Goal: Task Accomplishment & Management: Use online tool/utility

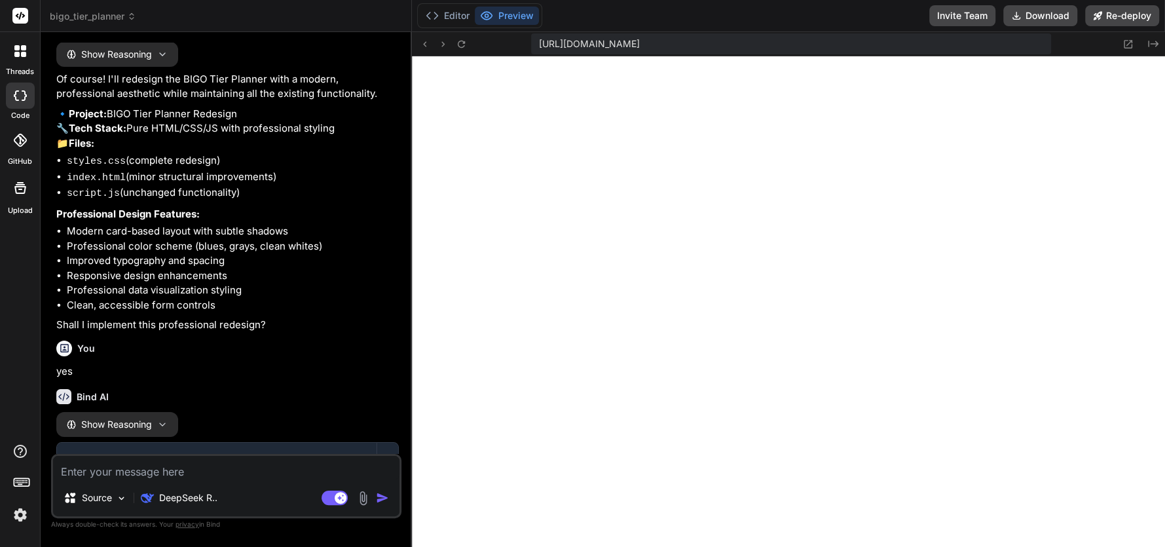
scroll to position [1681, 0]
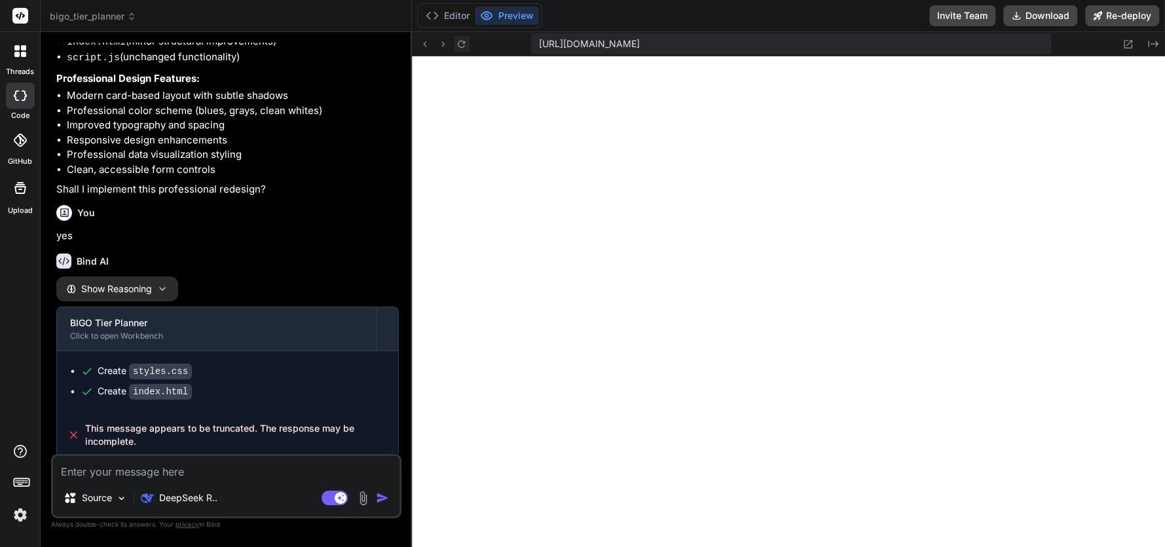
click at [457, 40] on icon at bounding box center [461, 44] width 11 height 11
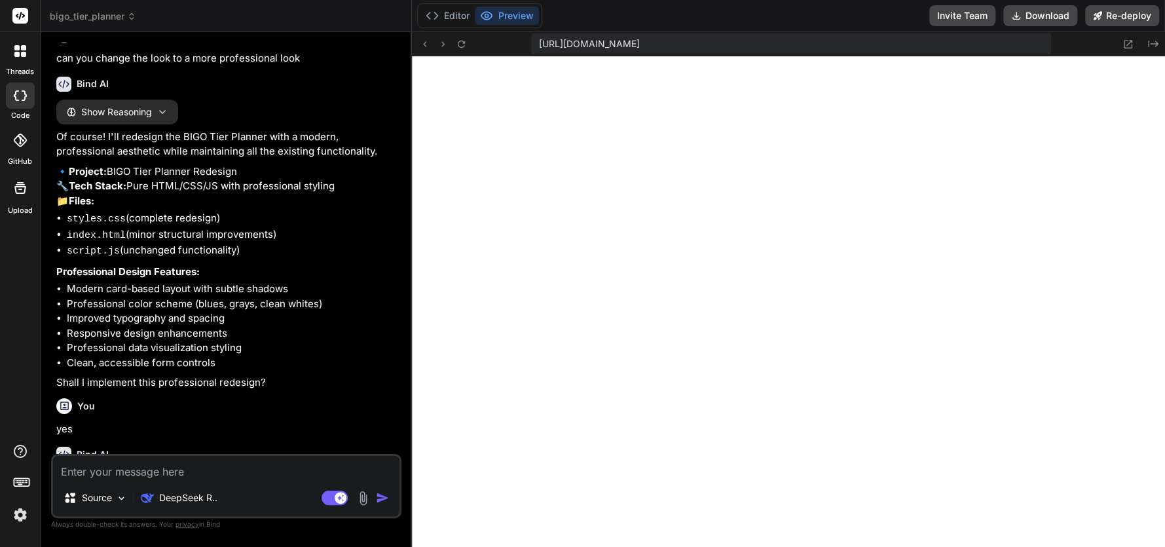
scroll to position [1484, 0]
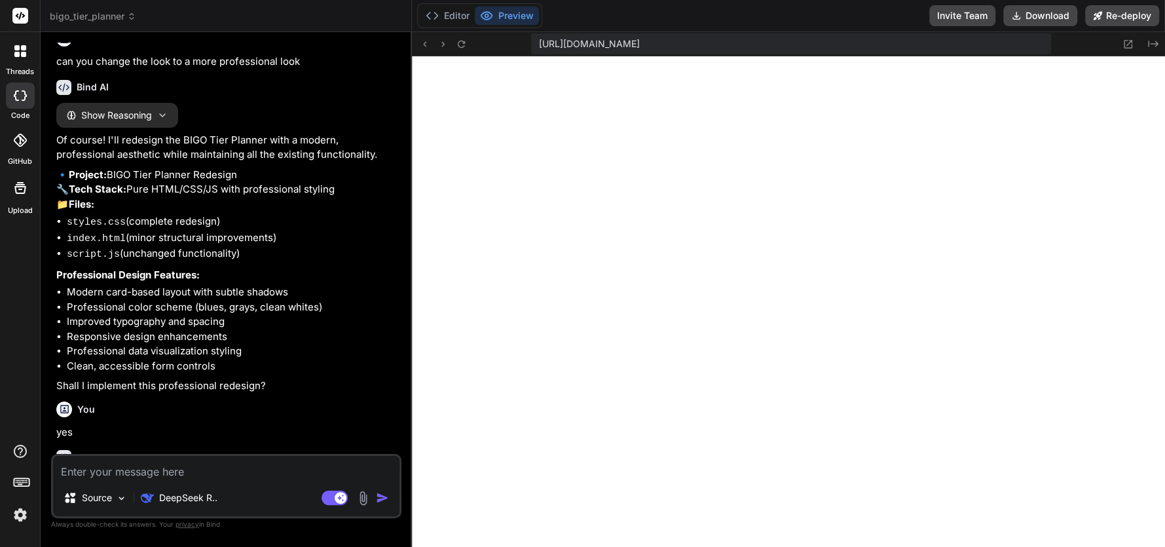
click at [14, 134] on icon at bounding box center [20, 140] width 13 height 13
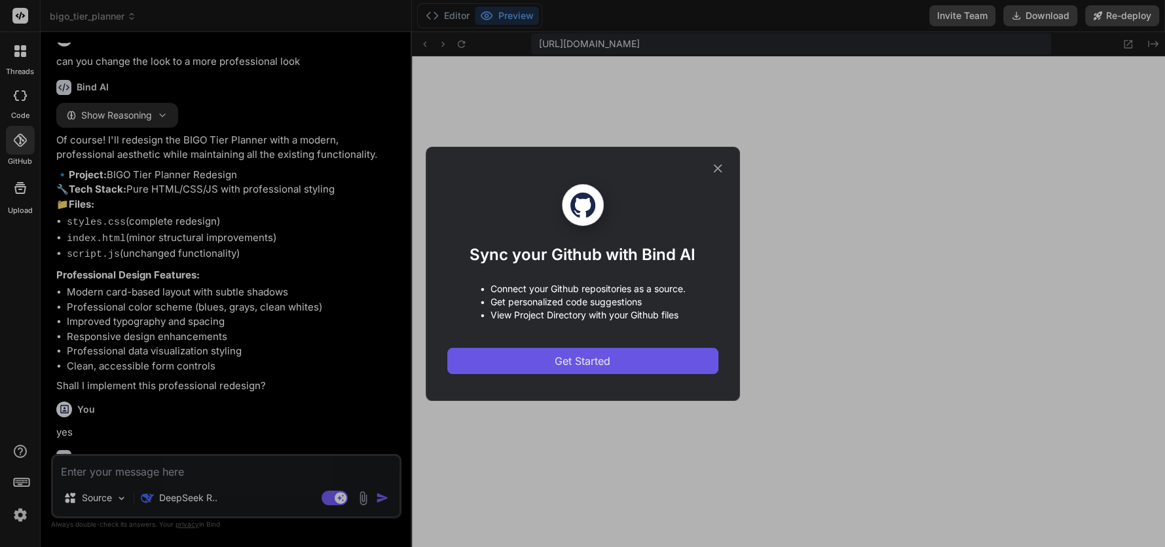
click at [564, 359] on span "Get Started" at bounding box center [583, 361] width 56 height 16
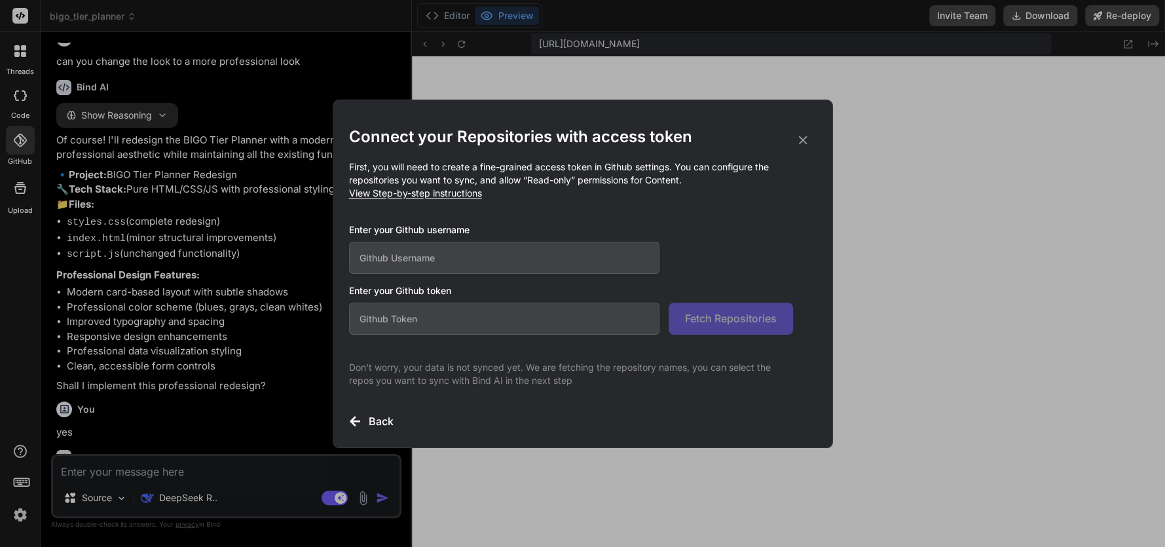
click at [14, 513] on div "Connect your Repositories with access token First, you will need to create a fi…" at bounding box center [582, 273] width 1165 height 547
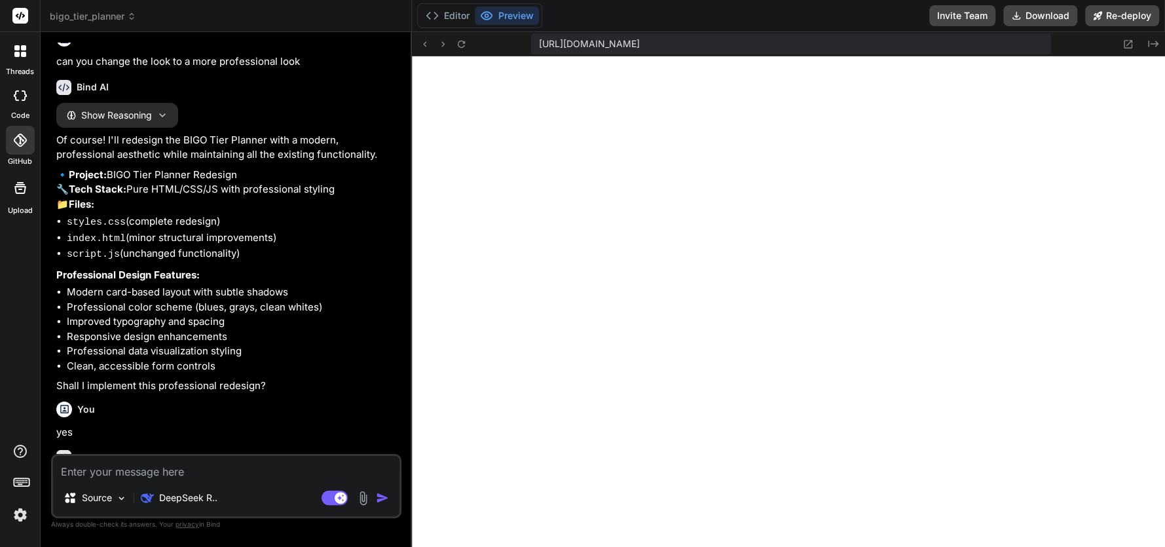
click at [14, 513] on img at bounding box center [20, 514] width 22 height 22
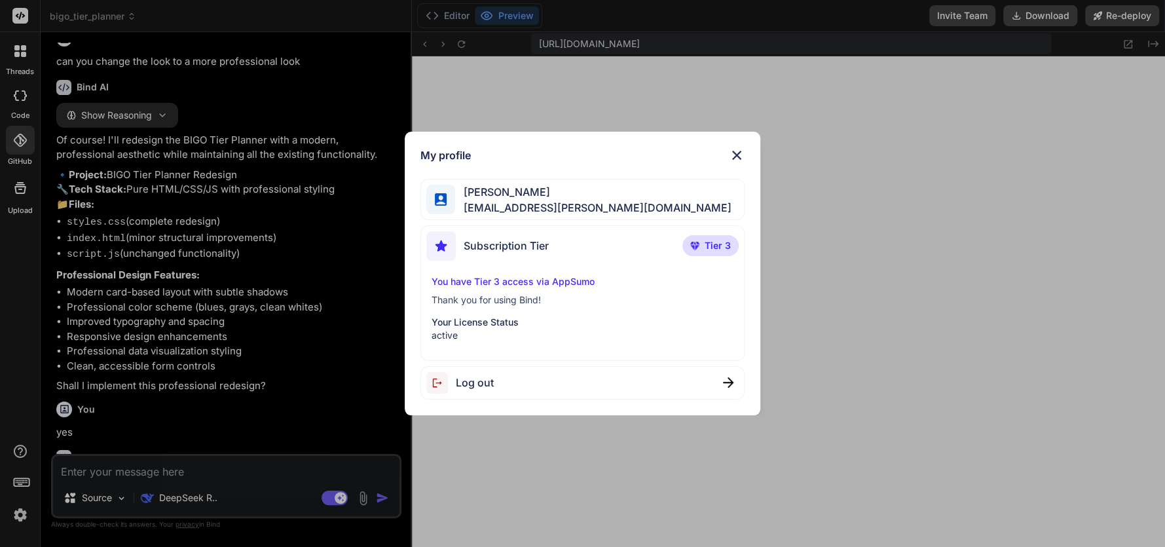
click at [22, 58] on div "My profile Adrian Williams peaceofmind.williams@gmail.com Subscription Tier Tie…" at bounding box center [582, 273] width 1165 height 547
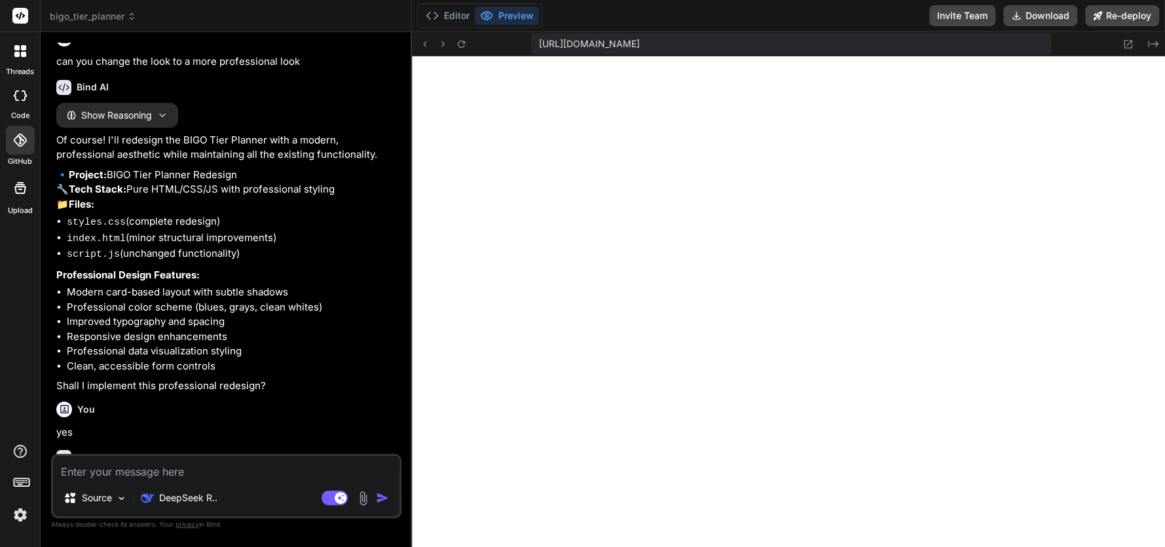
click at [22, 58] on div at bounding box center [20, 50] width 27 height 27
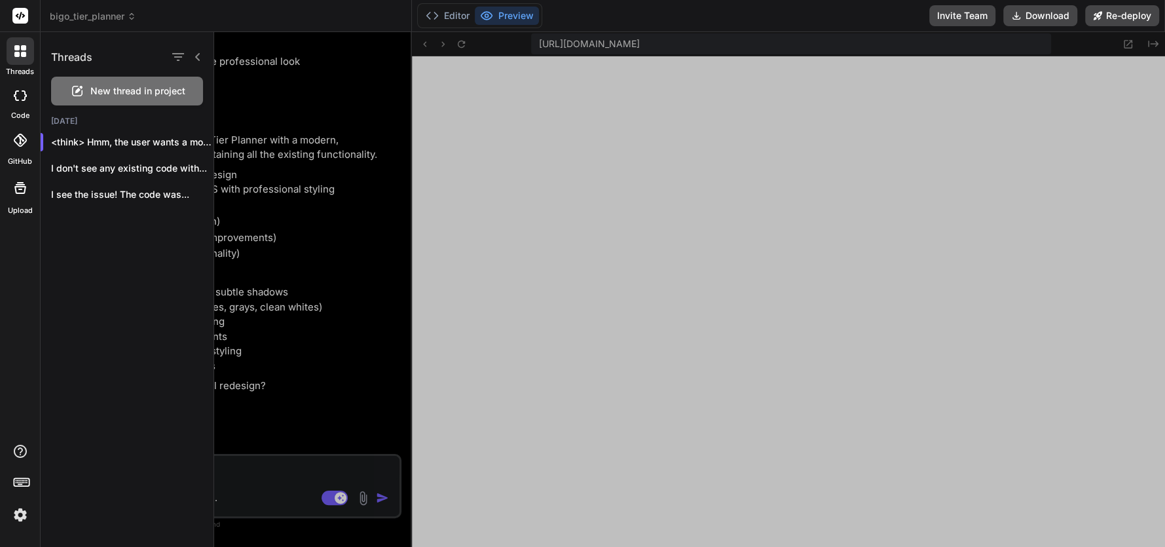
click at [17, 18] on rect at bounding box center [20, 16] width 16 height 16
click at [23, 98] on icon at bounding box center [20, 95] width 13 height 10
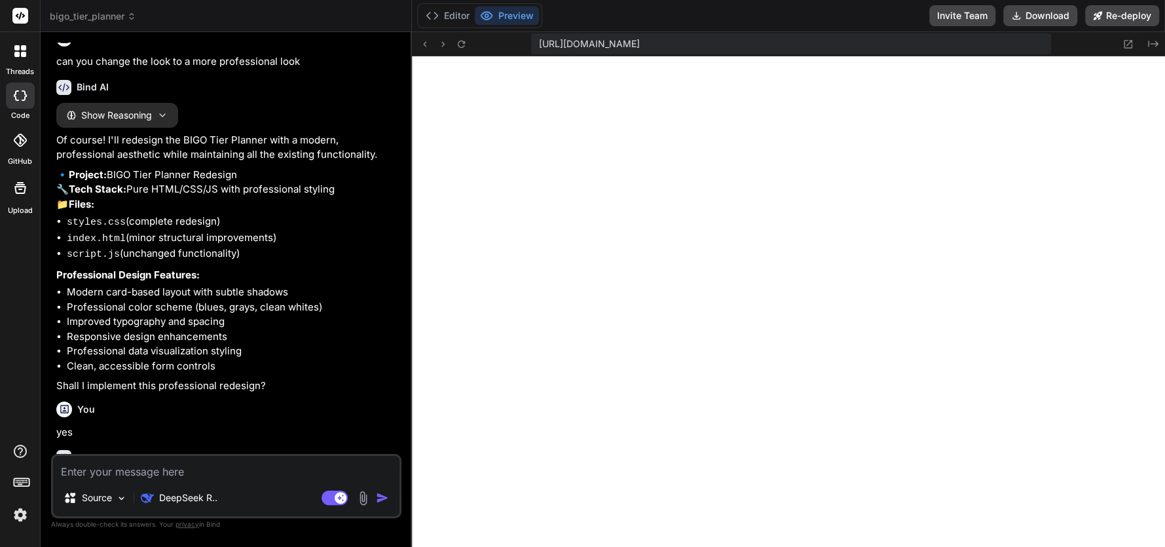
click at [18, 134] on icon at bounding box center [20, 140] width 13 height 13
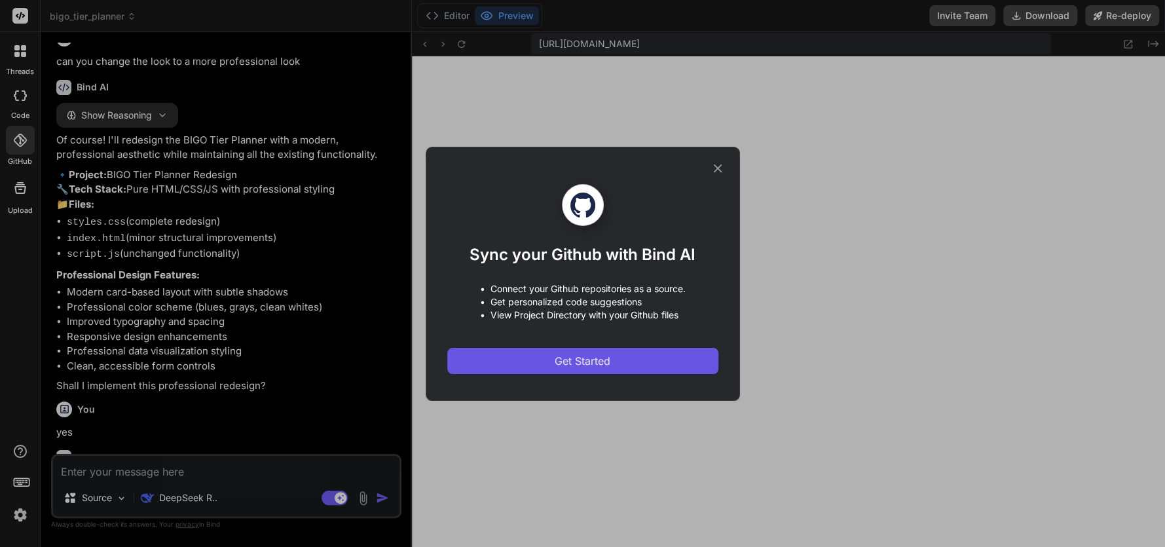
click at [547, 357] on button "Get Started" at bounding box center [582, 361] width 271 height 26
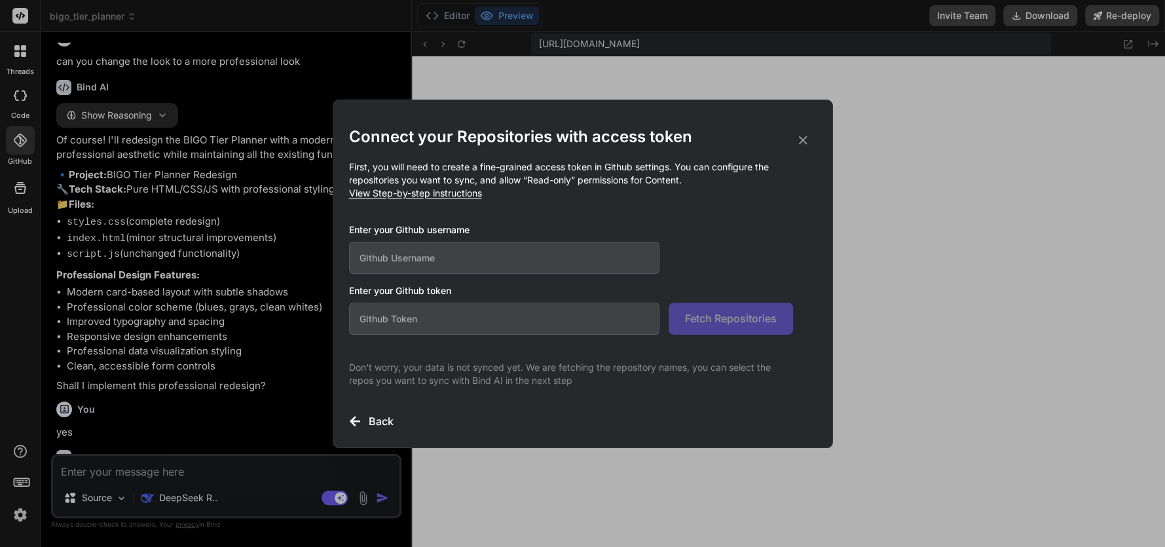
click at [411, 242] on input "text" at bounding box center [504, 258] width 311 height 32
click at [412, 187] on span "View Step-by-step instructions" at bounding box center [415, 192] width 133 height 11
click at [798, 139] on icon at bounding box center [802, 140] width 14 height 14
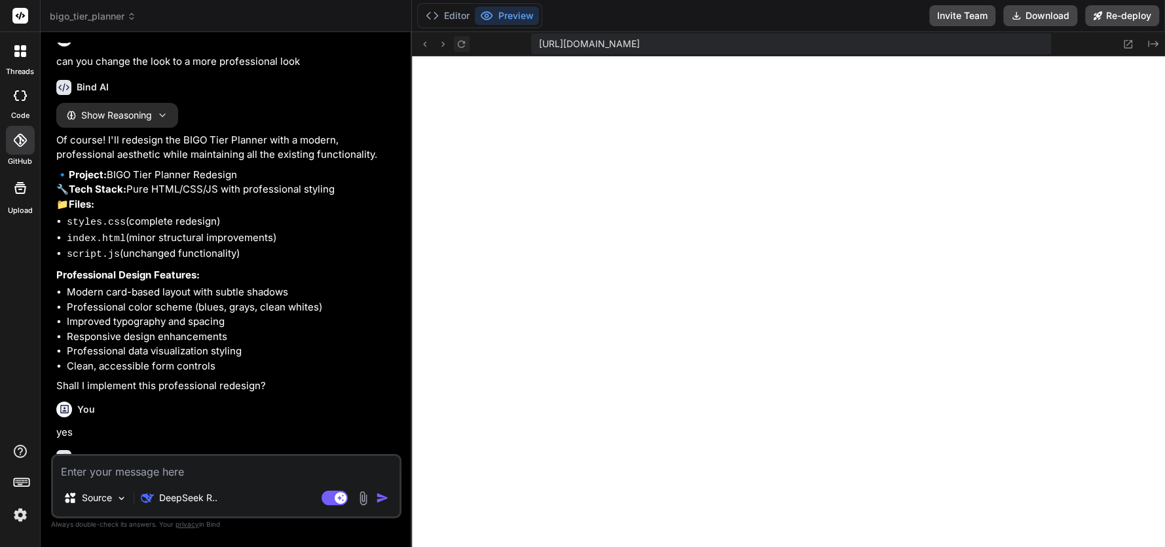
click at [463, 39] on icon at bounding box center [461, 44] width 11 height 11
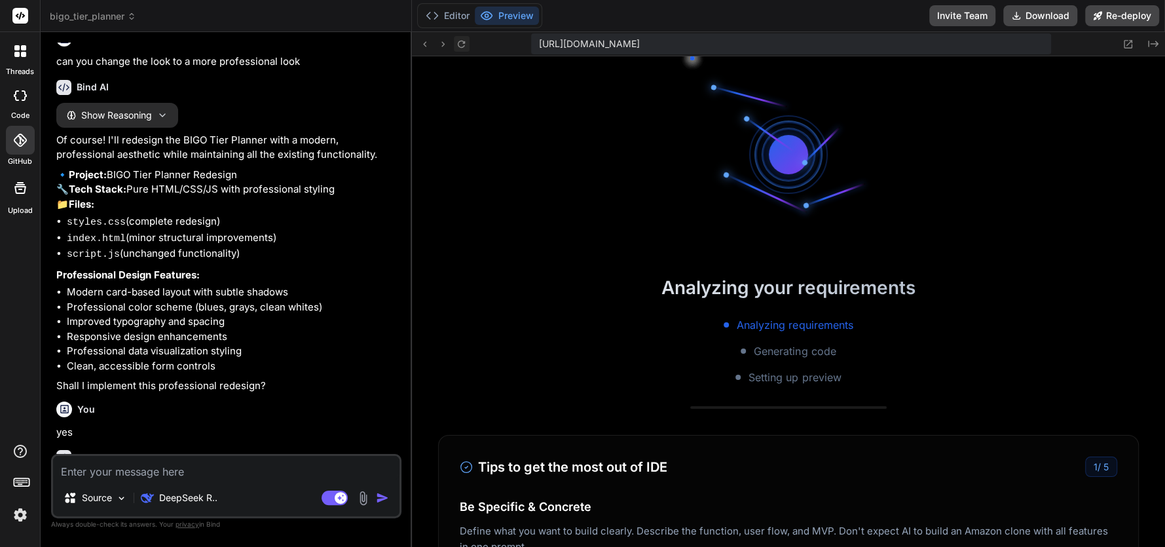
scroll to position [509, 0]
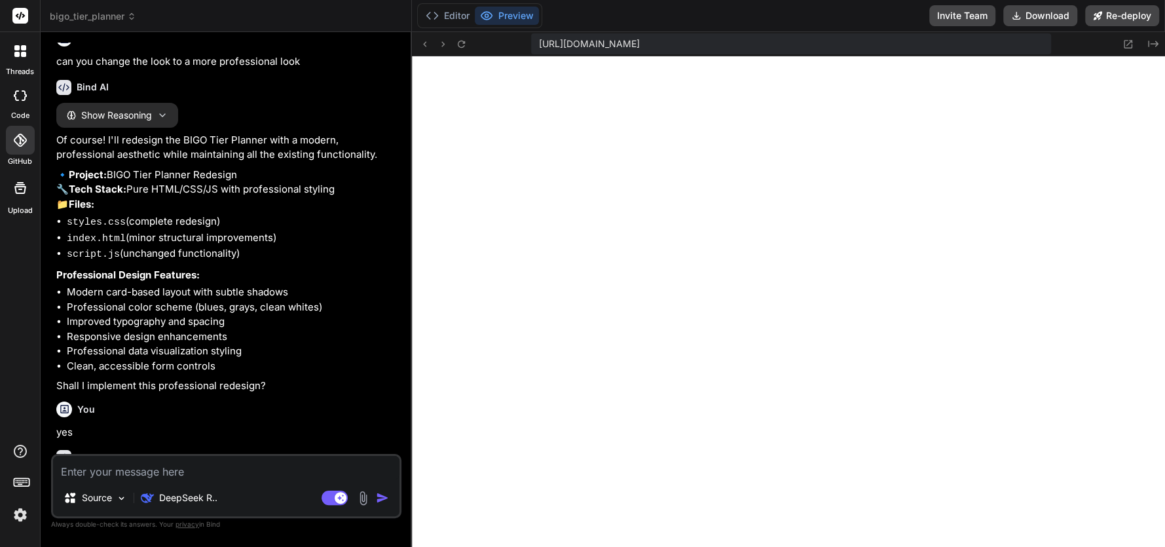
click at [9, 84] on div at bounding box center [20, 95] width 29 height 26
click at [17, 54] on icon at bounding box center [16, 54] width 5 height 5
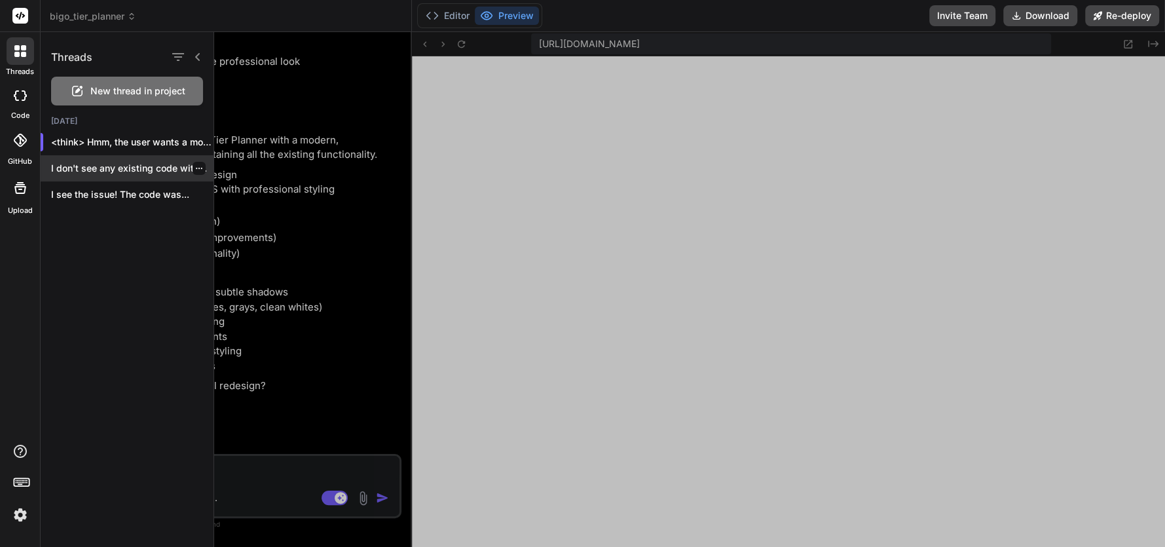
click at [130, 163] on p "I don't see any existing code with..." at bounding box center [132, 168] width 162 height 13
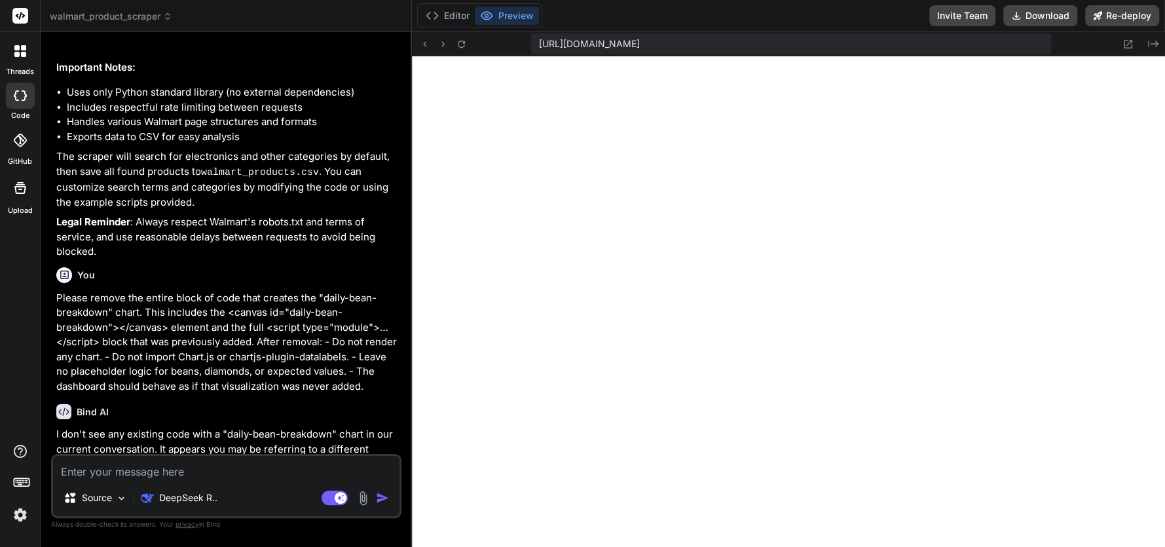
scroll to position [1385, 0]
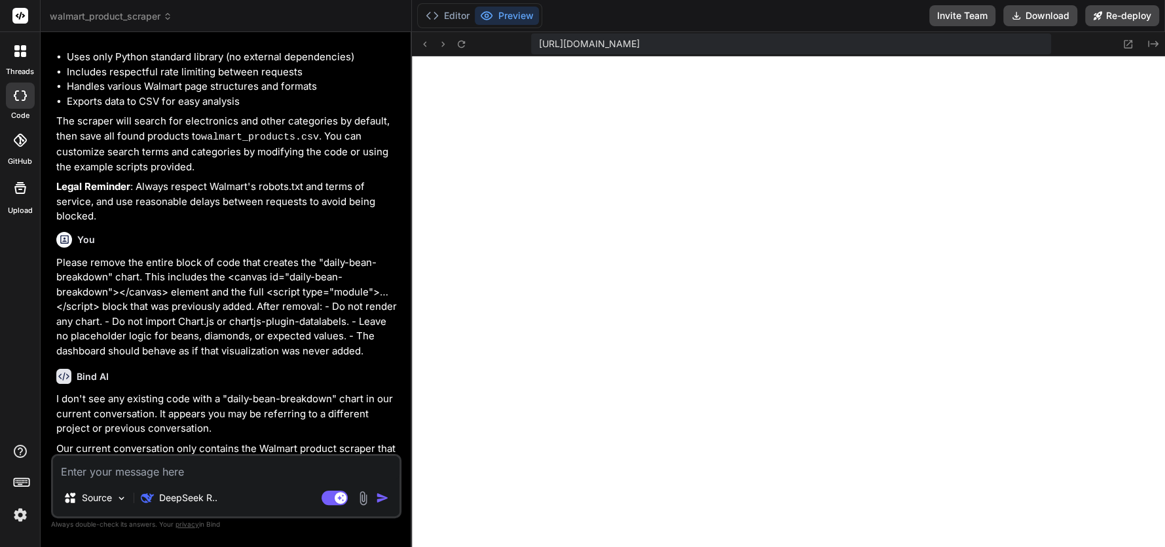
click at [20, 99] on icon at bounding box center [20, 95] width 13 height 10
click at [14, 65] on div "threads" at bounding box center [20, 54] width 40 height 45
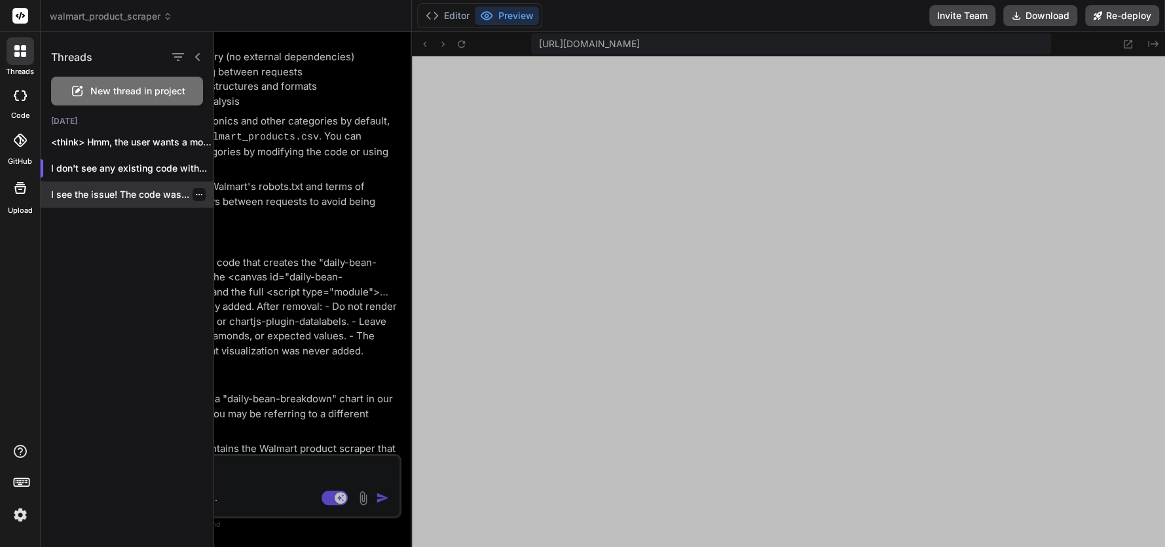
click at [122, 186] on div "I see the issue! The code was..." at bounding box center [127, 194] width 173 height 26
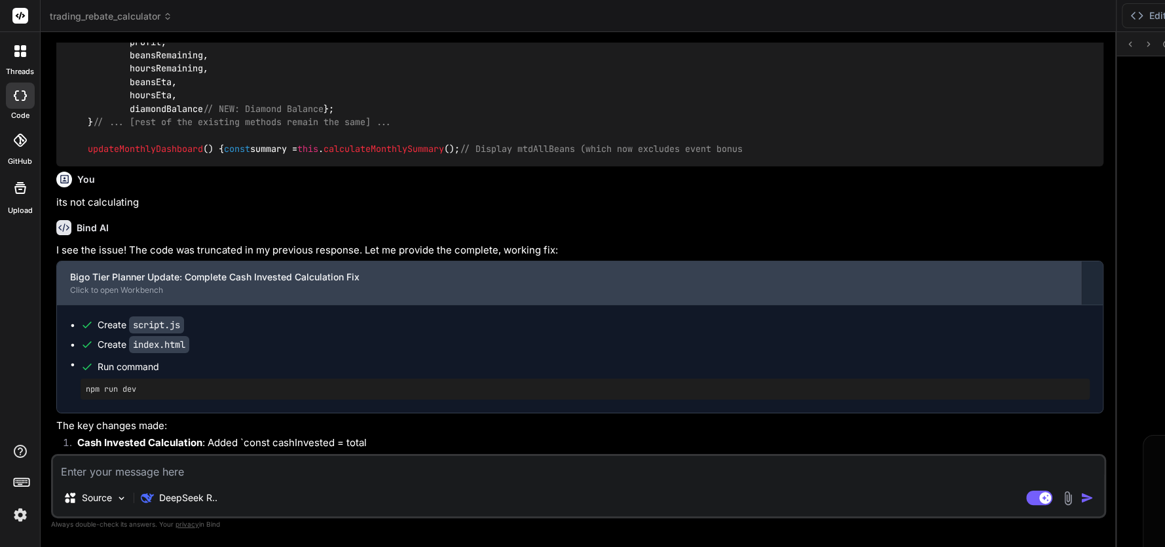
scroll to position [1209, 0]
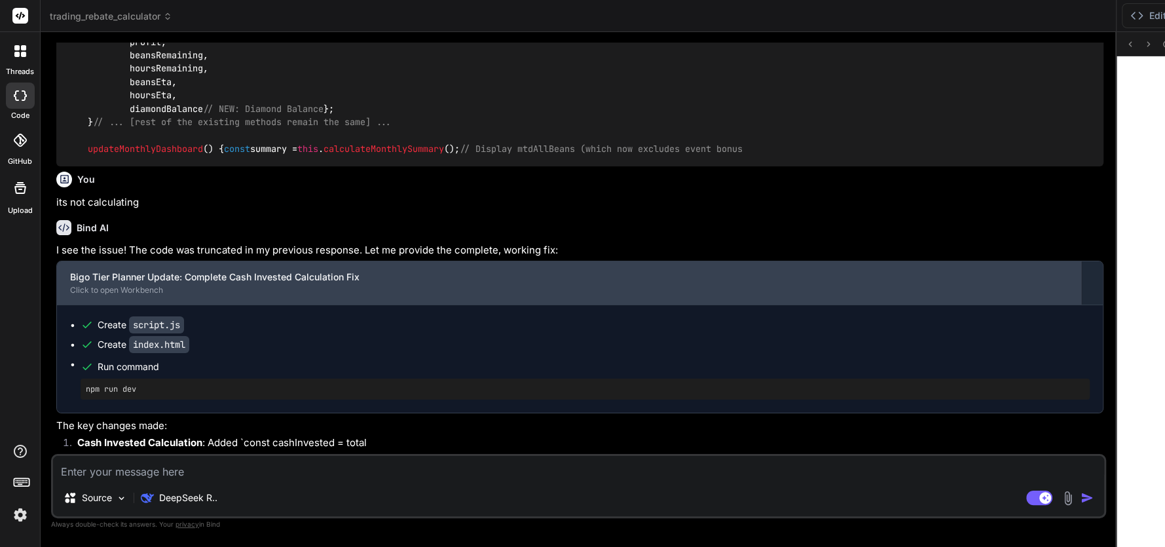
type textarea "x"
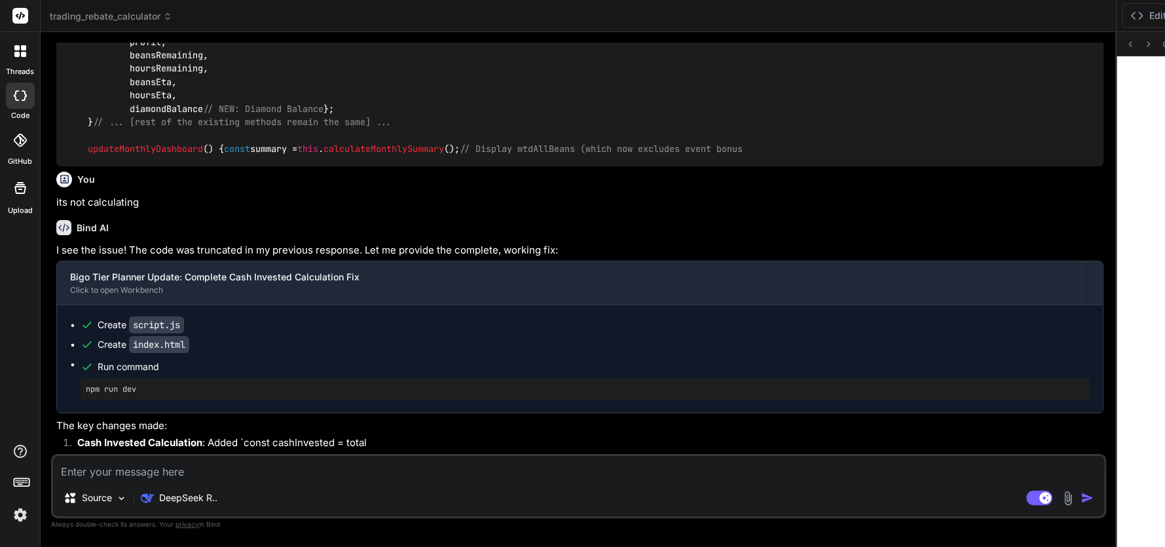
click at [156, 473] on textarea at bounding box center [578, 468] width 1051 height 24
type textarea "c"
type textarea "x"
type textarea "ca"
type textarea "x"
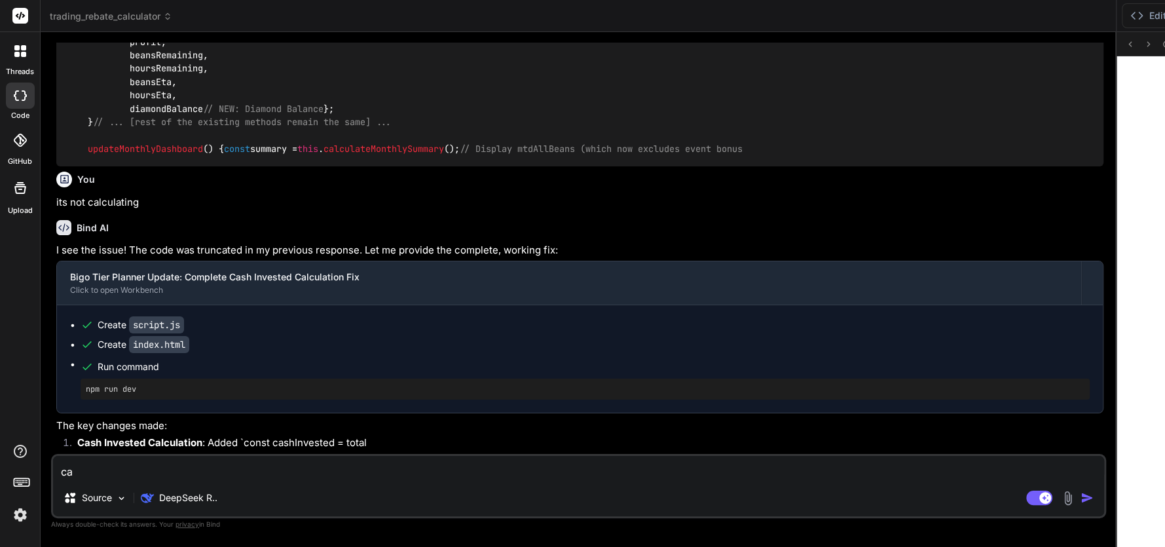
type textarea "can"
type textarea "x"
type textarea "can"
type textarea "x"
type textarea "can y"
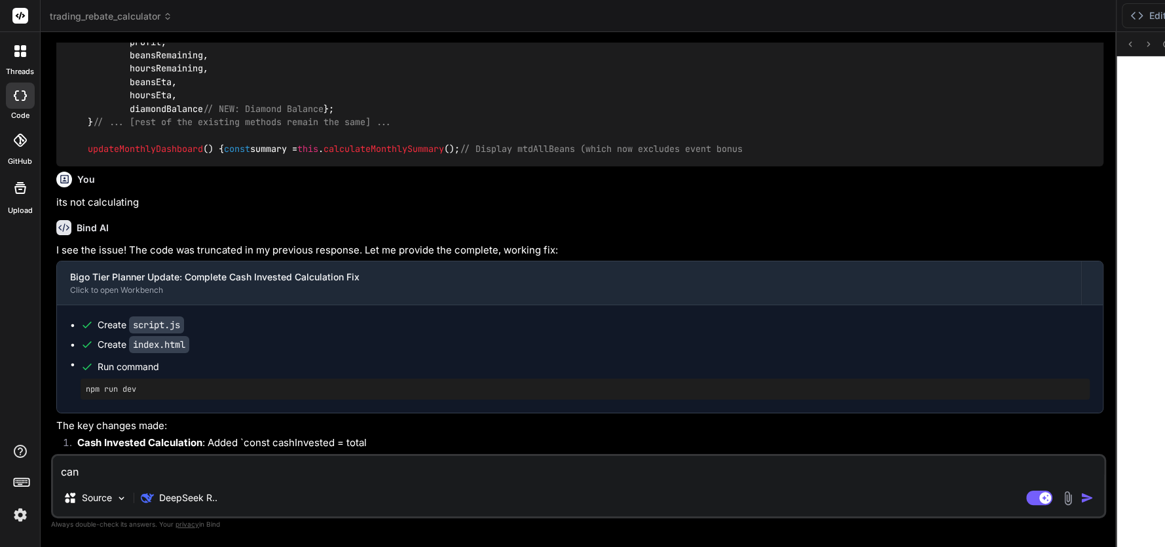
type textarea "x"
type textarea "can yo"
type textarea "x"
type textarea "can you"
type textarea "x"
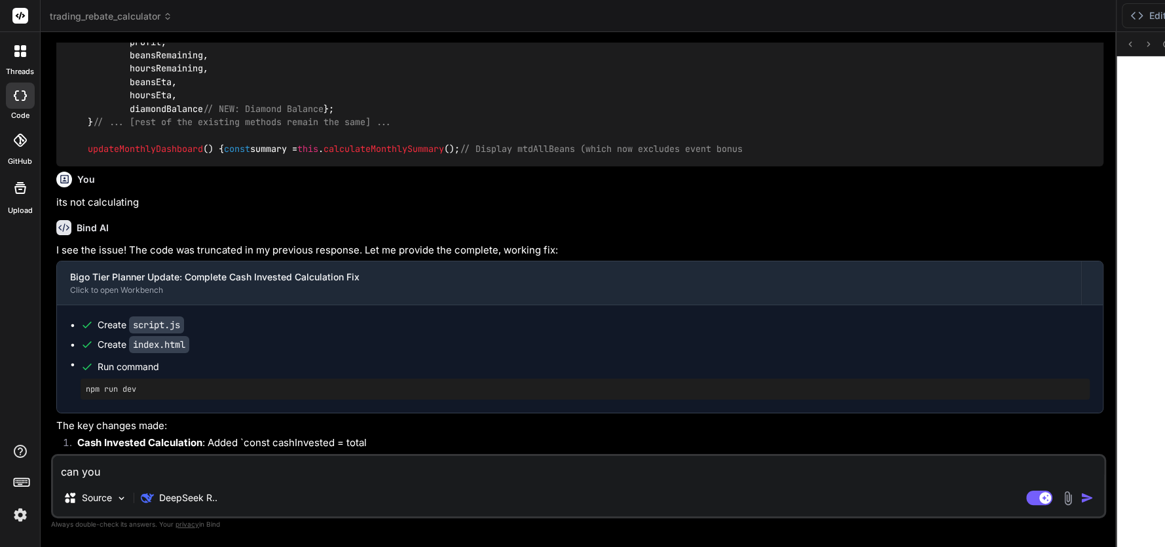
type textarea "can you"
type textarea "x"
type textarea "can you m"
type textarea "x"
type textarea "can you ma"
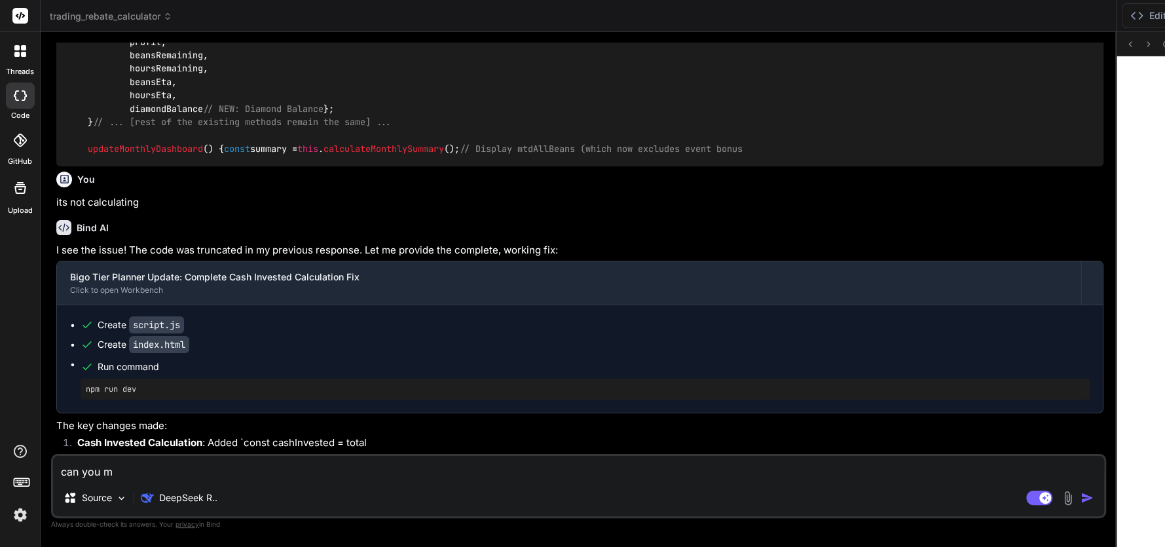
type textarea "x"
type textarea "can you mak"
type textarea "x"
type textarea "can you make"
type textarea "x"
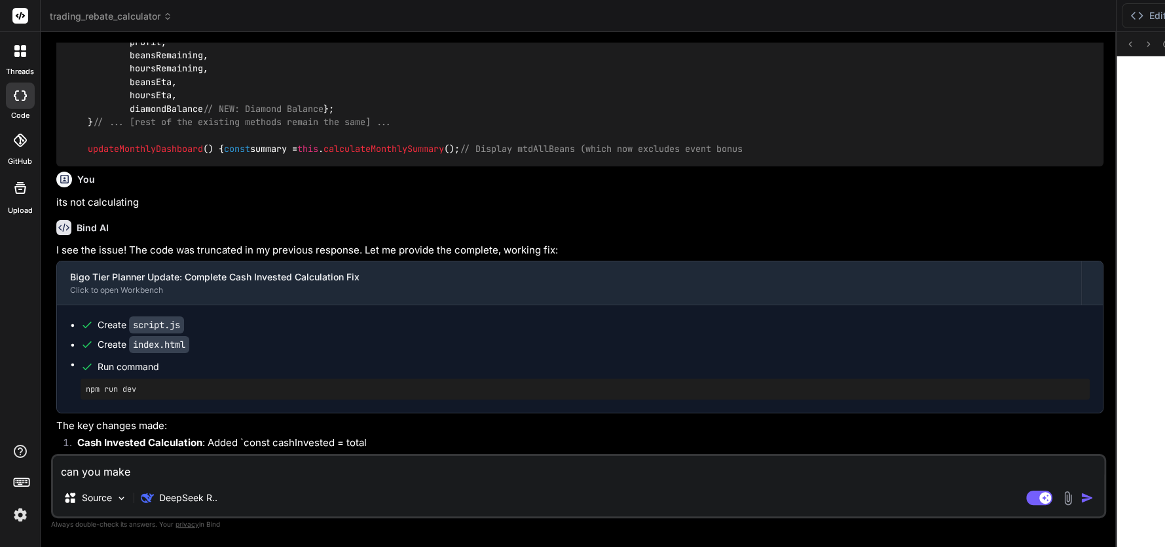
type textarea "can you make"
type textarea "x"
type textarea "can you make i"
type textarea "x"
type textarea "can you make it"
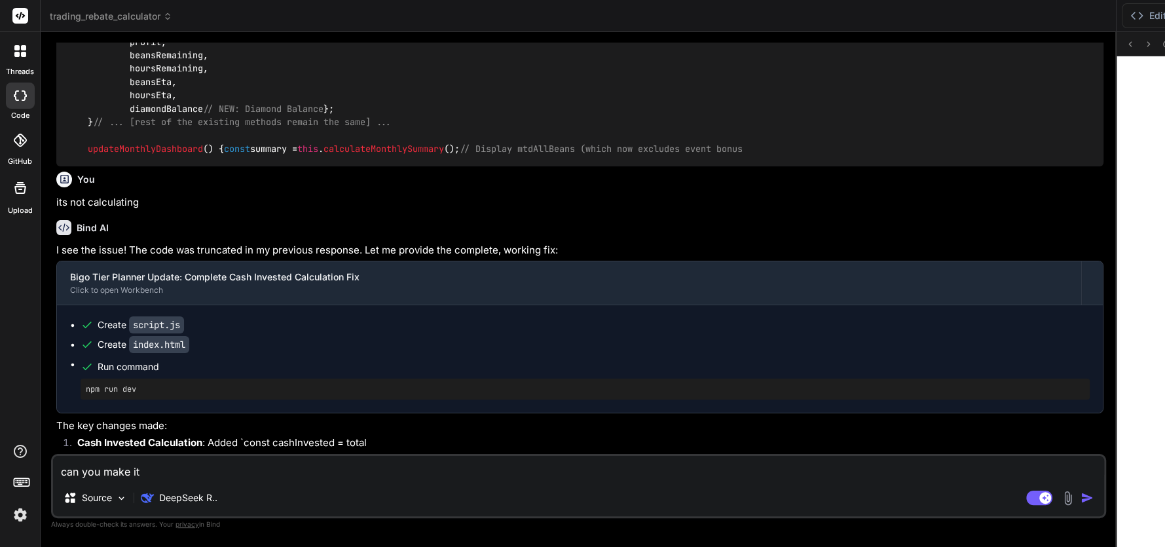
type textarea "x"
type textarea "can you make it"
type textarea "x"
type textarea "can you make it l"
type textarea "x"
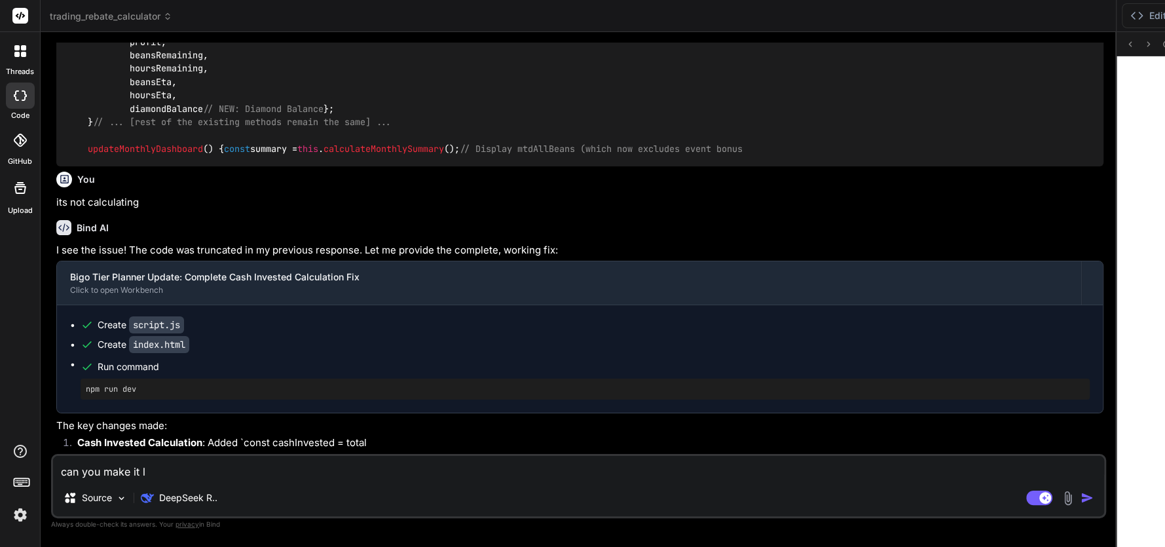
type textarea "can you make it lo"
type textarea "x"
type textarea "can you make it loo"
type textarea "x"
type textarea "can you make it look"
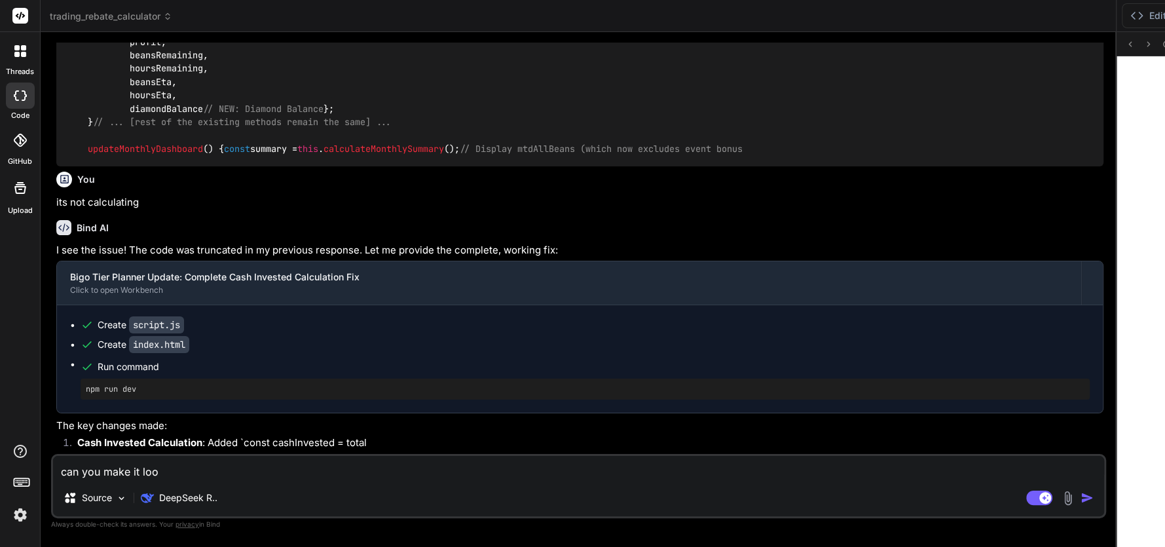
type textarea "x"
type textarea "can you make it look"
type textarea "x"
type textarea "can you make it look p"
type textarea "x"
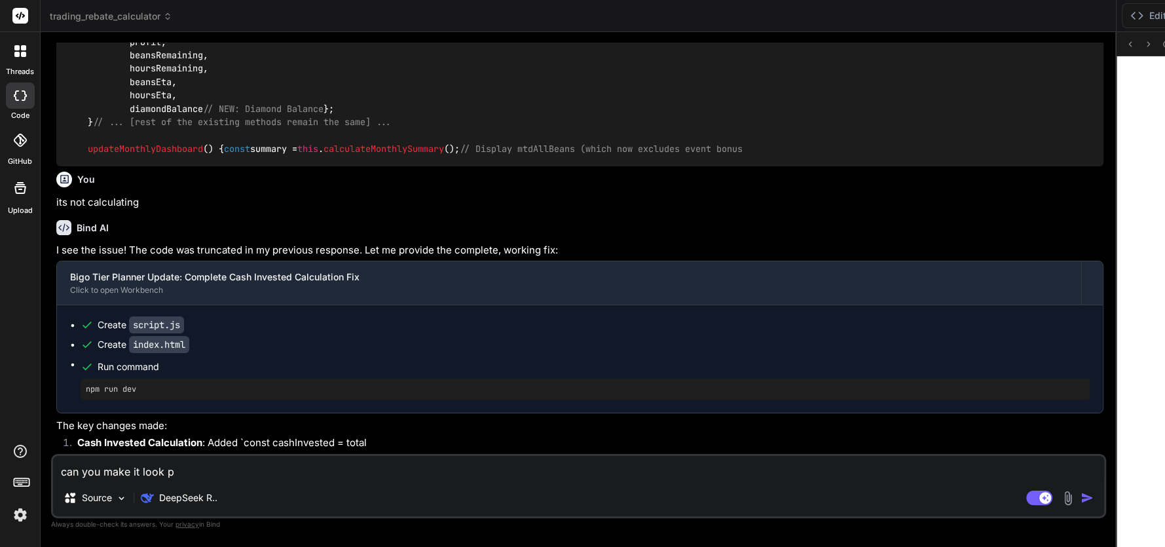
type textarea "can you make it look pr"
type textarea "x"
type textarea "can you make it look pro"
type textarea "x"
type textarea "can you make it look prof"
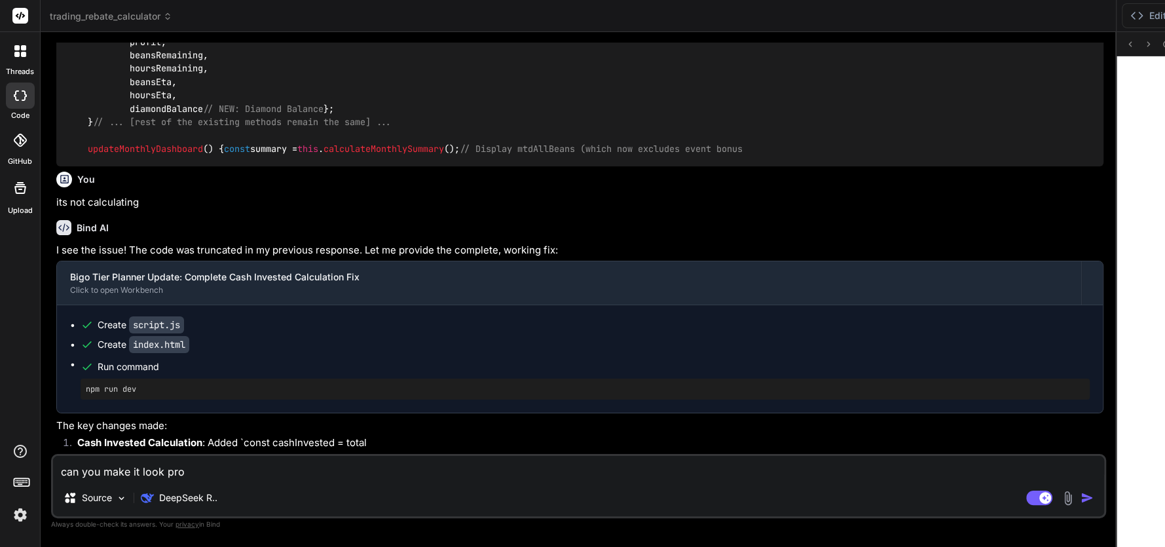
type textarea "x"
type textarea "can you make it look proff"
type textarea "x"
type textarea "can you make it look proffe"
type textarea "x"
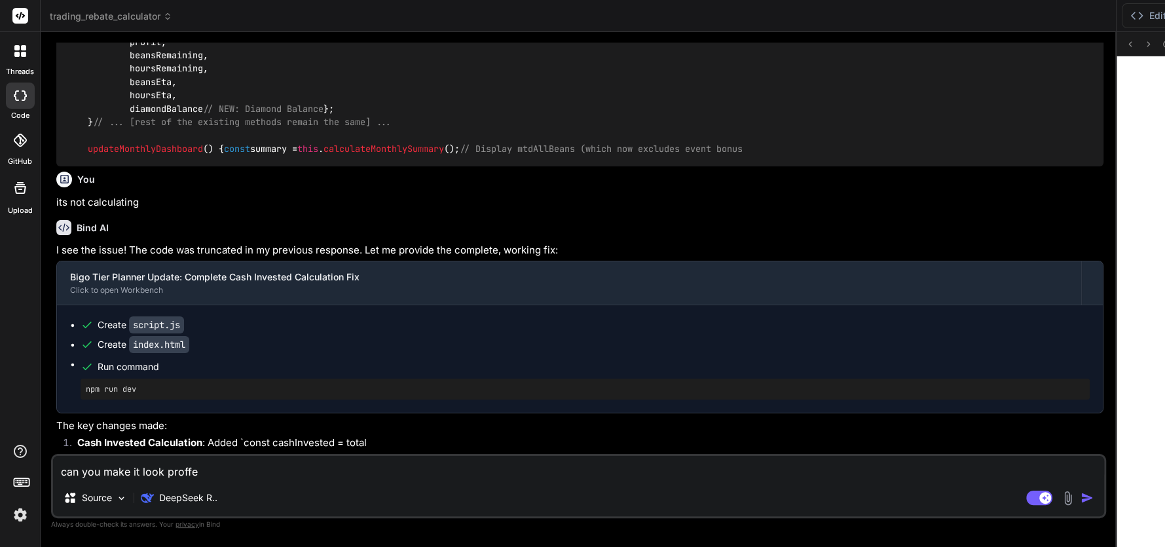
type textarea "can you make it look proffes"
type textarea "x"
type textarea "can you make it look proffesi"
type textarea "x"
type textarea "can you make it look proffesio"
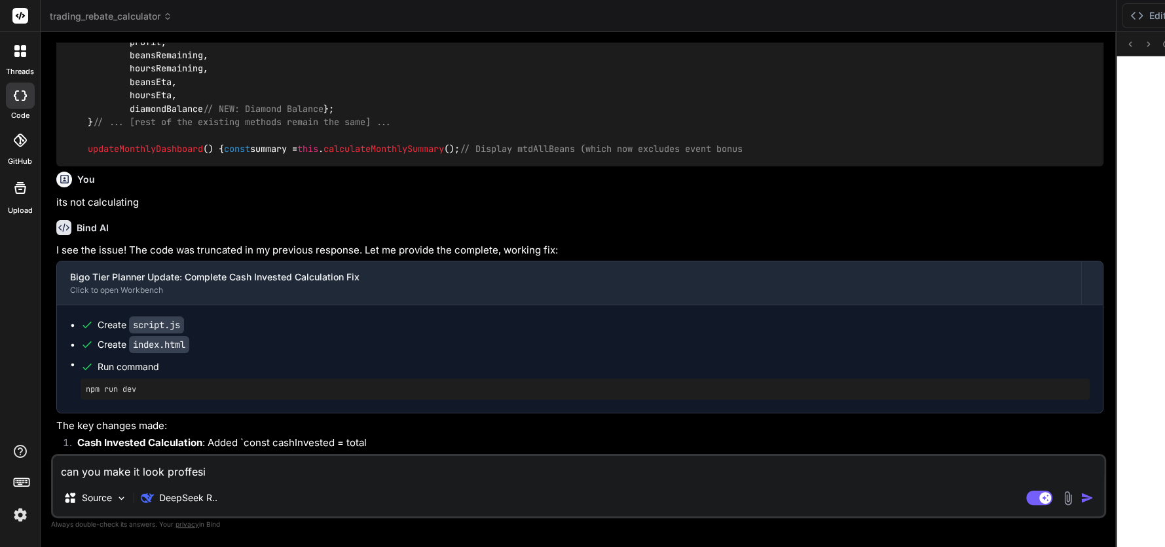
type textarea "x"
type textarea "can you make it look proffesion"
type textarea "x"
type textarea "can you make it look proffesiona"
type textarea "x"
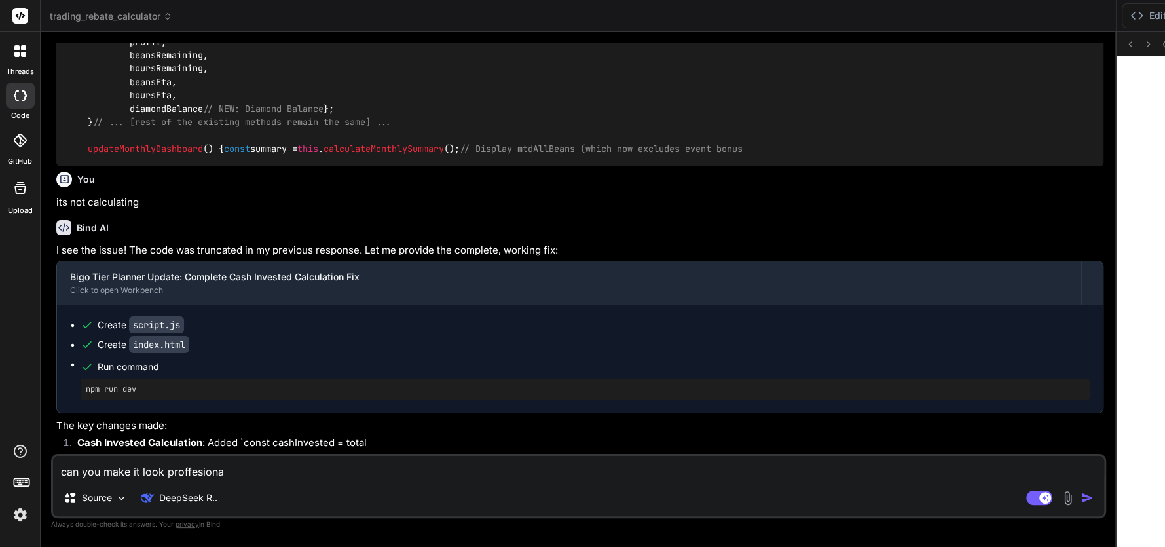
type textarea "can you make it look proffesional"
type textarea "x"
type textarea "can you make it look proffesional"
type textarea "x"
type textarea "proffesional"
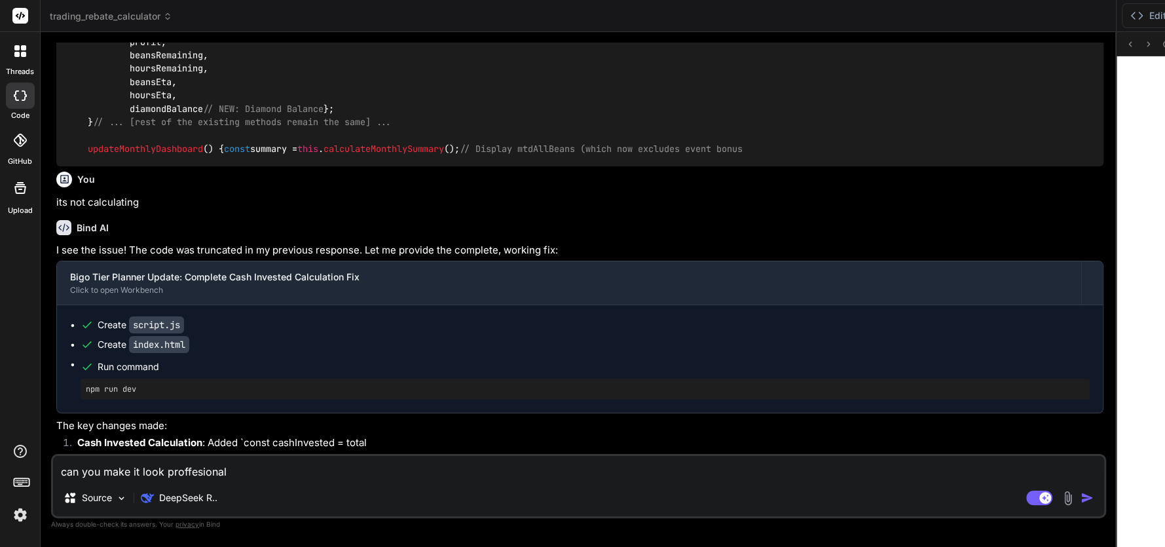
type textarea "can you make it look professional"
type textarea "x"
type textarea "can you make it look professional"
click at [1080, 501] on img "button" at bounding box center [1086, 497] width 13 height 13
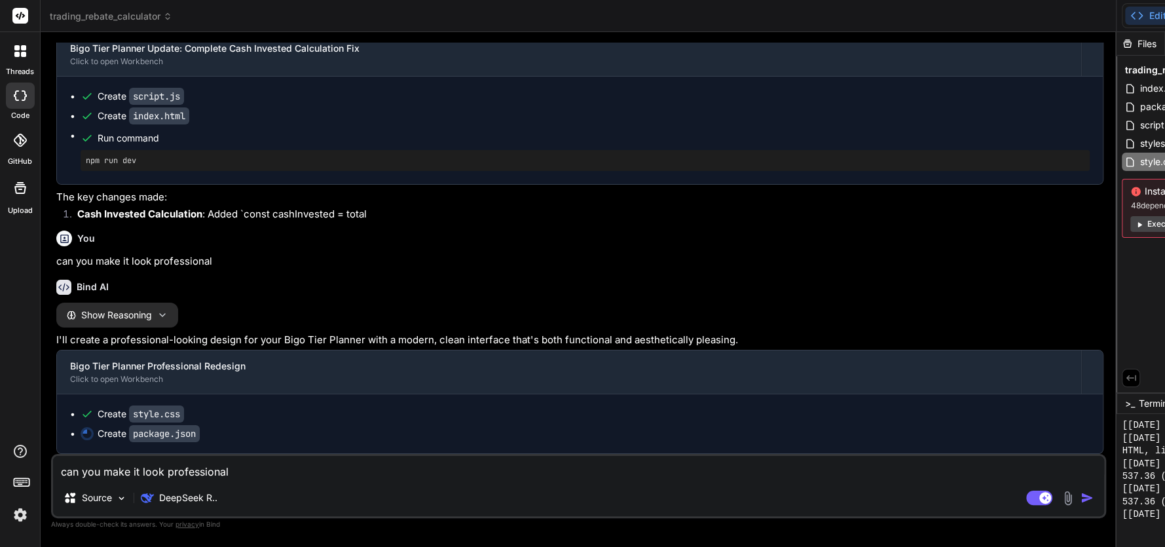
scroll to position [2770, 0]
type textarea "x"
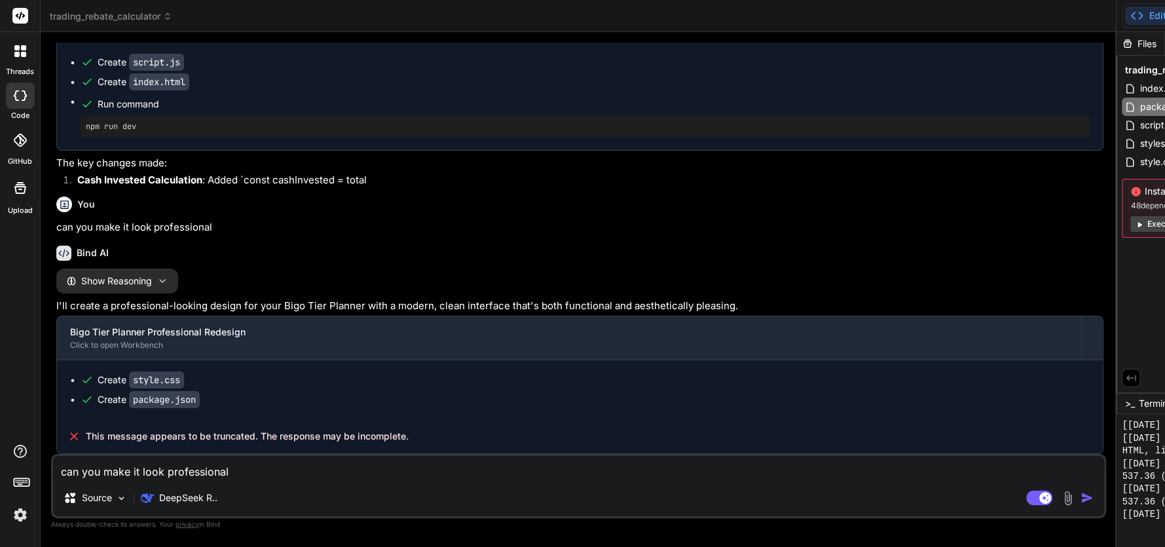
scroll to position [2817, 0]
click at [1138, 120] on span "script.js" at bounding box center [1156, 125] width 36 height 16
type textarea "document.body.removeChild(a); URL.revokeObjectURL(url); alert('Data exported su…"
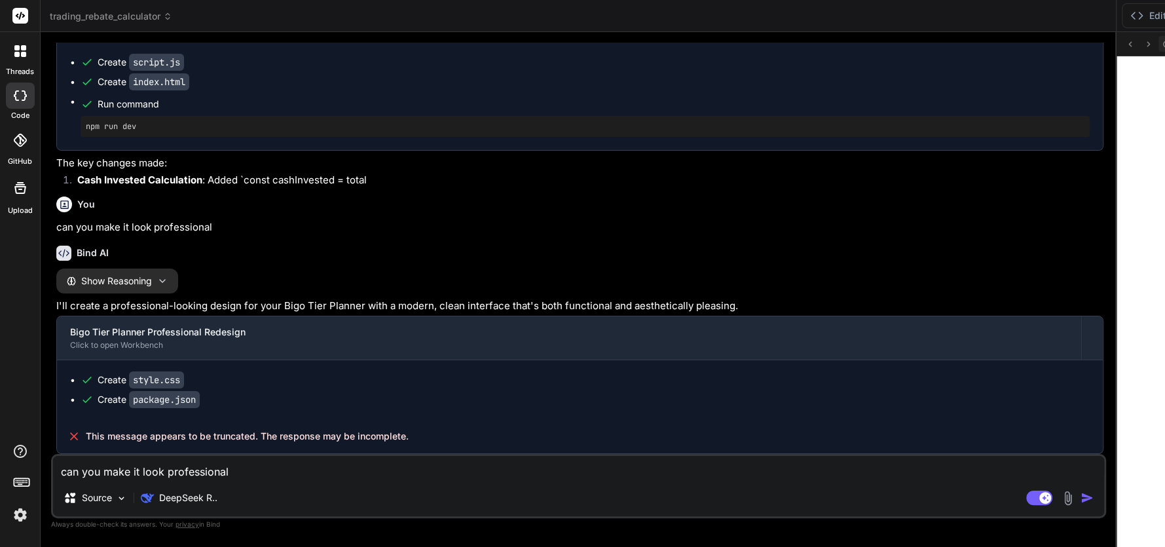
click at [1161, 44] on icon at bounding box center [1166, 44] width 11 height 11
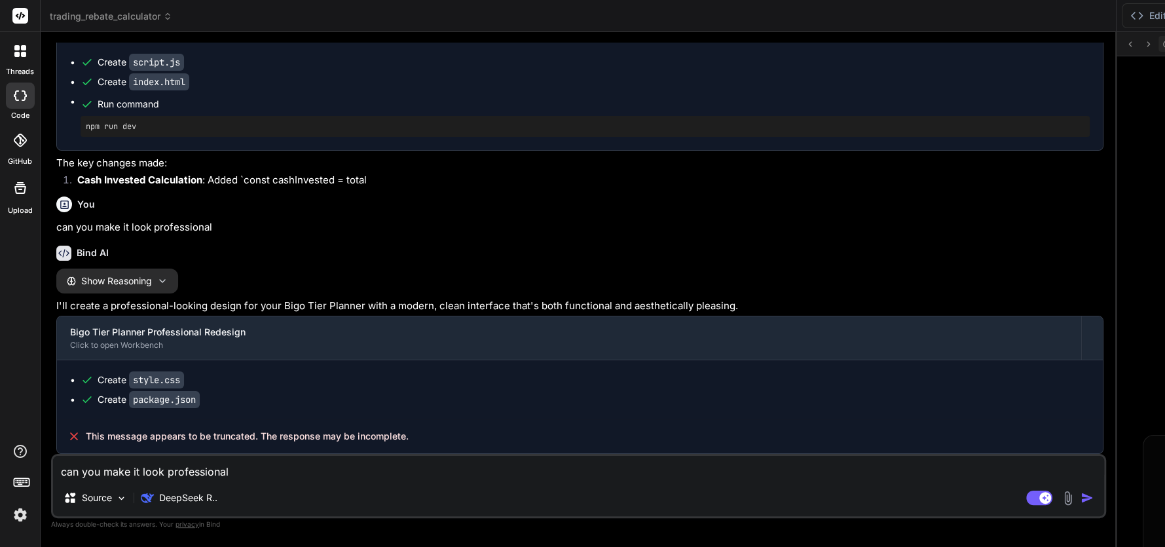
scroll to position [1311, 0]
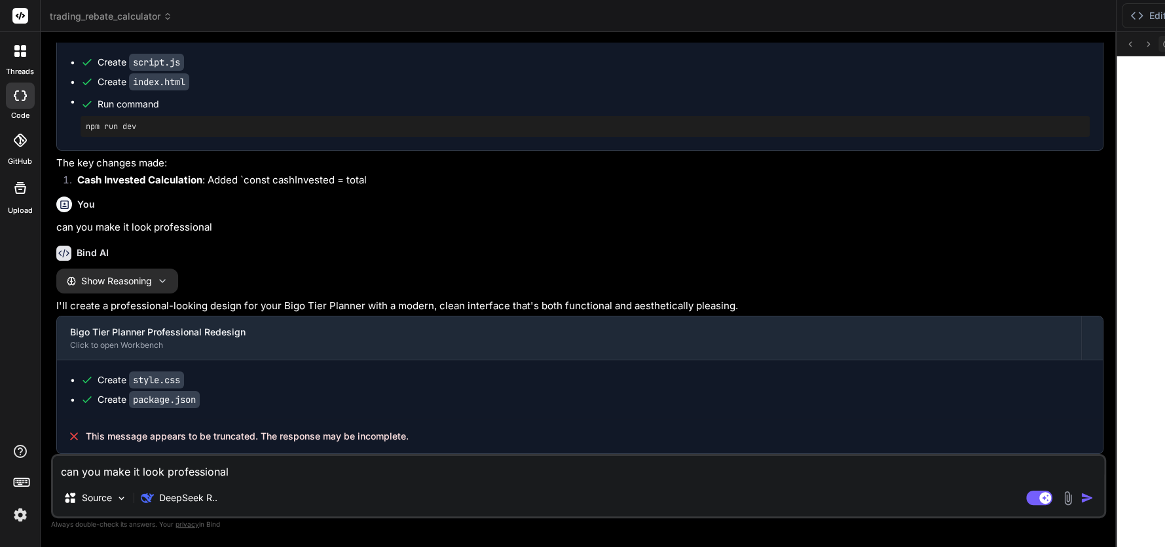
click at [1161, 41] on icon at bounding box center [1166, 44] width 11 height 11
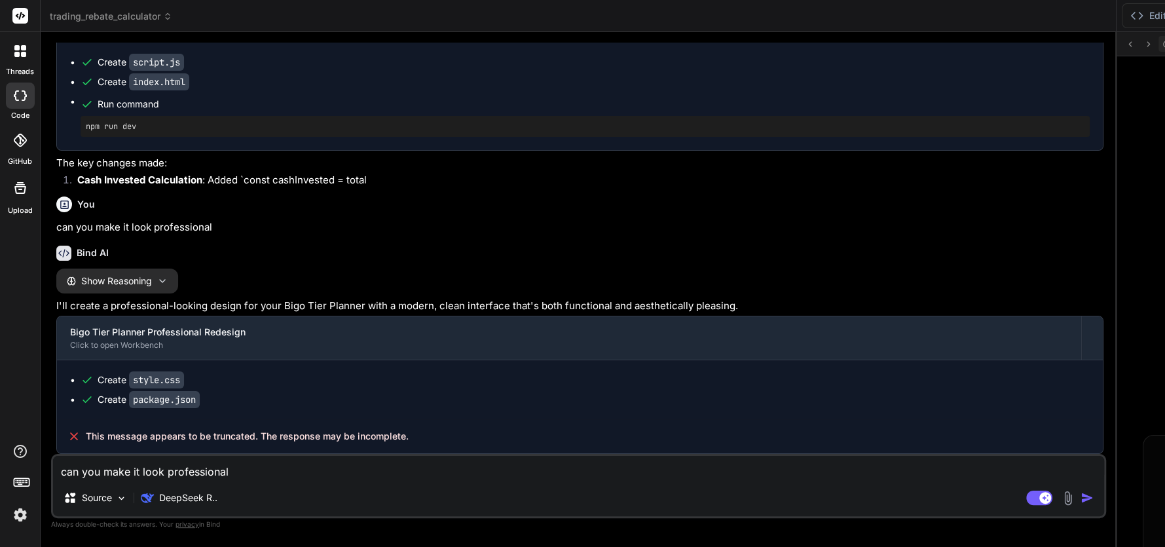
scroll to position [1413, 0]
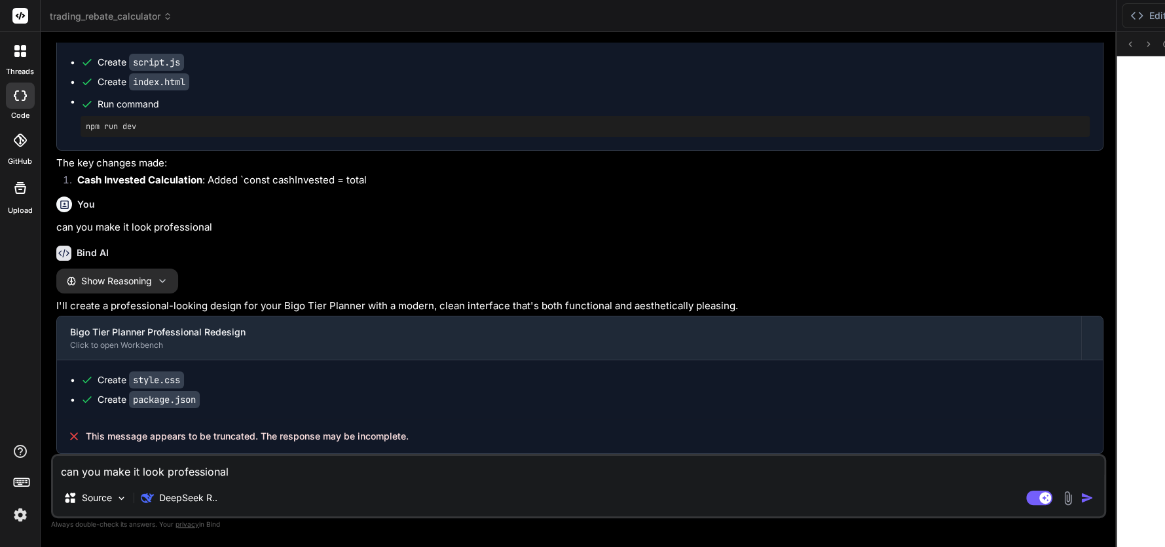
click at [23, 50] on icon at bounding box center [23, 47] width 5 height 5
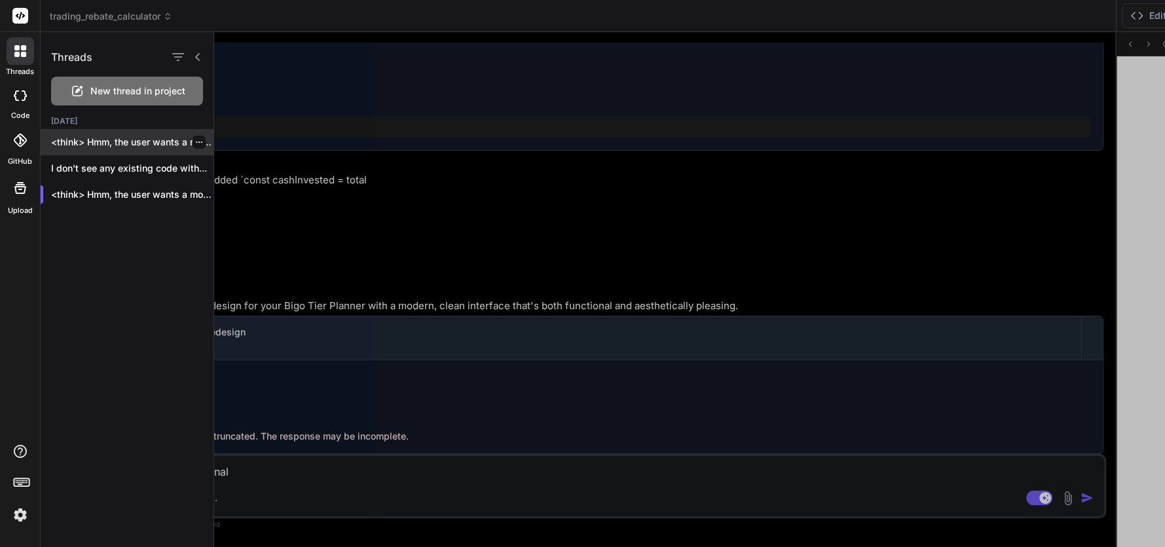
click at [100, 136] on p "<think> Hmm, the user wants a more..." at bounding box center [132, 142] width 162 height 13
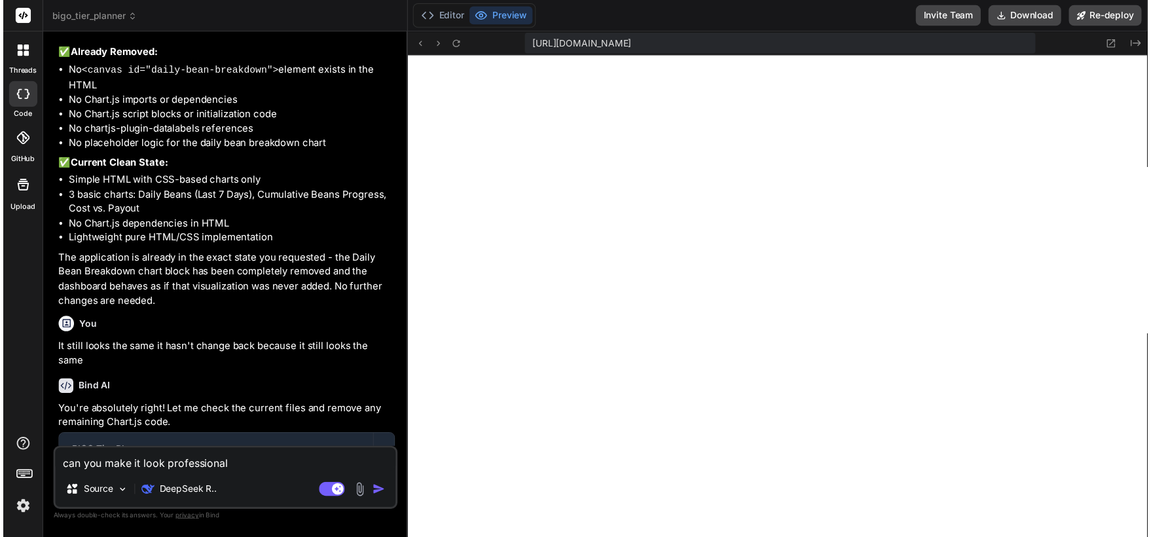
scroll to position [201, 0]
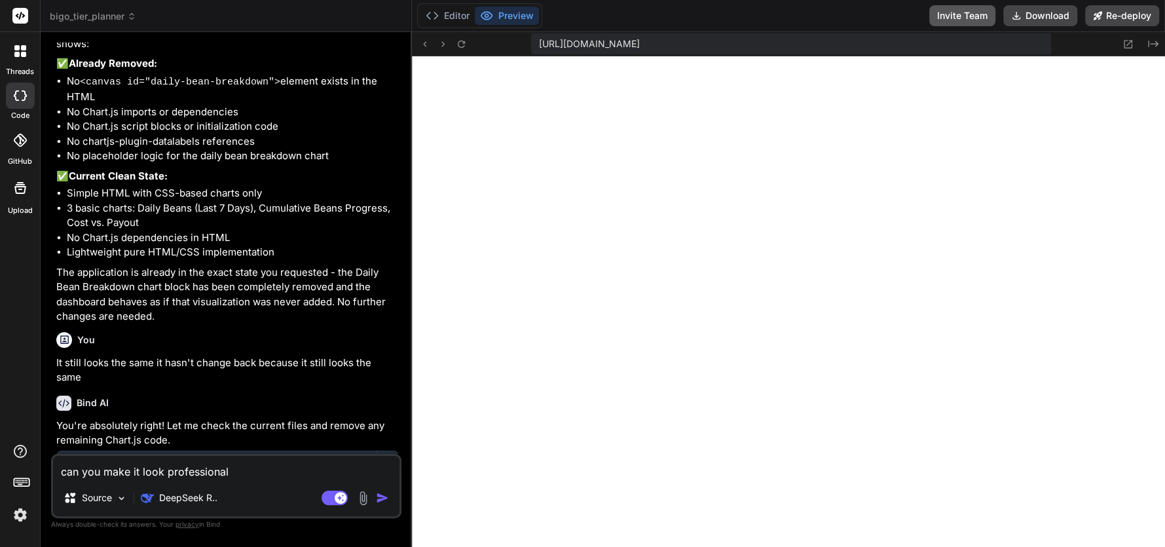
click at [955, 20] on button "Invite Team" at bounding box center [962, 15] width 66 height 21
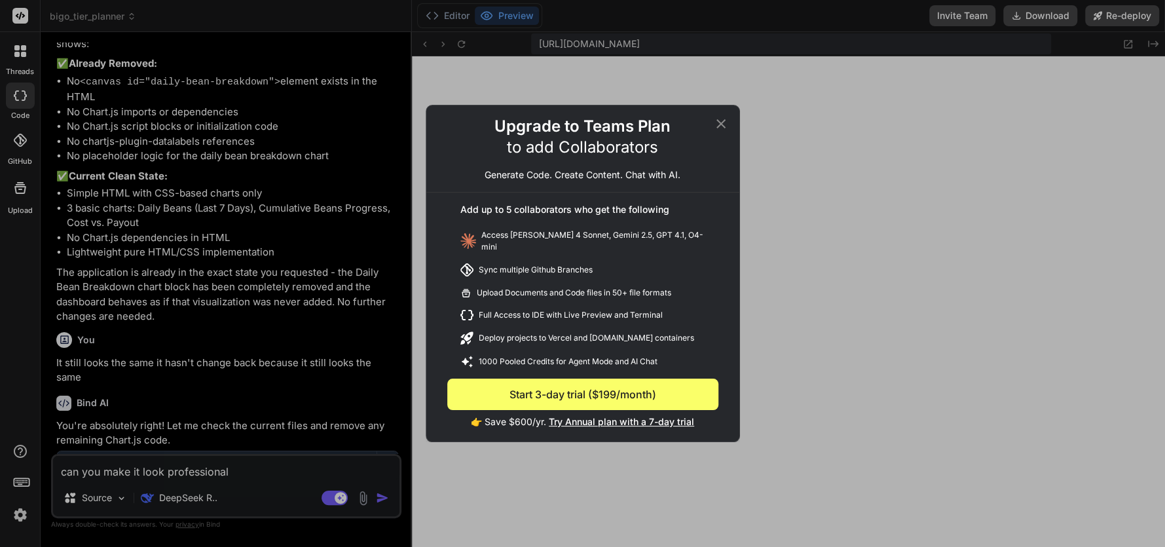
click at [723, 120] on icon at bounding box center [721, 124] width 16 height 16
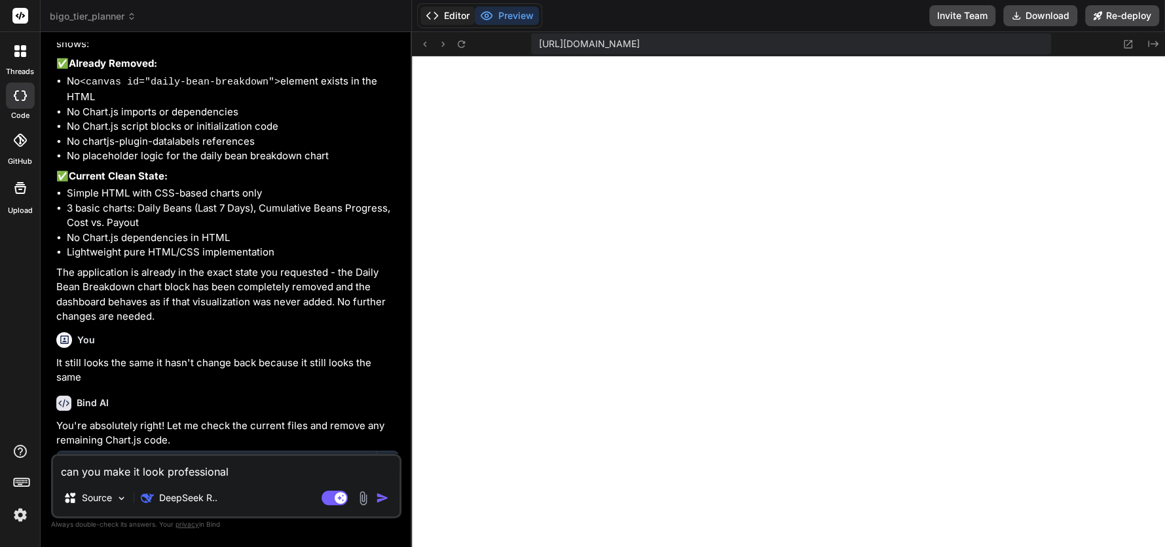
click at [438, 14] on button "Editor" at bounding box center [447, 16] width 54 height 18
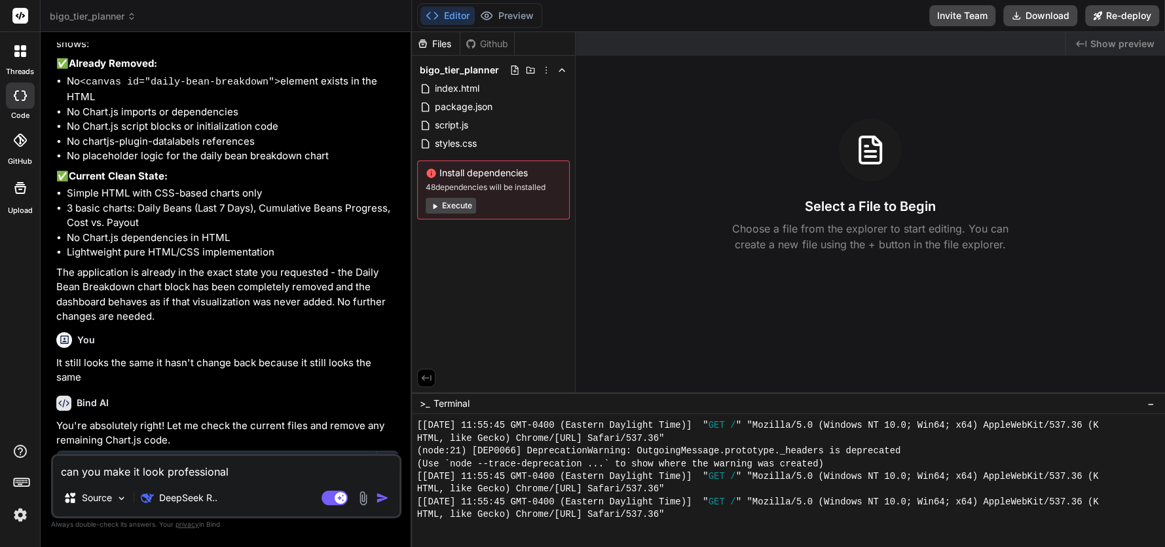
click at [21, 14] on icon at bounding box center [21, 16] width 10 height 8
type textarea "x"
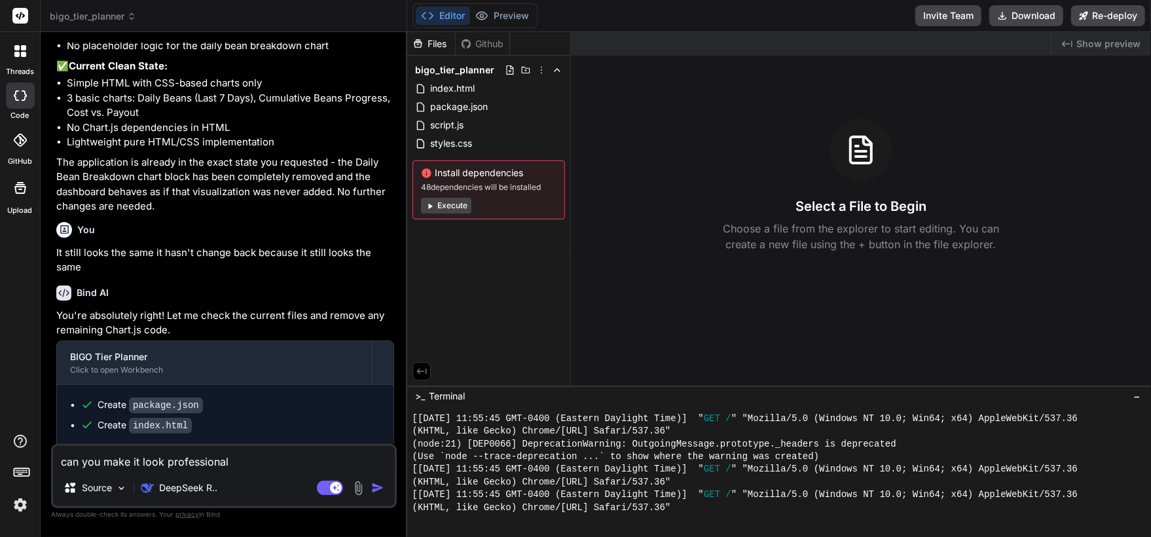
scroll to position [332, 0]
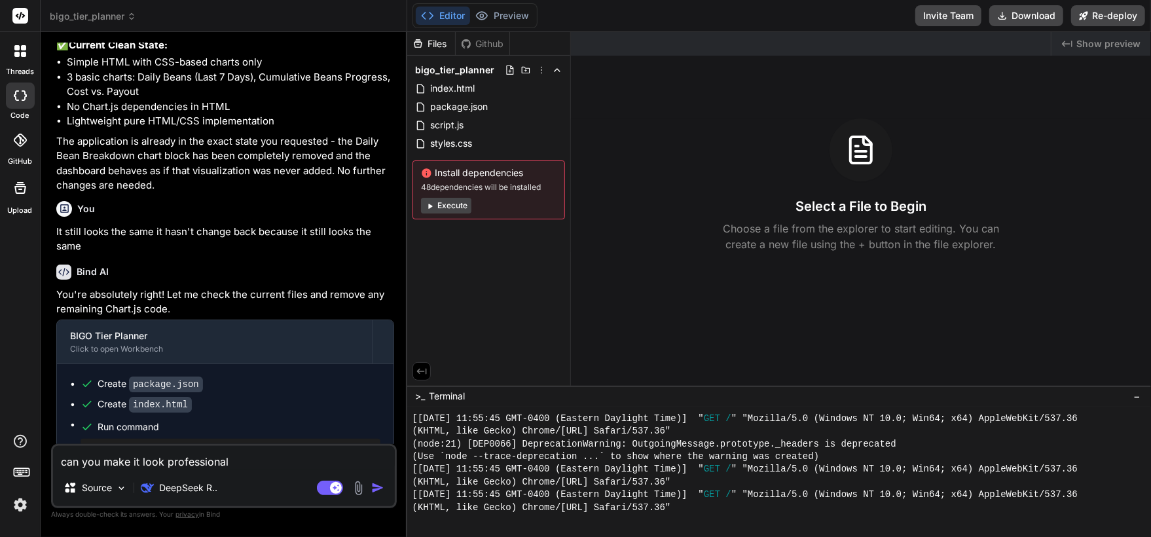
click at [122, 468] on textarea "can you make it look professional" at bounding box center [224, 458] width 342 height 24
type textarea "c"
type textarea "x"
type textarea "ca"
type textarea "x"
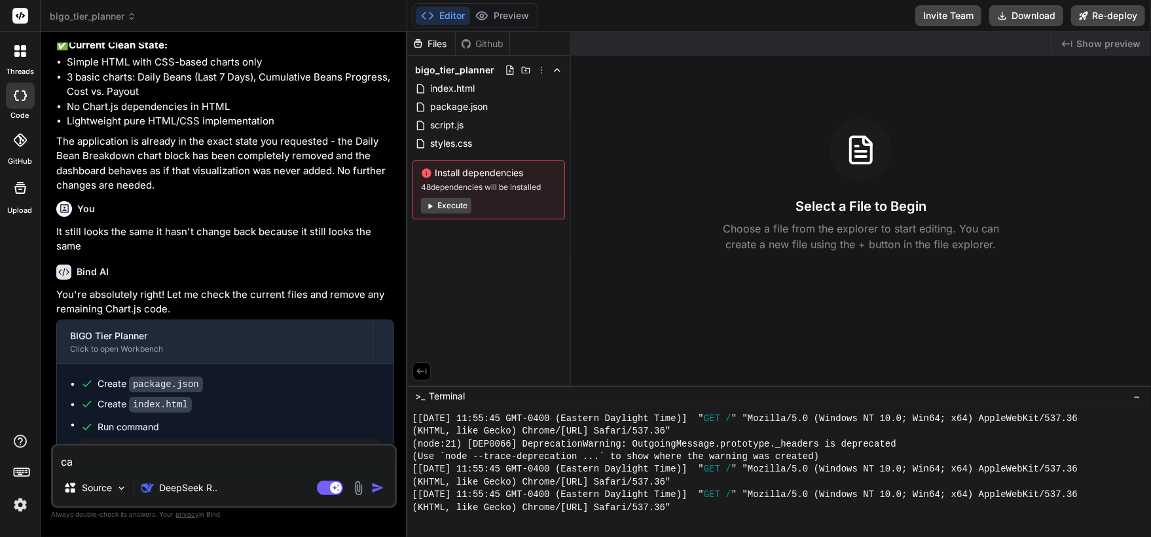
type textarea "can"
type textarea "x"
type textarea "can"
type textarea "x"
type textarea "can"
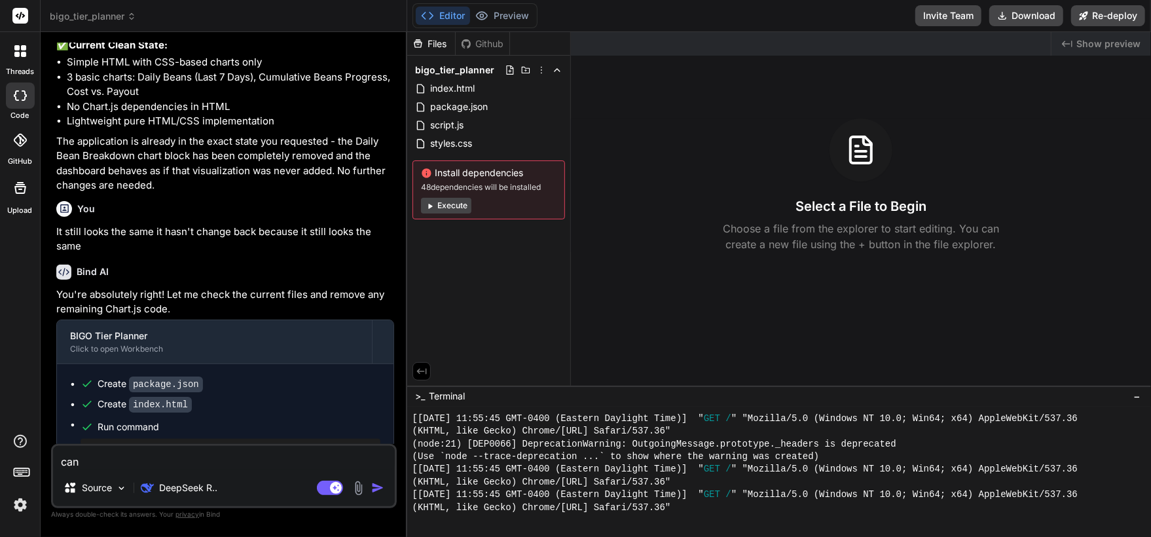
click at [25, 54] on icon at bounding box center [23, 54] width 5 height 5
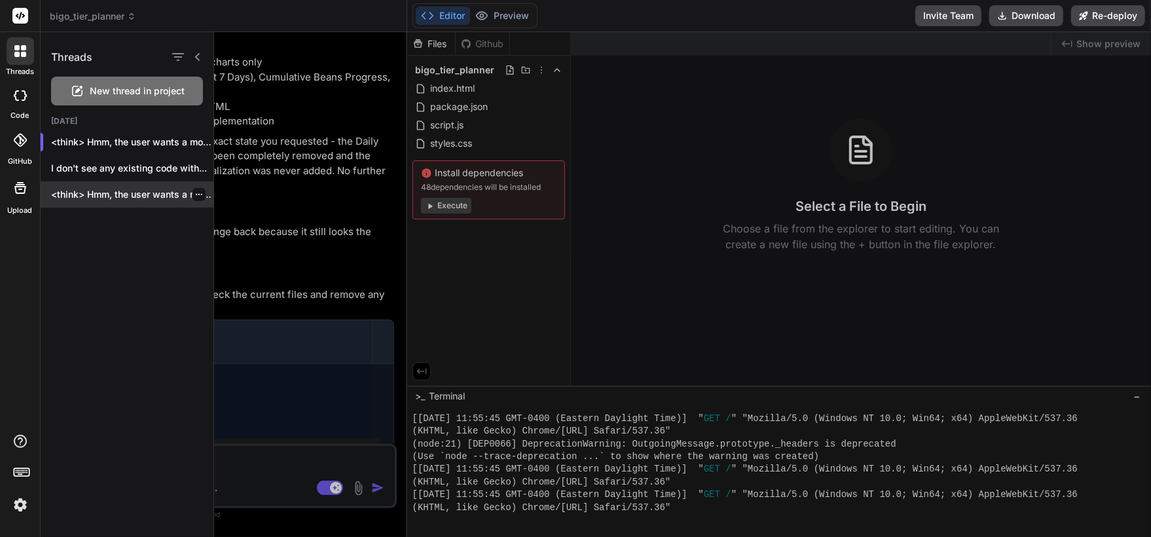
click at [112, 190] on p "<think> Hmm, the user wants a more profe..." at bounding box center [132, 194] width 162 height 13
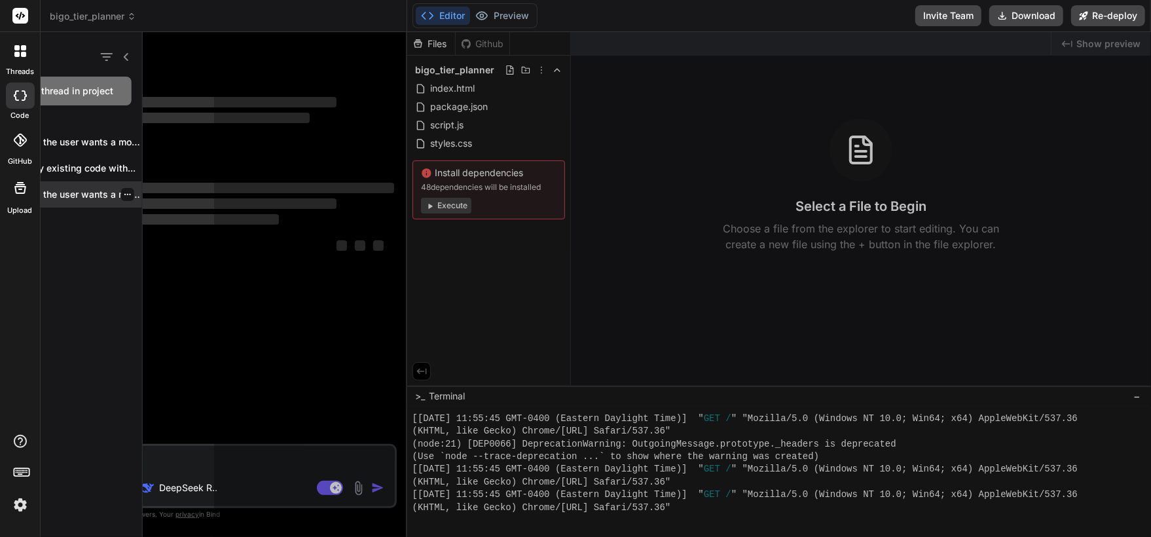
scroll to position [0, 0]
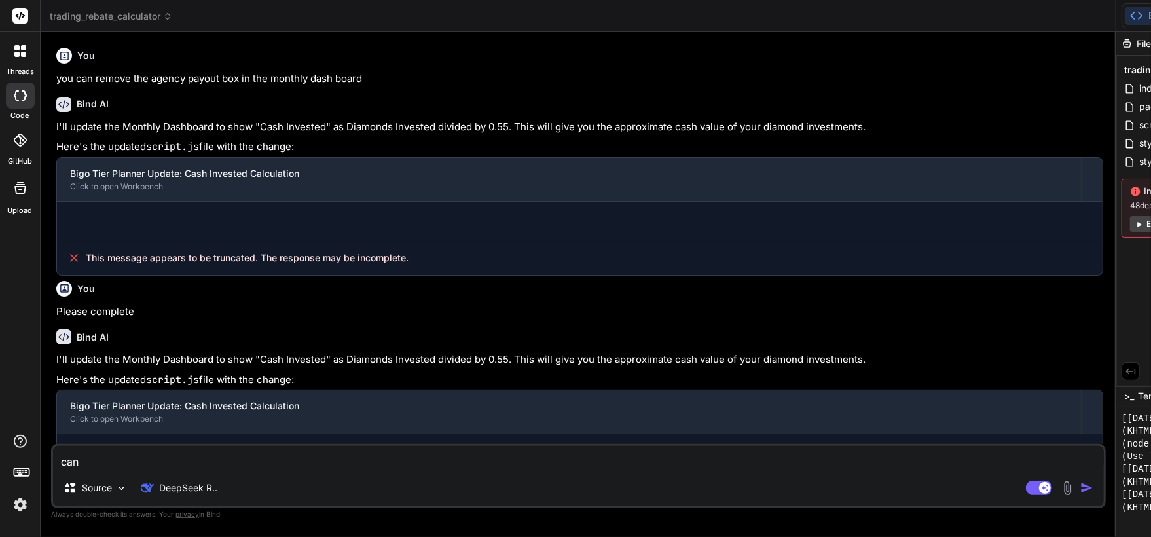
click at [23, 98] on icon at bounding box center [20, 95] width 13 height 10
click at [23, 53] on icon at bounding box center [23, 54] width 5 height 5
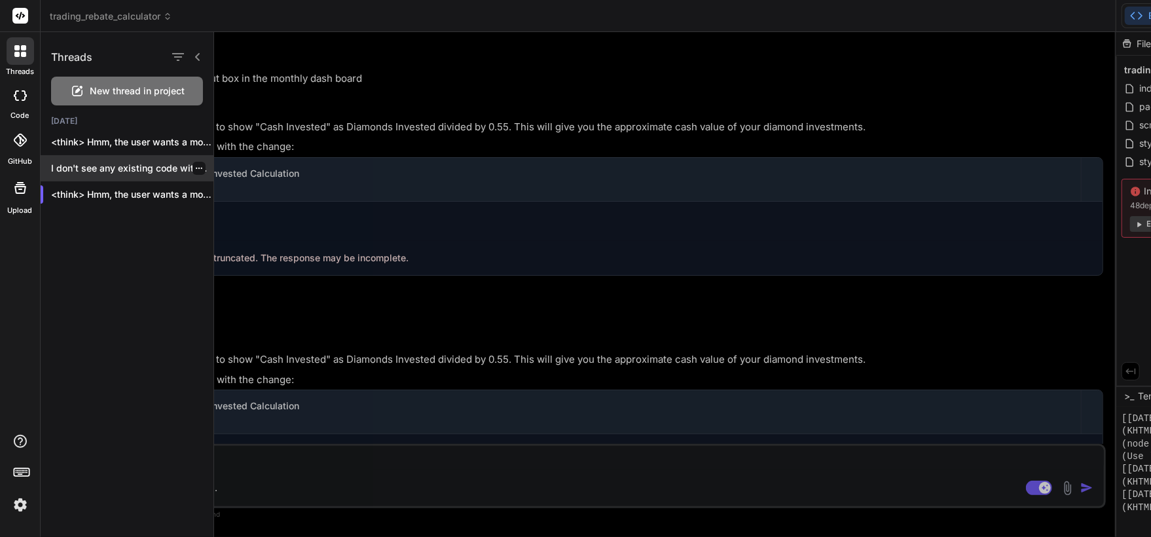
click at [124, 173] on p "I don't see any existing code with..." at bounding box center [132, 168] width 162 height 13
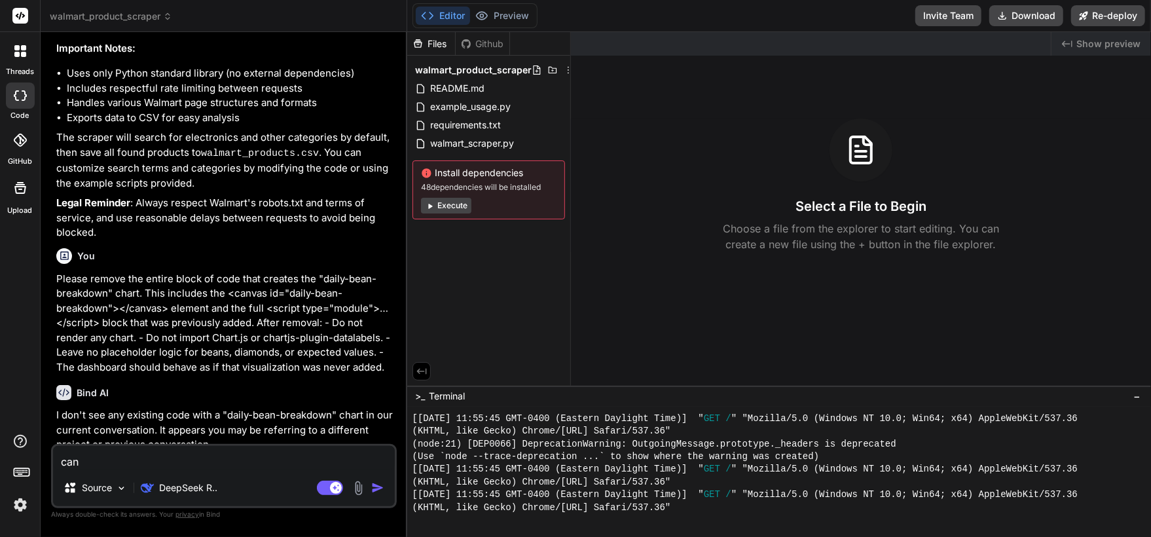
scroll to position [1410, 0]
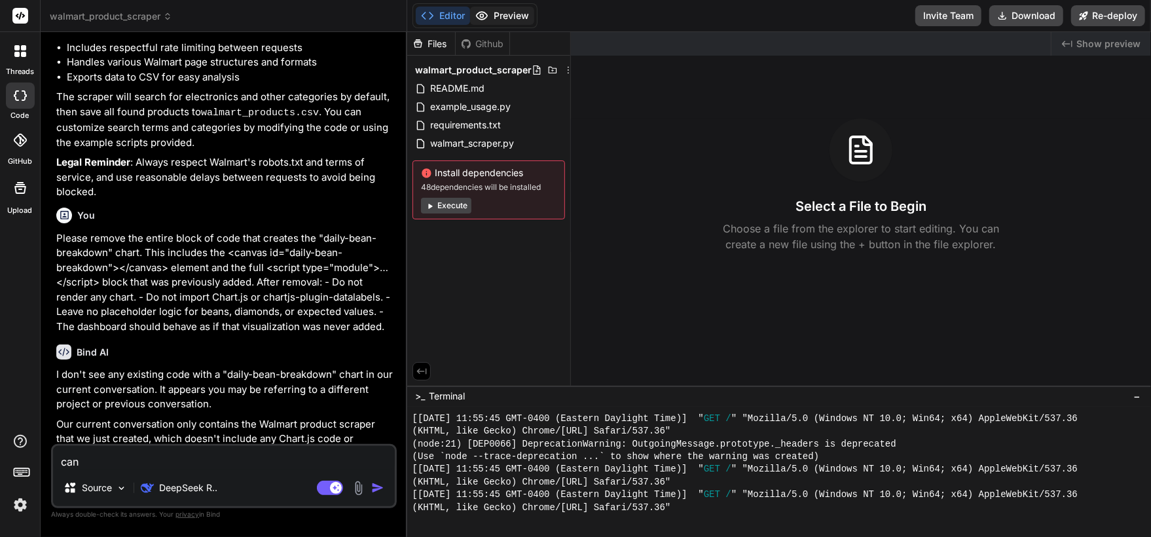
click at [510, 16] on button "Preview" at bounding box center [502, 16] width 64 height 18
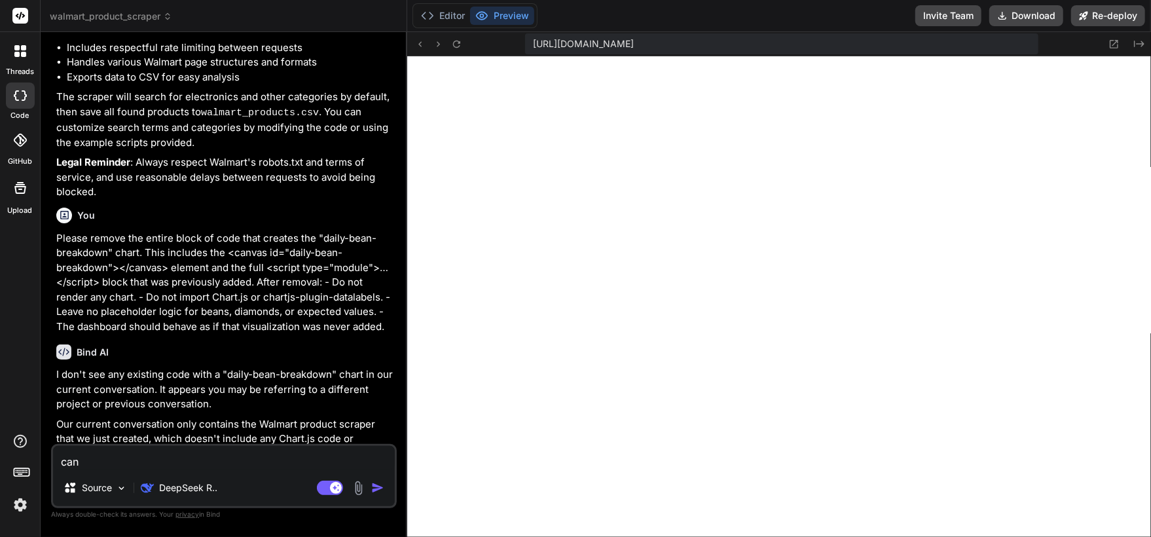
drag, startPoint x: 110, startPoint y: 456, endPoint x: 61, endPoint y: 465, distance: 50.1
click at [61, 465] on textarea "can" at bounding box center [224, 458] width 342 height 24
click at [150, 471] on div "can Source DeepSeek R.. Agent Mode. When this toggle is activated, AI automatic…" at bounding box center [224, 476] width 346 height 64
click at [27, 101] on div at bounding box center [20, 95] width 29 height 26
click at [18, 56] on icon at bounding box center [16, 54] width 5 height 5
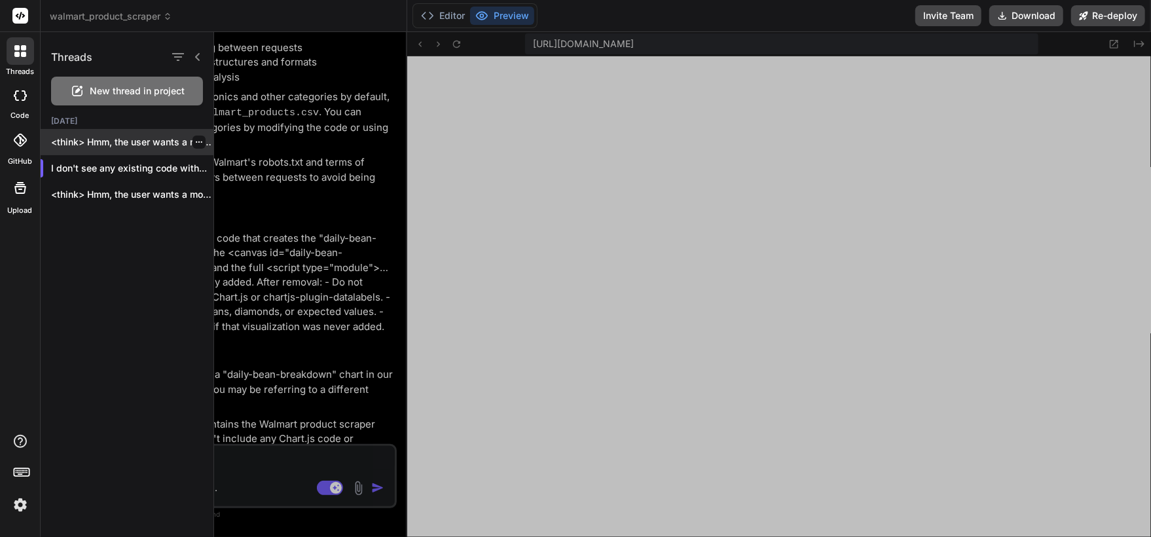
click at [98, 143] on p "<think> Hmm, the user wants a more..." at bounding box center [132, 142] width 162 height 13
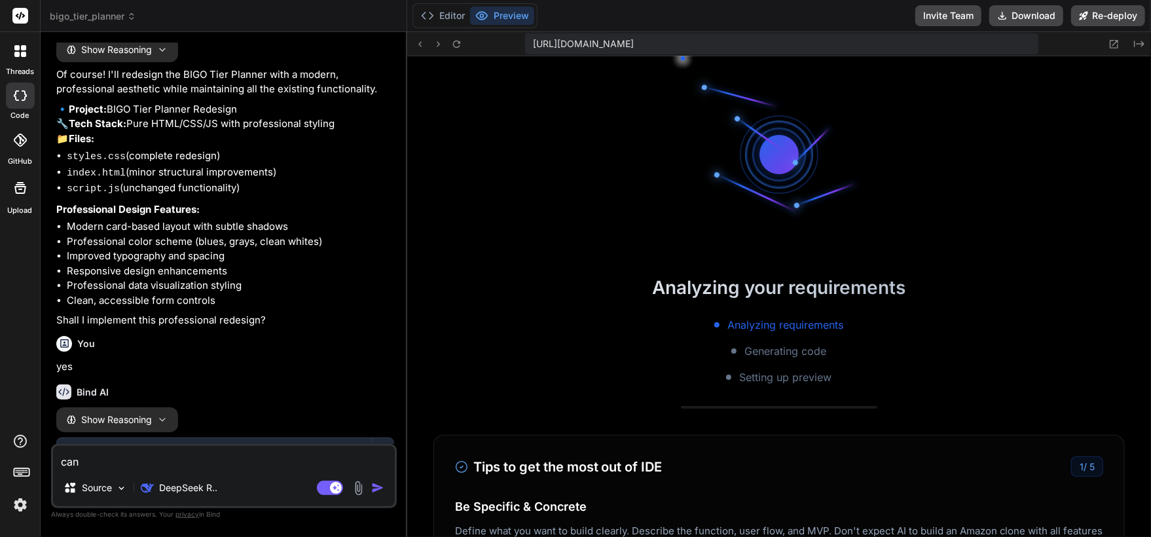
scroll to position [2558, 0]
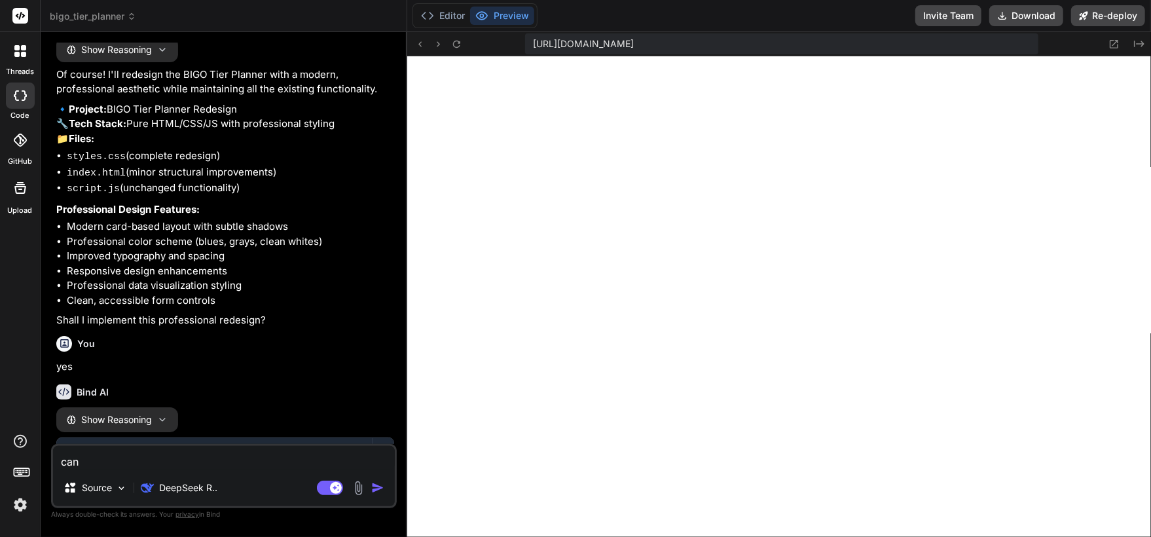
type textarea "x"
drag, startPoint x: 88, startPoint y: 464, endPoint x: 60, endPoint y: 470, distance: 28.8
click at [60, 470] on div "can Source DeepSeek R.. Agent Mode. When this toggle is activated, AI automatic…" at bounding box center [224, 476] width 346 height 64
click at [149, 460] on textarea "can" at bounding box center [224, 458] width 342 height 24
type textarea "can y"
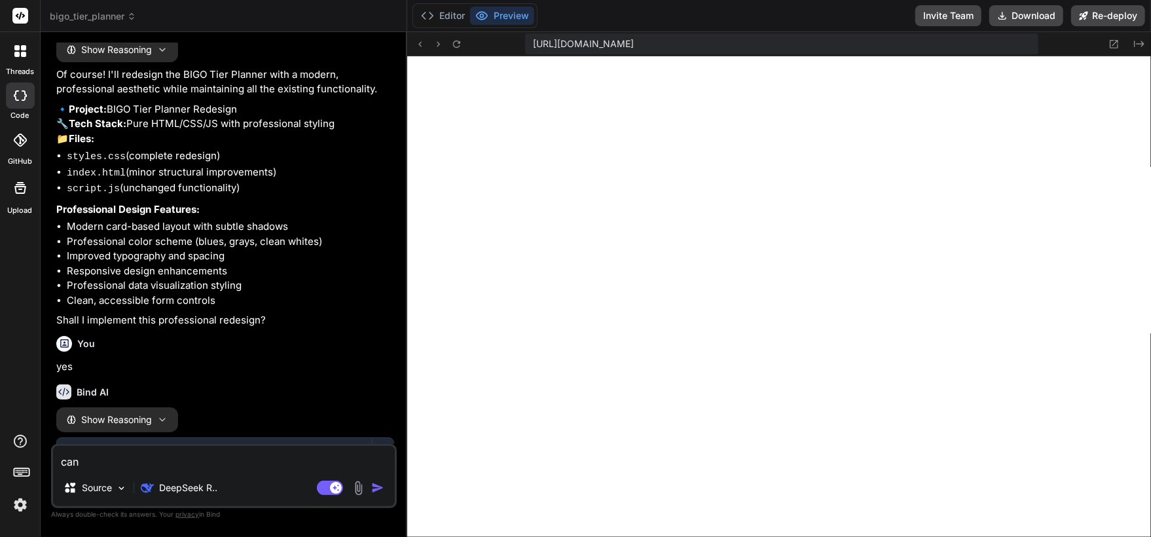
type textarea "x"
type textarea "can yo"
type textarea "x"
type textarea "can you"
type textarea "x"
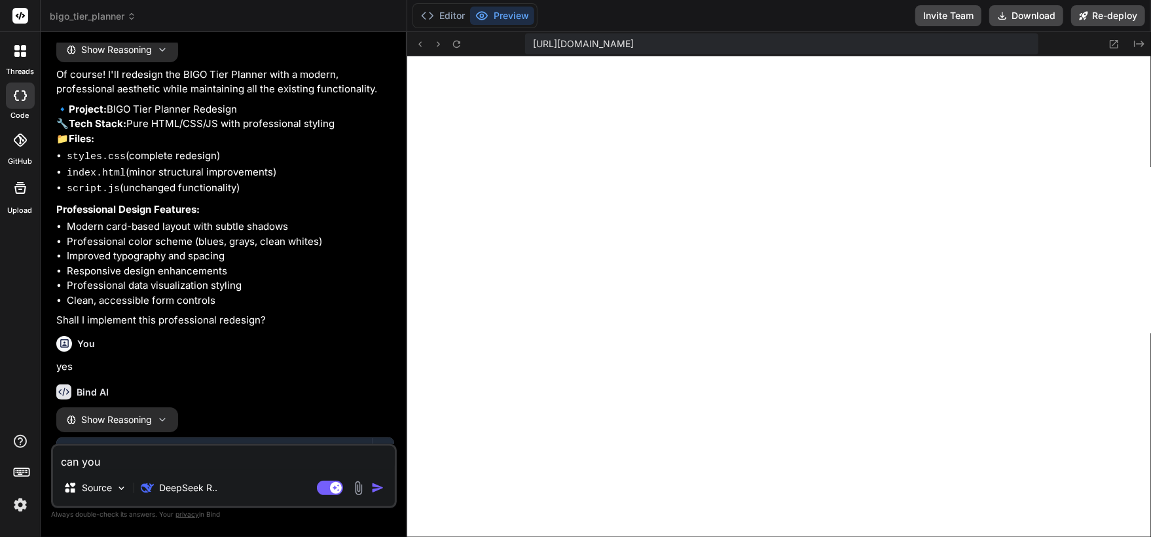
type textarea "can you"
type textarea "x"
type textarea "can you m"
type textarea "x"
type textarea "can you ma"
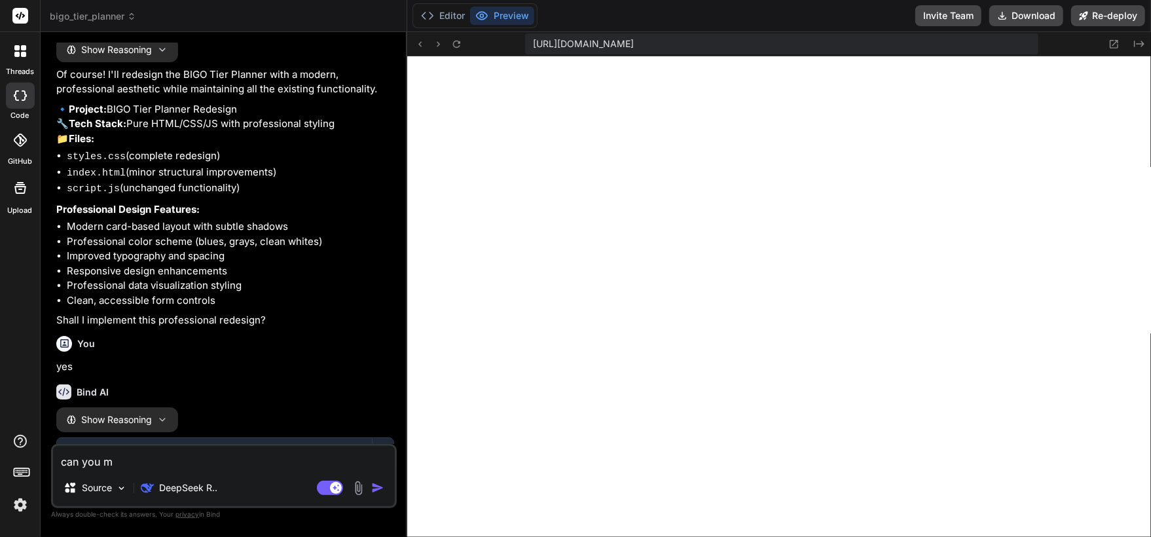
type textarea "x"
type textarea "can you mak"
type textarea "x"
type textarea "can you make"
type textarea "x"
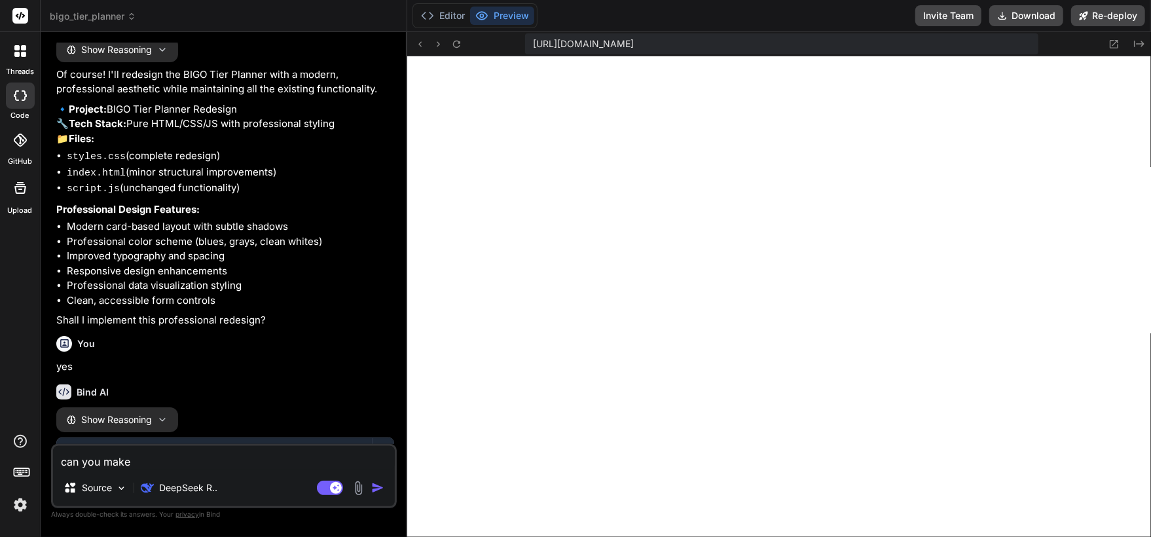
type textarea "can you make"
type textarea "x"
type textarea "can you make i"
type textarea "x"
type textarea "can you make it"
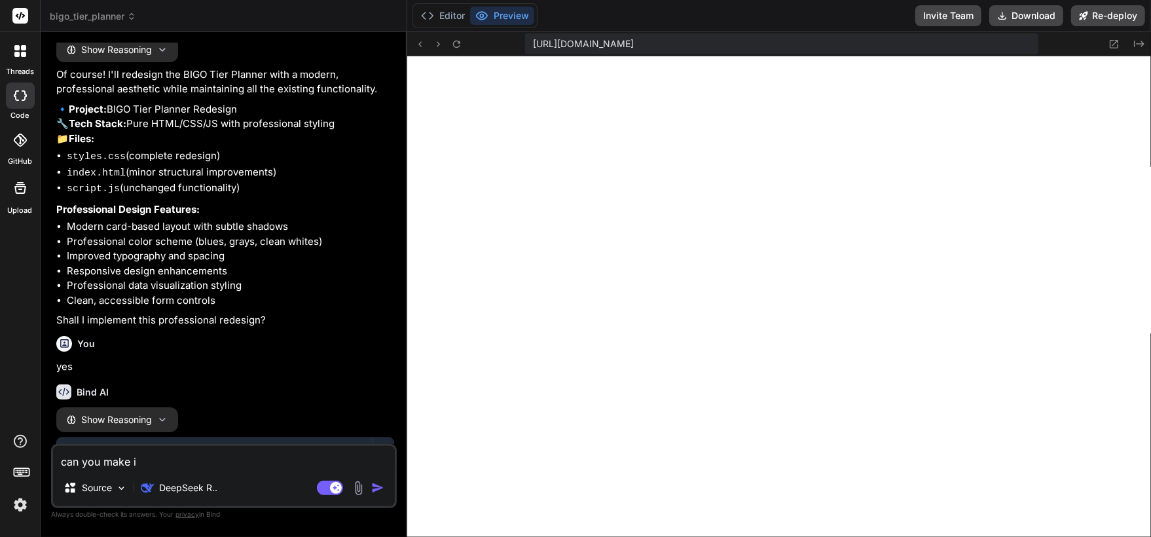
type textarea "x"
type textarea "can you make it"
type textarea "x"
type textarea "can you make it l"
type textarea "x"
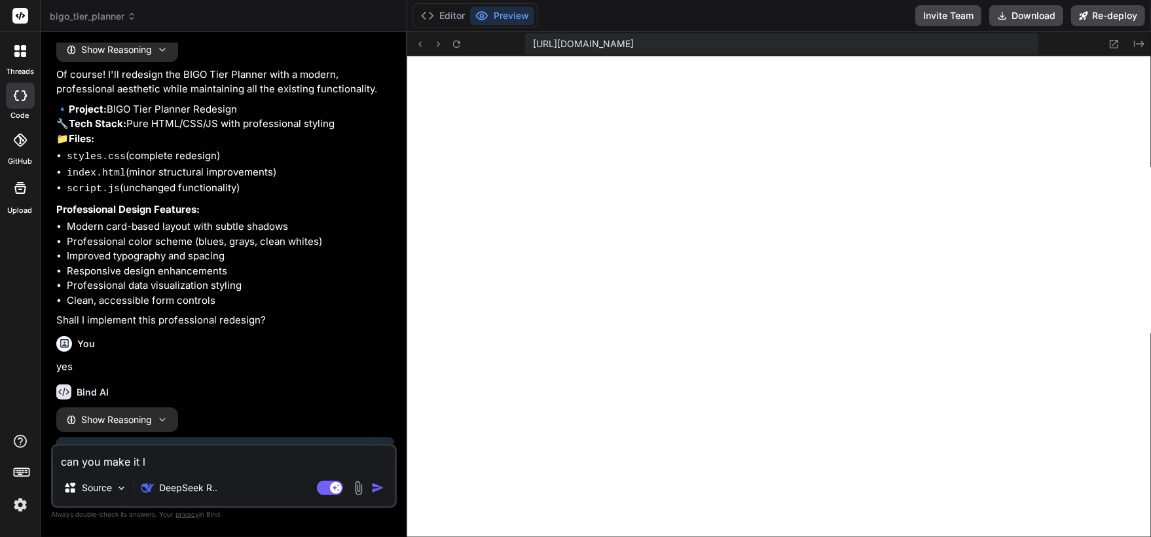
type textarea "can you make it lo"
type textarea "x"
type textarea "can you make it loo"
type textarea "x"
type textarea "can you make it look"
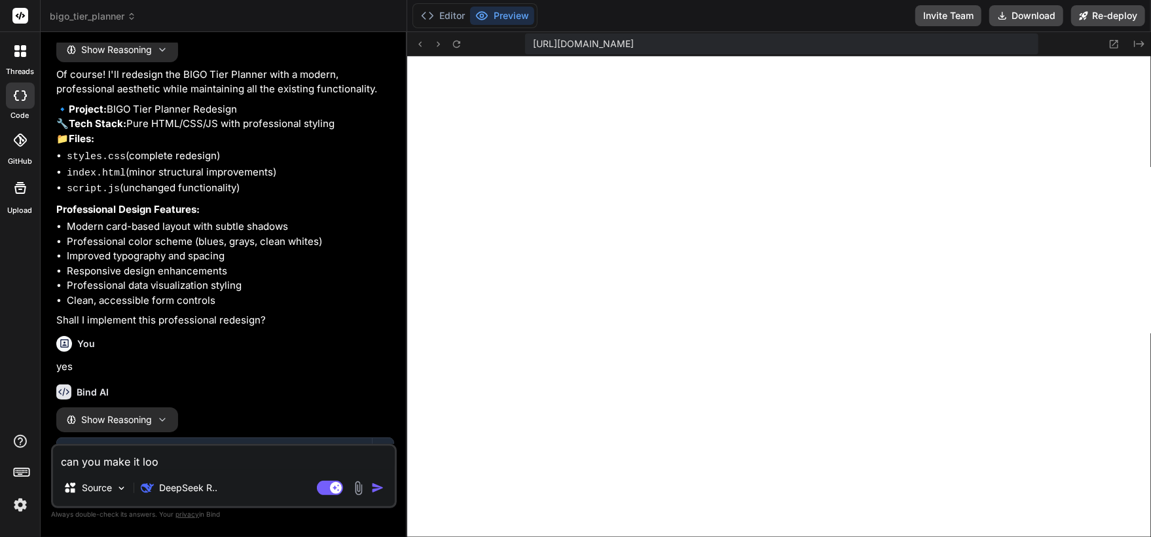
type textarea "x"
type textarea "can you make it look"
type textarea "x"
type textarea "can you make it look l"
type textarea "x"
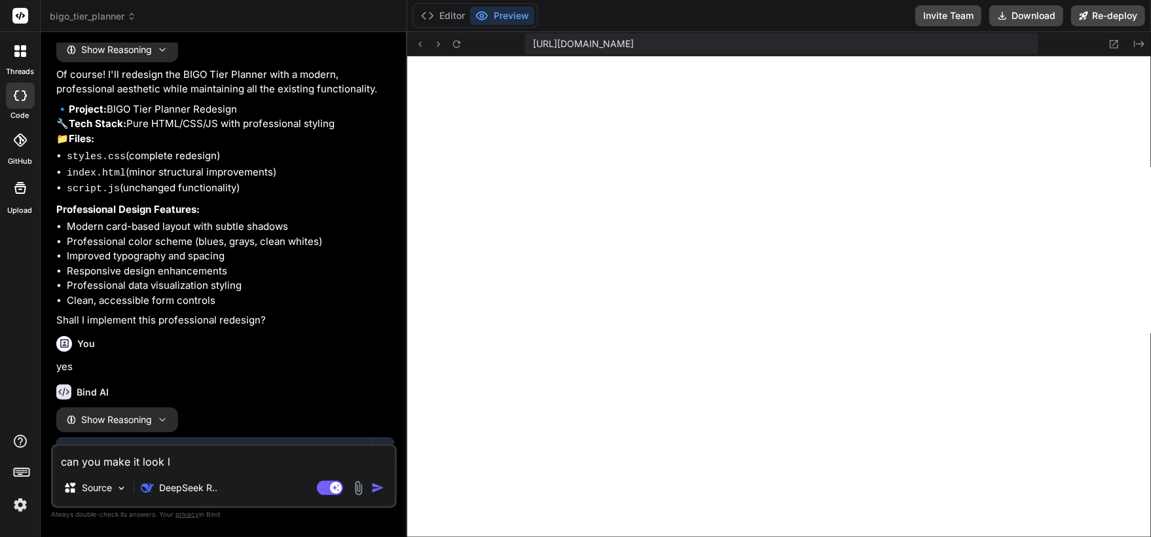
type textarea "can you make it look li"
type textarea "x"
type textarea "can you make it look lik"
type textarea "x"
type textarea "can you make it look like"
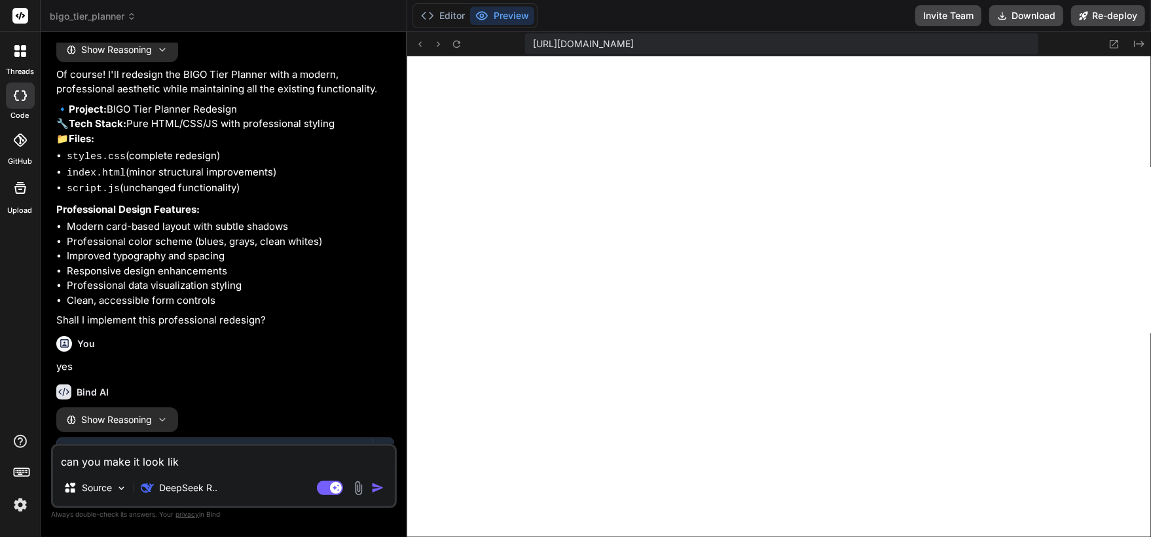
type textarea "x"
type textarea "can you make it look like"
type textarea "x"
type textarea "can you make it look like t"
type textarea "x"
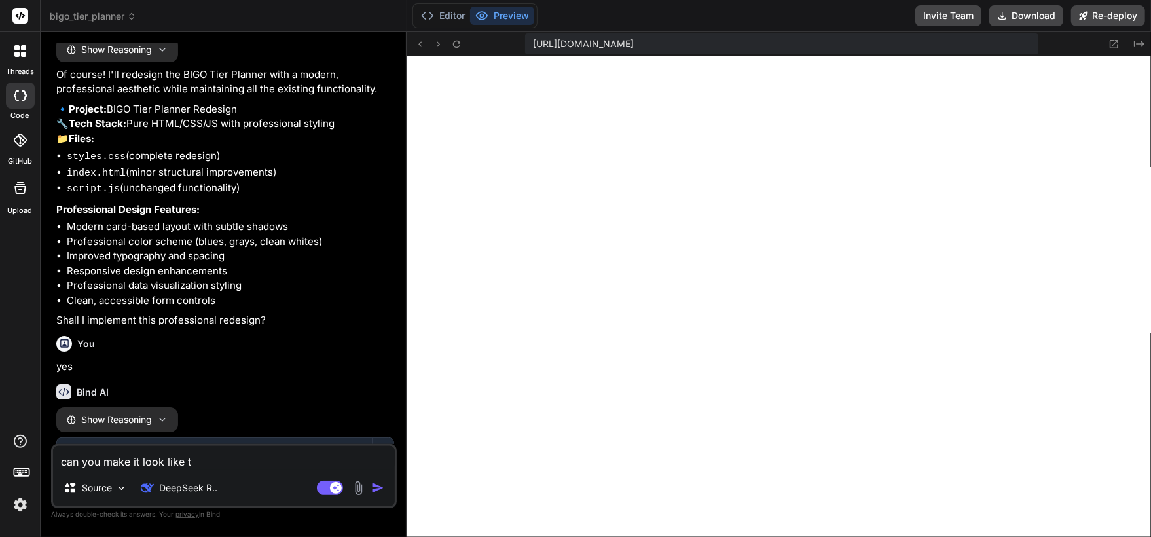
type textarea "can you make it look like th"
type textarea "x"
type textarea "can you make it look like thi"
type textarea "x"
type textarea "can you make it look like this"
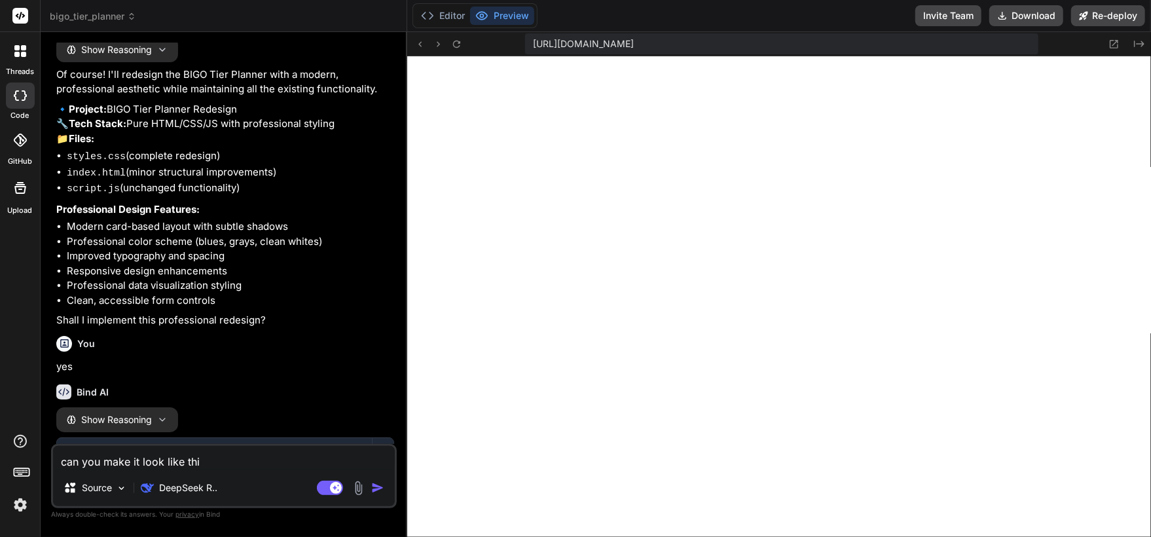
type textarea "x"
type textarea "can you make it look like this"
type textarea "x"
type textarea "can you make it look like this a"
type textarea "x"
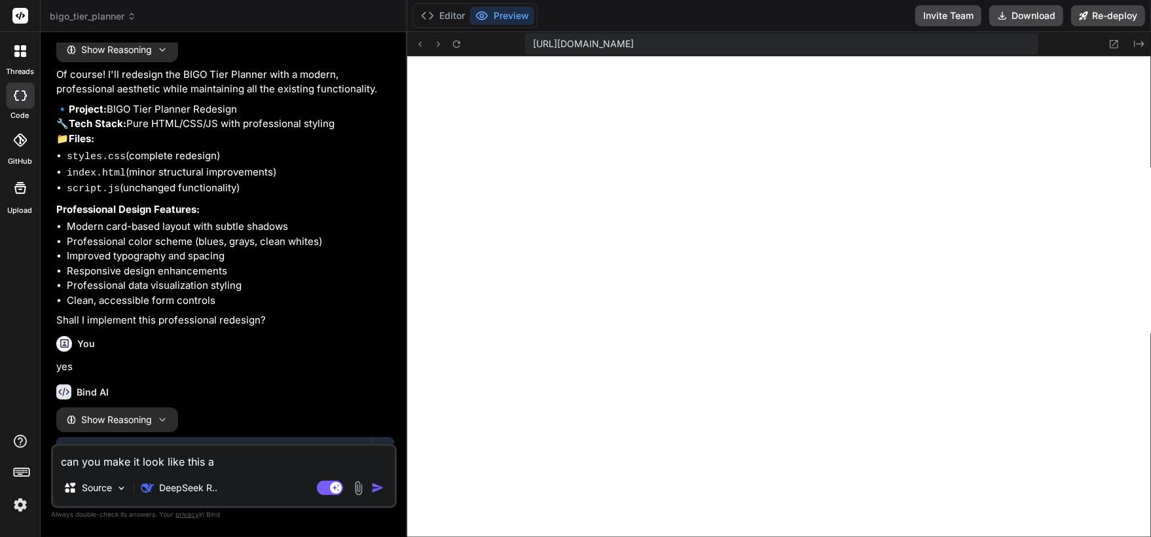
type textarea "can you make it look like this ag"
type textarea "x"
type textarea "can you make it look like this aga"
type textarea "x"
type textarea "can you make it look like this agai"
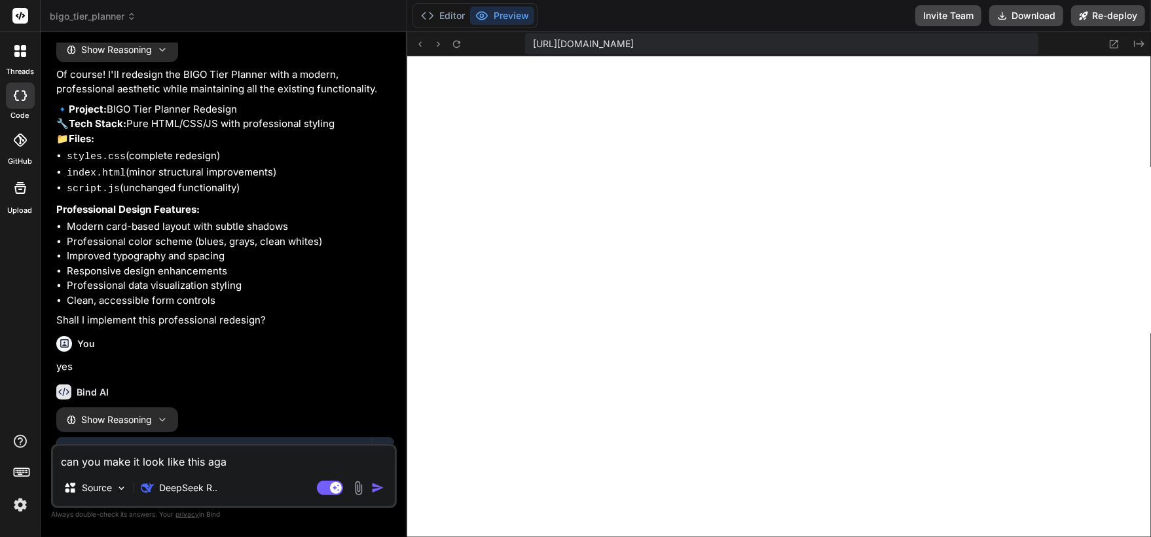
type textarea "x"
type textarea "can you make it look like this again"
type textarea "x"
type textarea "can you make it look like this again"
type textarea "x"
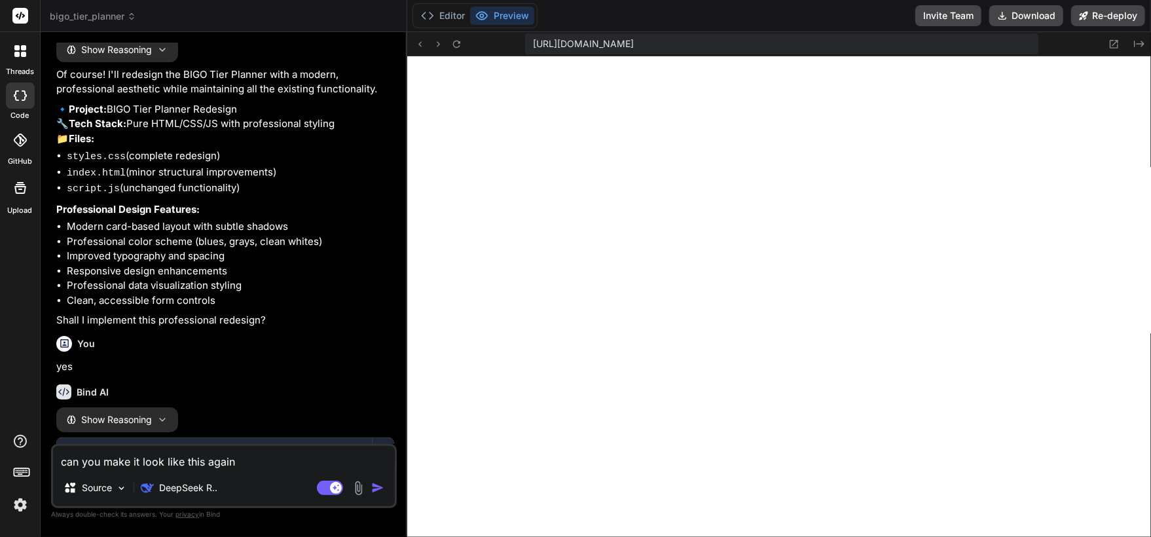
type textarea "can you make it look like this again b"
type textarea "x"
type textarea "can you make it look like this again bu"
type textarea "x"
type textarea "can you make it look like this again but"
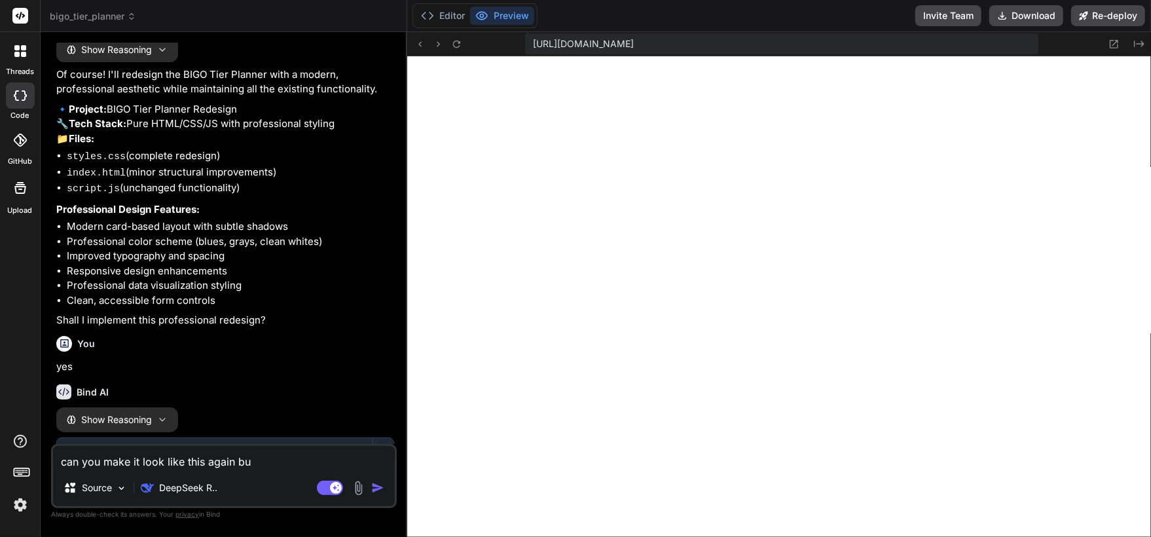
type textarea "x"
type textarea "can you make it look like this again but"
type textarea "x"
type textarea "can you make it look like this again but k"
type textarea "x"
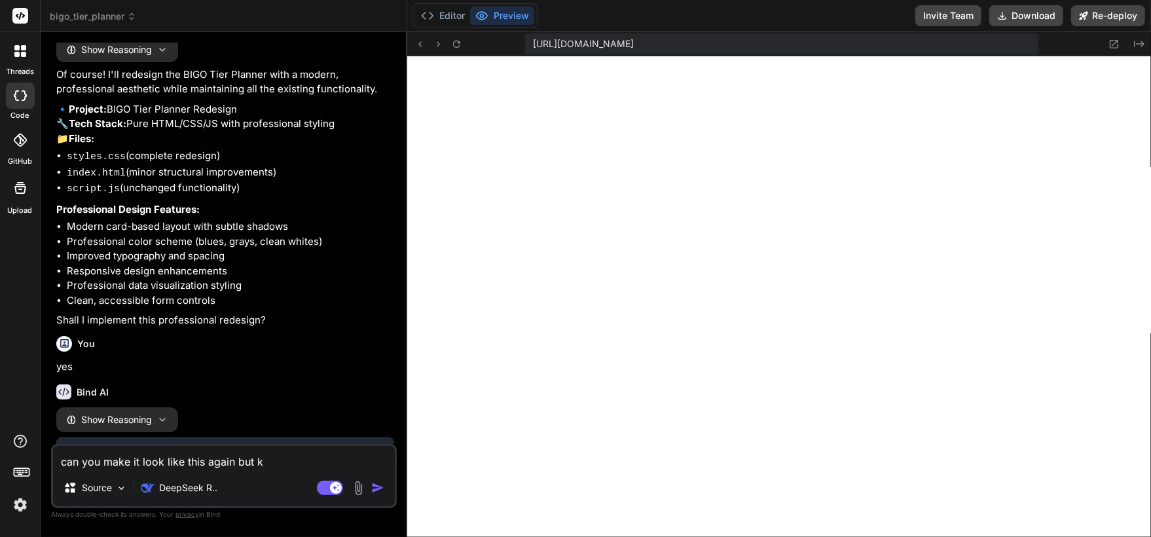
type textarea "can you make it look like this again but ke"
type textarea "x"
type textarea "can you make it look like this again but kee"
type textarea "x"
type textarea "can you make it look like this again but keep"
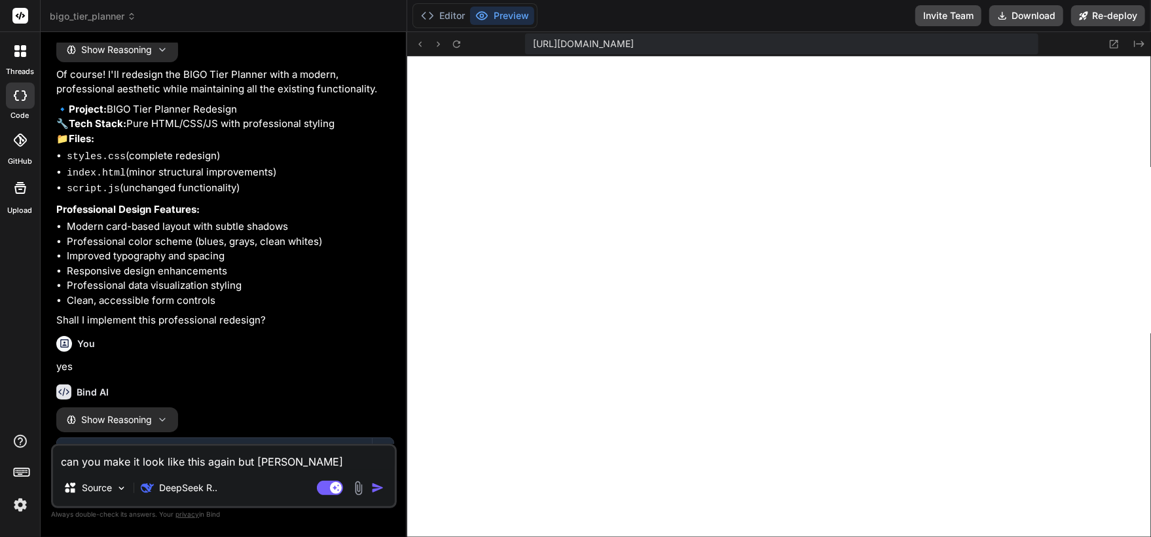
type textarea "x"
type textarea "can you make it look like this again but keep"
type textarea "x"
type textarea "can you make it look like this again but keep t"
type textarea "x"
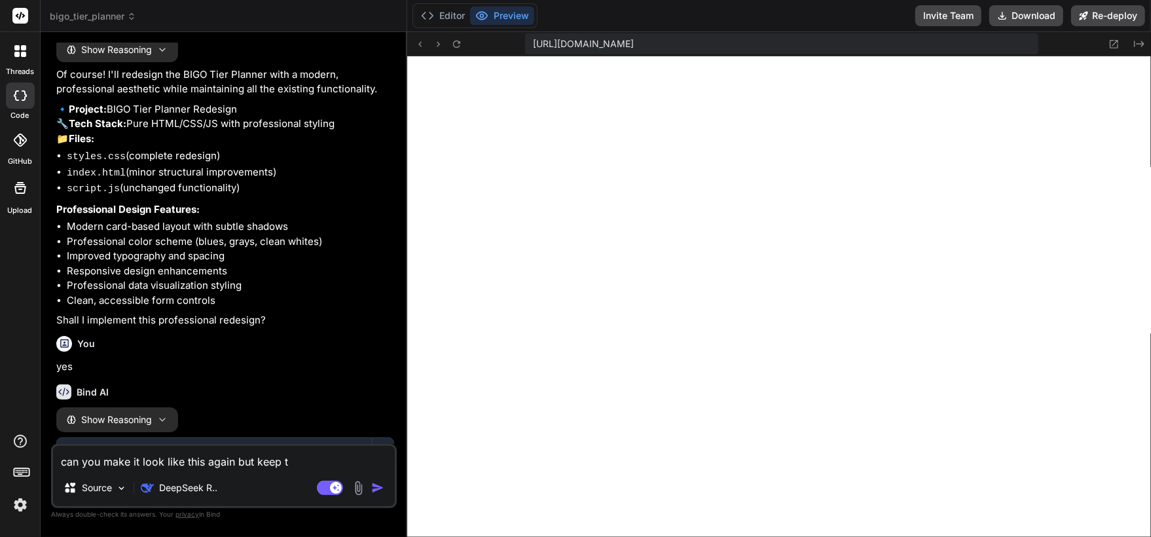
type textarea "can you make it look like this again but keep th"
type textarea "x"
type textarea "can you make it look like this again but keep the"
type textarea "x"
type textarea "can you make it look like this again but keep the"
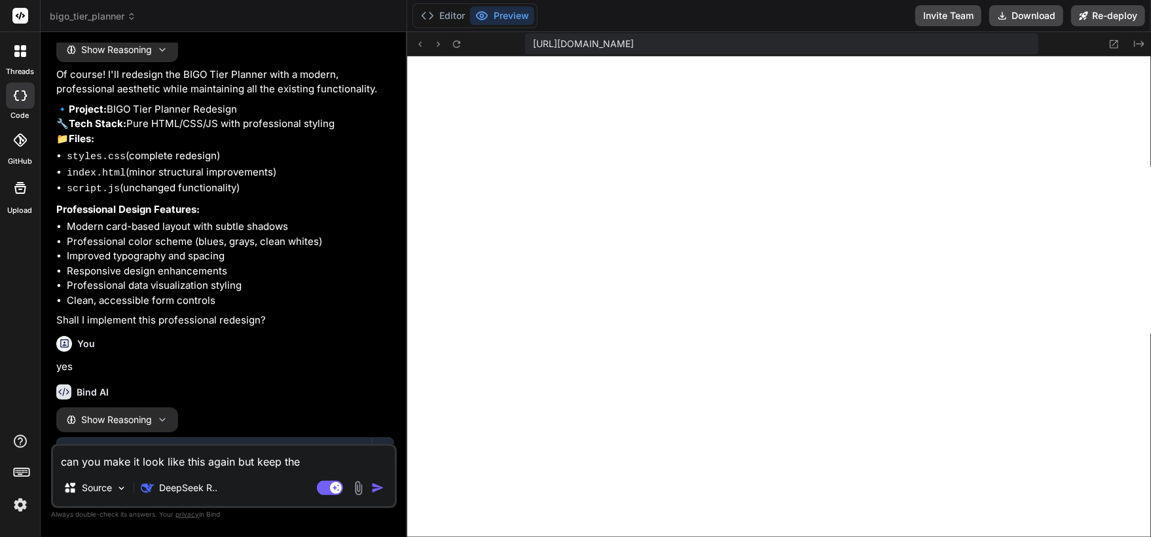
type textarea "x"
type textarea "can you make it look like this again but keep the f"
type textarea "x"
type textarea "can you make it look like this again but keep the fu"
type textarea "x"
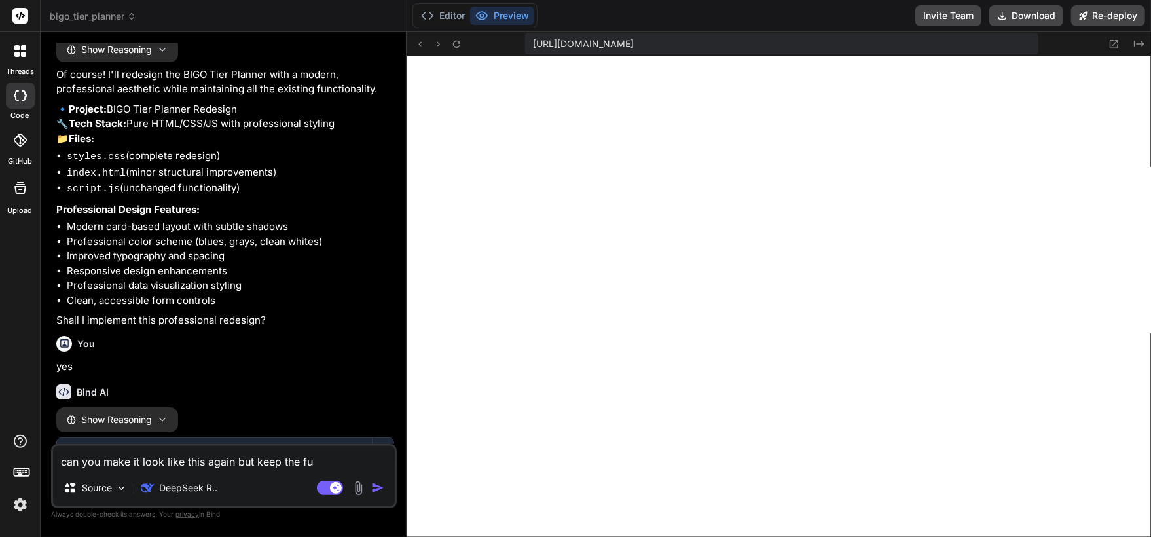
type textarea "can you make it look like this again but keep the fun"
type textarea "x"
type textarea "can you make it look like this again but keep the func"
type textarea "x"
type textarea "can you make it look like this again but keep the funct"
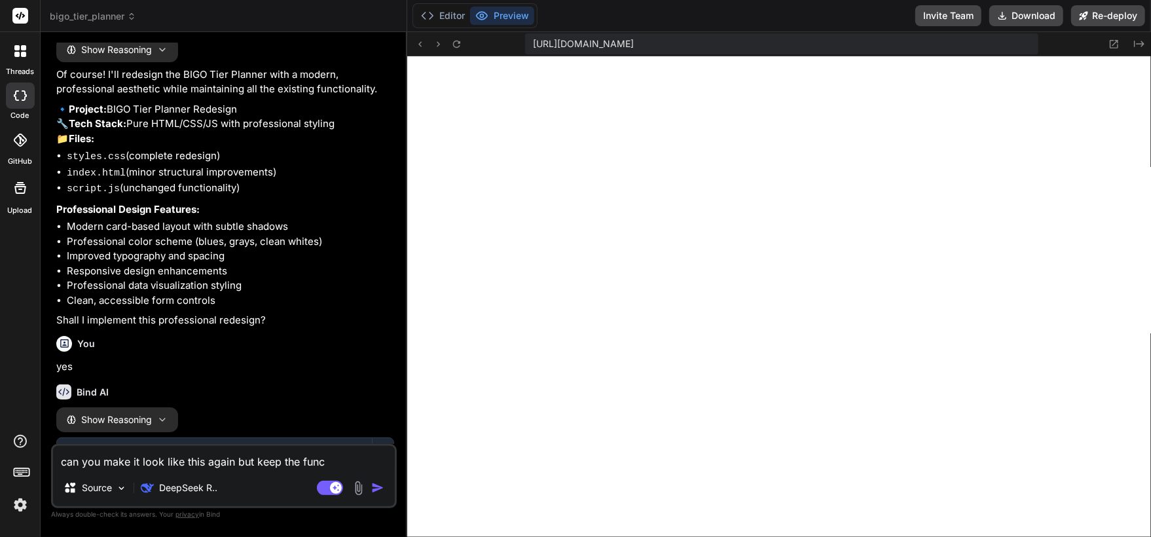
type textarea "x"
type textarea "can you make it look like this again but keep the functi"
type textarea "x"
type textarea "can you make it look like this again but keep the functio"
type textarea "x"
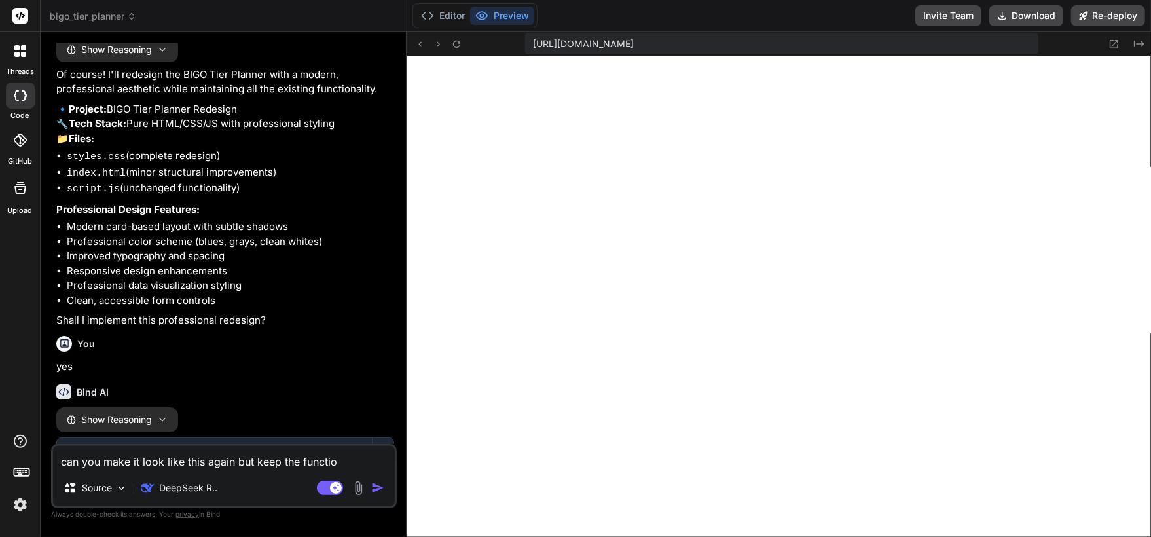
type textarea "can you make it look like this again but keep the function"
type textarea "x"
type textarea "can you make it look like this again but keep the functions"
type textarea "x"
type textarea "can you make it look like this again but keep the functions"
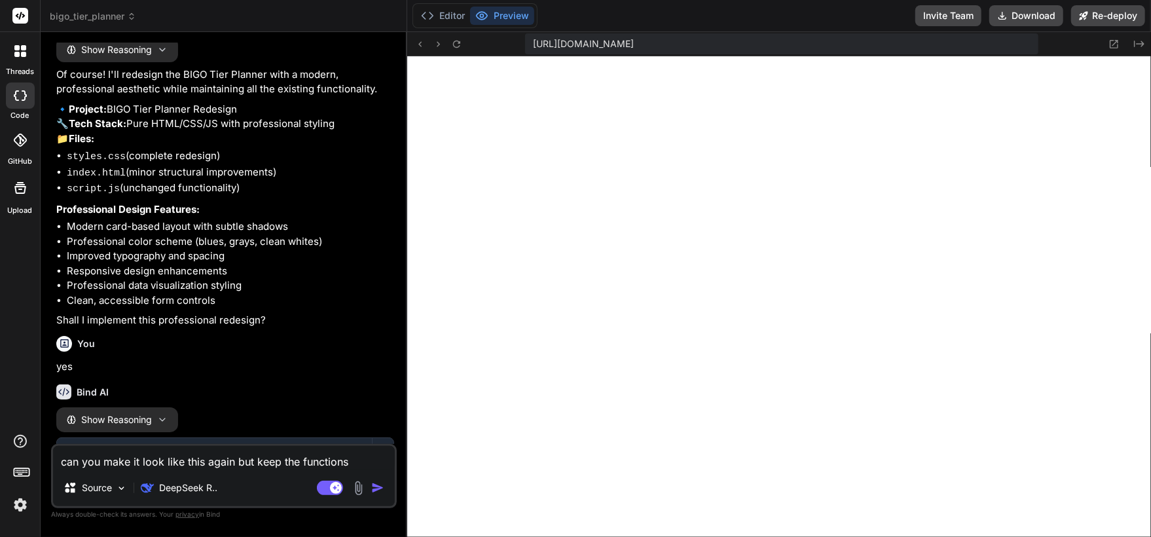
type textarea "x"
type textarea "can you make it look like this again but keep the functions w"
type textarea "x"
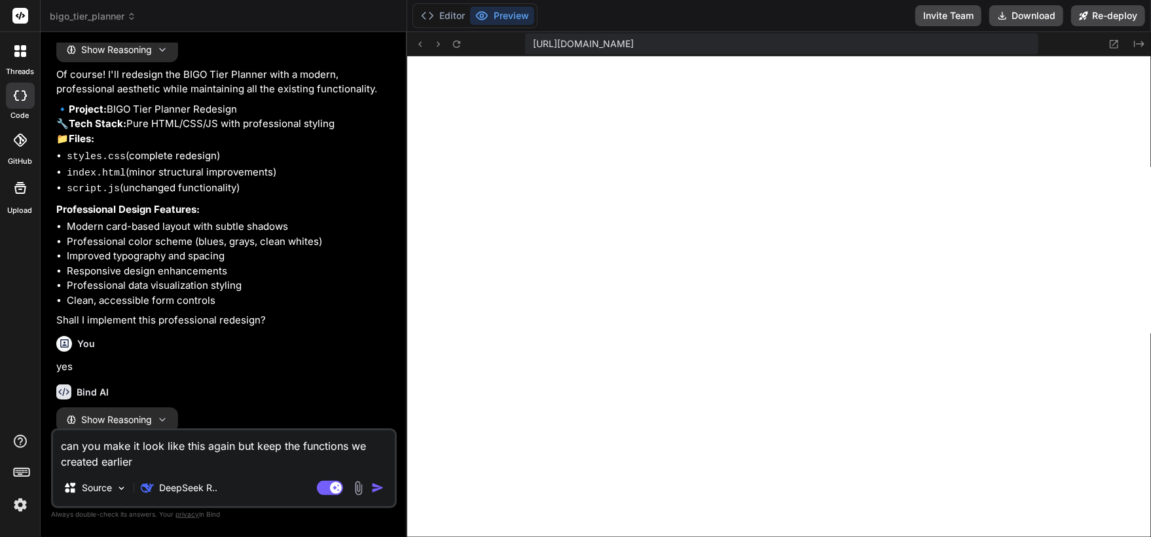
paste textarea "<!DOCTYPE html> <html lang="en"> <head> <meta charset="UTF-8"> <meta name="view…"
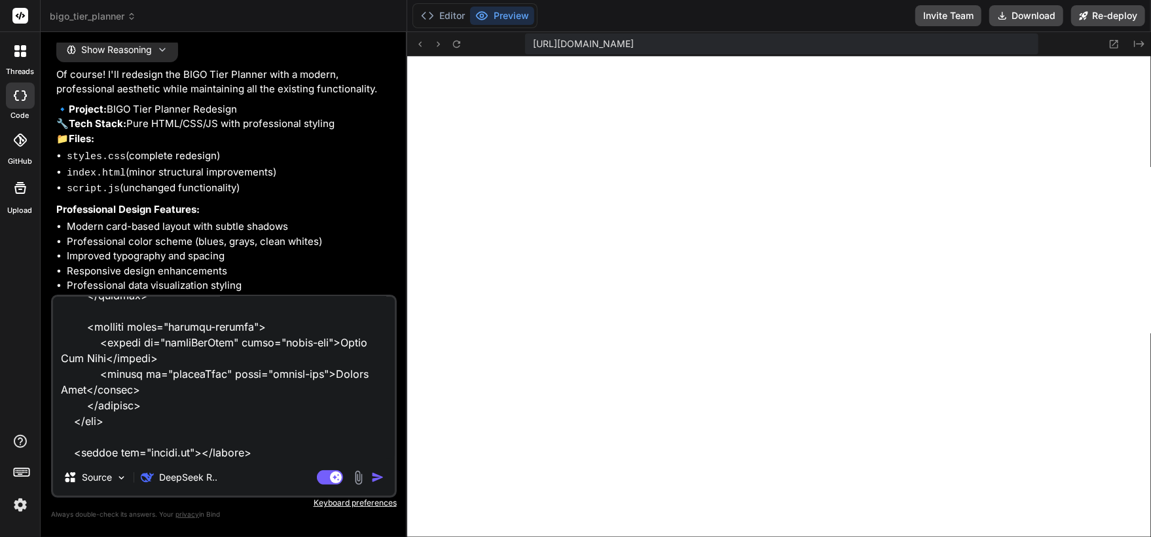
click at [376, 477] on img "button" at bounding box center [377, 477] width 13 height 13
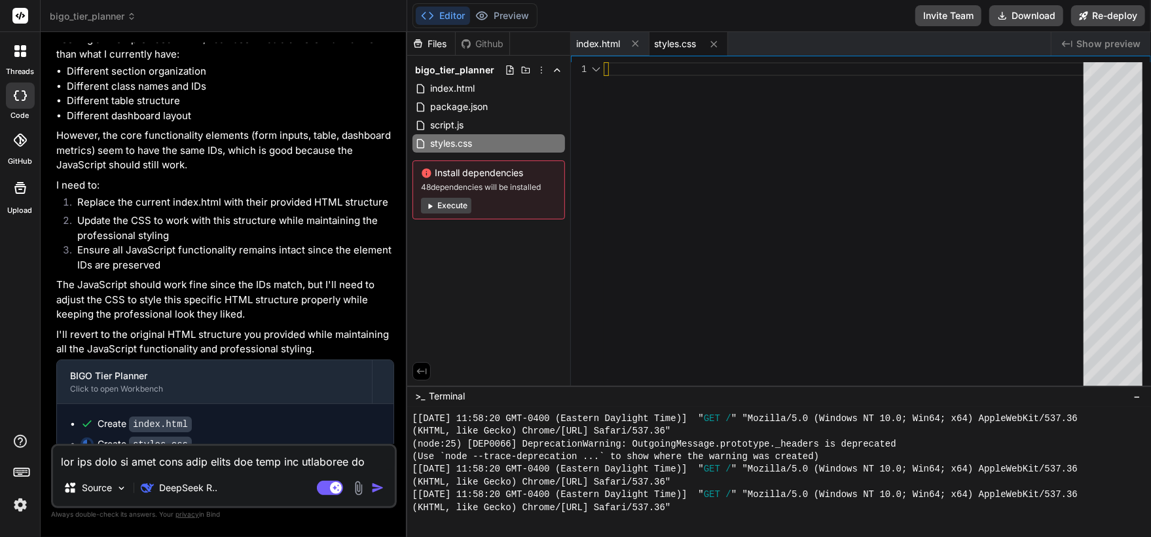
scroll to position [3850, 0]
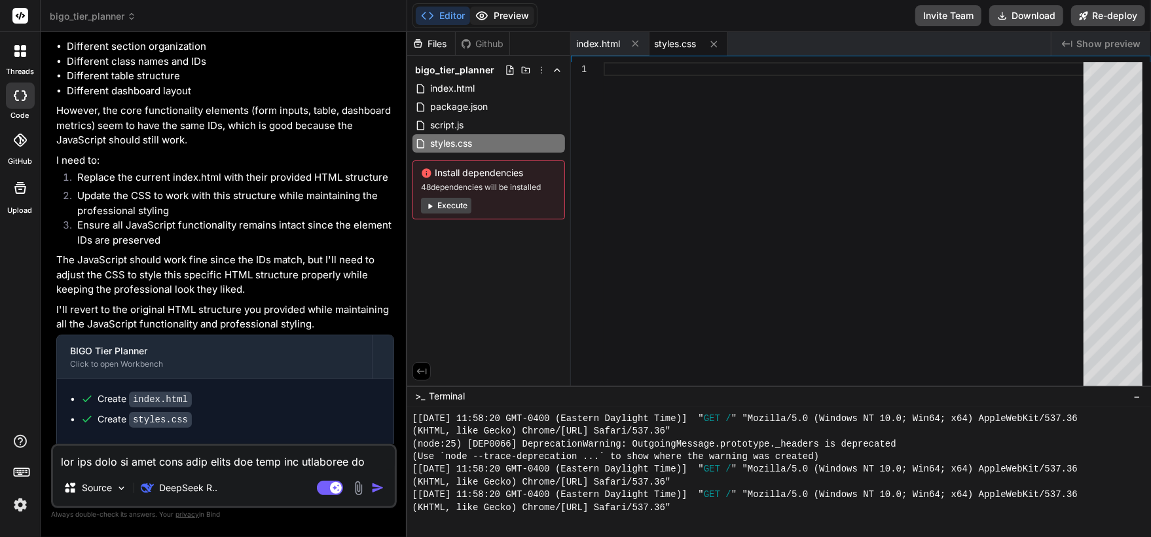
click at [491, 16] on button "Preview" at bounding box center [502, 16] width 64 height 18
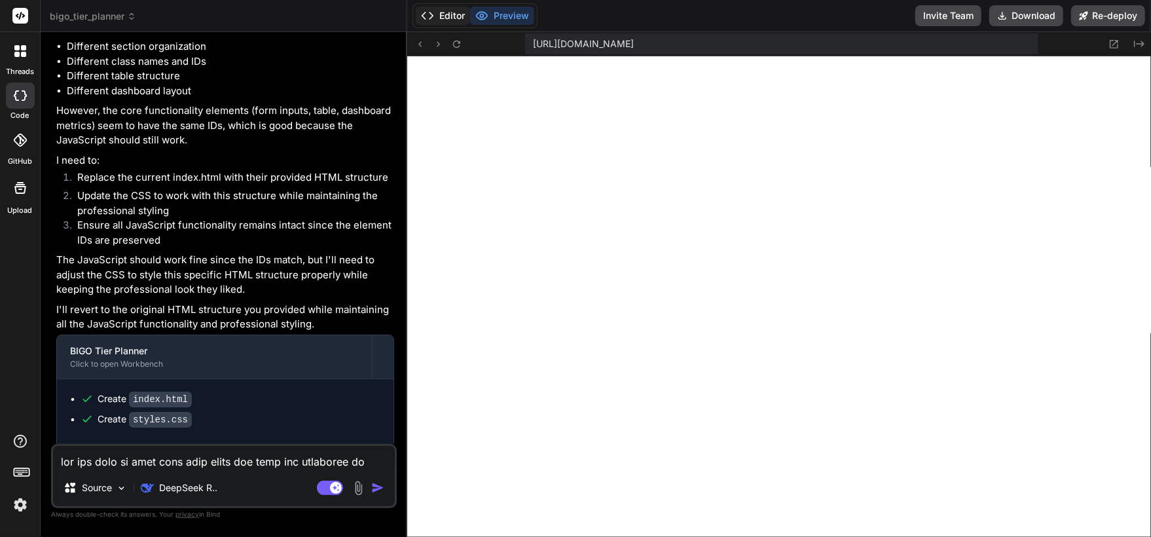
click at [433, 12] on icon at bounding box center [427, 15] width 13 height 13
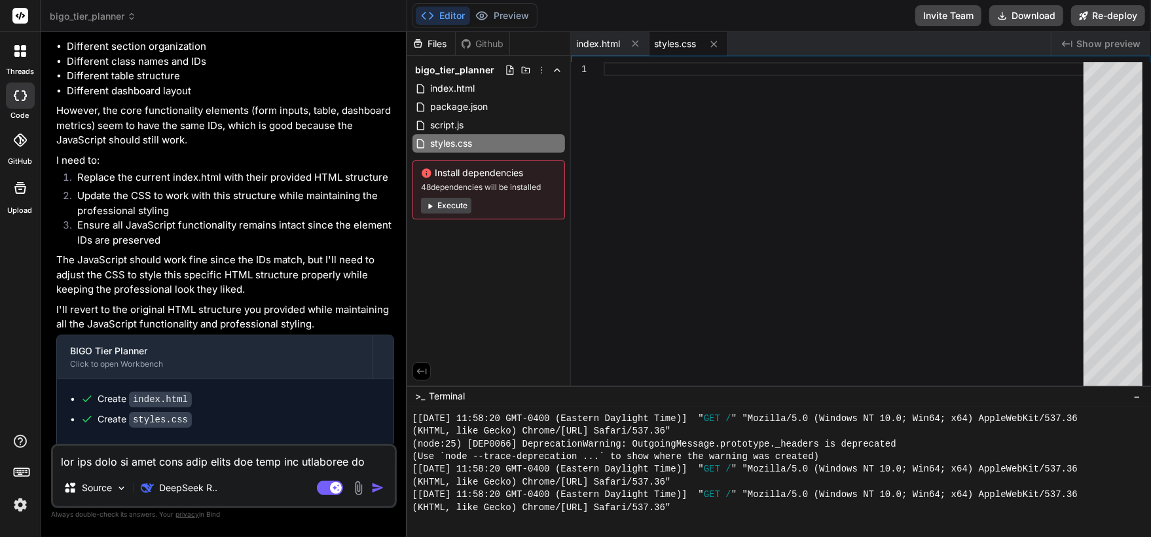
click at [433, 204] on icon at bounding box center [430, 206] width 10 height 10
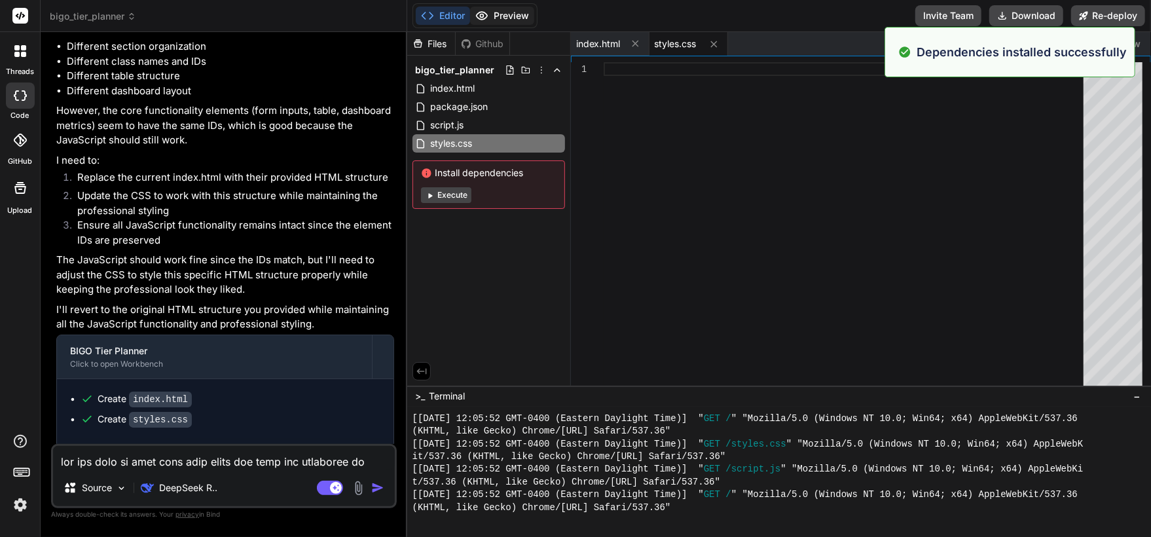
scroll to position [3233, 0]
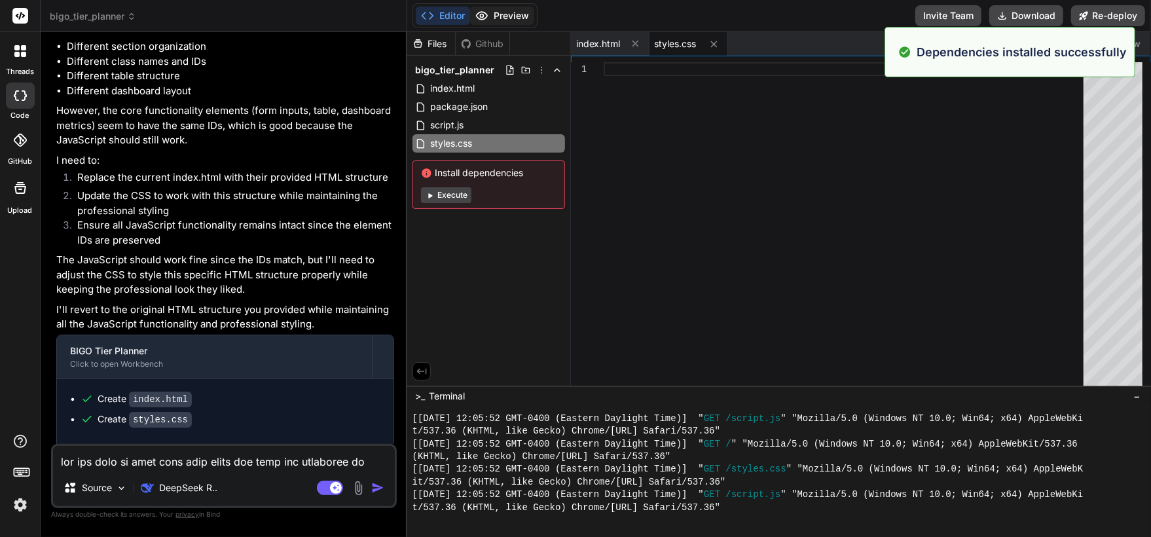
click at [488, 14] on icon at bounding box center [481, 15] width 13 height 13
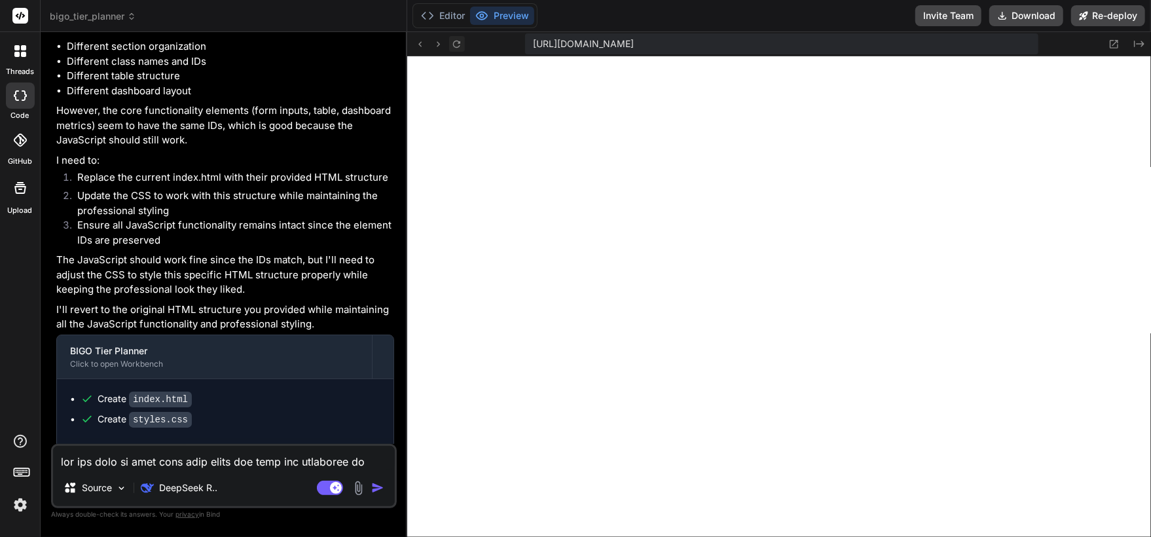
click at [454, 39] on icon at bounding box center [456, 44] width 11 height 11
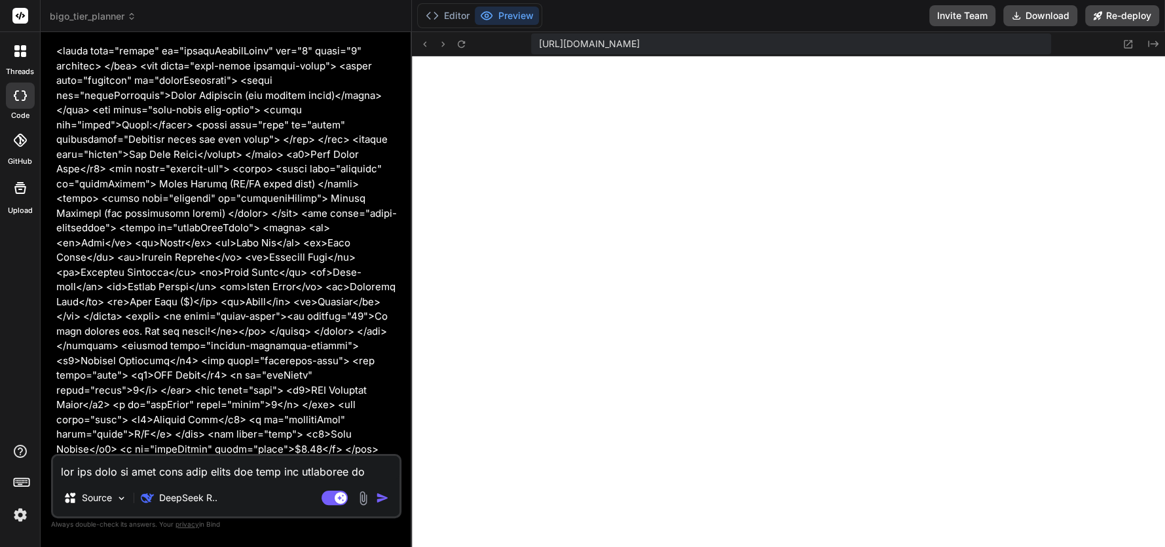
scroll to position [2562, 0]
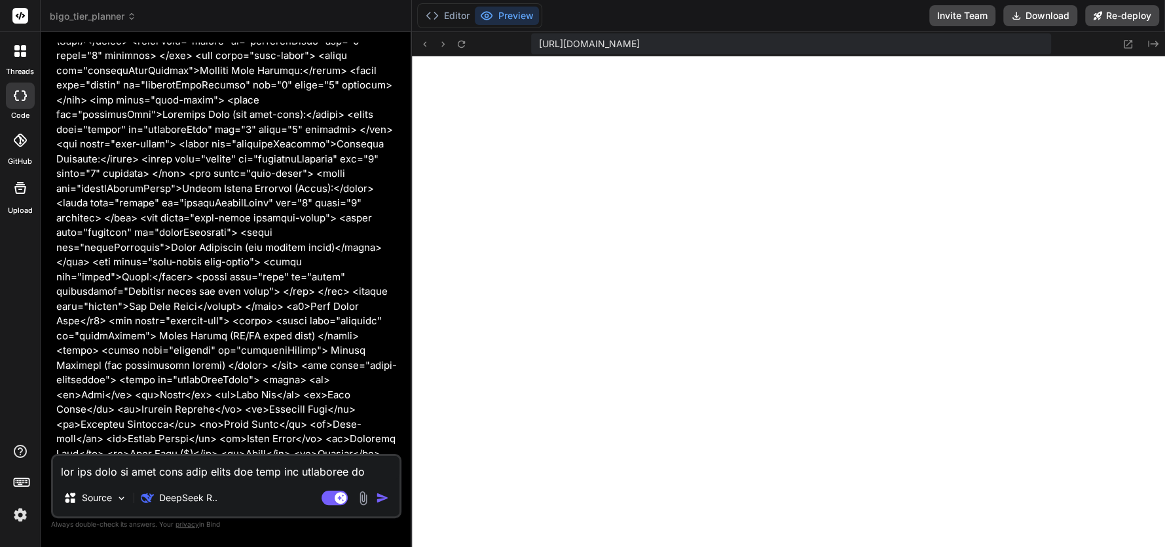
click at [23, 56] on icon at bounding box center [23, 54] width 5 height 5
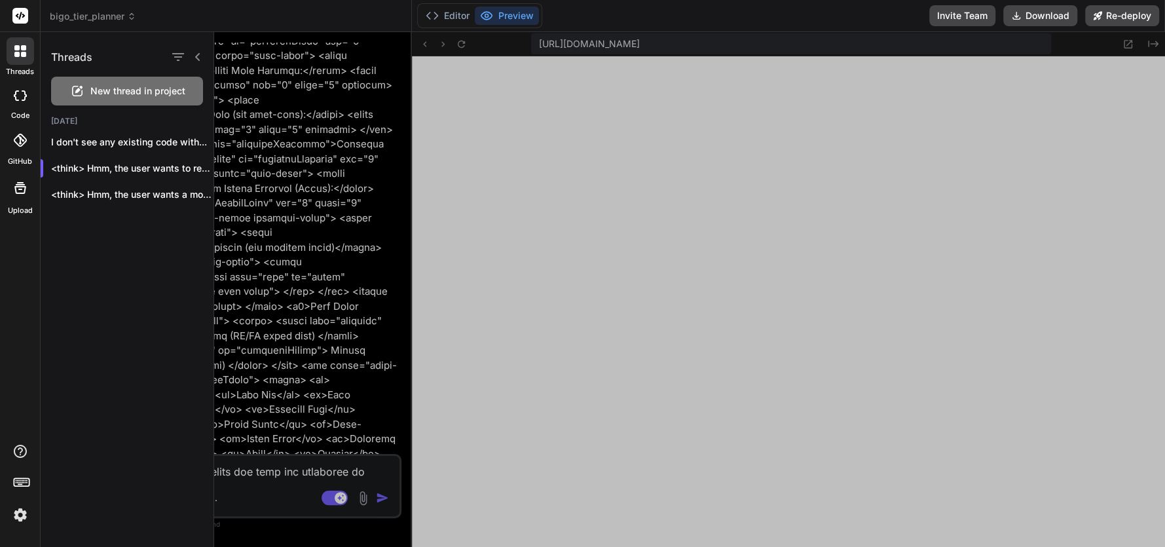
click at [193, 54] on icon at bounding box center [197, 57] width 10 height 10
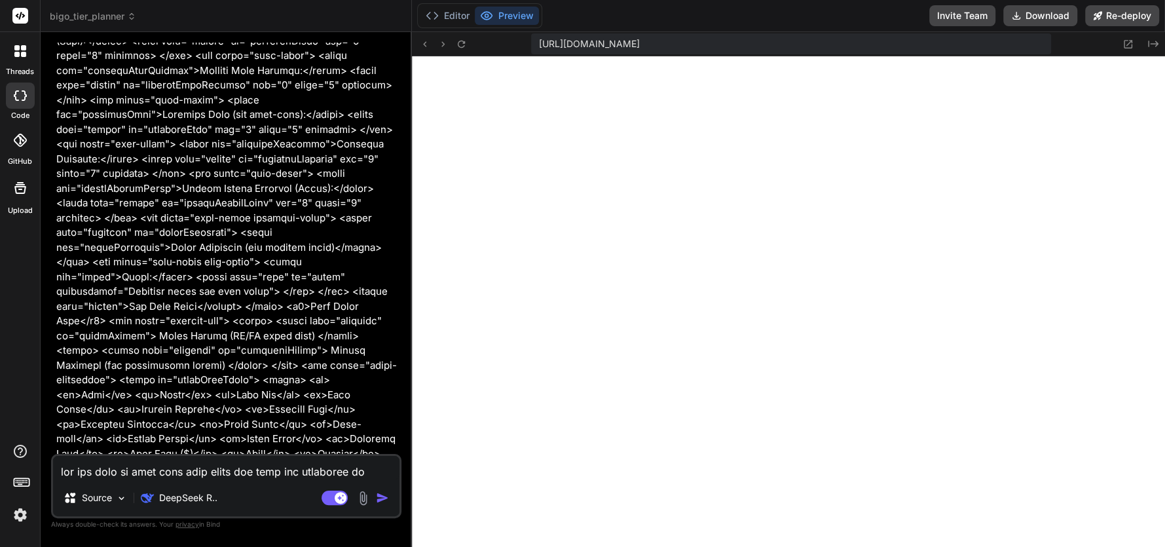
click at [5, 48] on div "threads" at bounding box center [20, 54] width 40 height 45
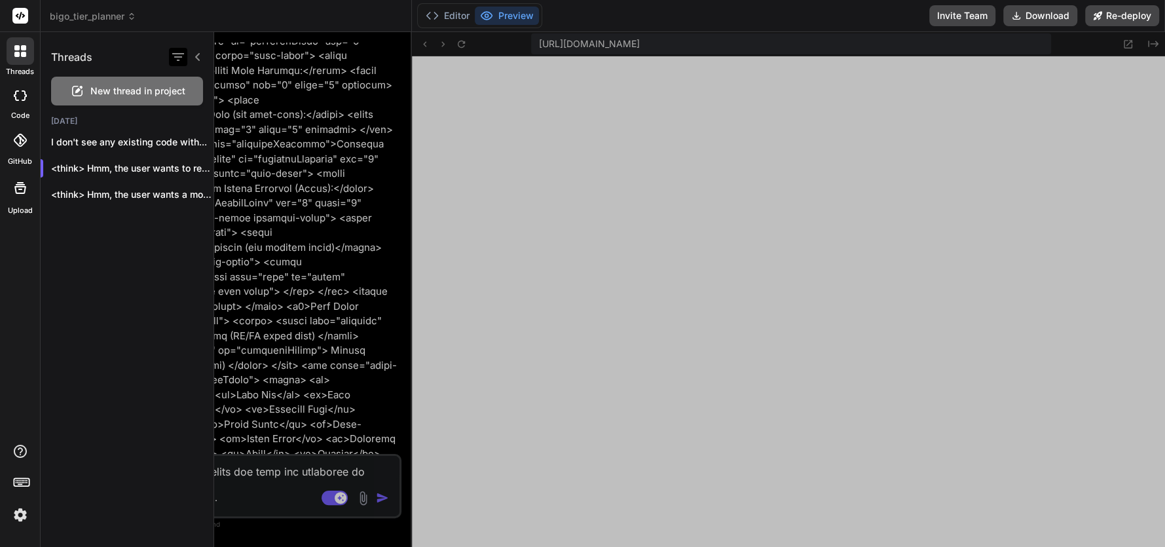
click at [172, 59] on icon "button" at bounding box center [178, 57] width 16 height 16
click at [188, 89] on input "Saved Threads" at bounding box center [185, 90] width 12 height 12
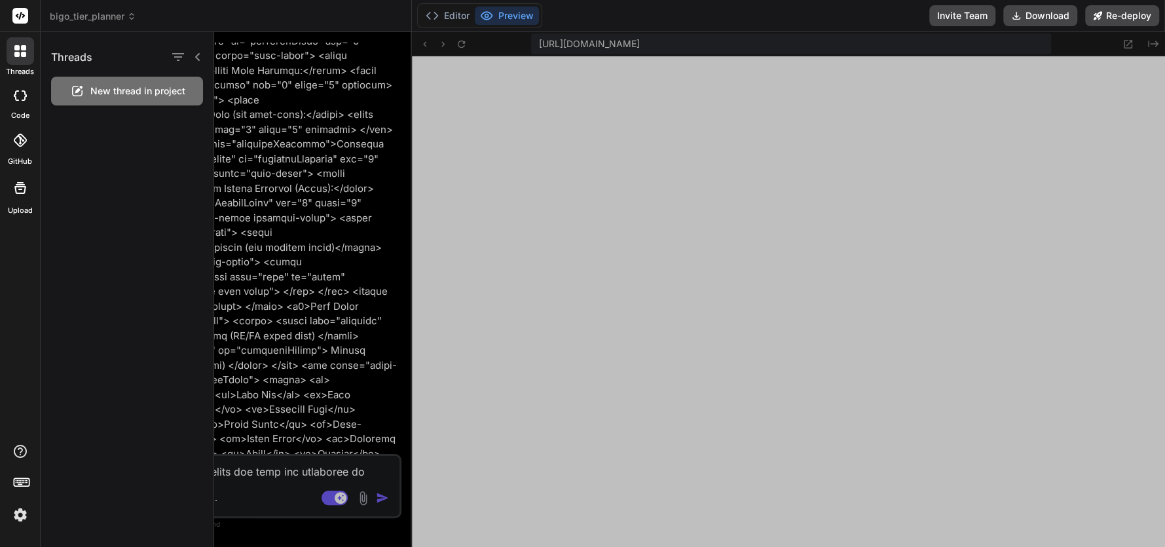
click at [149, 83] on div "New thread in project" at bounding box center [127, 91] width 152 height 29
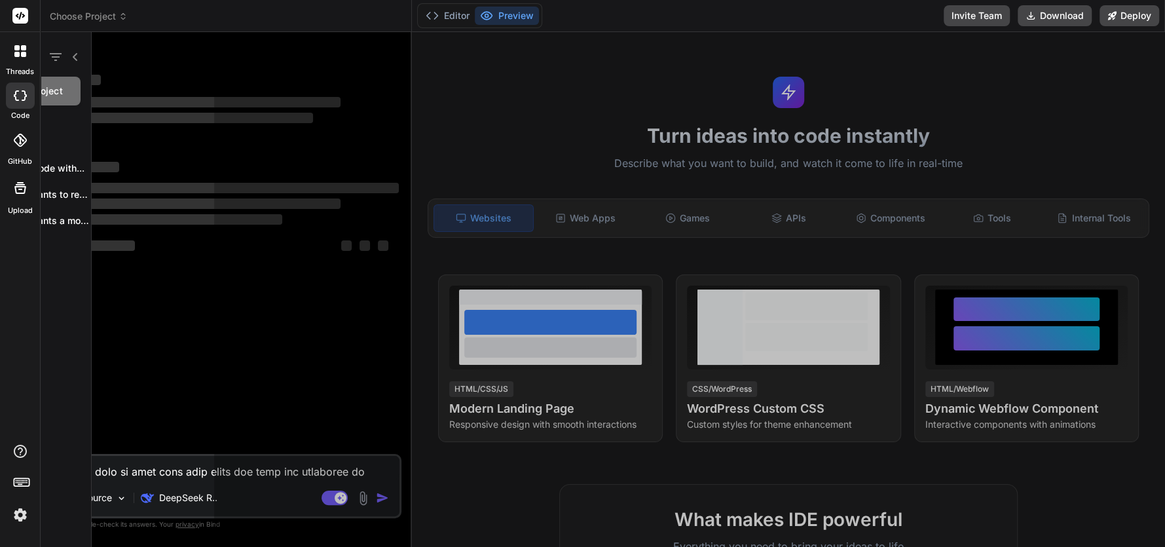
scroll to position [3398, 0]
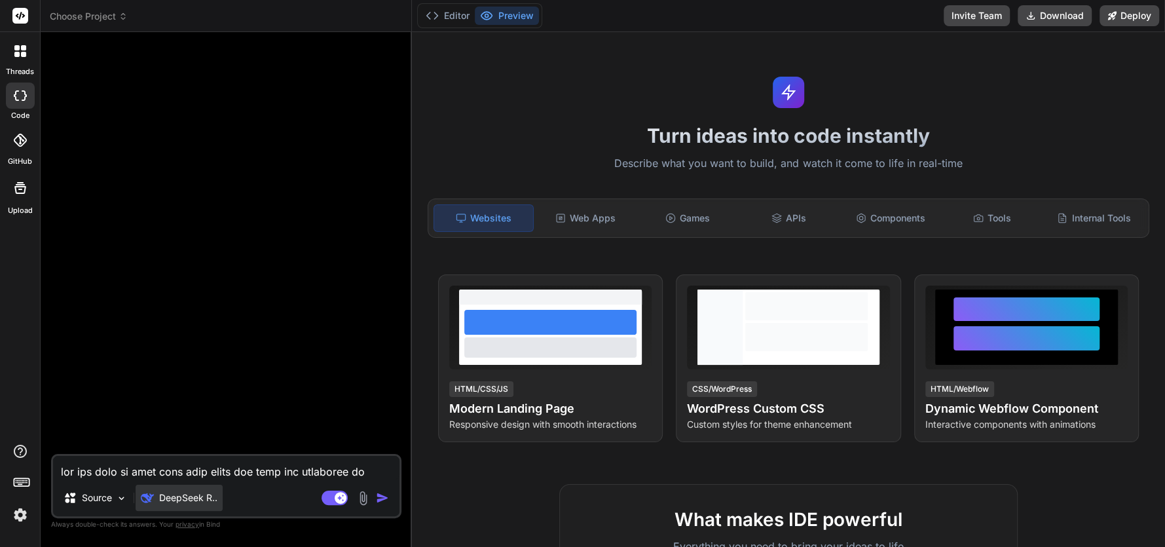
click at [214, 496] on p "DeepSeek R.." at bounding box center [188, 497] width 58 height 13
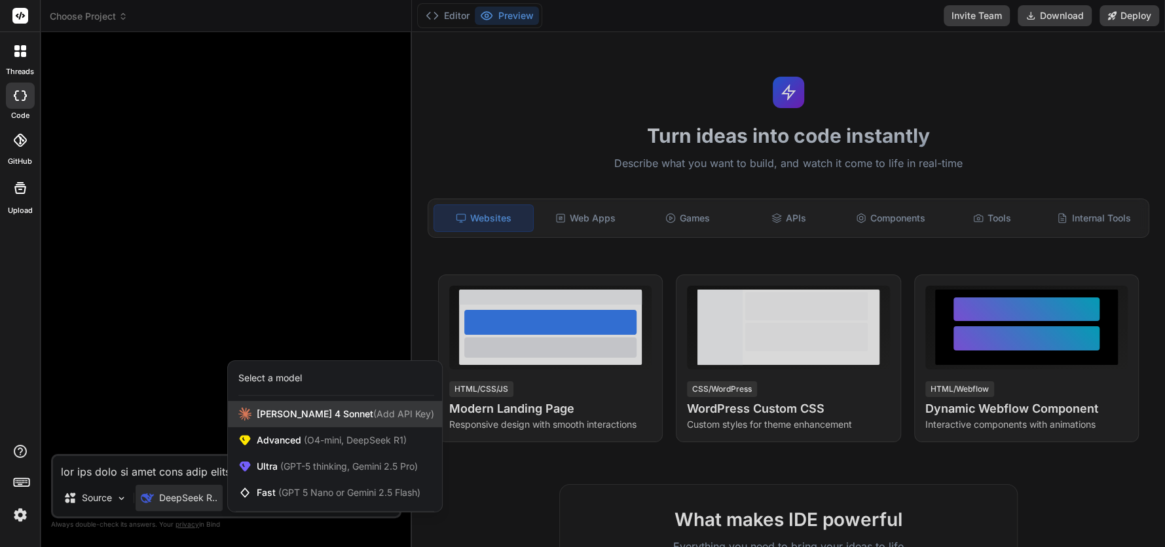
click at [302, 415] on span "Claude 4 Sonnet (Add API Key)" at bounding box center [345, 413] width 177 height 13
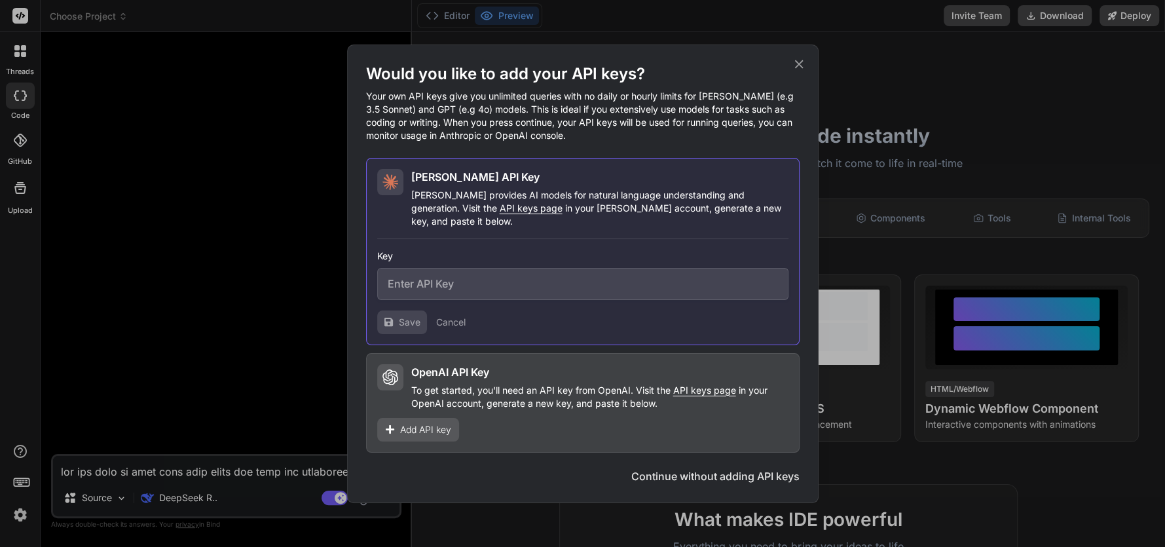
click at [795, 67] on icon at bounding box center [798, 64] width 9 height 9
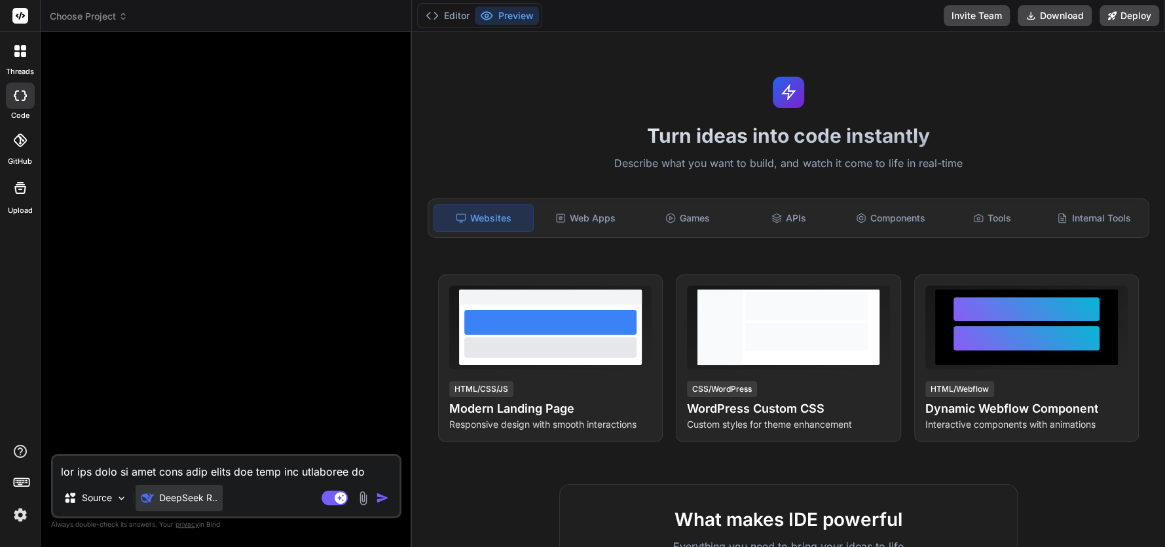
click at [196, 501] on p "DeepSeek R.." at bounding box center [188, 497] width 58 height 13
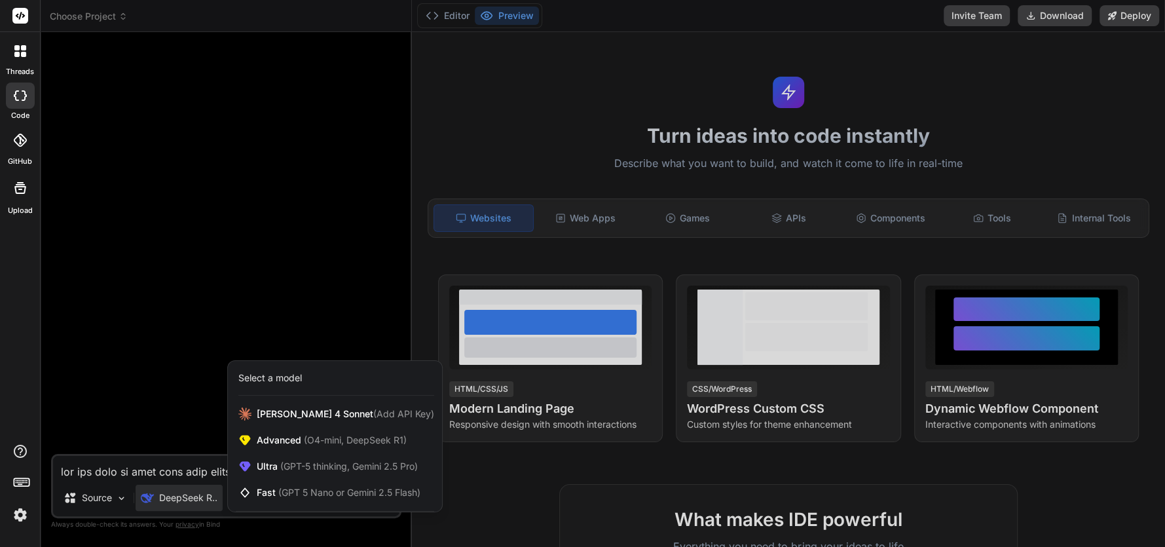
click at [119, 497] on div at bounding box center [582, 273] width 1165 height 547
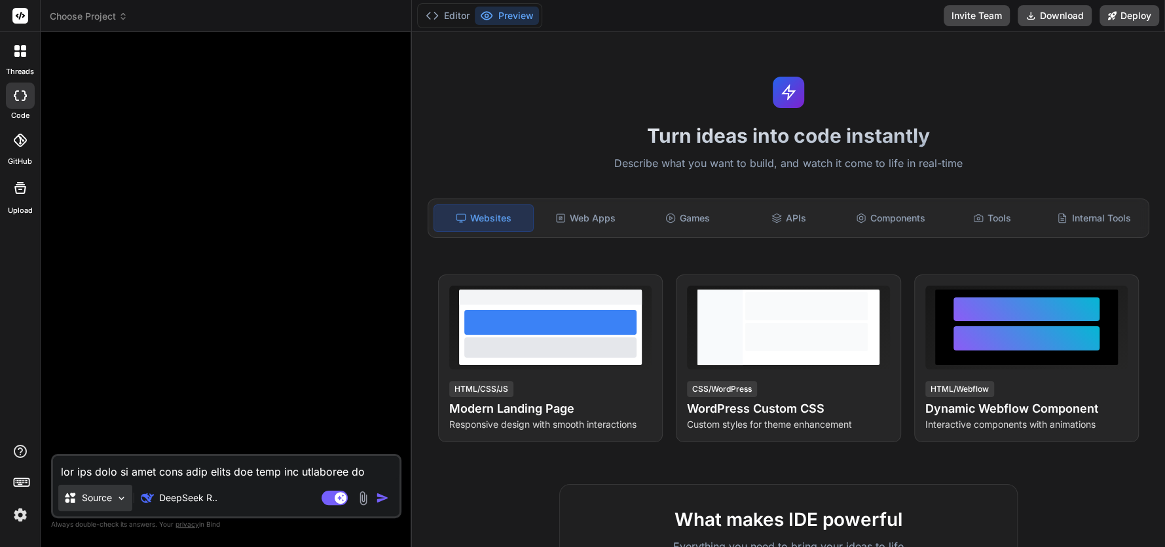
click at [116, 500] on img at bounding box center [121, 497] width 11 height 11
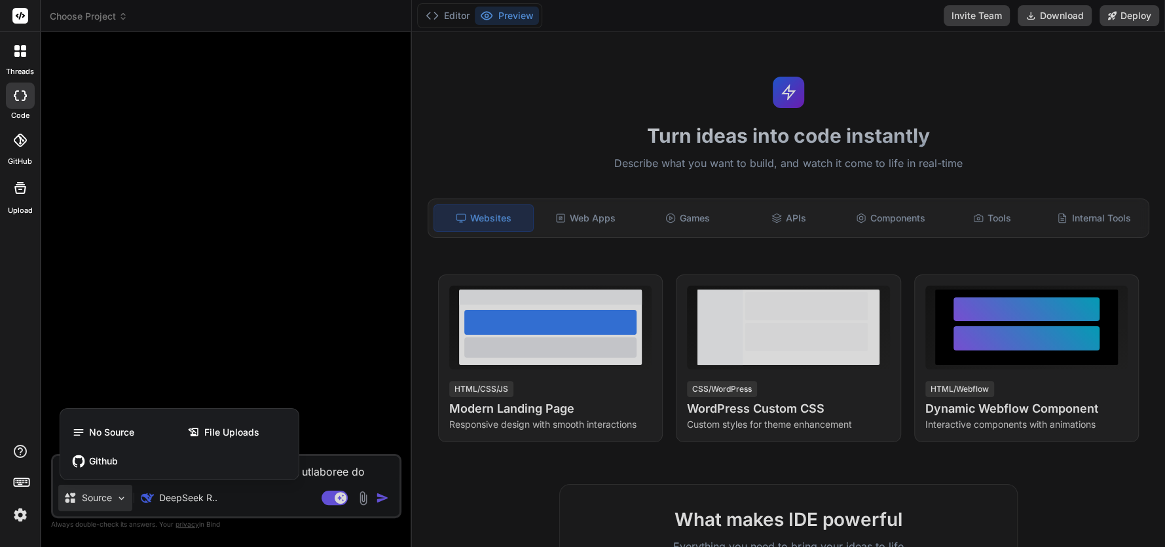
click at [257, 498] on div at bounding box center [582, 273] width 1165 height 547
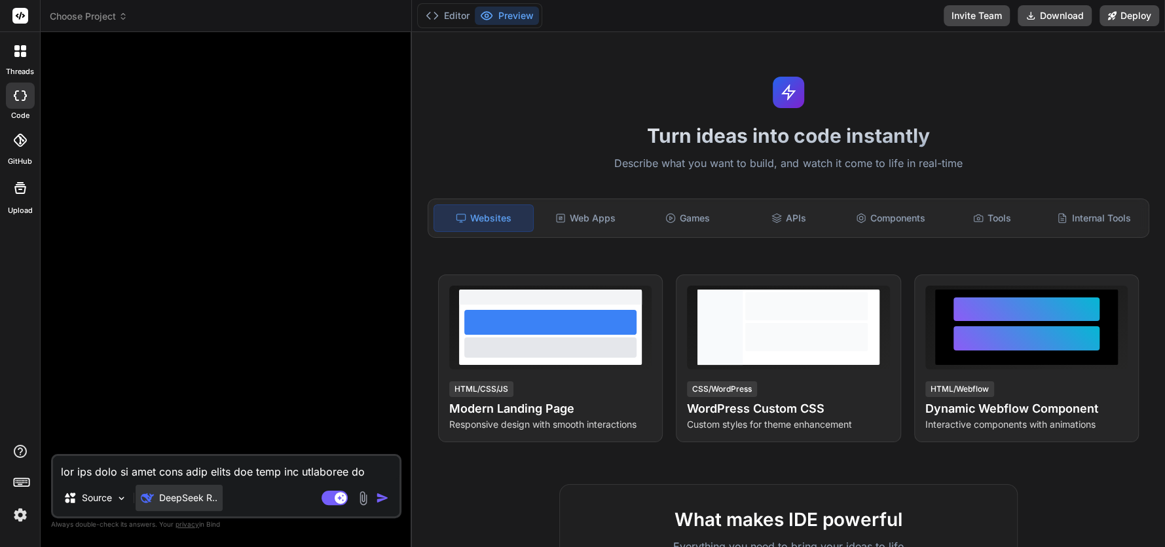
click at [197, 500] on p "DeepSeek R.." at bounding box center [188, 497] width 58 height 13
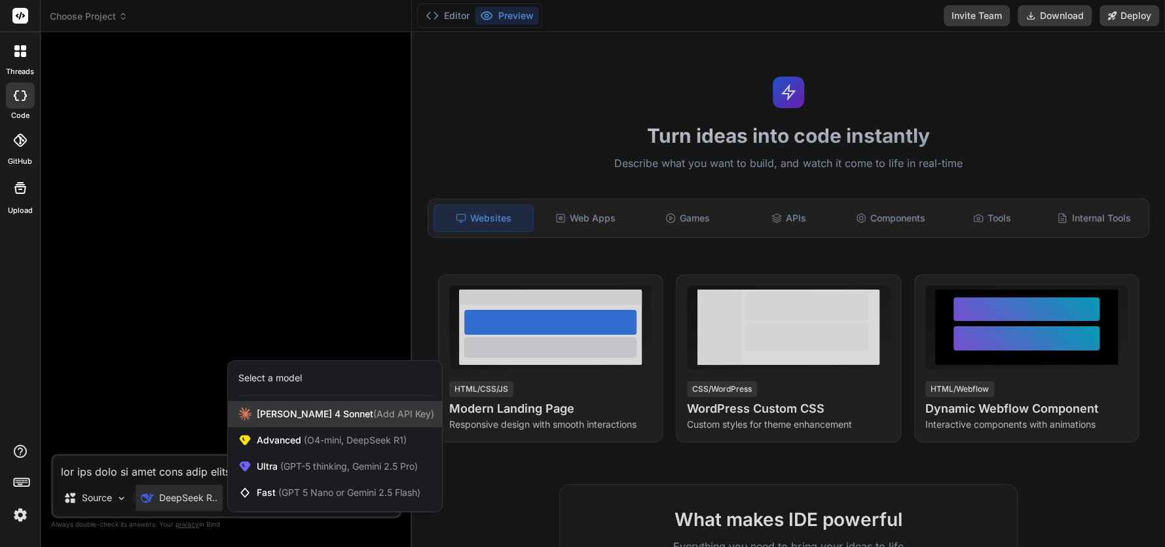
click at [295, 409] on span "Claude 4 Sonnet (Add API Key)" at bounding box center [345, 413] width 177 height 13
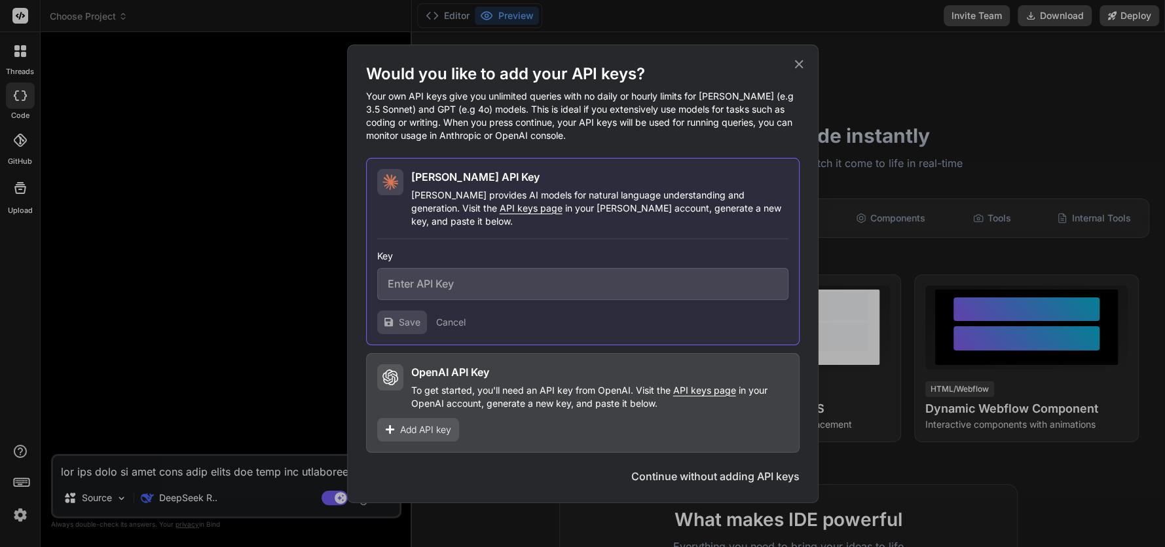
click at [796, 69] on icon at bounding box center [799, 64] width 14 height 14
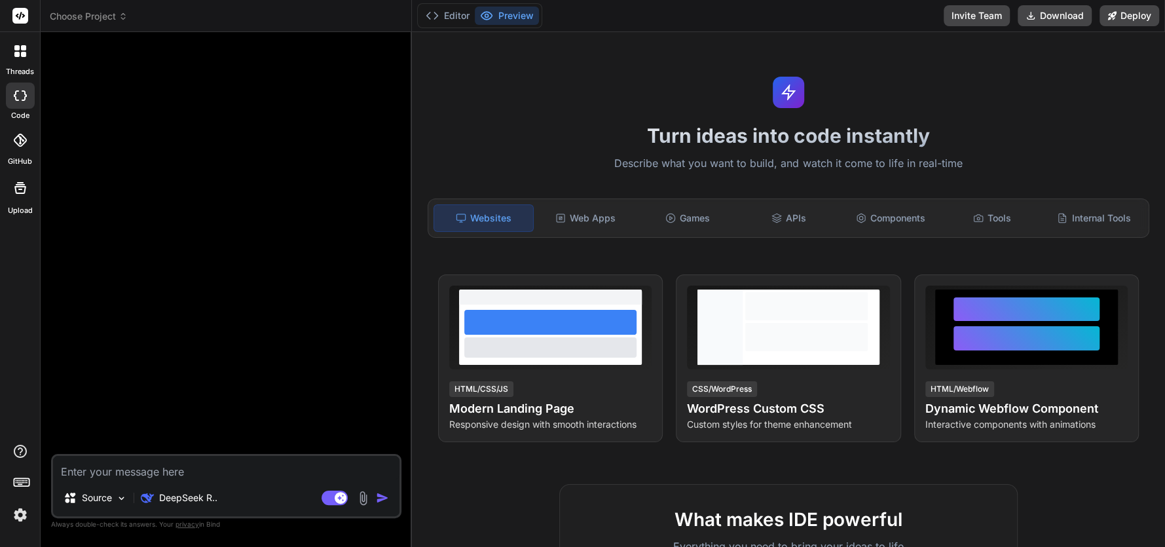
type textarea "x"
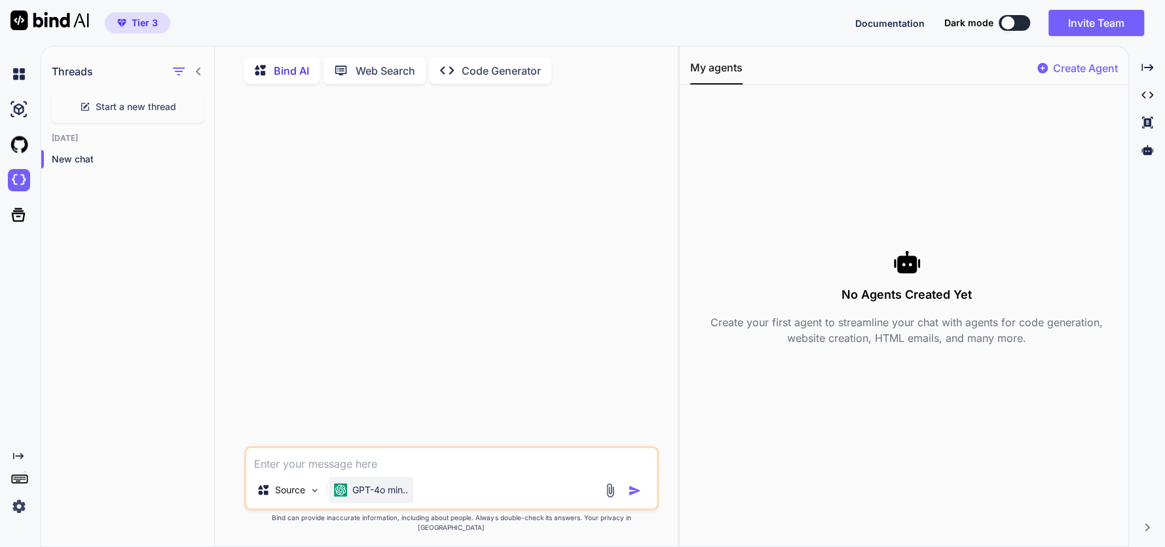
click at [407, 496] on p "GPT-4o min.." at bounding box center [380, 489] width 56 height 13
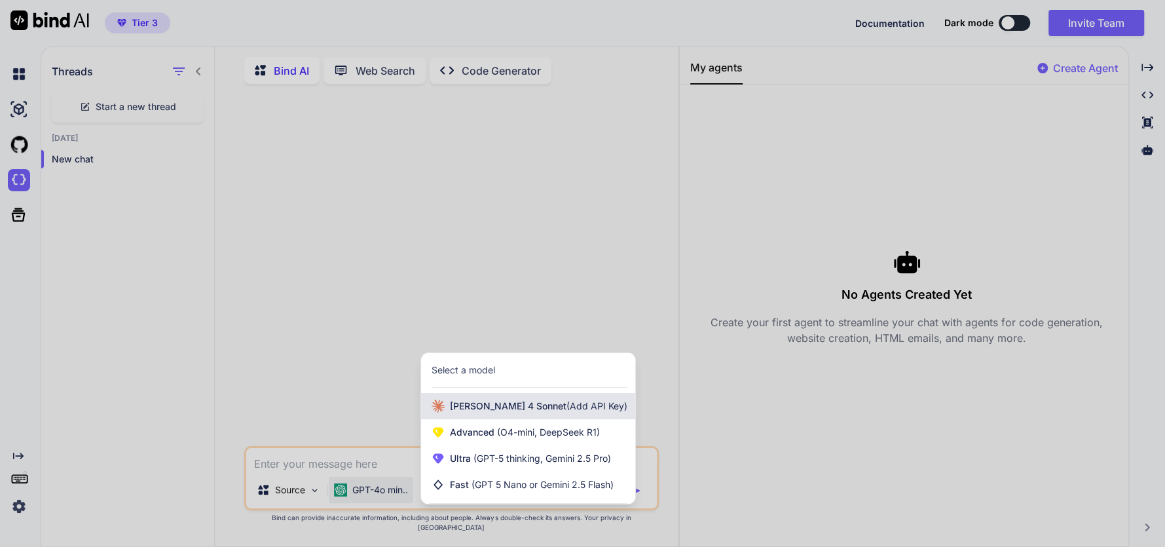
click at [492, 412] on div "[PERSON_NAME] 4 Sonnet (Add API Key)" at bounding box center [528, 406] width 214 height 26
type textarea "x"
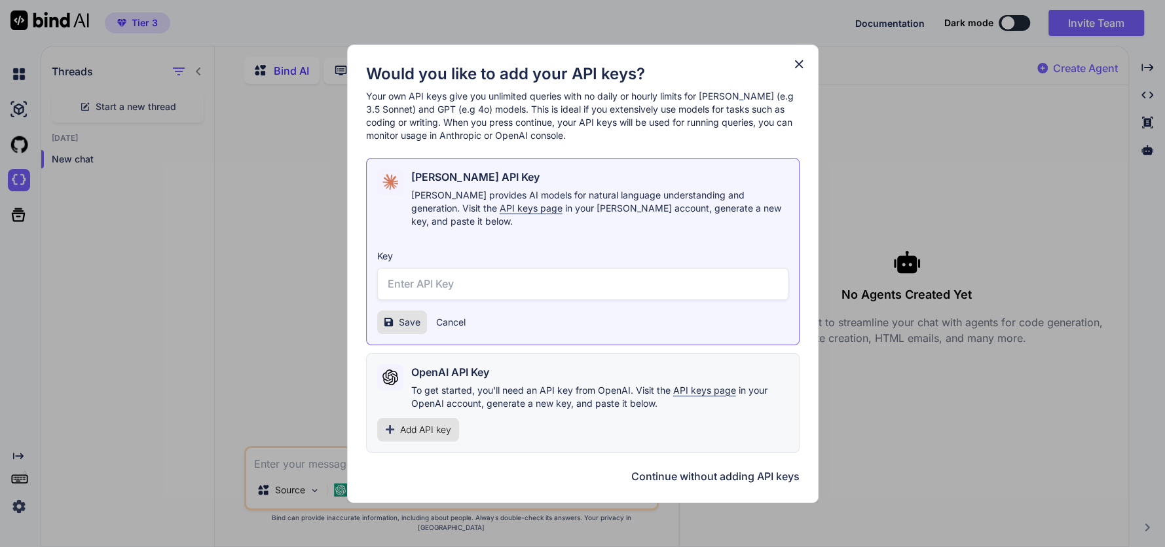
click at [807, 71] on div "Would you like to add your API keys? Your own API keys give you unlimited queri…" at bounding box center [582, 274] width 471 height 458
click at [426, 427] on span "Add API key" at bounding box center [425, 429] width 51 height 13
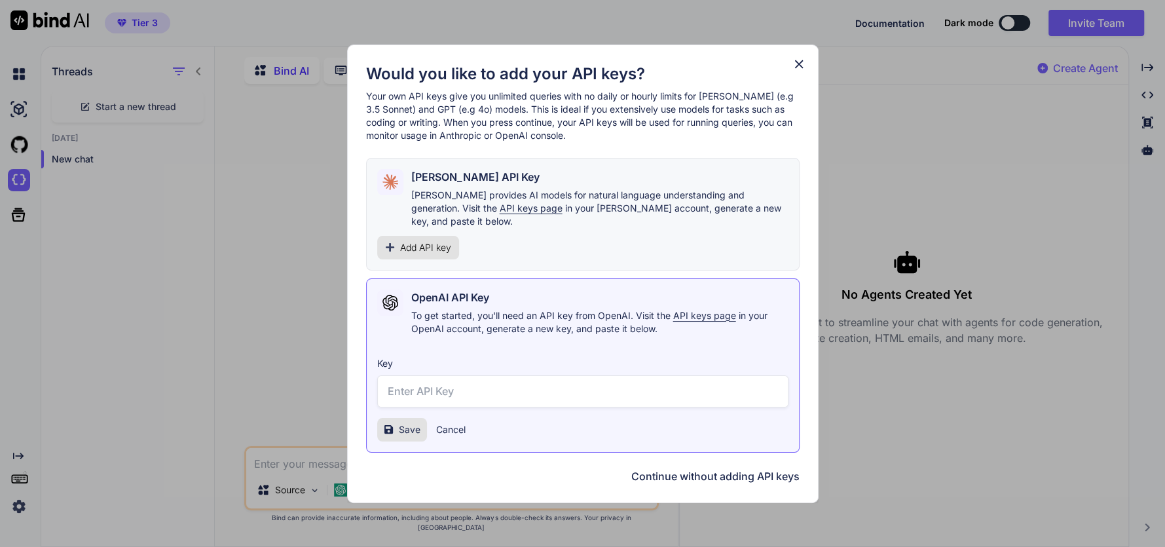
click at [682, 310] on span "API keys page" at bounding box center [704, 315] width 63 height 11
click at [795, 68] on icon at bounding box center [798, 64] width 9 height 9
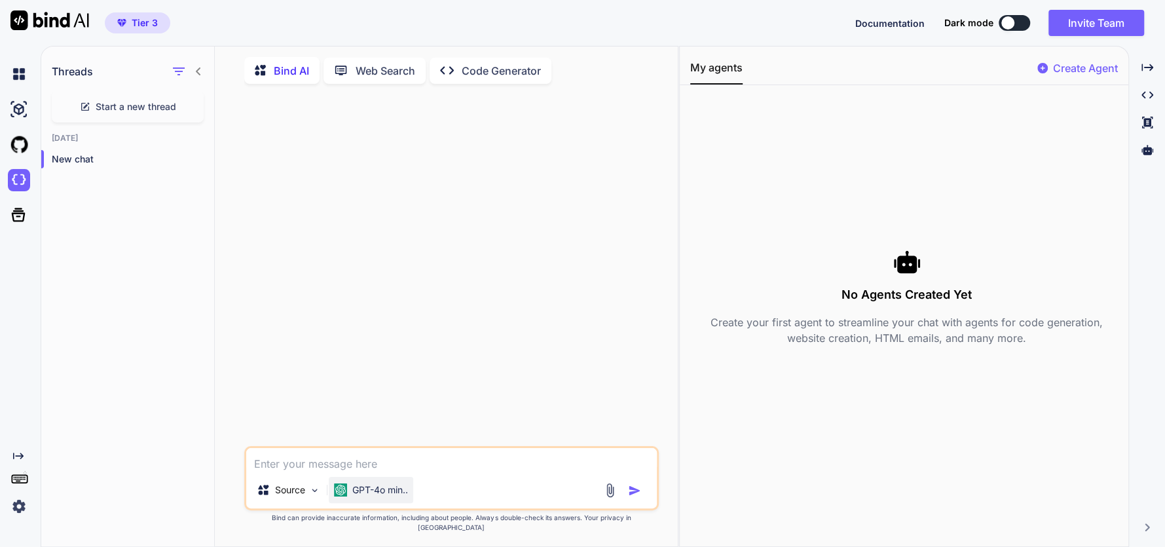
click at [380, 494] on div "GPT-4o min.." at bounding box center [371, 490] width 84 height 26
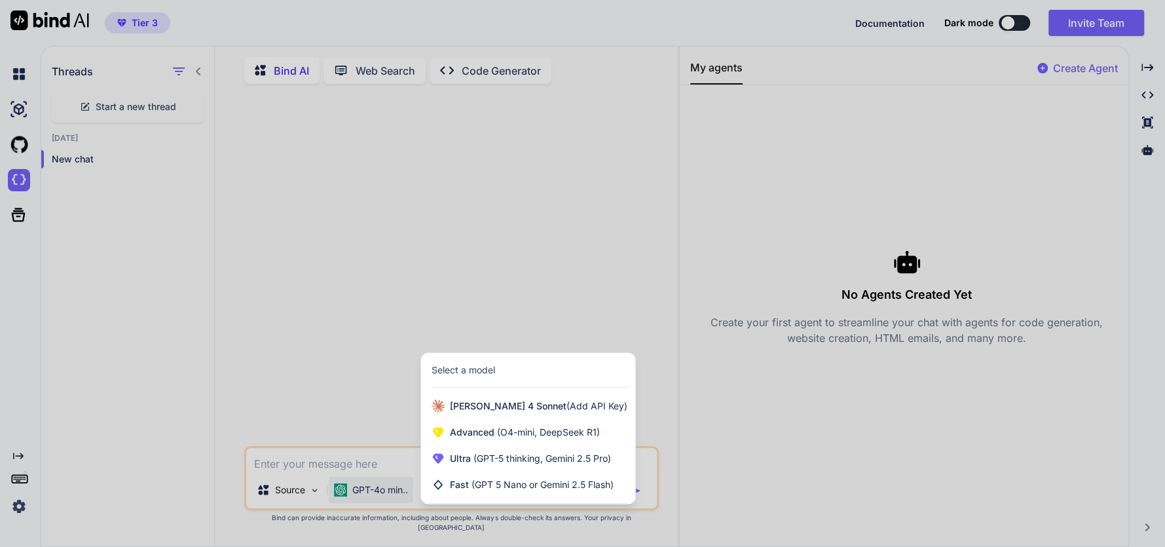
click at [361, 509] on div at bounding box center [582, 273] width 1165 height 547
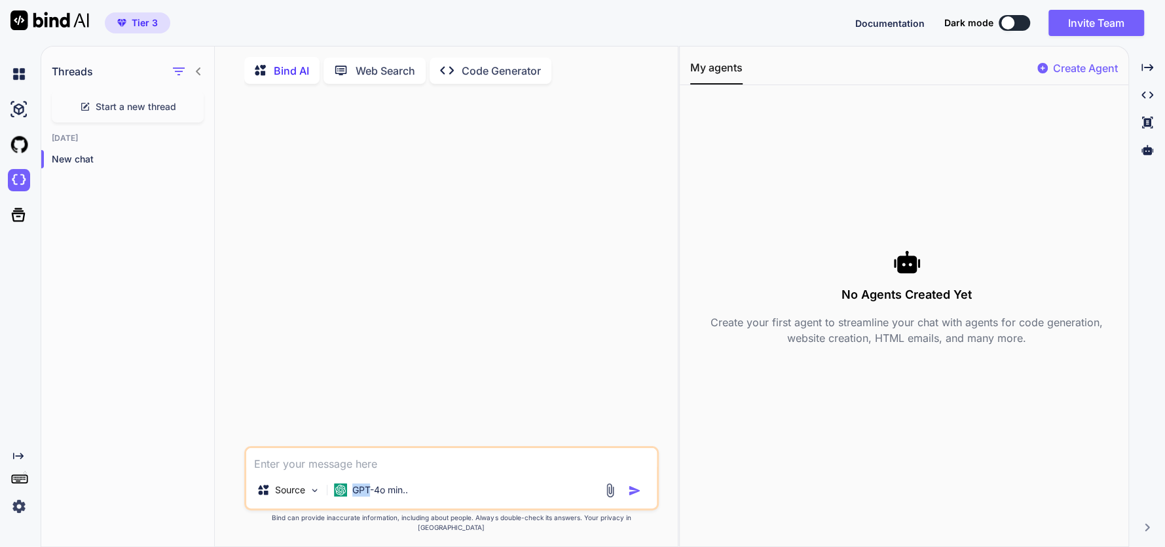
type textarea "GPT"
click at [361, 503] on div "GPT-4o min.." at bounding box center [371, 490] width 84 height 26
click at [300, 496] on p "Source" at bounding box center [290, 489] width 30 height 13
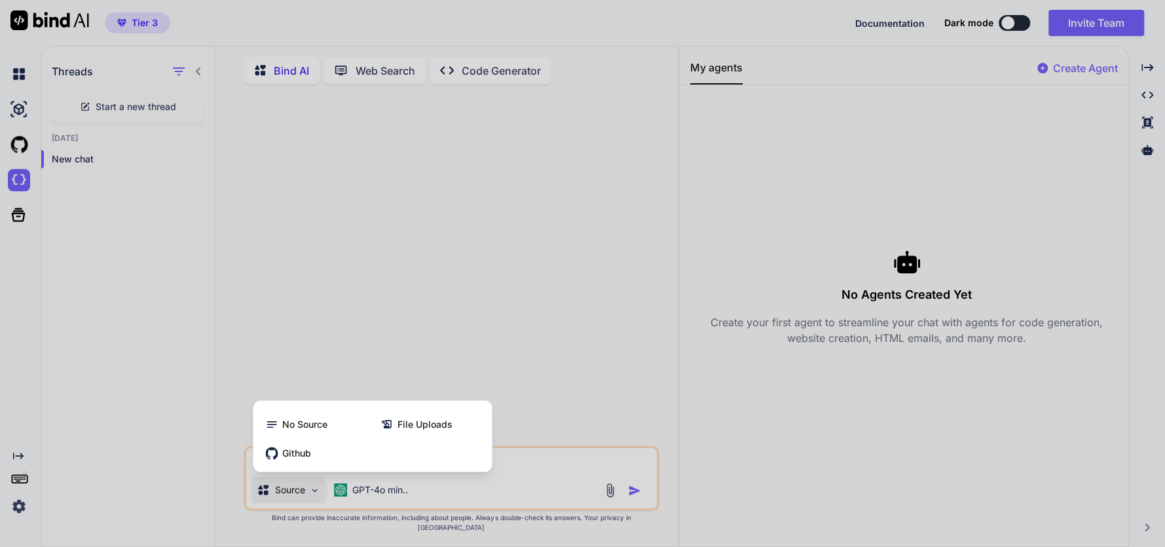
click at [525, 510] on div at bounding box center [582, 273] width 1165 height 547
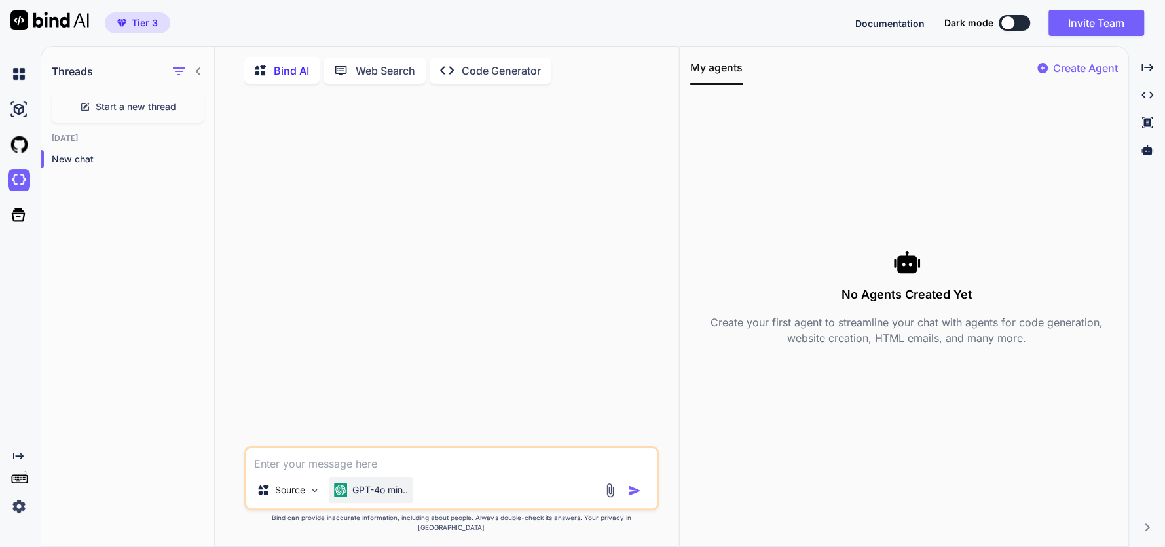
click at [349, 496] on div "GPT-4o min.." at bounding box center [371, 489] width 74 height 13
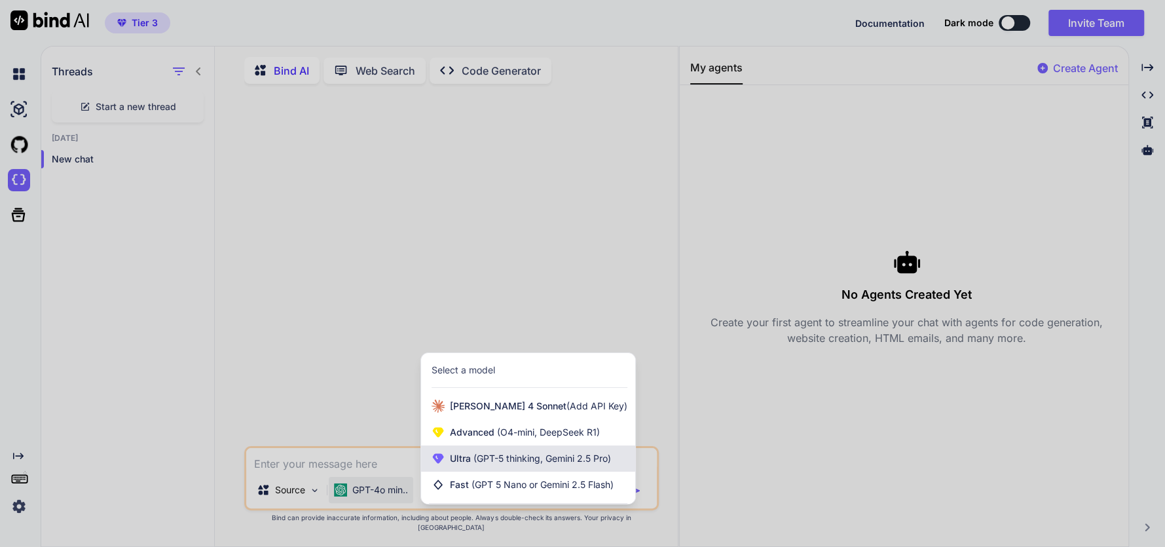
click at [491, 471] on div "Ultra (GPT-5 thinking, Gemini 2.5 Pro)" at bounding box center [528, 458] width 214 height 26
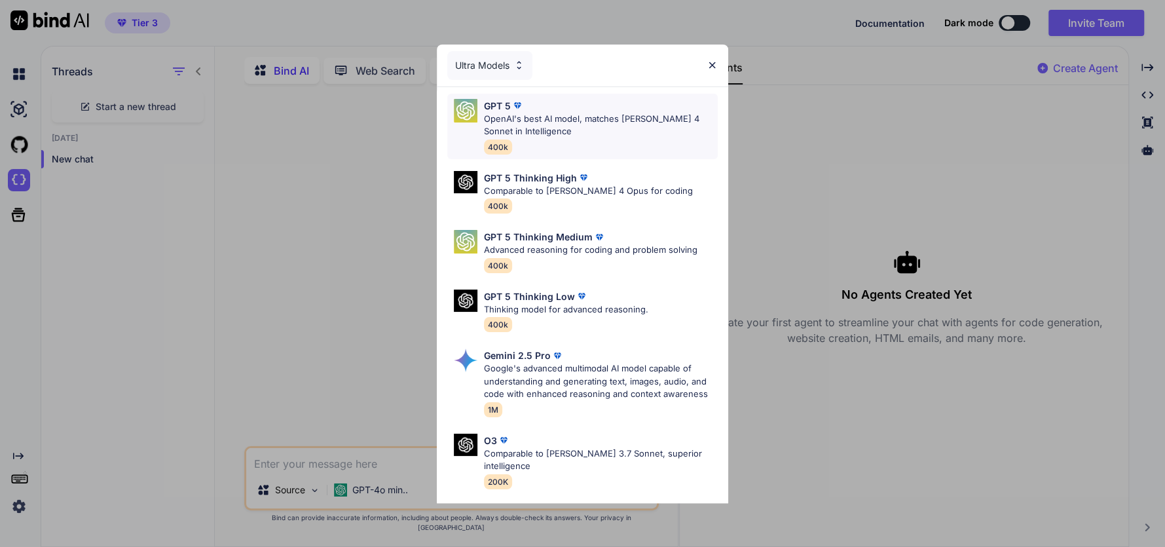
click at [491, 135] on p "OpenAI's best AI model, matches [PERSON_NAME] 4 Sonnet in Intelligence" at bounding box center [601, 126] width 234 height 26
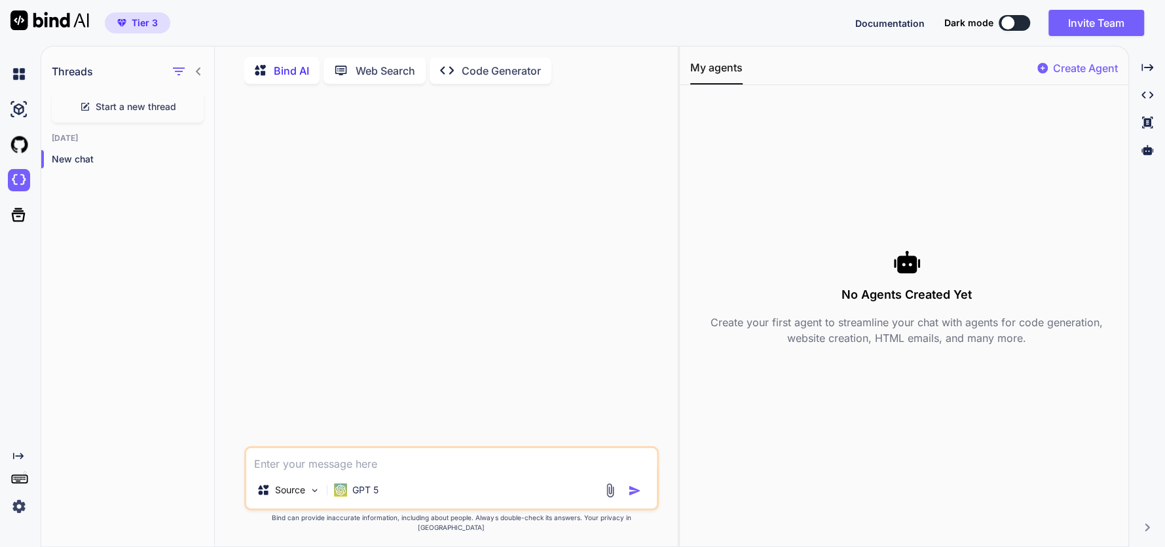
click at [115, 100] on span "Start a new thread" at bounding box center [136, 106] width 81 height 13
click at [487, 73] on p "Code Generator" at bounding box center [501, 71] width 79 height 16
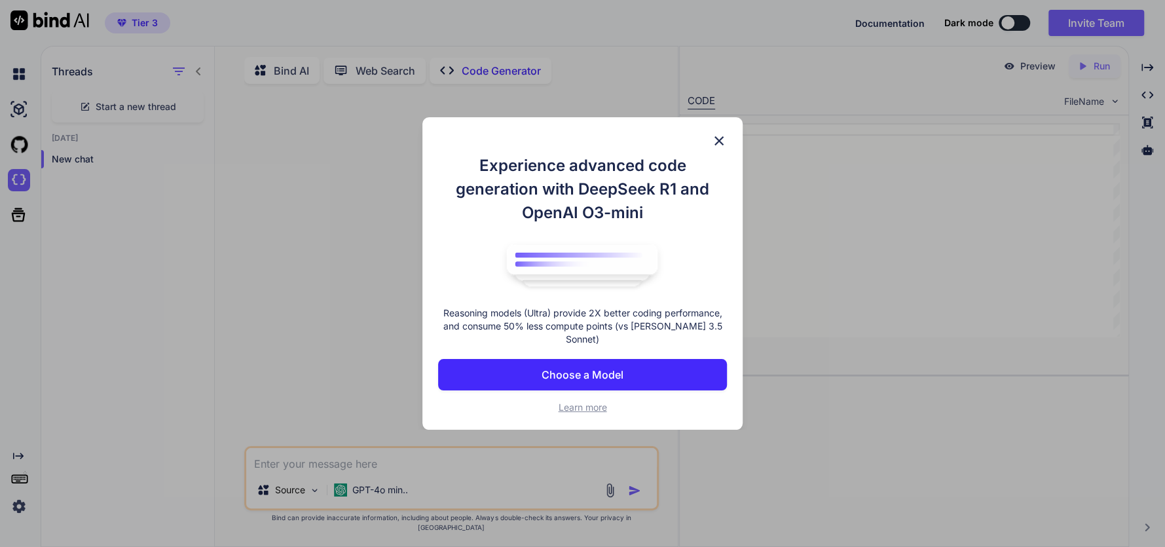
click at [577, 376] on button "Choose a Model" at bounding box center [582, 374] width 289 height 31
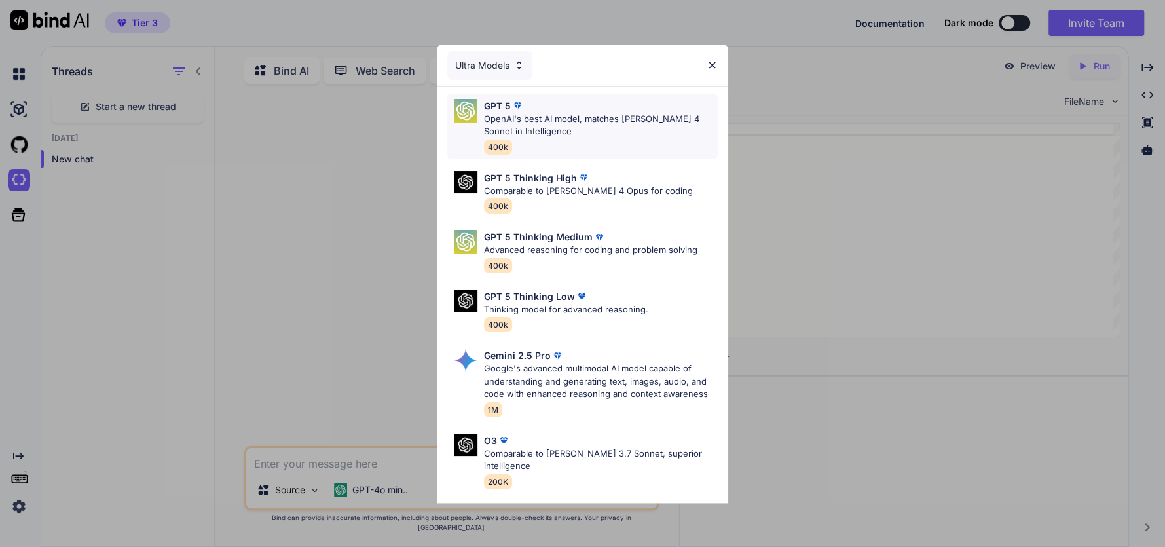
click at [528, 152] on div "GPT 5 OpenAI's best AI model, matches Claude 4 Sonnet in Intelligence 400k" at bounding box center [601, 126] width 234 height 55
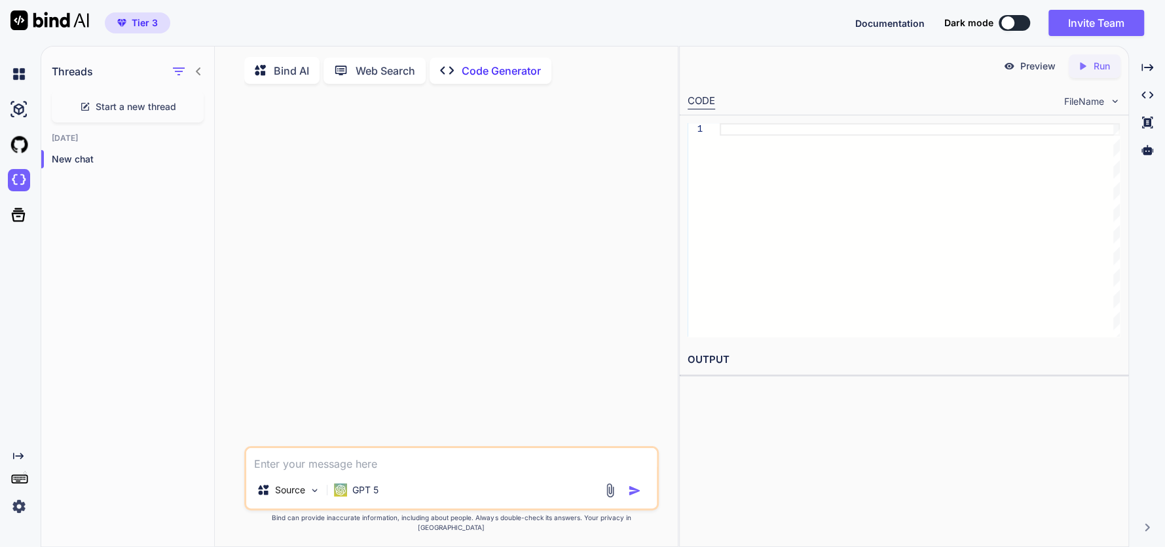
click at [287, 471] on textarea at bounding box center [451, 460] width 410 height 24
paste textarea "/* General Styles */ :root { --primary-color: #667eea; --secondary-color: #764b…"
type textarea "/* General Styles */ :root { --primary-color: #667eea; --secondary-color: #764b…"
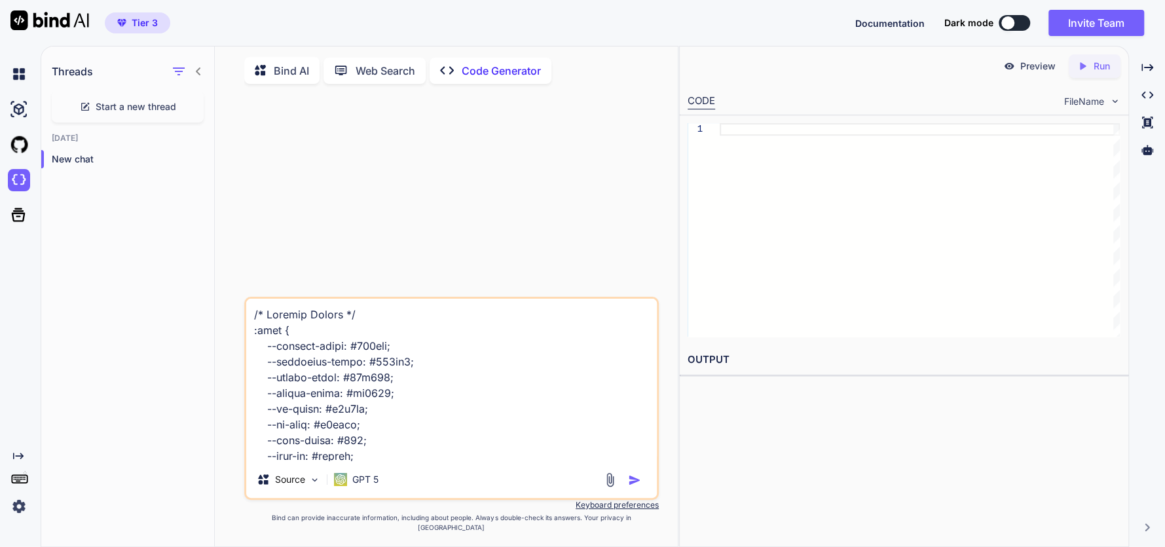
drag, startPoint x: 291, startPoint y: 465, endPoint x: 201, endPoint y: 203, distance: 277.4
click at [201, 203] on div "Threads Start a new thread Today New chat Bind AI Web Search Created with Pixso…" at bounding box center [359, 296] width 636 height 501
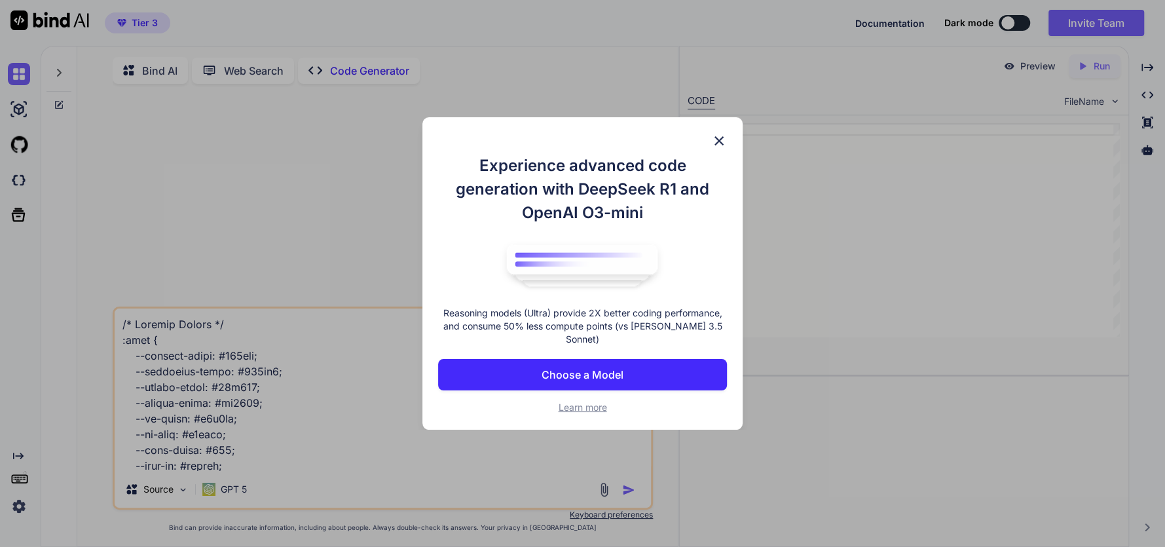
click at [719, 145] on img at bounding box center [719, 141] width 16 height 16
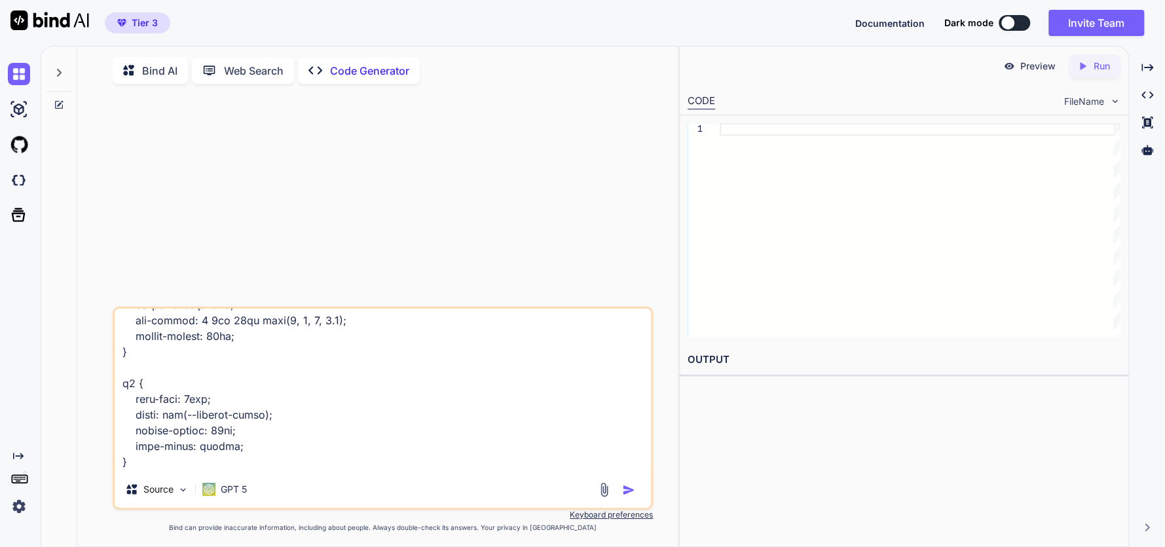
scroll to position [917, 0]
click at [64, 75] on icon at bounding box center [59, 72] width 10 height 10
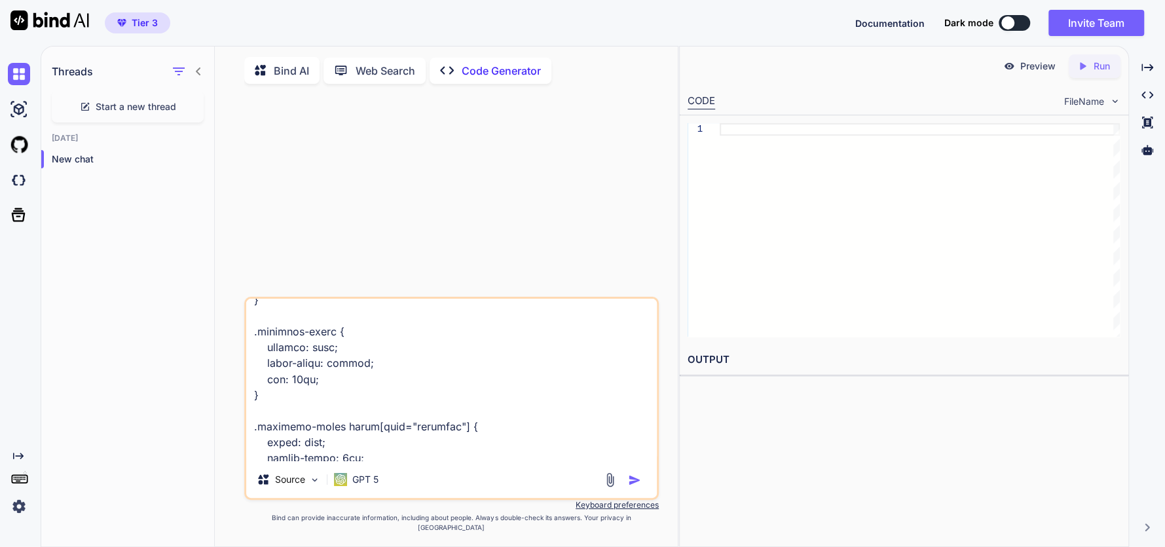
scroll to position [1914, 0]
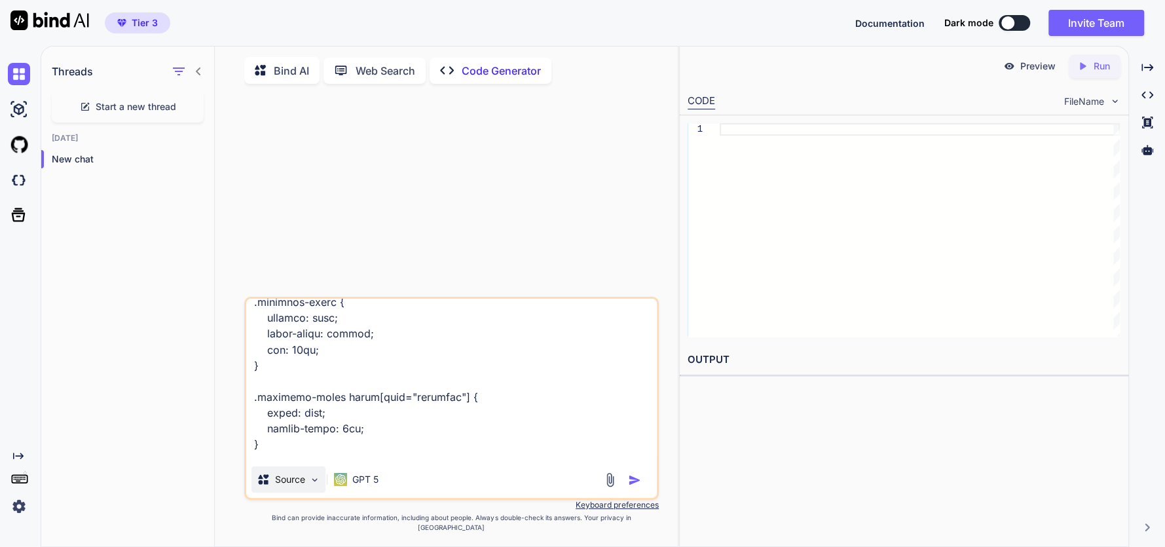
click at [302, 486] on p "Source" at bounding box center [290, 479] width 30 height 13
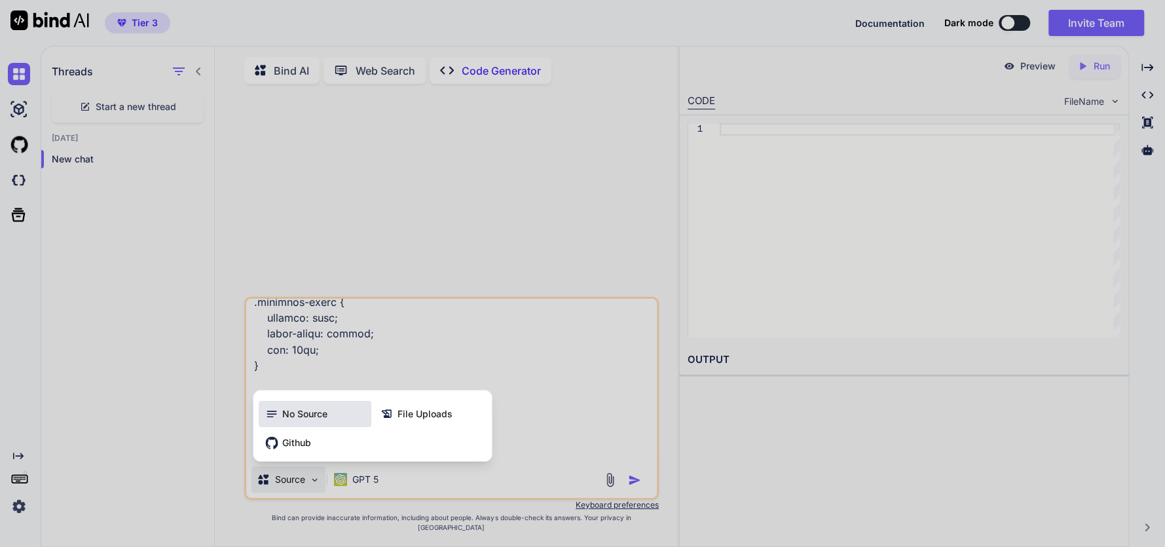
click at [313, 427] on div "No Source" at bounding box center [315, 414] width 113 height 26
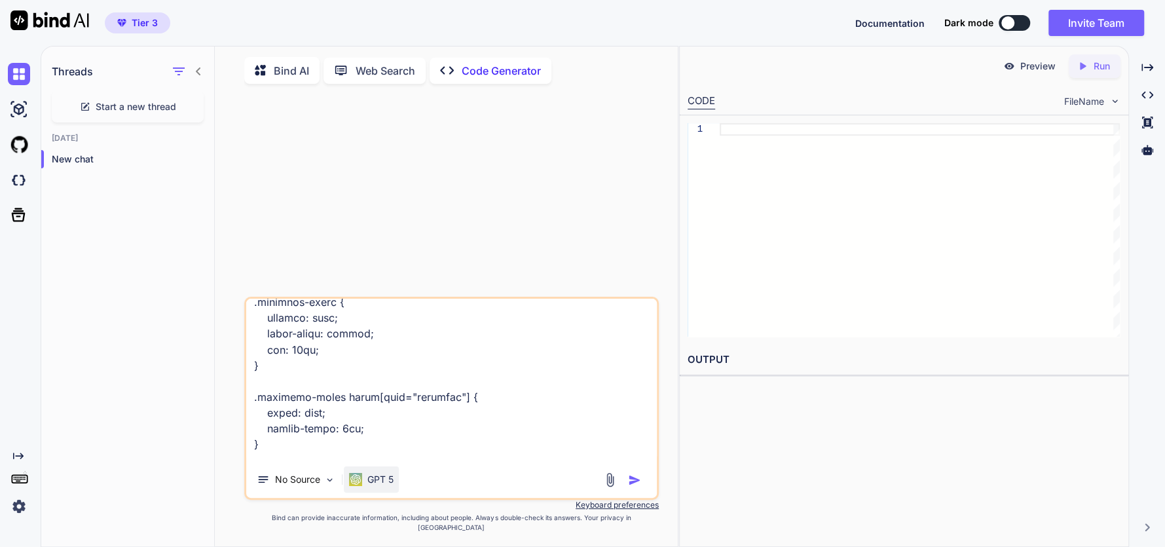
click at [373, 492] on div "GPT 5" at bounding box center [371, 479] width 55 height 26
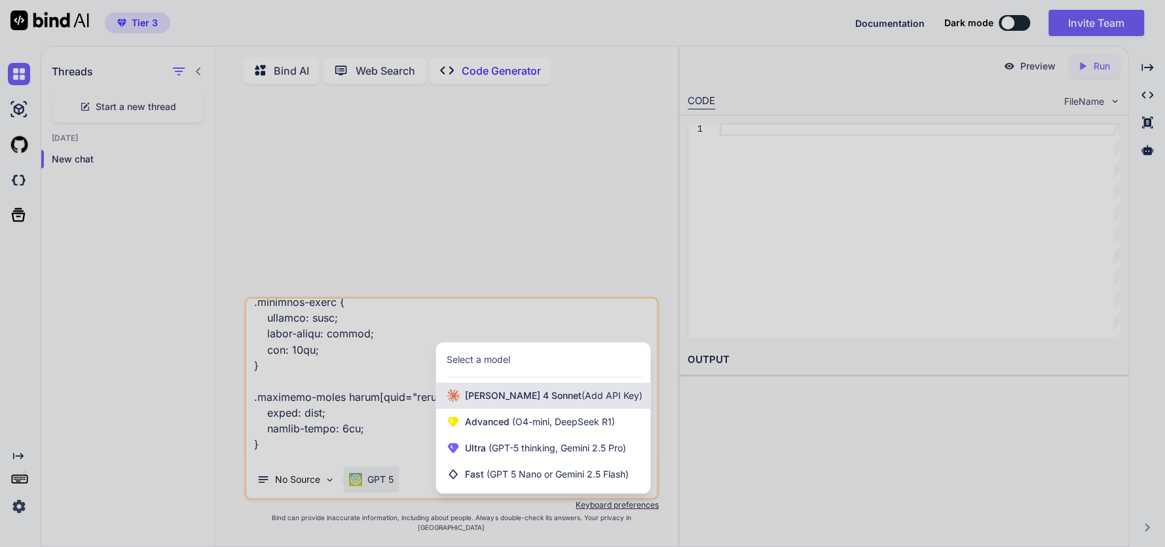
click at [492, 402] on span "[PERSON_NAME] 4 Sonnet (Add API Key)" at bounding box center [553, 395] width 177 height 13
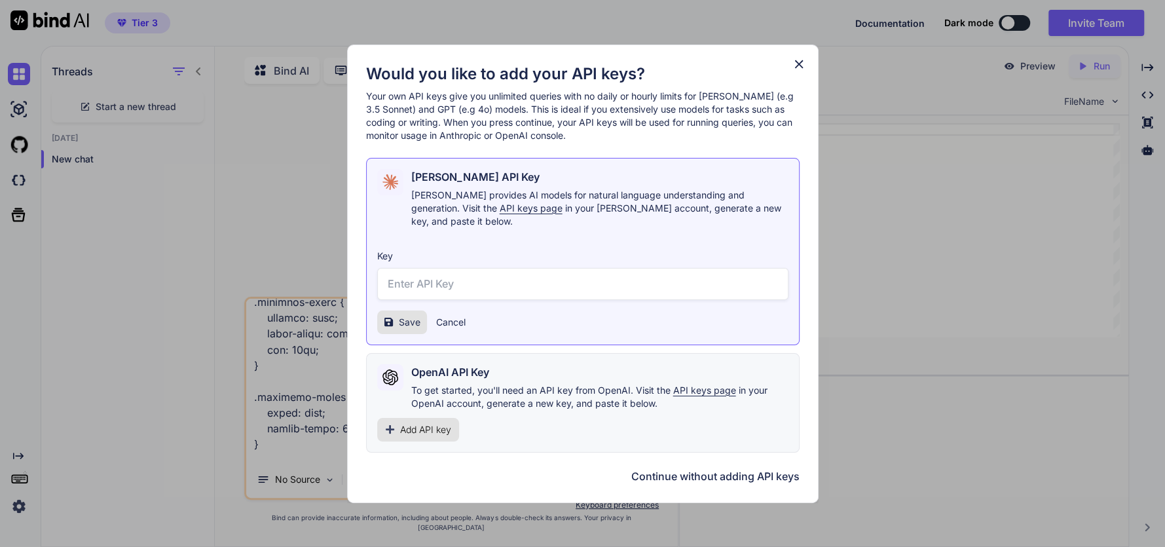
click at [694, 387] on span "API keys page" at bounding box center [704, 389] width 63 height 11
click at [433, 423] on span "Add API key" at bounding box center [425, 429] width 51 height 13
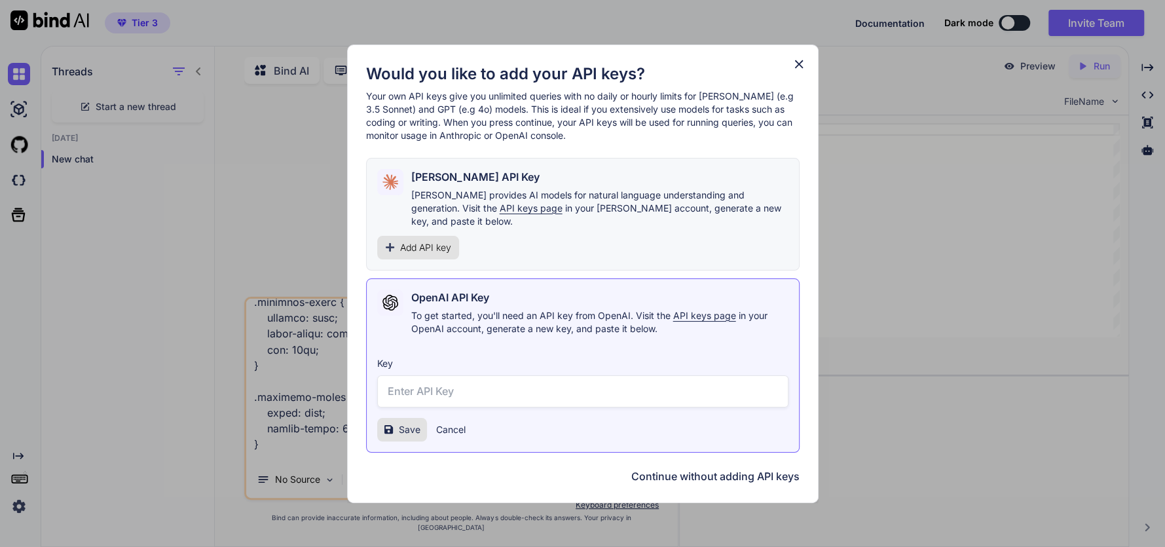
click at [429, 246] on span "Add API key" at bounding box center [425, 247] width 51 height 13
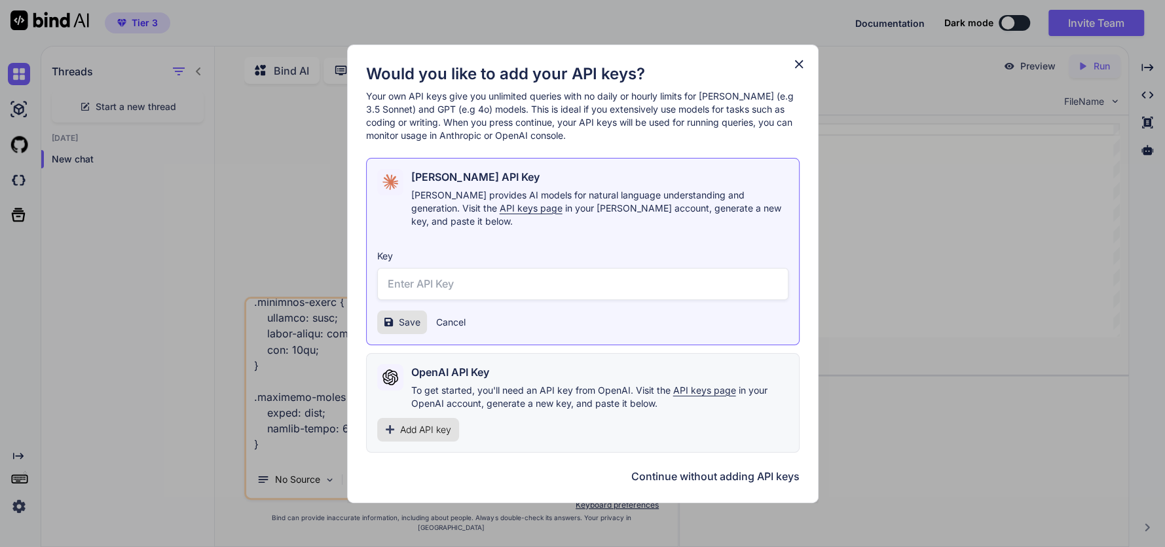
click at [450, 316] on button "Cancel" at bounding box center [450, 322] width 29 height 13
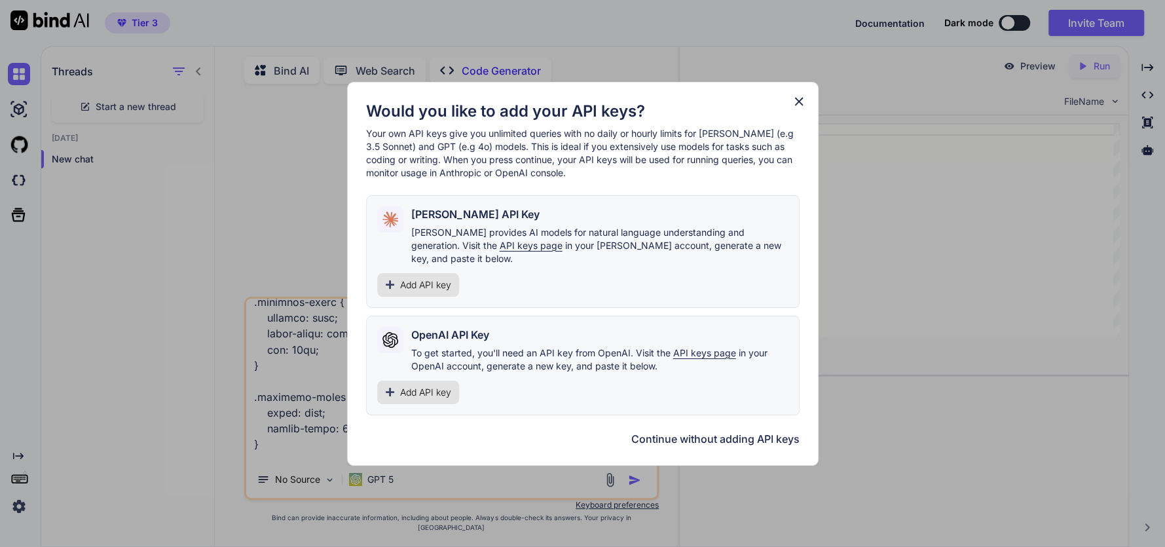
click at [439, 387] on span "Add API key" at bounding box center [425, 392] width 51 height 13
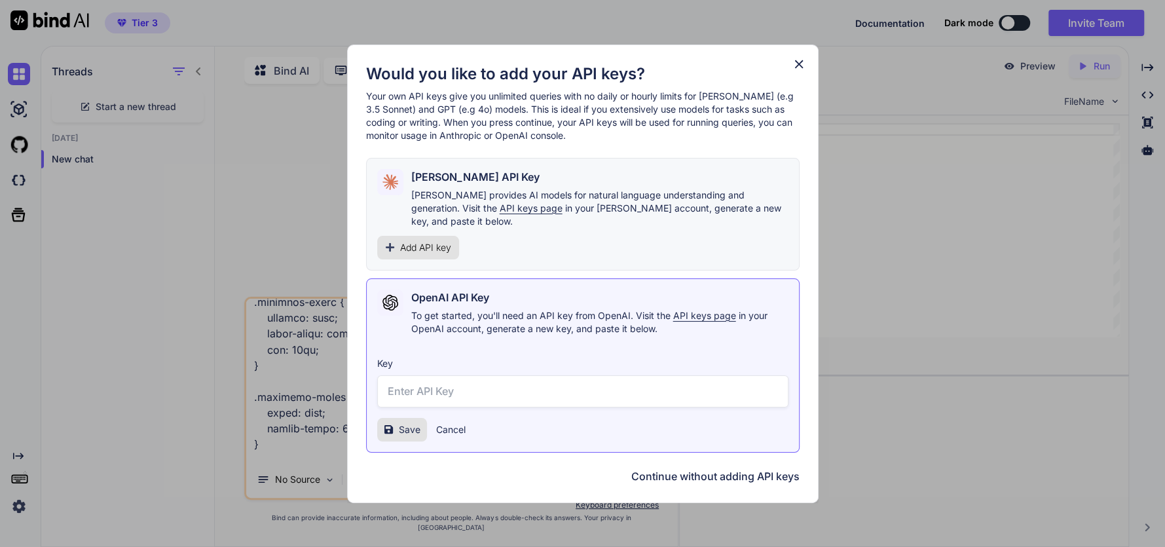
click at [424, 383] on input "text" at bounding box center [582, 391] width 411 height 32
paste input "curl https://api.openai.com/v1/models \ -H "Authorization: Bearer $OPENAI_API_K…"
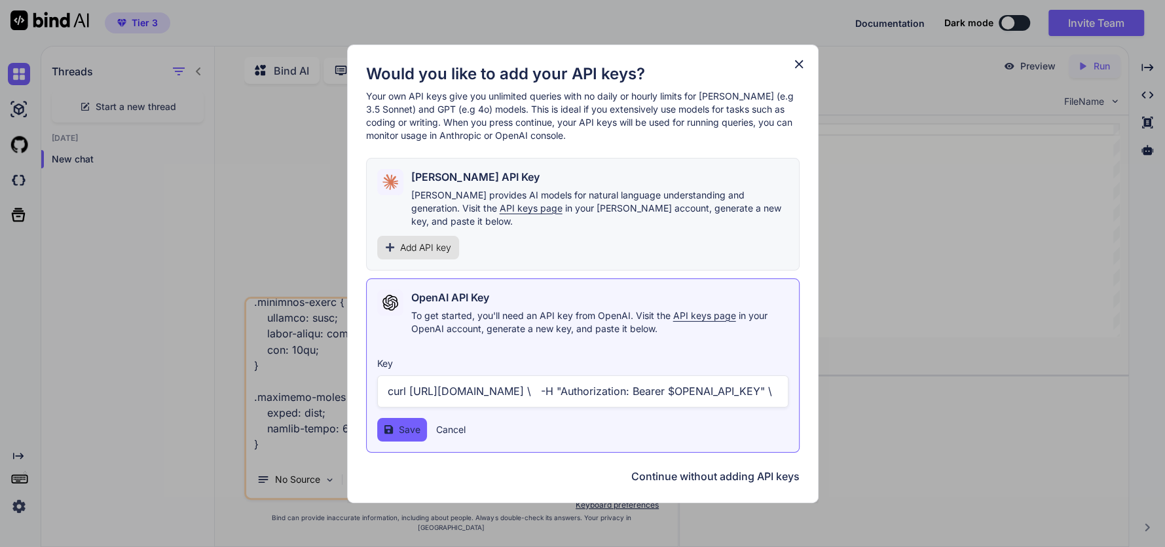
scroll to position [0, 558]
type input "curl https://api.openai.com/v1/models \ -H "Authorization: Bearer $OPENAI_API_K…"
click at [401, 423] on span "Save" at bounding box center [410, 429] width 22 height 13
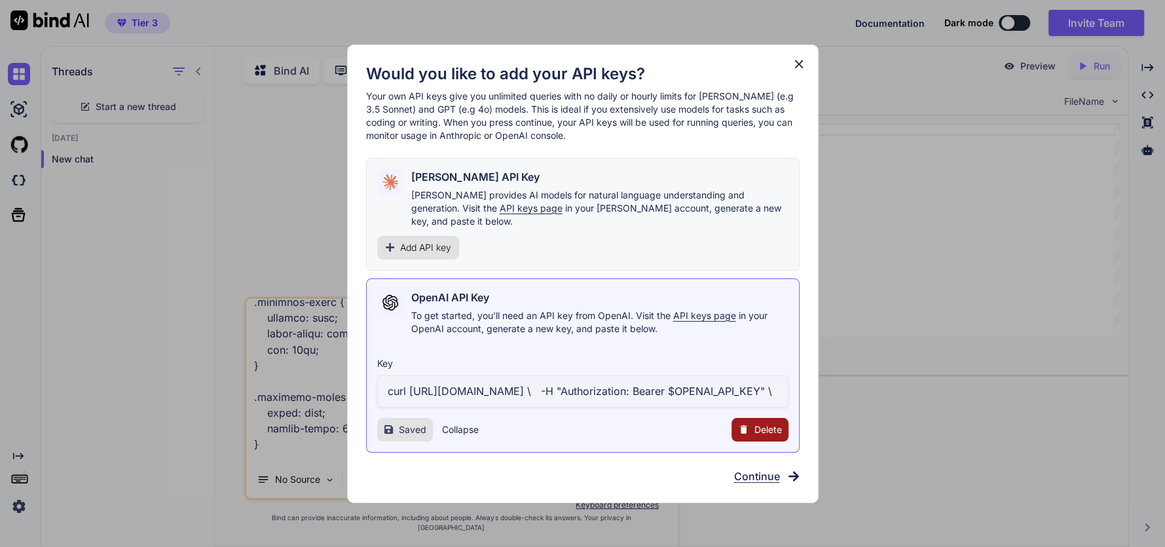
click at [761, 468] on span "Continue" at bounding box center [757, 476] width 46 height 16
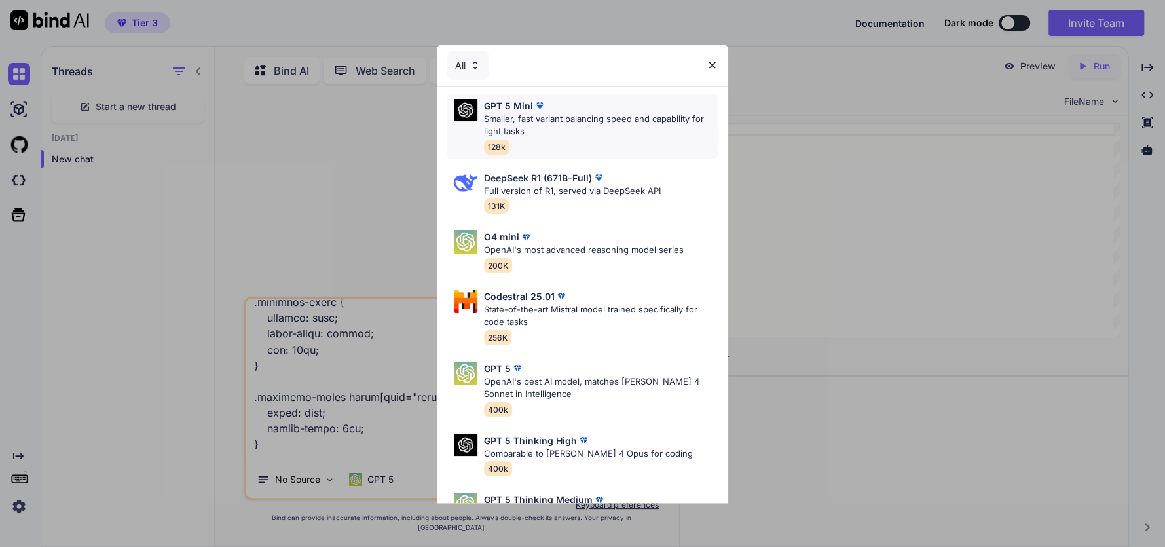
click at [538, 118] on p "Smaller, fast variant balancing speed and capability for light tasks" at bounding box center [601, 126] width 234 height 26
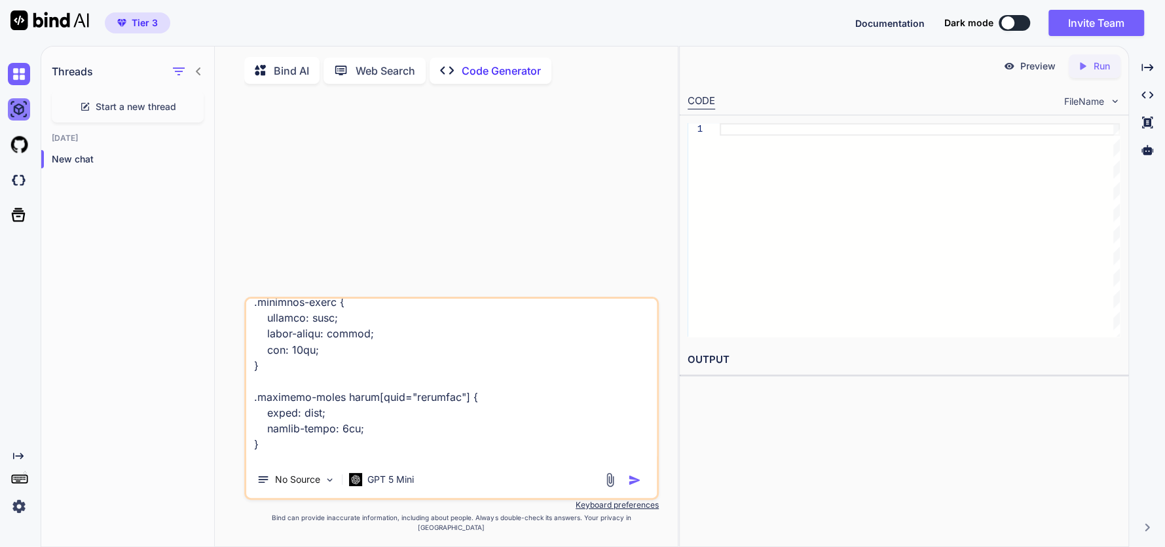
click at [27, 107] on img at bounding box center [19, 109] width 22 height 22
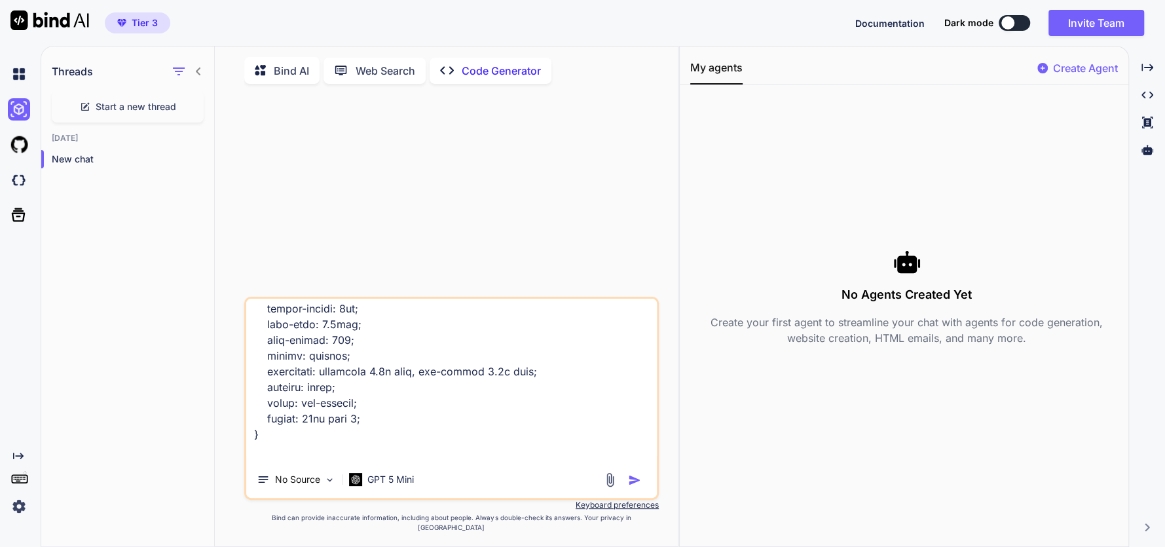
scroll to position [2176, 0]
click at [18, 69] on img at bounding box center [19, 74] width 22 height 22
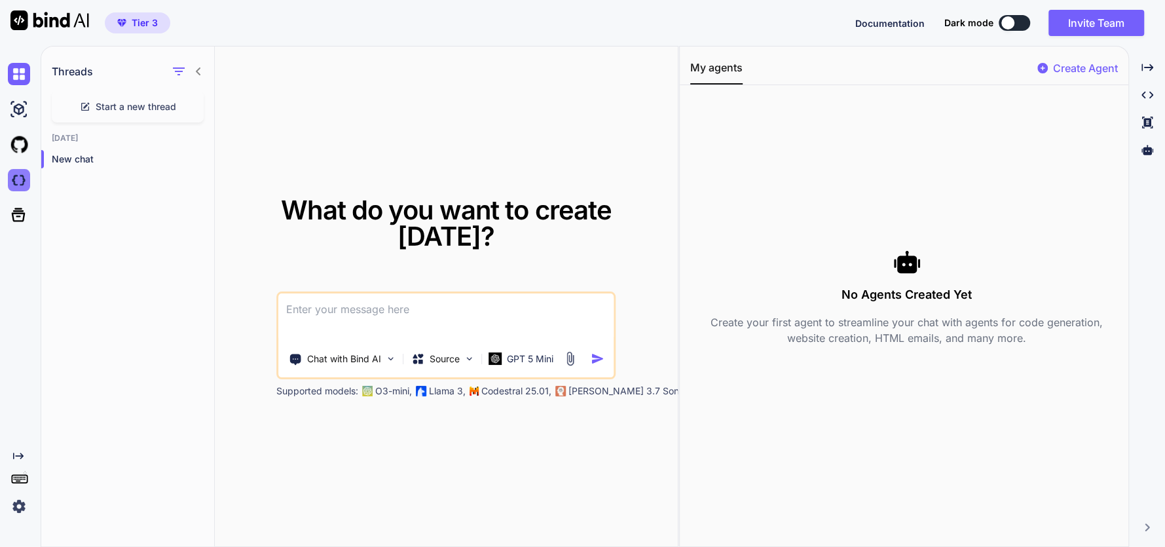
click at [17, 179] on img at bounding box center [19, 180] width 22 height 22
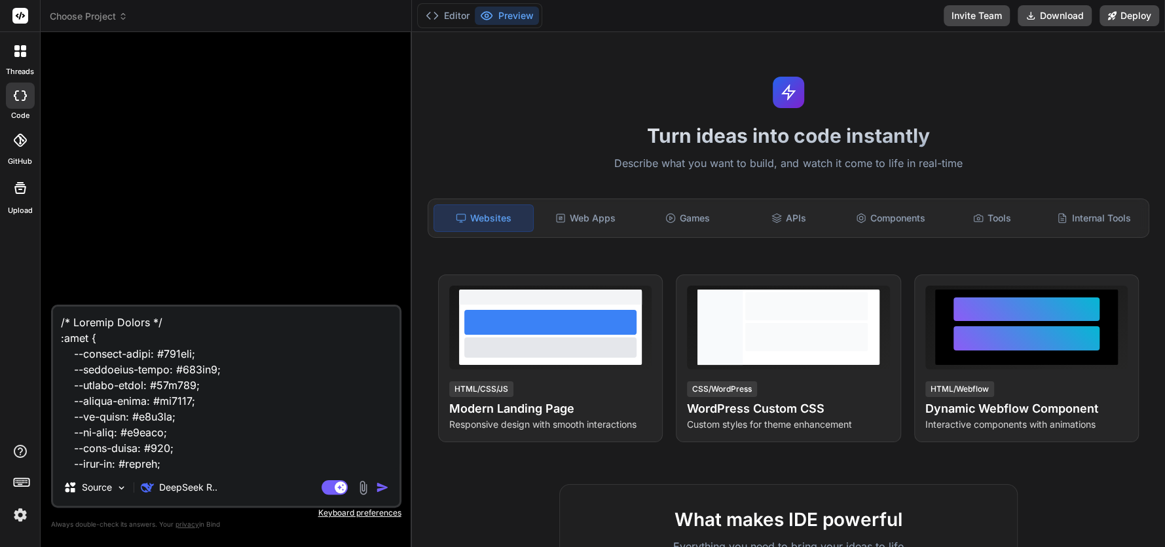
click at [359, 486] on img at bounding box center [362, 487] width 15 height 15
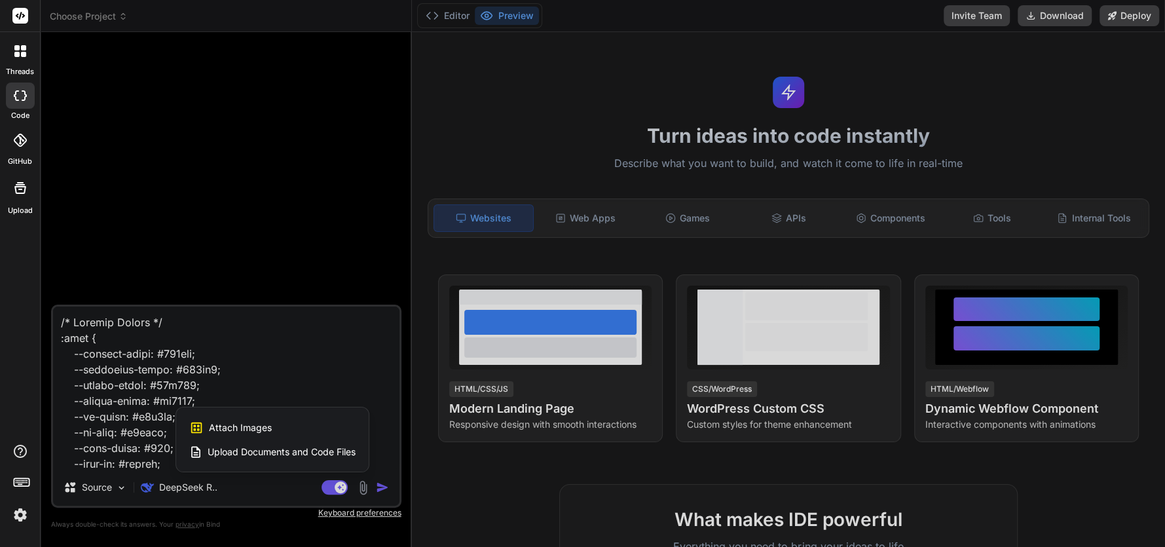
click at [115, 486] on div at bounding box center [582, 273] width 1165 height 547
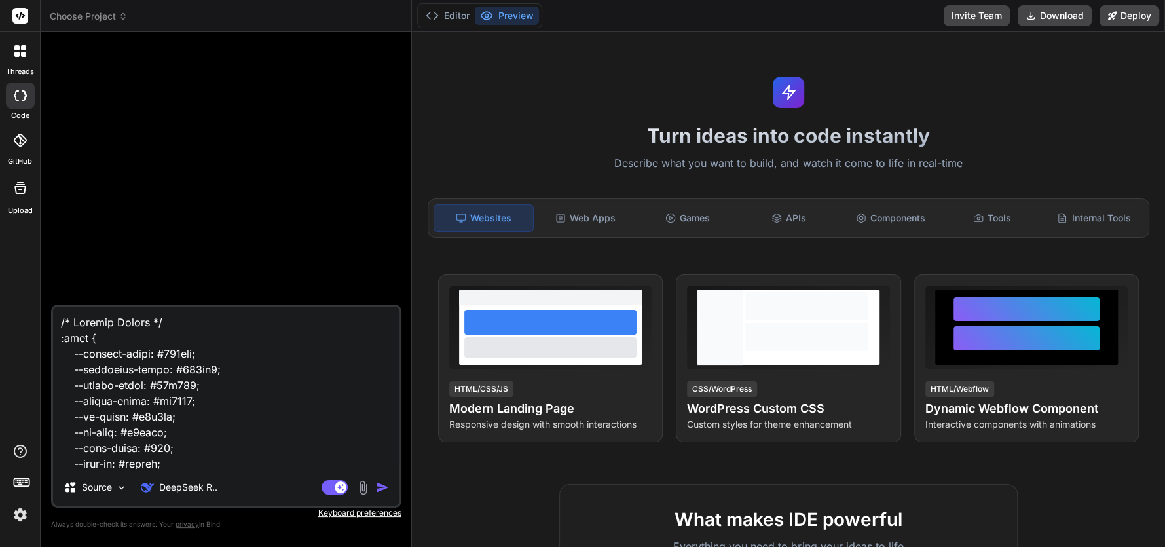
click at [116, 486] on img at bounding box center [121, 487] width 11 height 11
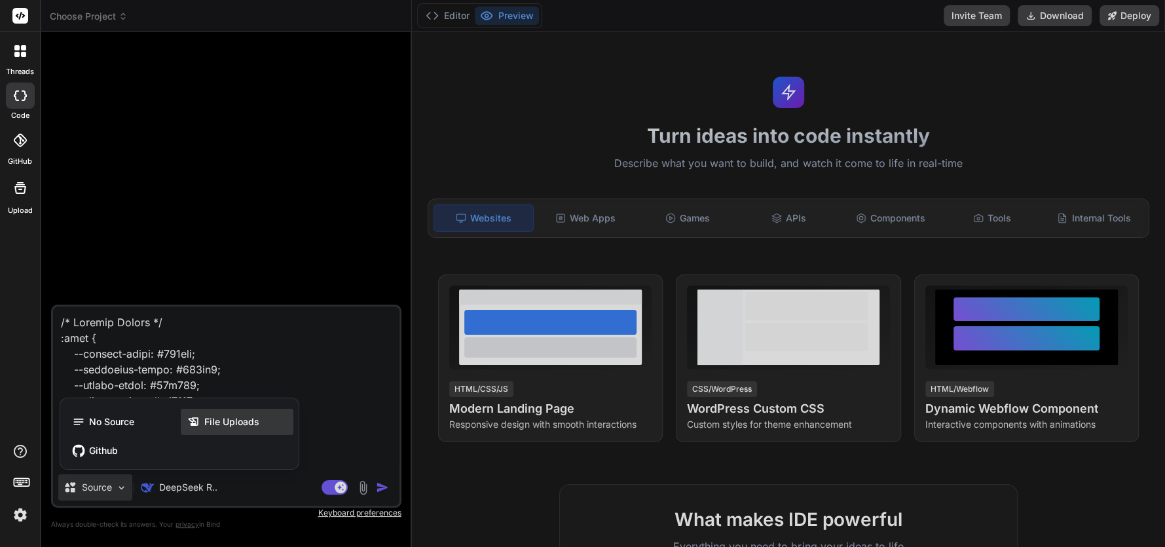
click at [199, 428] on div "File Uploads" at bounding box center [237, 422] width 113 height 26
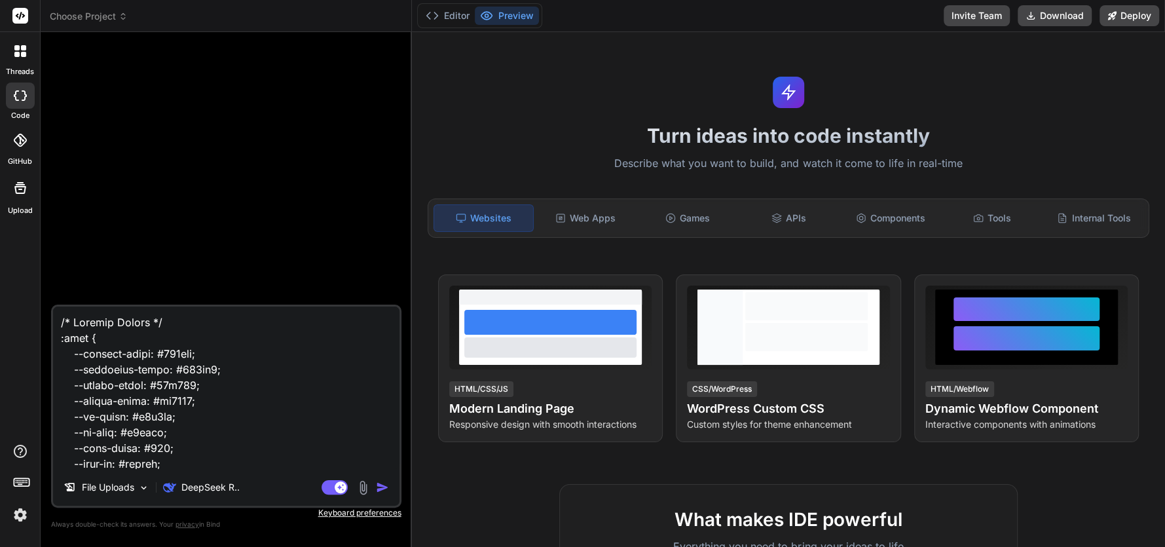
click at [10, 202] on div at bounding box center [20, 187] width 31 height 31
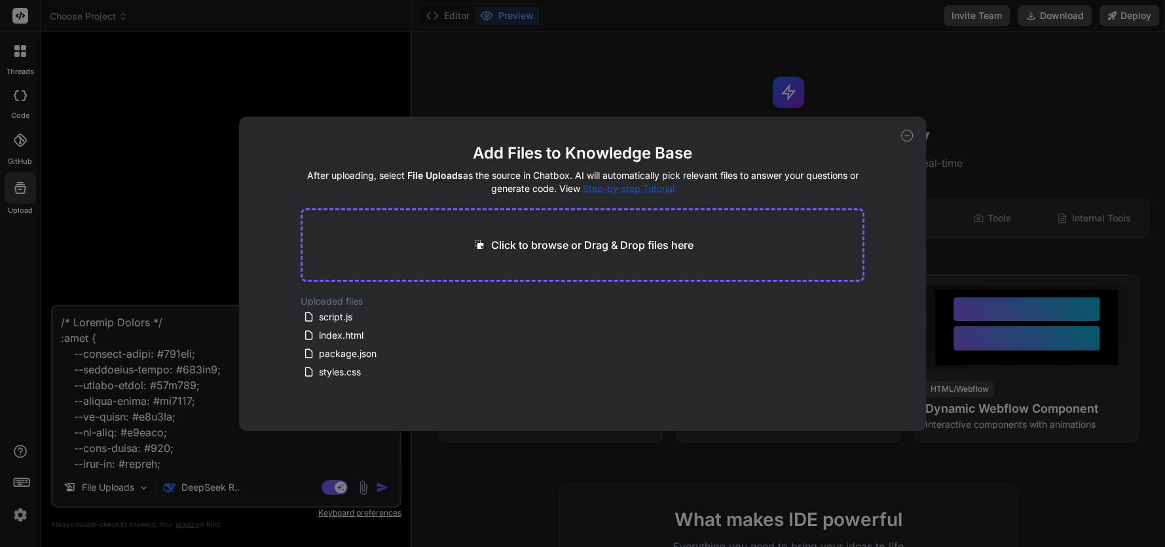
click at [908, 138] on icon at bounding box center [907, 136] width 12 height 12
type textarea "x"
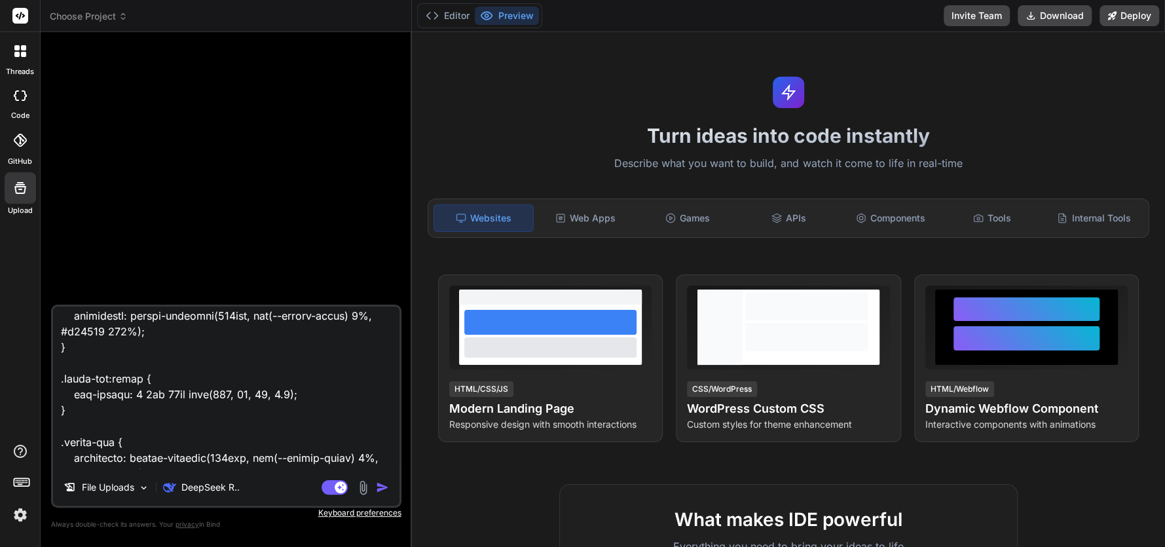
scroll to position [6775, 0]
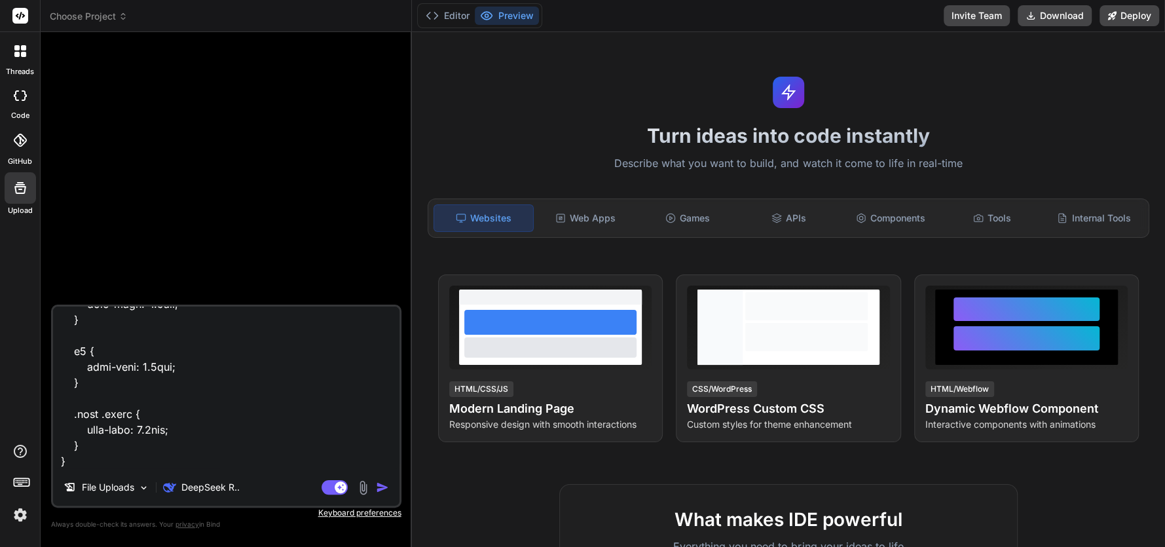
type textarea "}"
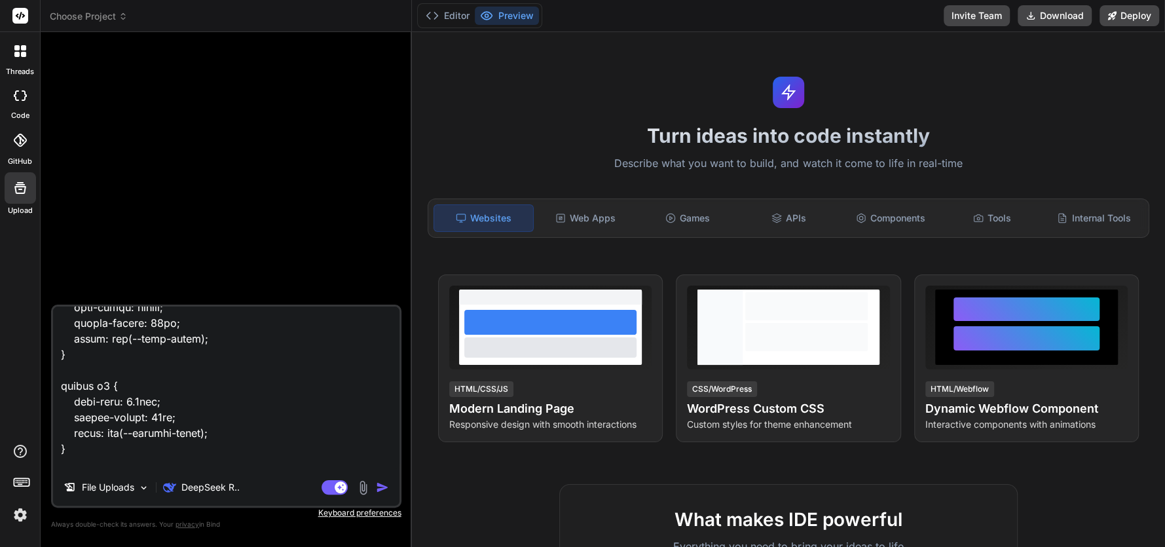
scroll to position [0, 0]
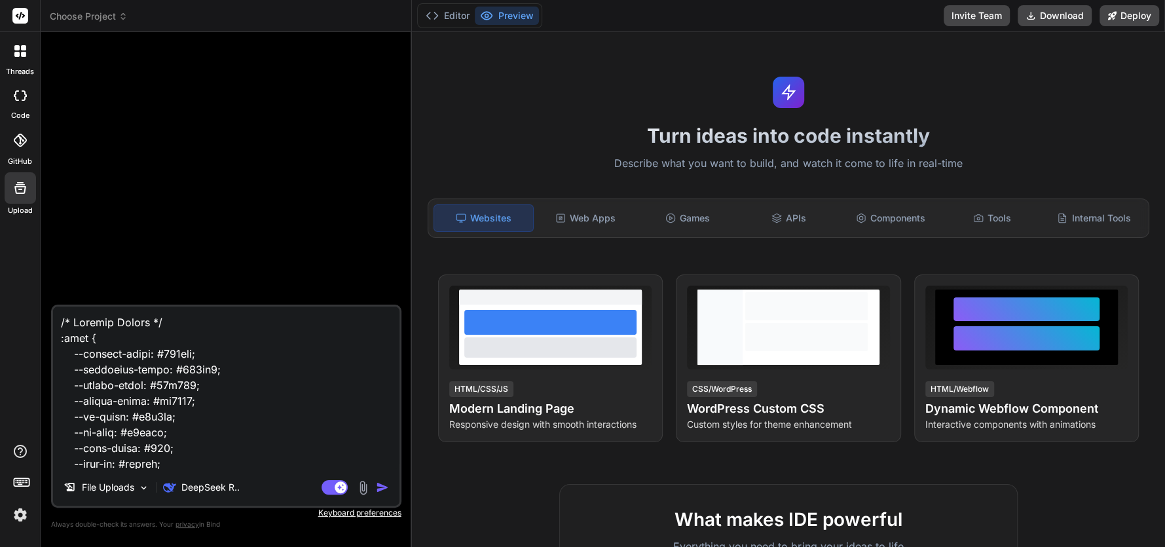
drag, startPoint x: 90, startPoint y: 462, endPoint x: 21, endPoint y: 172, distance: 297.4
click at [21, 172] on div "threads code GitHub Upload Choose Project Created with Pixso. Bind AI Web Searc…" at bounding box center [582, 273] width 1165 height 547
type textarea "x"
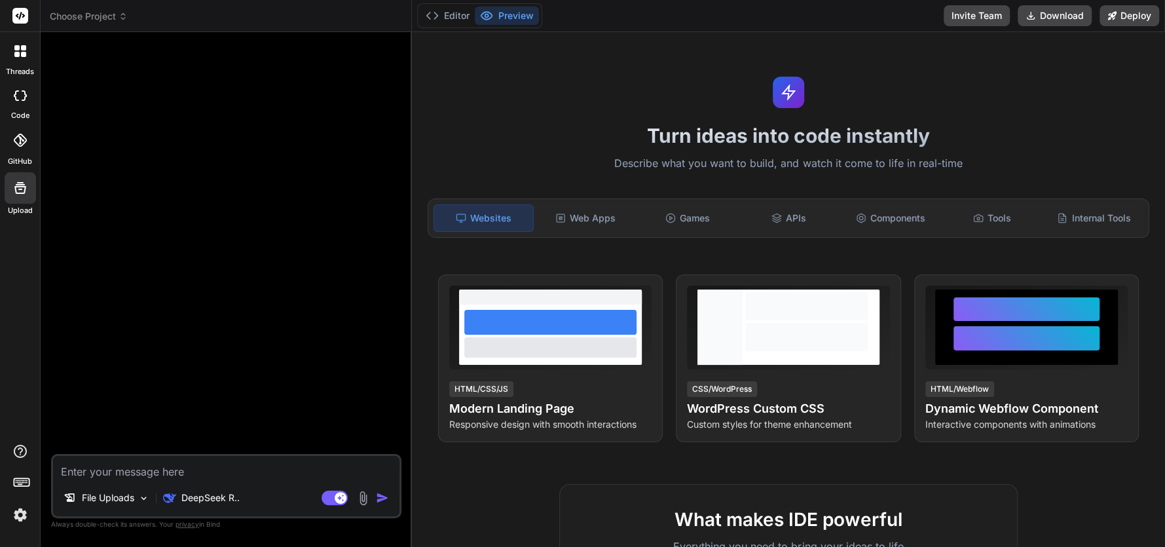
click at [84, 467] on textarea at bounding box center [226, 468] width 346 height 24
type textarea "c"
type textarea "x"
type textarea "ca"
type textarea "x"
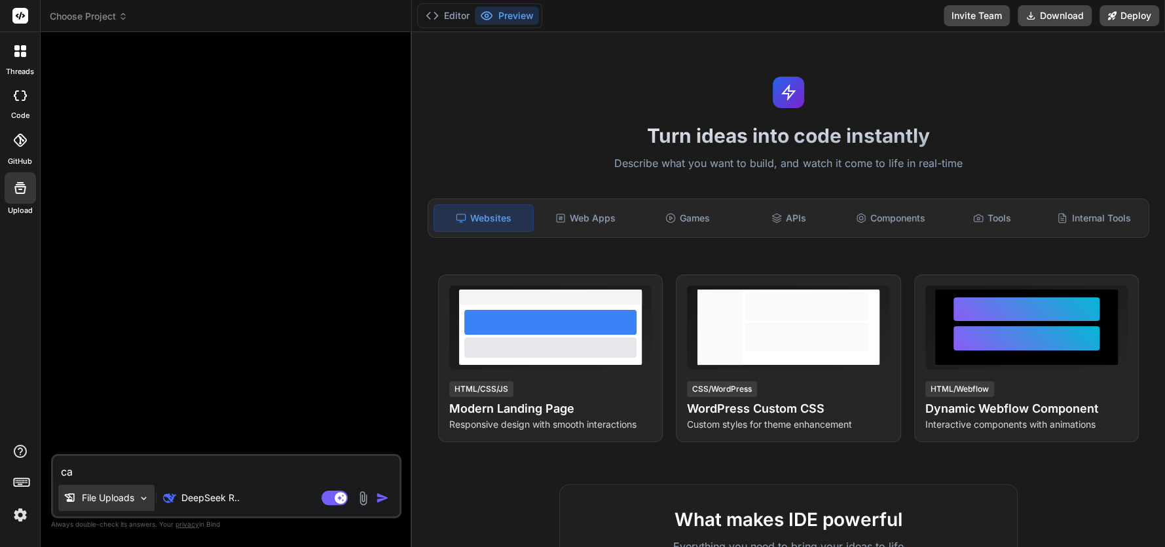
type textarea "can"
type textarea "x"
type textarea "can"
type textarea "x"
type textarea "can y"
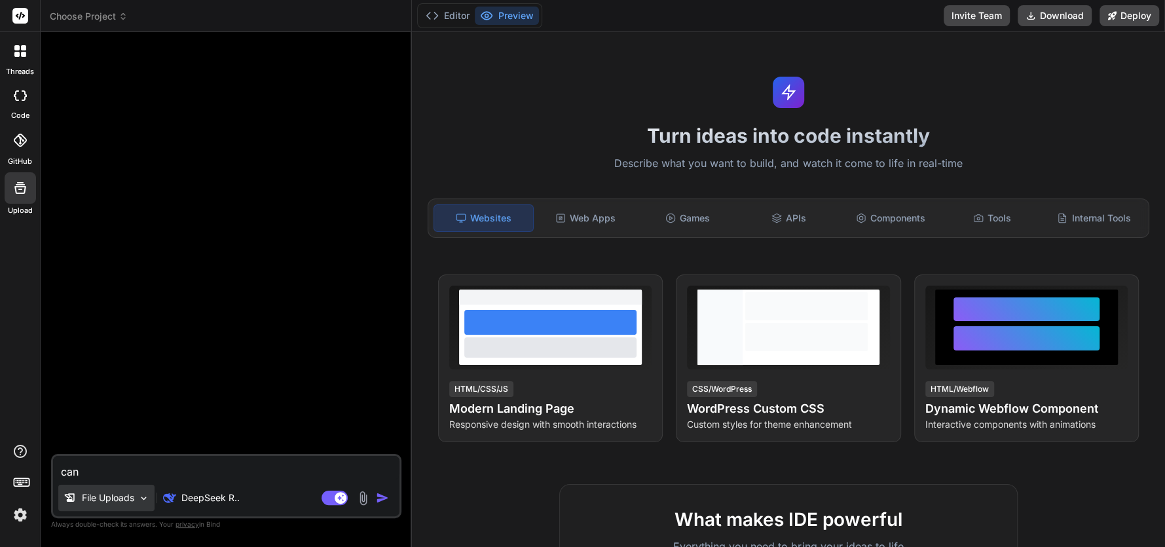
type textarea "x"
type textarea "can yo"
type textarea "x"
type textarea "can you"
type textarea "x"
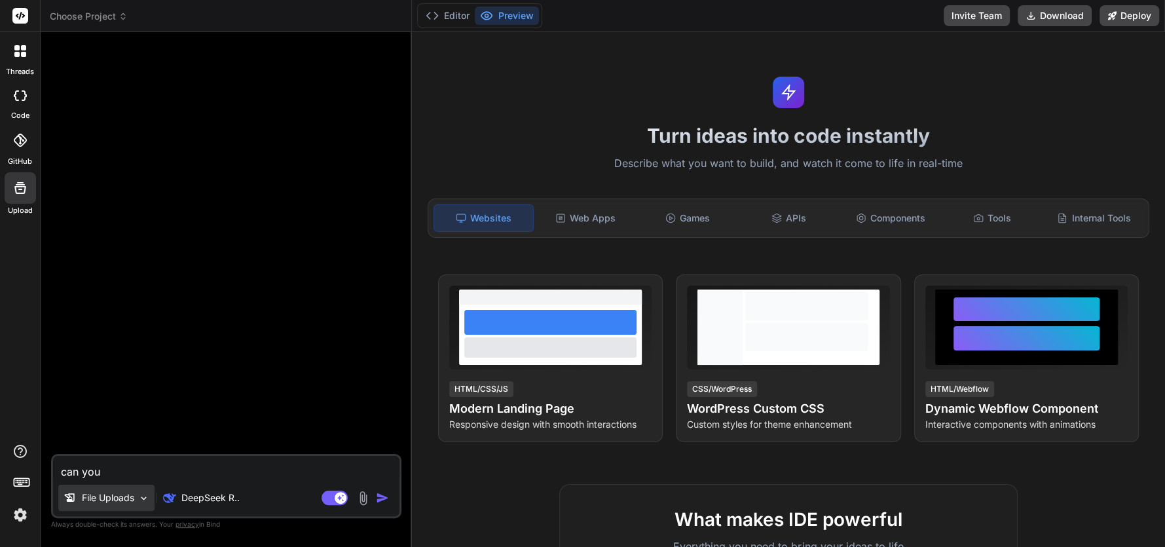
type textarea "can you"
type textarea "x"
type textarea "can you u"
type textarea "x"
type textarea "can you us"
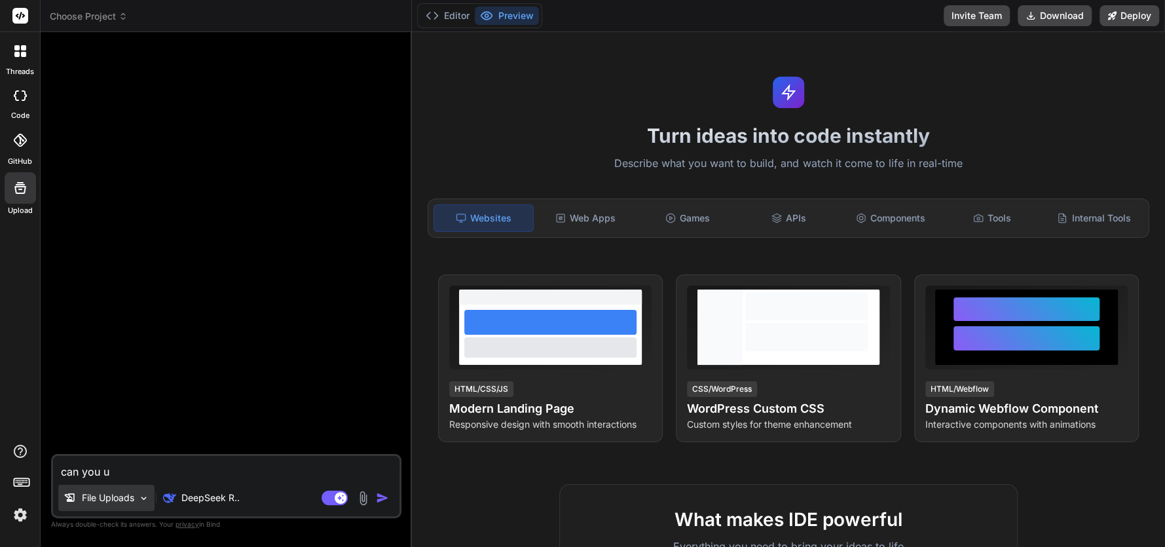
type textarea "x"
type textarea "can you use"
type textarea "x"
type textarea "can you use"
type textarea "x"
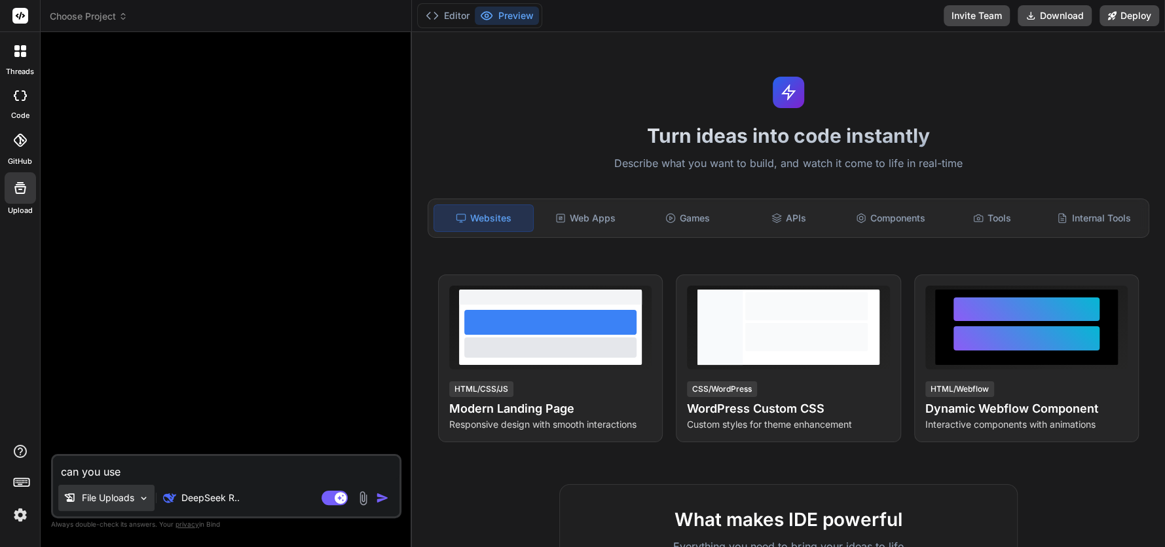
type textarea "can you use t"
type textarea "x"
type textarea "can you use th"
type textarea "x"
type textarea "can you use the"
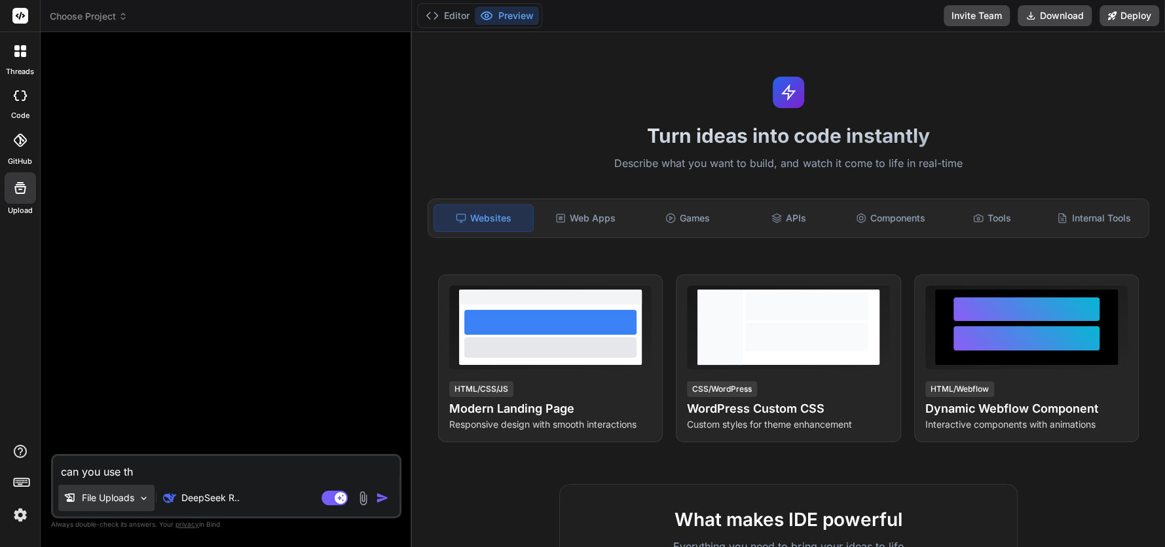
type textarea "x"
type textarea "can you use the"
type textarea "x"
type textarea "can you use the c"
type textarea "x"
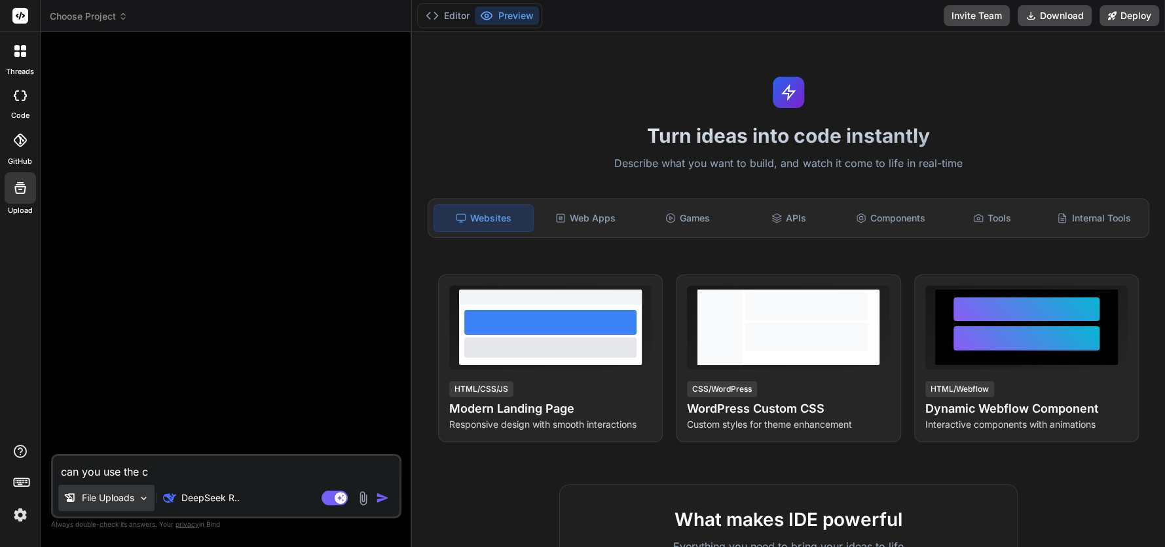
type textarea "can you use the co"
type textarea "x"
type textarea "can you use the cod"
type textarea "x"
type textarea "can you use the code"
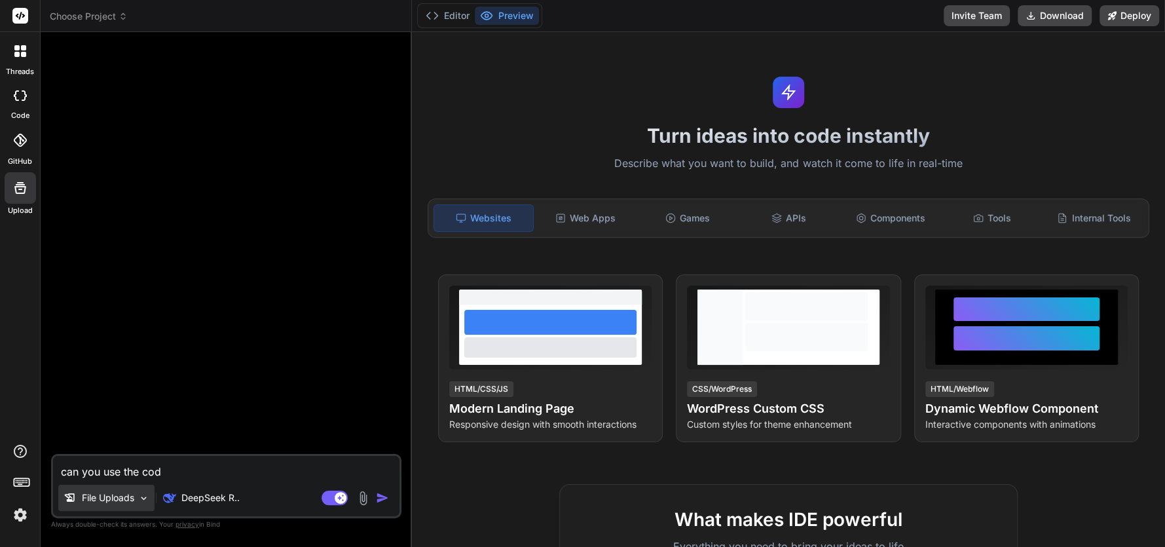
type textarea "x"
type textarea "can you use the code"
type textarea "x"
type textarea "can you use the code I"
type textarea "x"
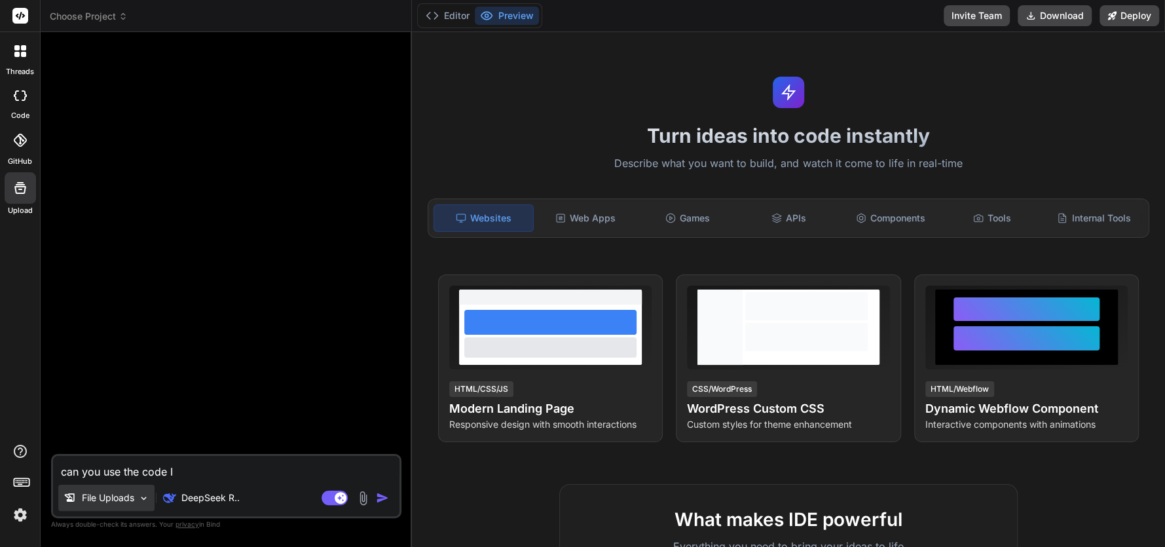
type textarea "can you use the code I"
type textarea "x"
type textarea "can you use the code I u"
type textarea "x"
type textarea "can you use the code I up"
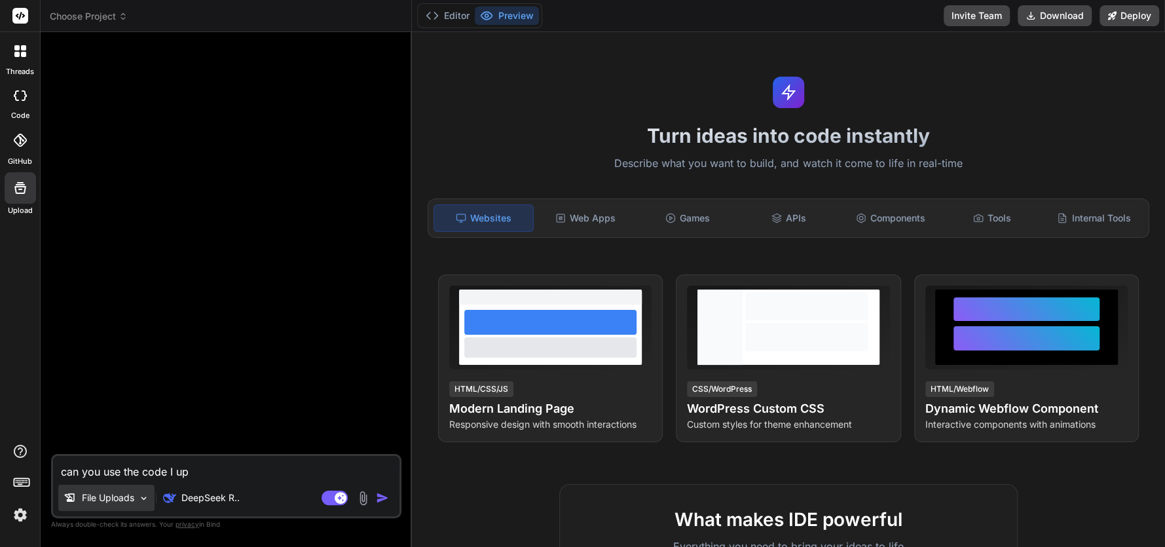
type textarea "x"
type textarea "can you use the code I upl"
type textarea "x"
type textarea "can you use the code I uplo"
type textarea "x"
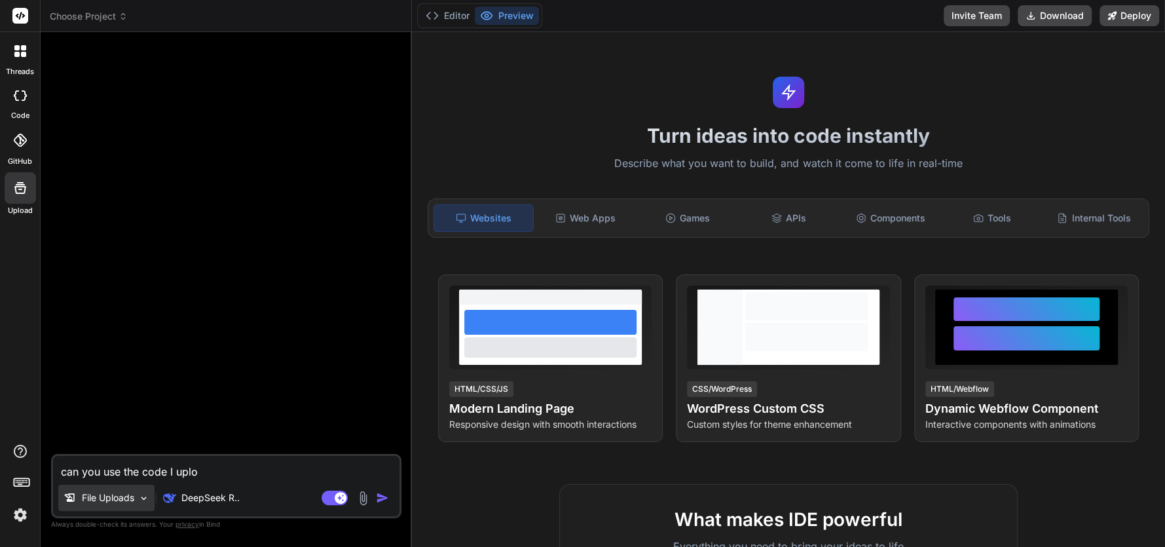
type textarea "can you use the code I uploa"
type textarea "x"
type textarea "can you use the code I upload"
type textarea "x"
type textarea "can you use the code I uploade"
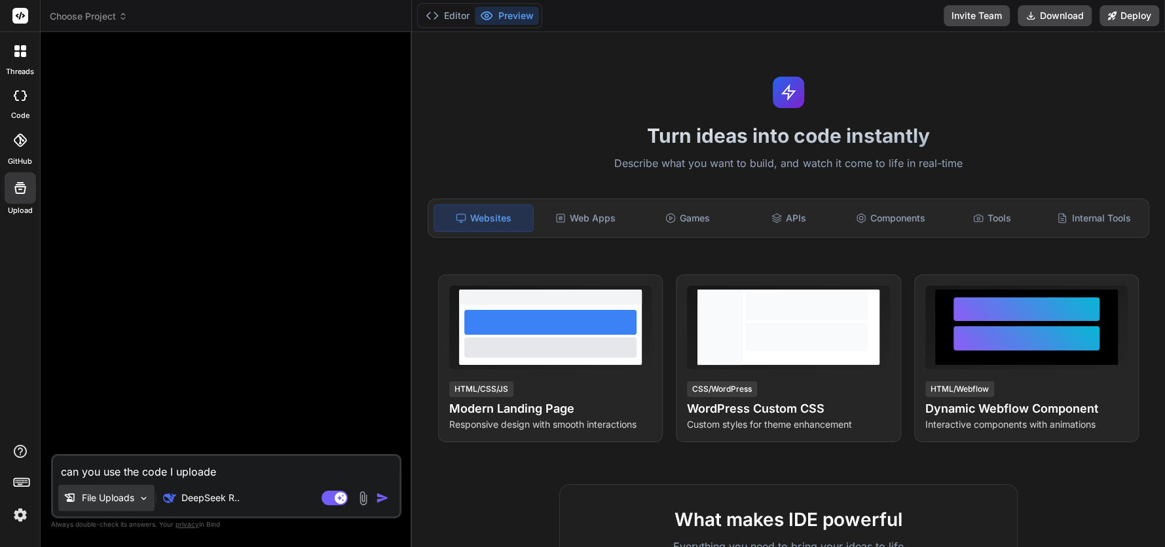
type textarea "x"
type textarea "can you use the code I uploaded"
type textarea "x"
type textarea "can you use the code I uploaded"
type textarea "x"
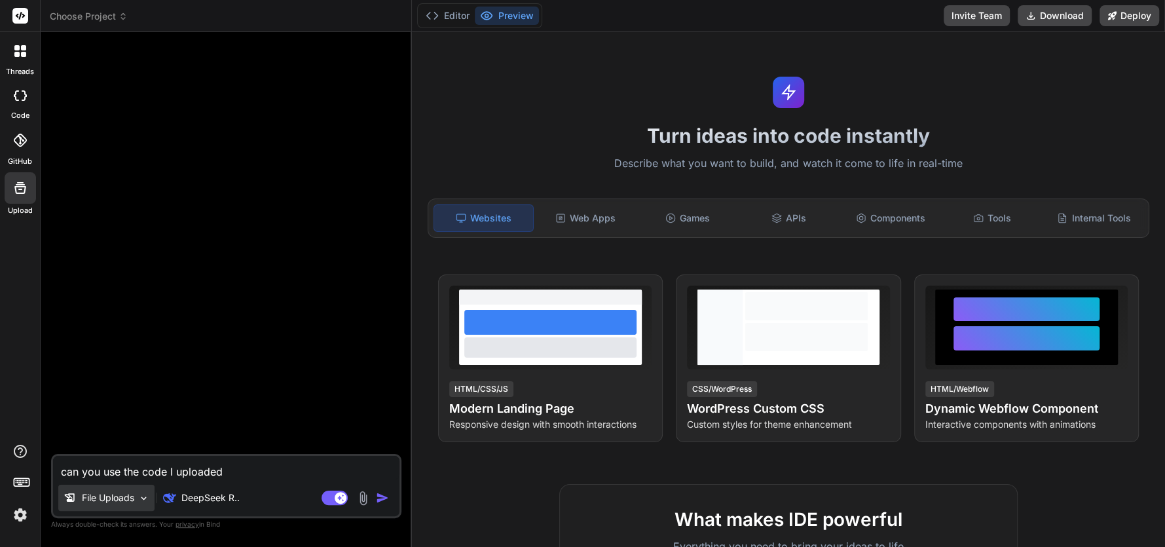
type textarea "can you use the code I uploaded a"
type textarea "x"
type textarea "can you use the code I uploaded an"
type textarea "x"
type textarea "can you use the code I uploaded and"
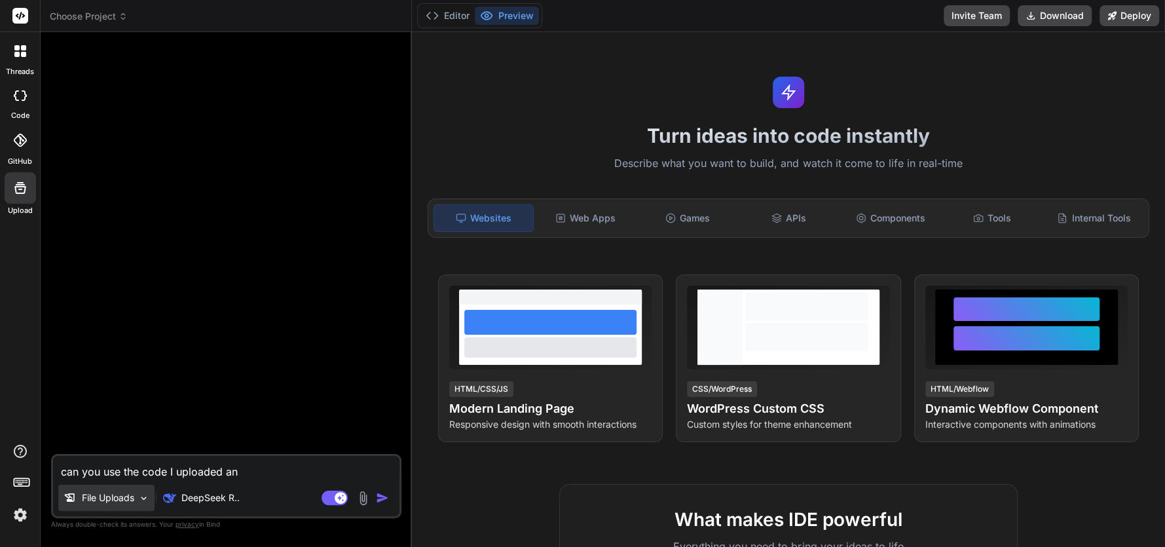
type textarea "x"
type textarea "can you use the code I uploaded and"
type textarea "x"
type textarea "can you use the code I uploaded and r"
type textarea "x"
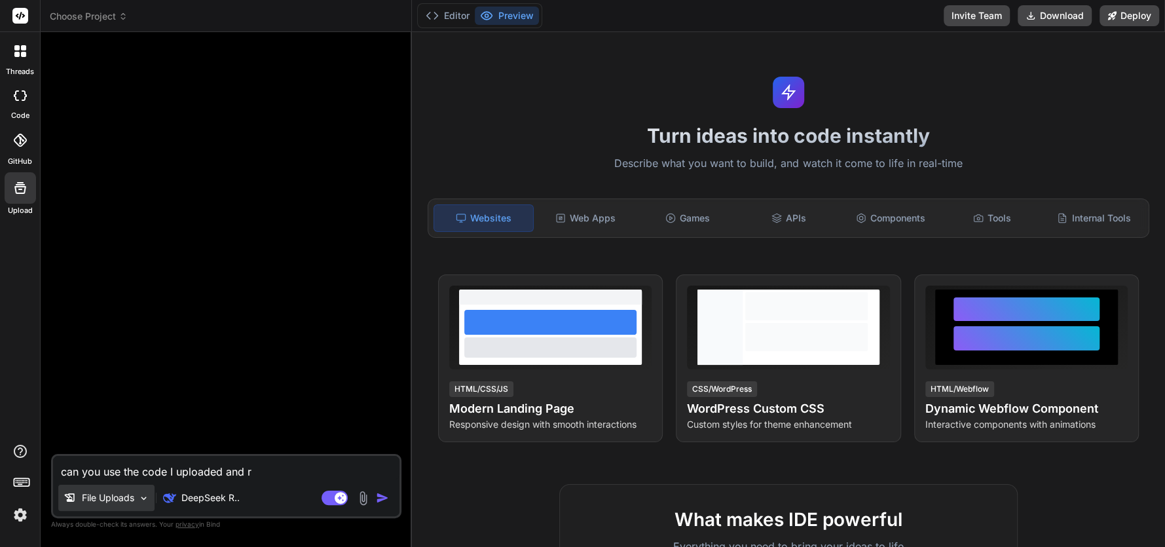
type textarea "can you use the code I uploaded and re"
type textarea "x"
type textarea "can you use the code I uploaded and rec"
type textarea "x"
type textarea "can you use the code I uploaded and recr"
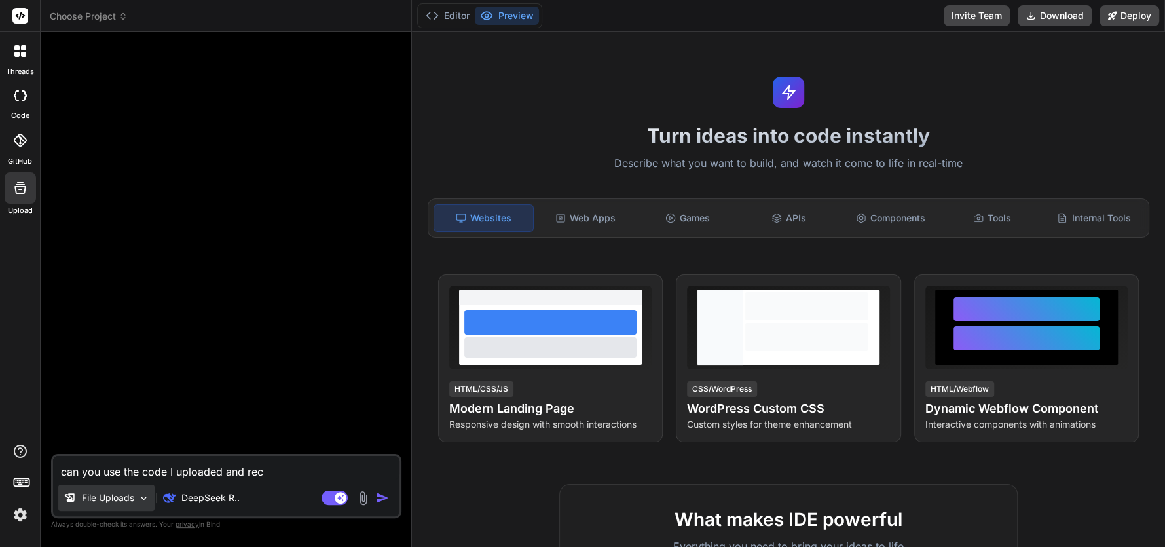
type textarea "x"
type textarea "can you use the code I uploaded and recre"
type textarea "x"
type textarea "can you use the code I uploaded and recrea"
type textarea "x"
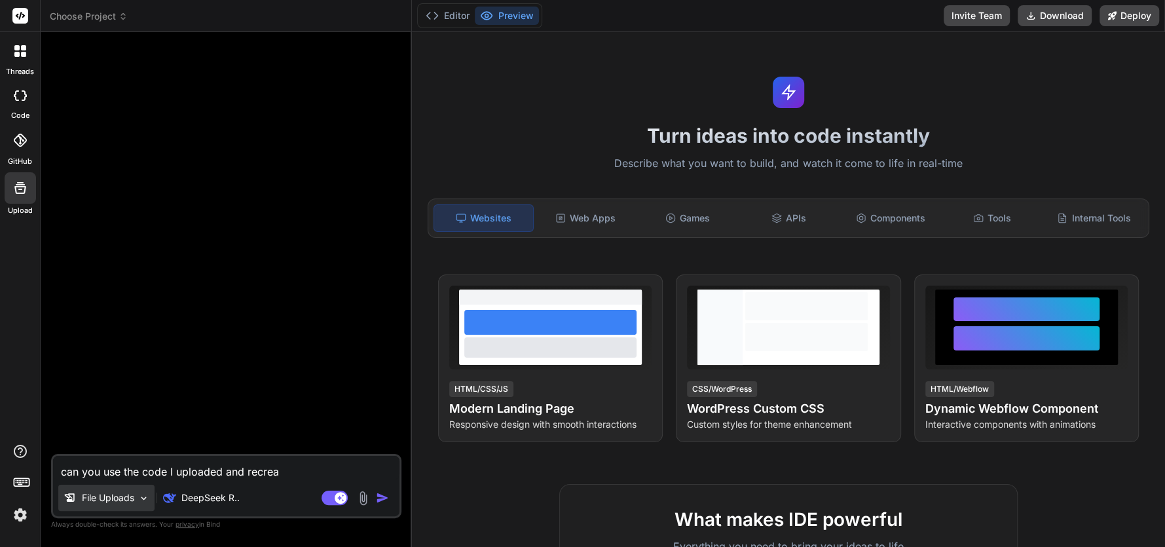
type textarea "can you use the code I uploaded and recreat"
type textarea "x"
type textarea "can you use the code I uploaded and recreate"
type textarea "x"
type textarea "can you use the code I uploaded and recreate"
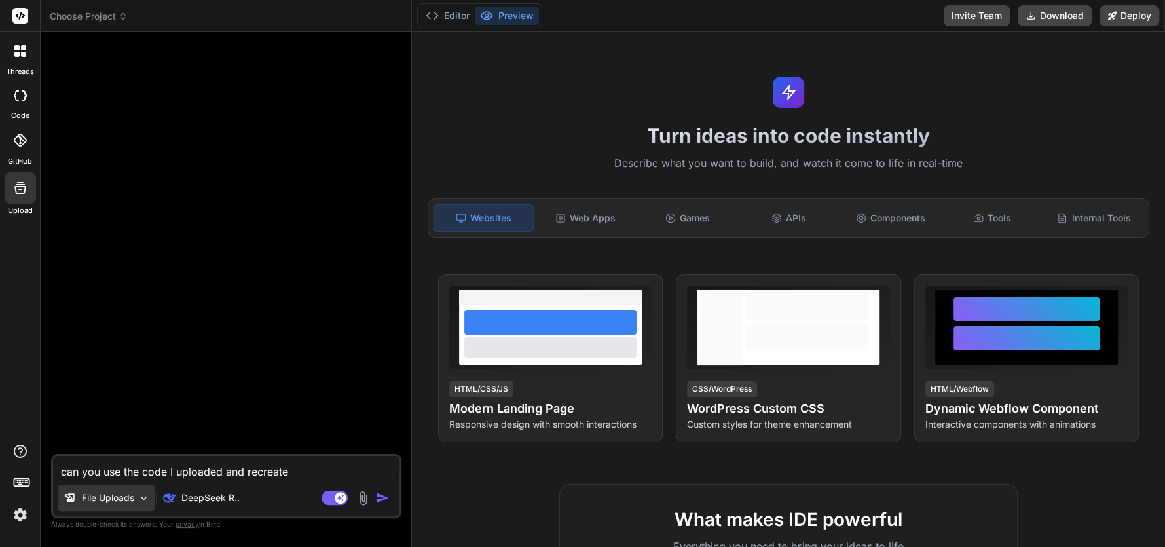
type textarea "x"
type textarea "can you use the code I uploaded and recreate m"
type textarea "x"
type textarea "can you use the code I uploaded and recreate my"
type textarea "x"
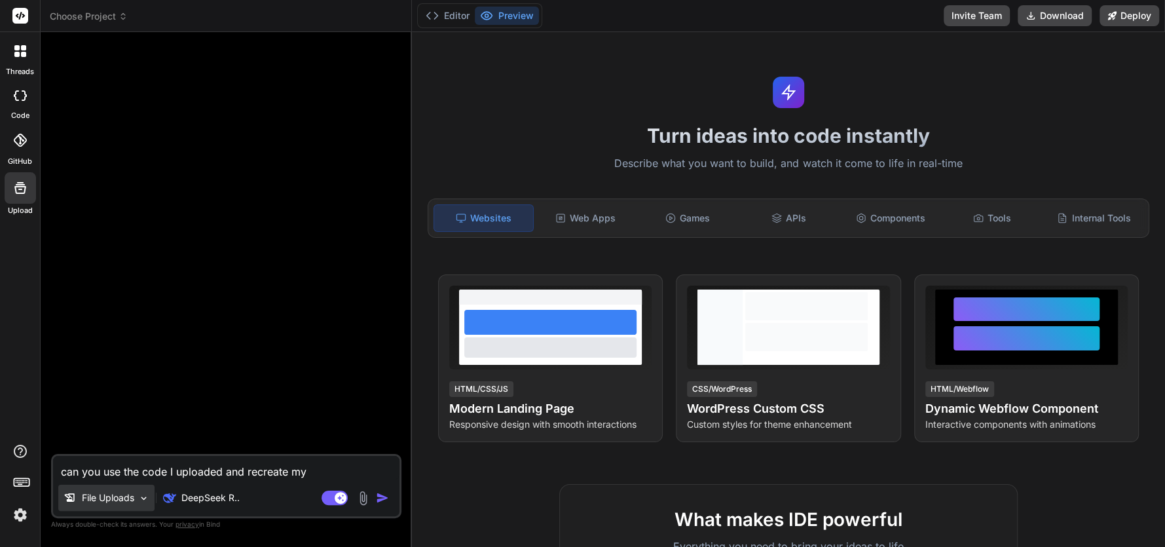
type textarea "can you use the code I uploaded and recreate my"
type textarea "x"
type textarea "can you use the code I uploaded and recreate my a"
type textarea "x"
type textarea "can you use the code I uploaded and recreate my ap"
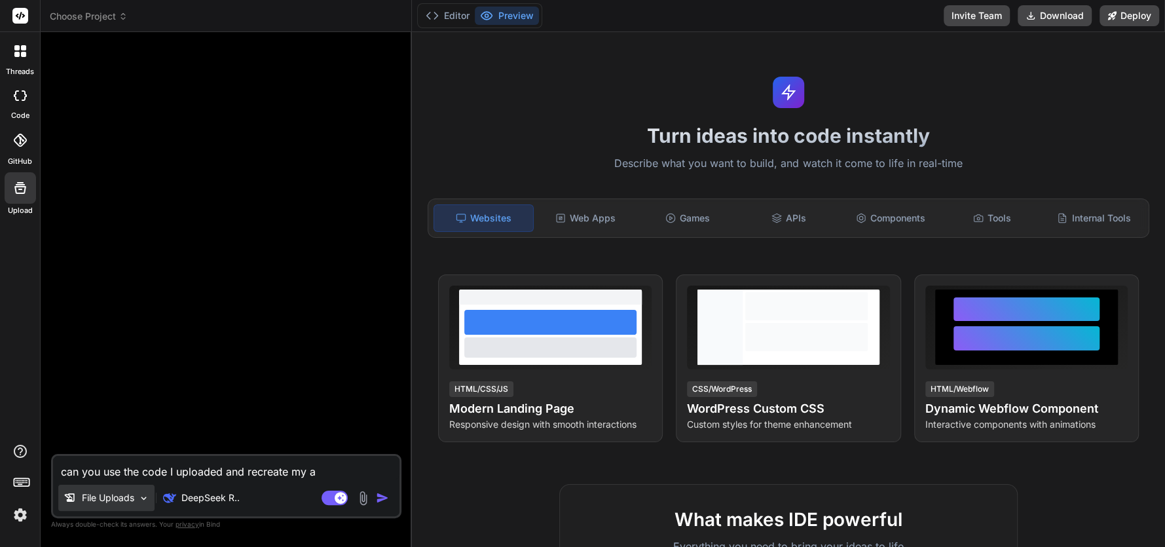
type textarea "x"
type textarea "can you use the code I uploaded and recreate my app"
type textarea "x"
type textarea "can you use the code I uploaded and recreate my app"
click at [377, 492] on img "button" at bounding box center [382, 497] width 13 height 13
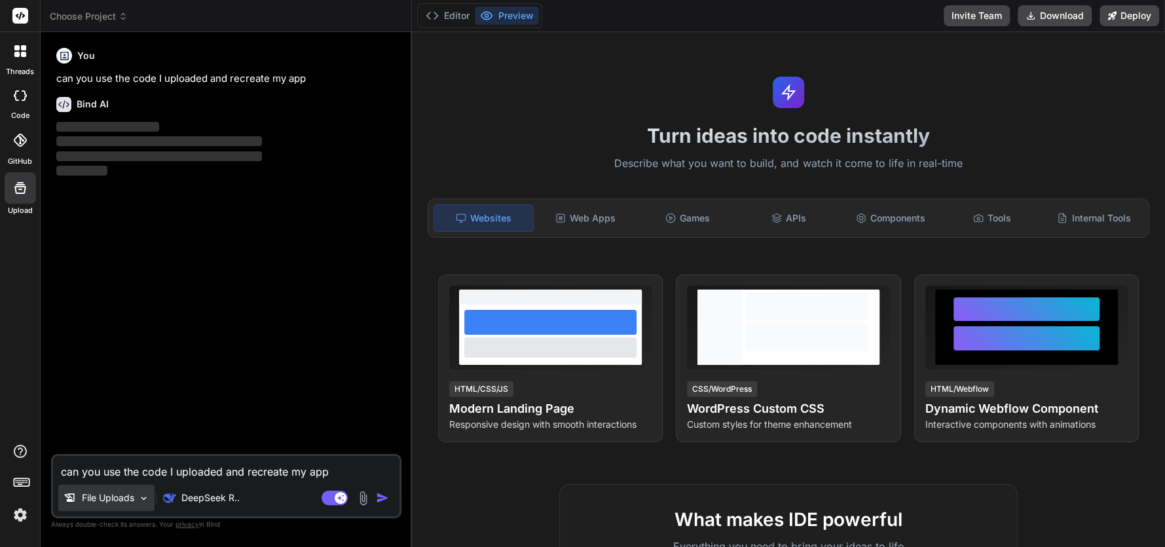
click at [137, 493] on div "File Uploads" at bounding box center [106, 497] width 96 height 26
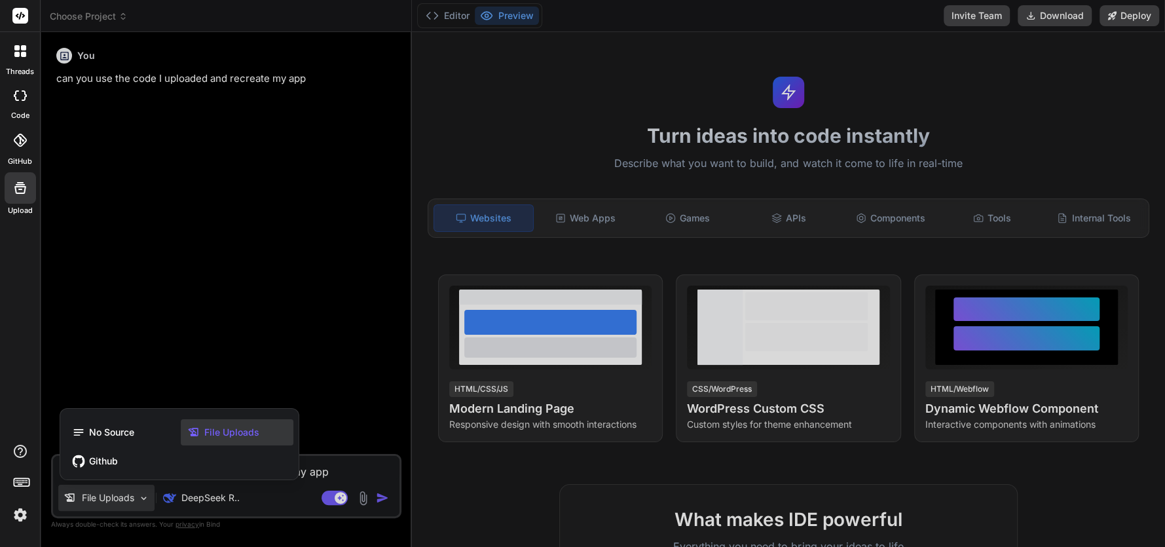
click at [536, 318] on div at bounding box center [582, 273] width 1165 height 547
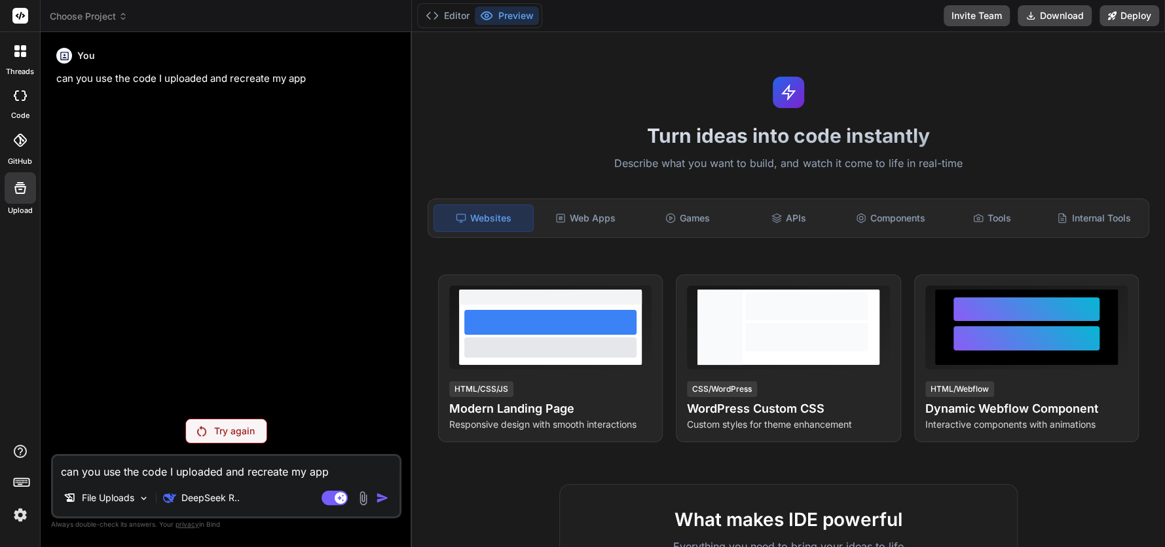
click at [536, 318] on div at bounding box center [550, 322] width 172 height 25
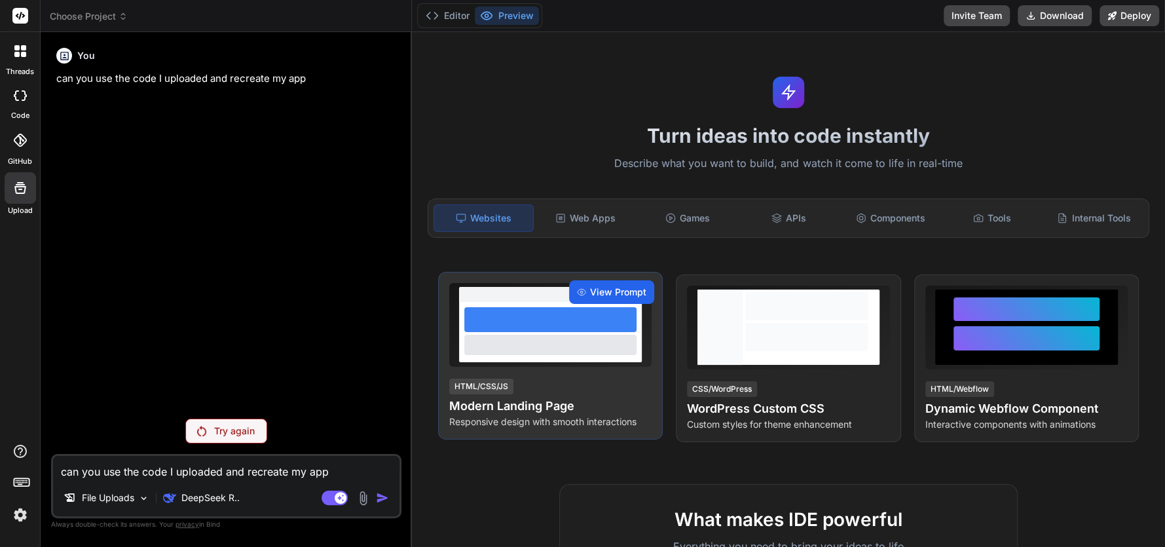
click at [591, 287] on span "View Prompt" at bounding box center [618, 291] width 56 height 13
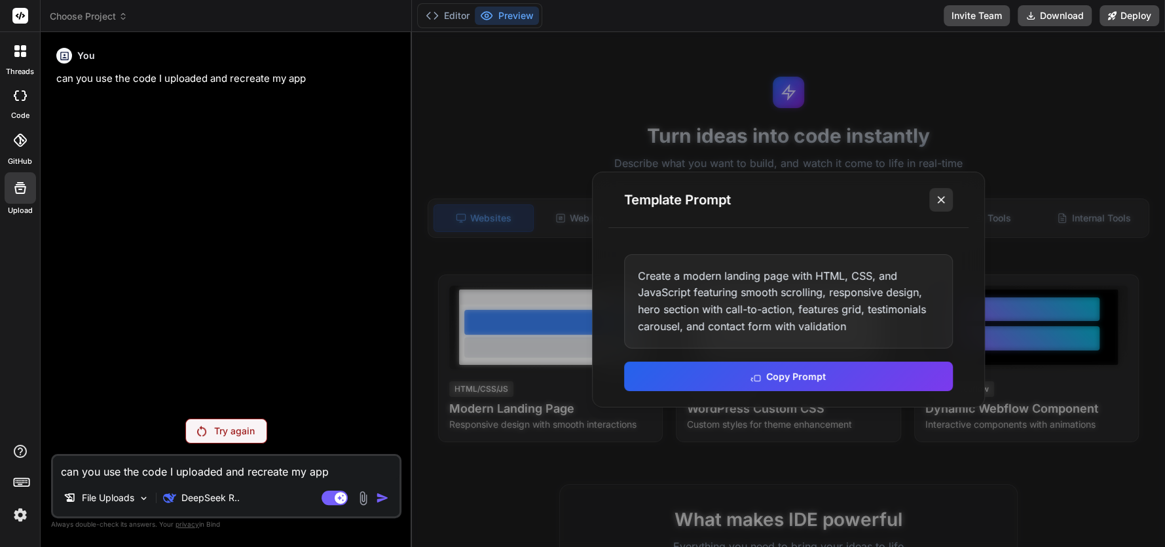
click at [937, 193] on icon at bounding box center [940, 199] width 13 height 13
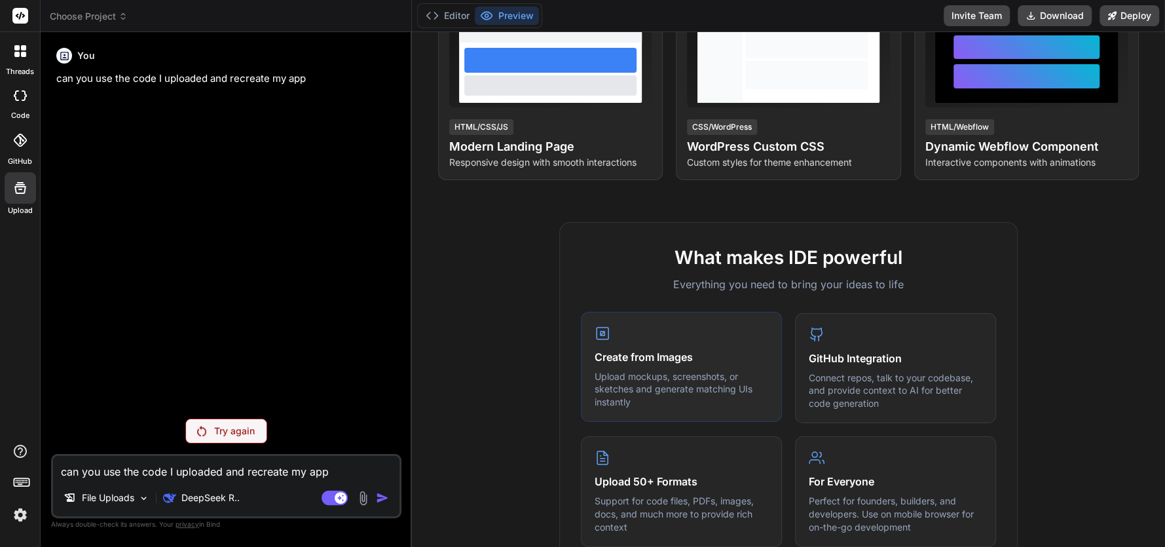
scroll to position [130, 0]
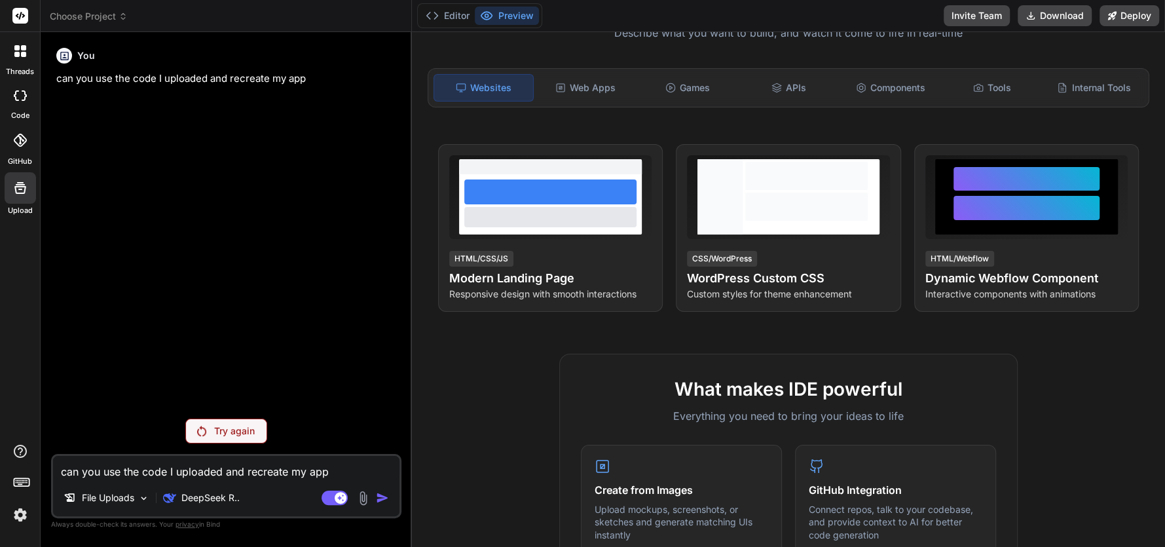
click at [214, 431] on p "Try again" at bounding box center [234, 430] width 41 height 13
click at [16, 92] on icon at bounding box center [16, 95] width 5 height 10
click at [24, 46] on icon at bounding box center [23, 47] width 5 height 5
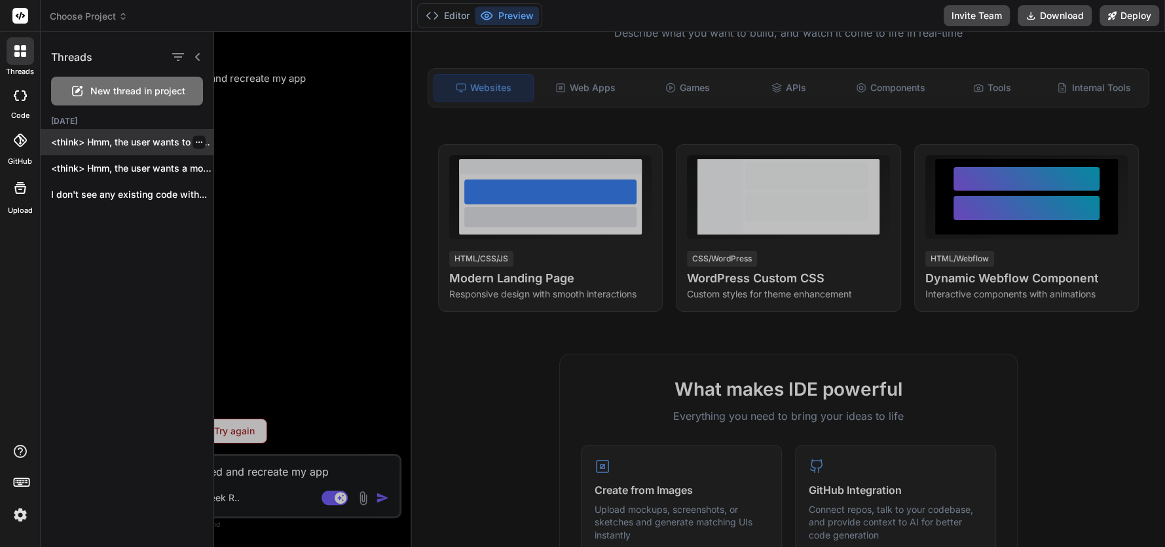
click at [142, 140] on p "<think> Hmm, the user wants to revert..." at bounding box center [132, 142] width 162 height 13
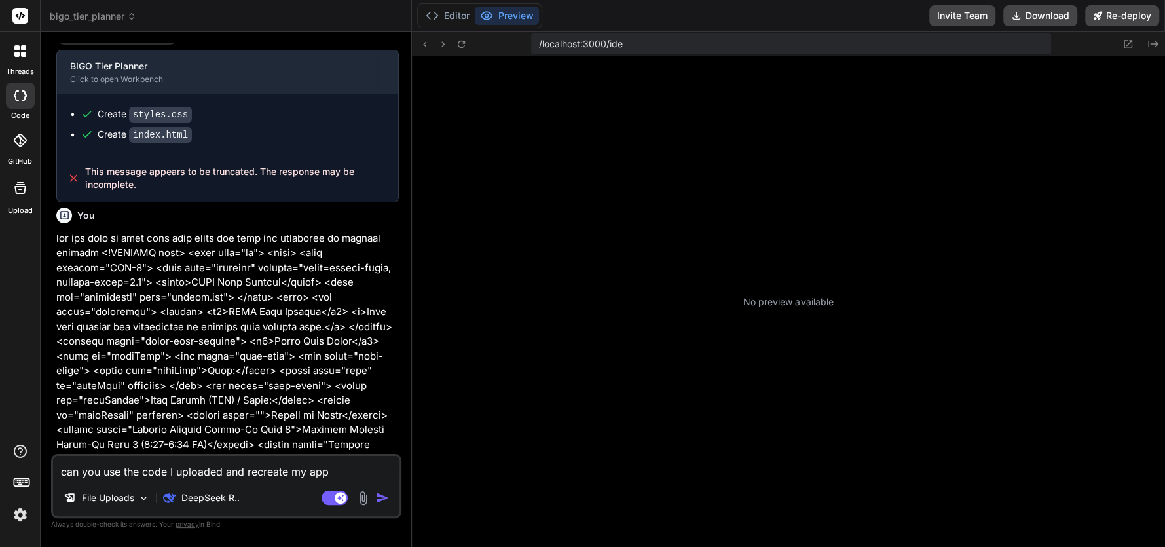
scroll to position [382, 0]
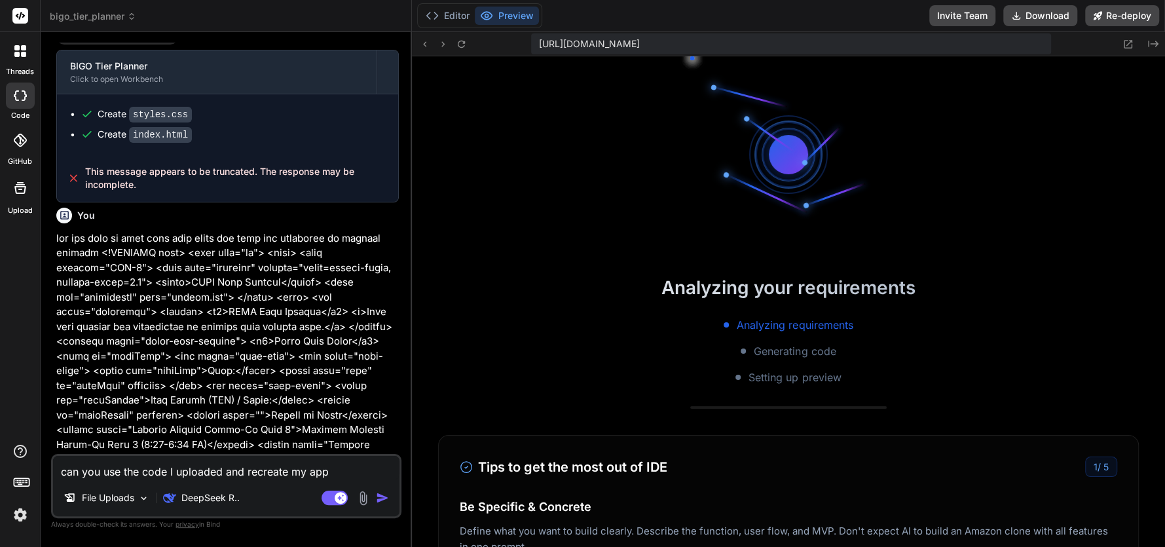
type textarea "x"
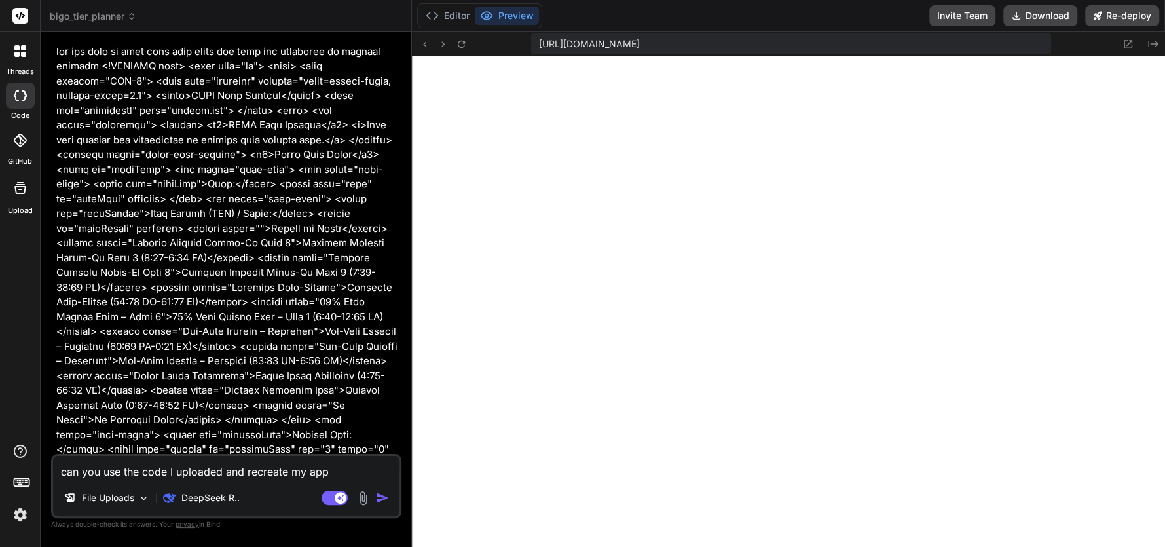
scroll to position [1649, 0]
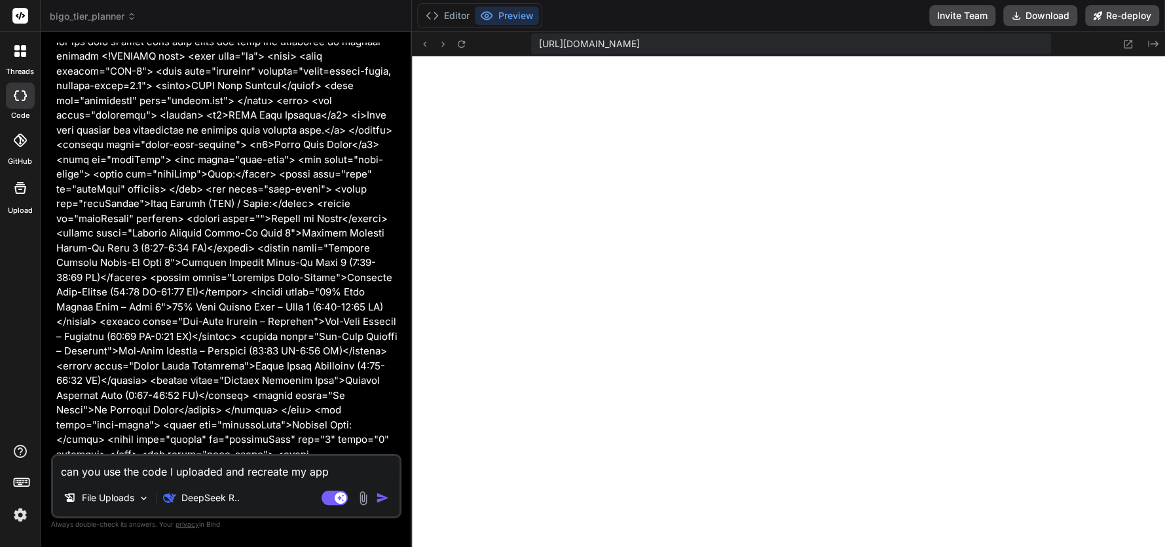
click at [183, 464] on textarea "can you use the code I uploaded and recreate my app" at bounding box center [226, 468] width 346 height 24
type textarea "a"
type textarea "x"
type textarea "ad"
type textarea "x"
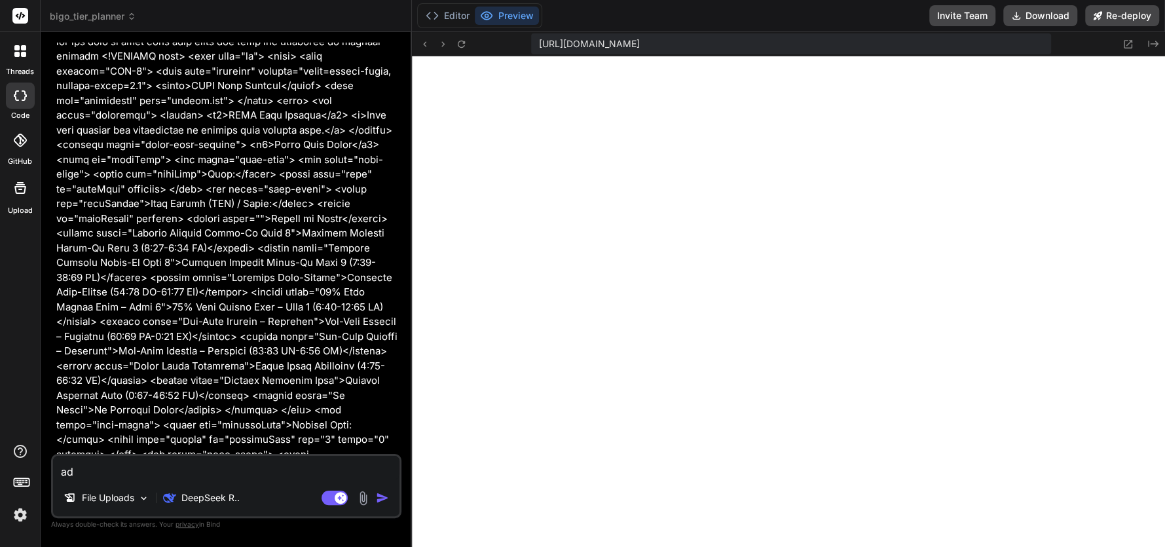
type textarea "add"
type textarea "x"
type textarea "add"
type textarea "x"
type textarea "add t"
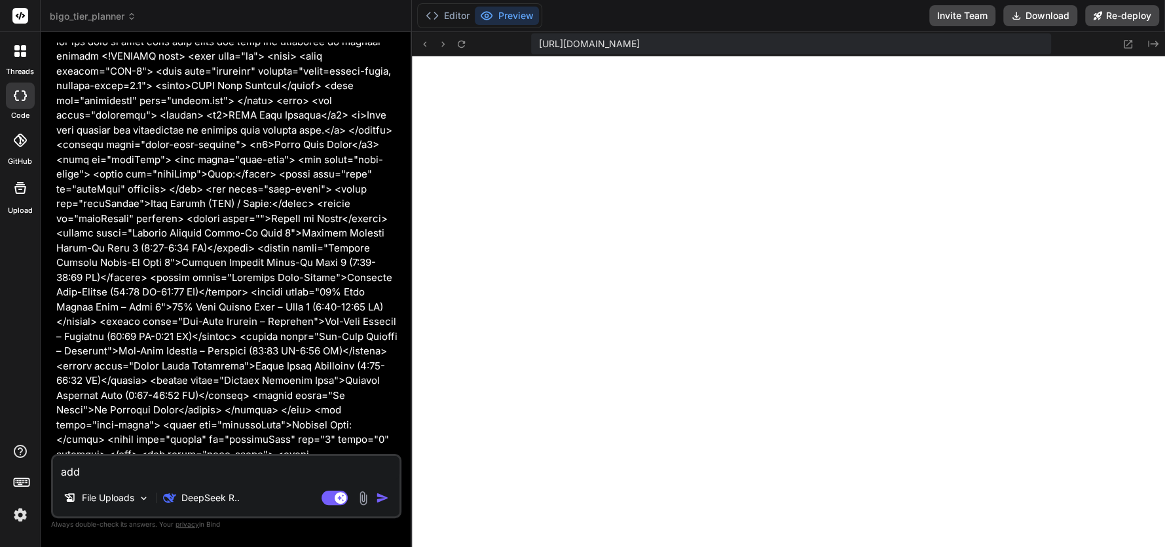
type textarea "x"
type textarea "add th"
type textarea "x"
type textarea "add thi"
type textarea "x"
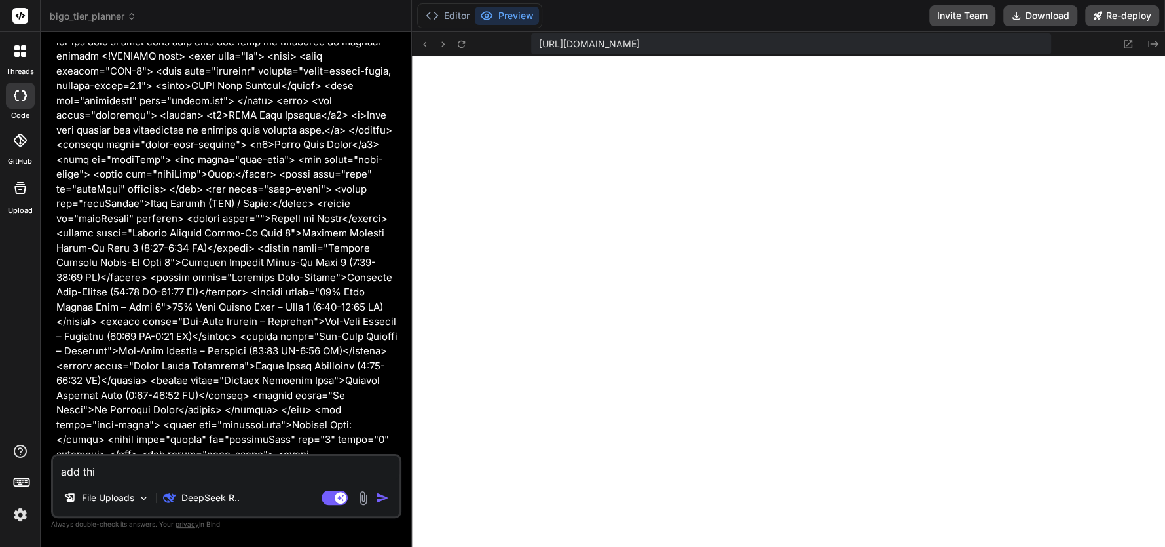
type textarea "add this"
type textarea "x"
type textarea "add this"
type textarea "x"
paste textarea "/* General Styles */ :root { --primary-color: #667eea; --secondary-color: #764b…"
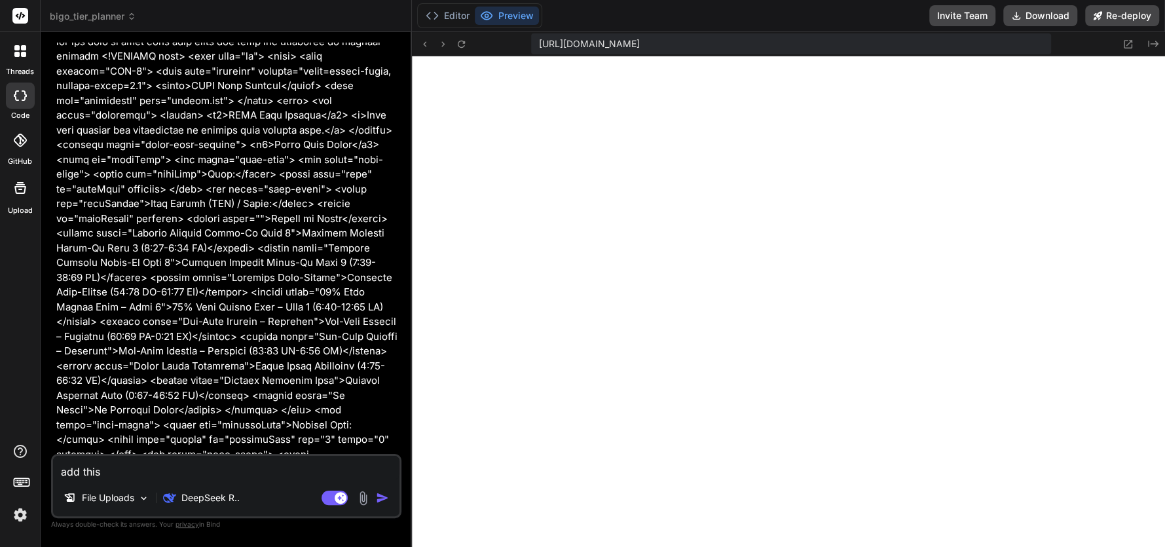
type textarea "add this /* General Styles */ :root { --primary-color: #667eea; --secondary-col…"
type textarea "x"
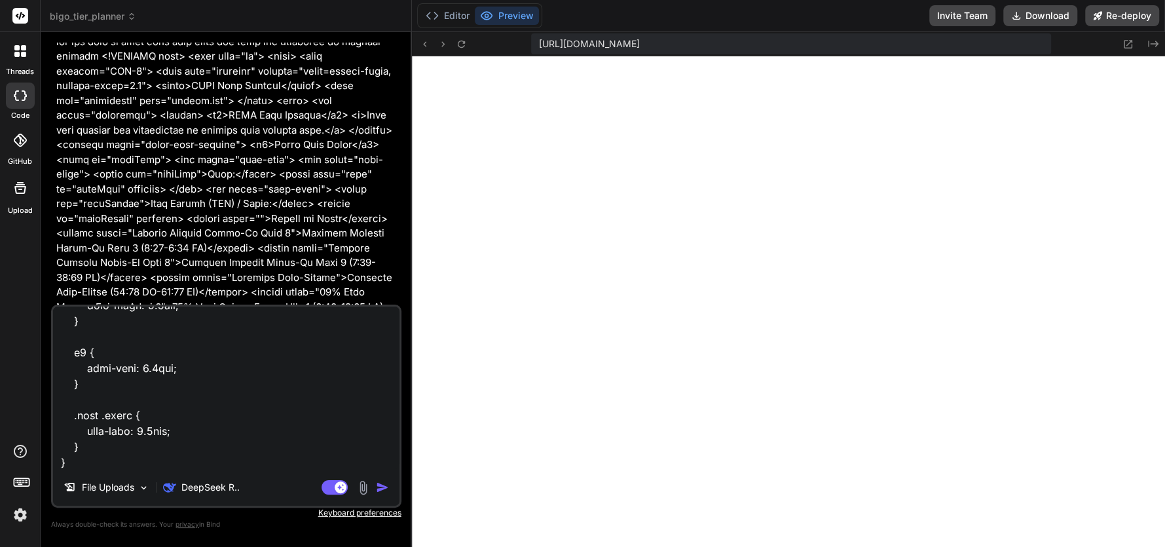
type textarea "add this /* General Styles */ :root { --primary-color: #667eea; --secondary-col…"
click at [380, 484] on img "button" at bounding box center [382, 487] width 13 height 13
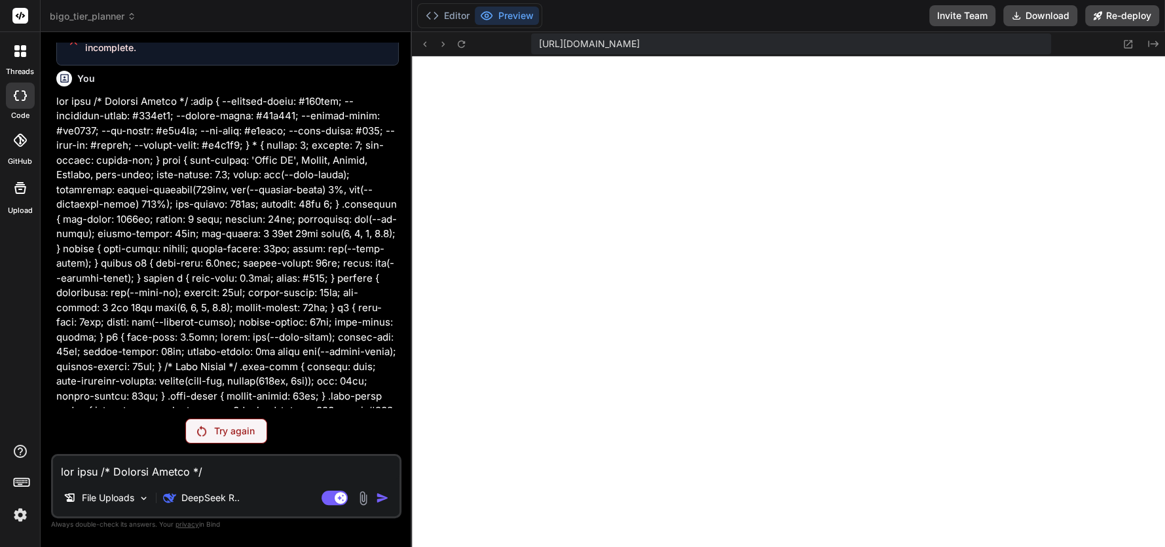
scroll to position [3760, 0]
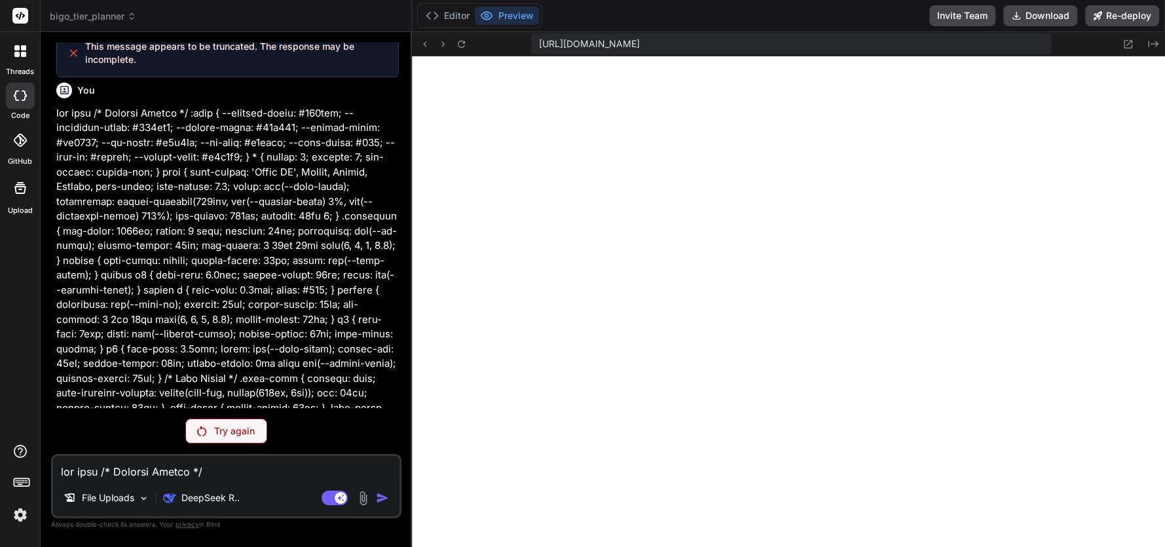
click at [207, 428] on div "Try again" at bounding box center [226, 430] width 82 height 25
click at [225, 491] on p "DeepSeek R.." at bounding box center [210, 497] width 58 height 13
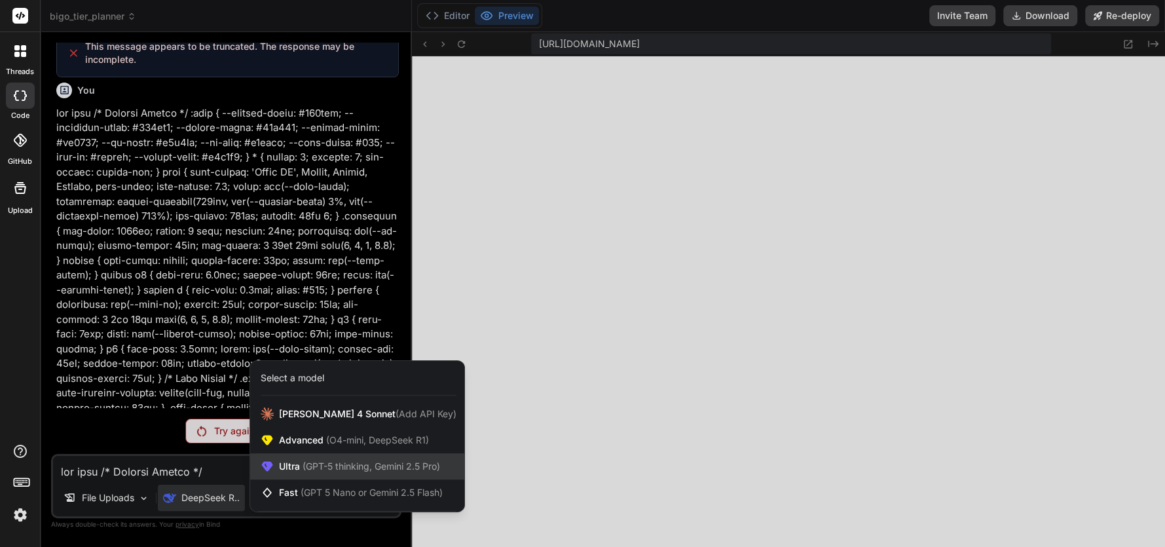
click at [311, 464] on span "(GPT-5 thinking, Gemini 2.5 Pro)" at bounding box center [370, 465] width 140 height 11
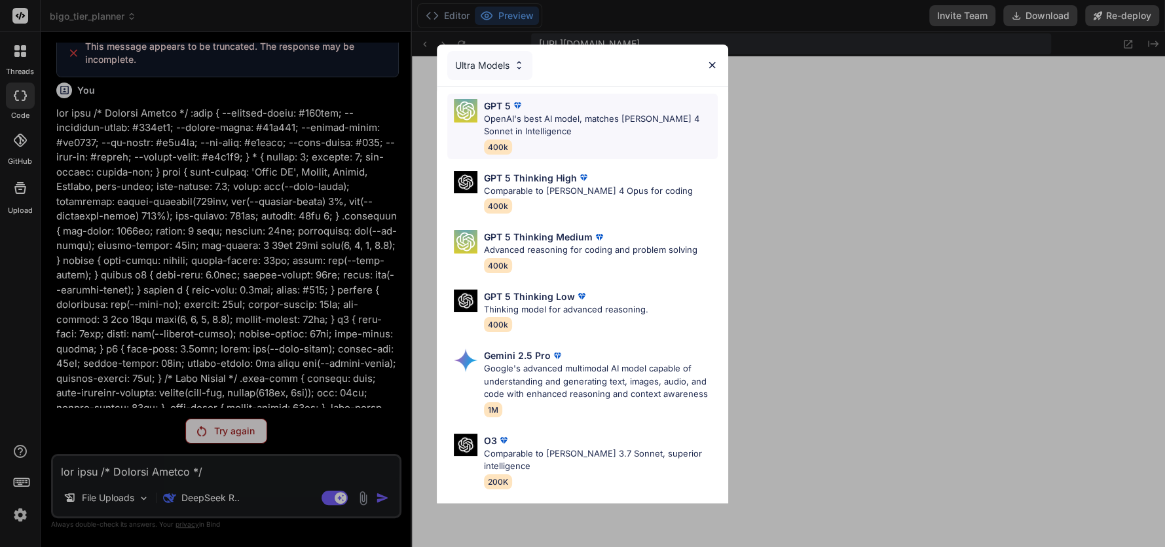
click at [522, 123] on p "OpenAI's best AI model, matches Claude 4 Sonnet in Intelligence" at bounding box center [601, 126] width 234 height 26
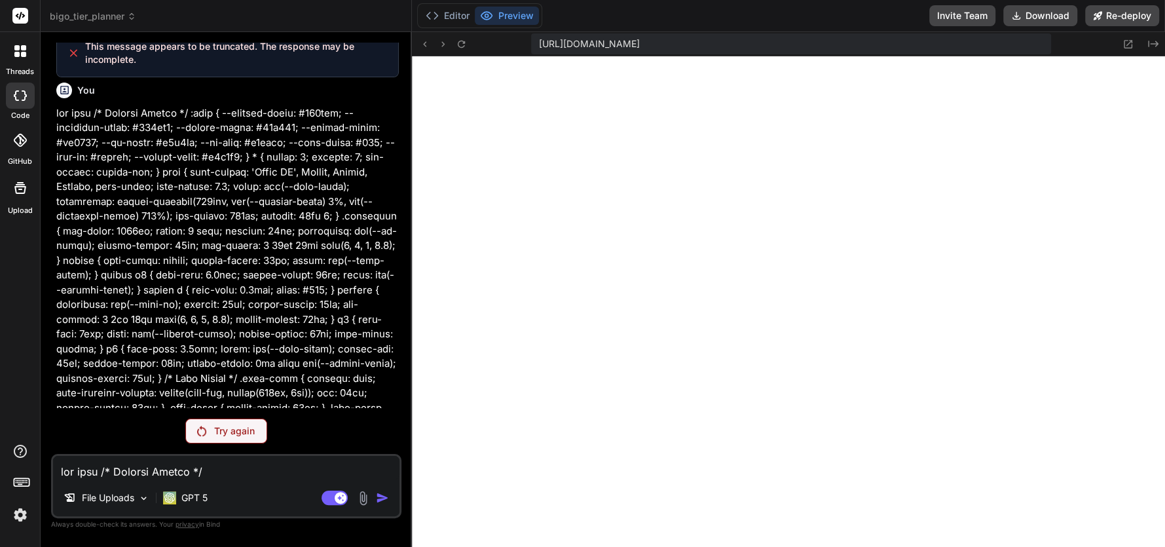
click at [247, 428] on p "Try again" at bounding box center [234, 430] width 41 height 13
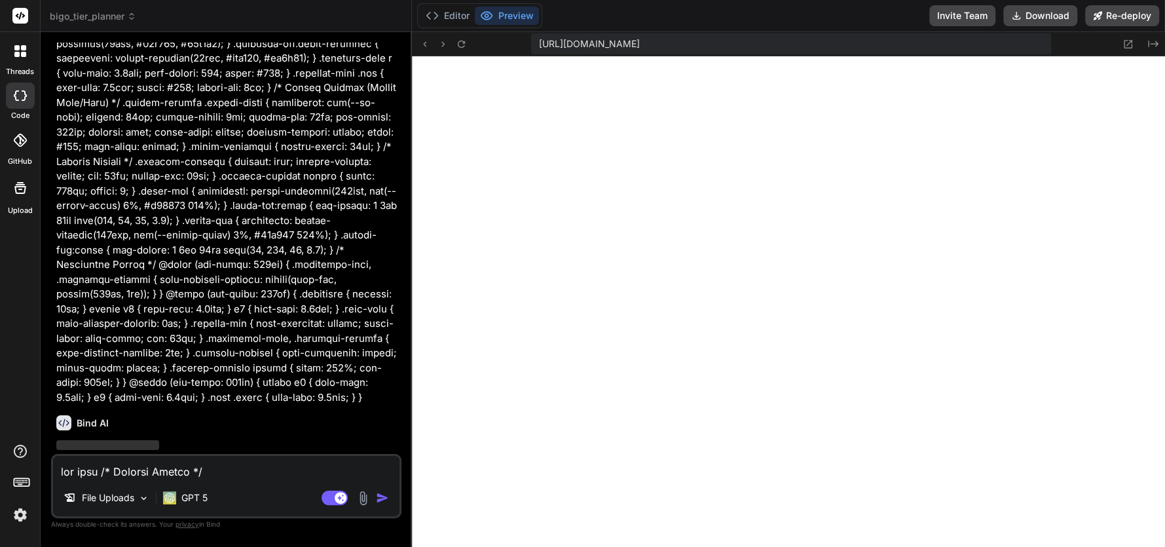
scroll to position [4928, 0]
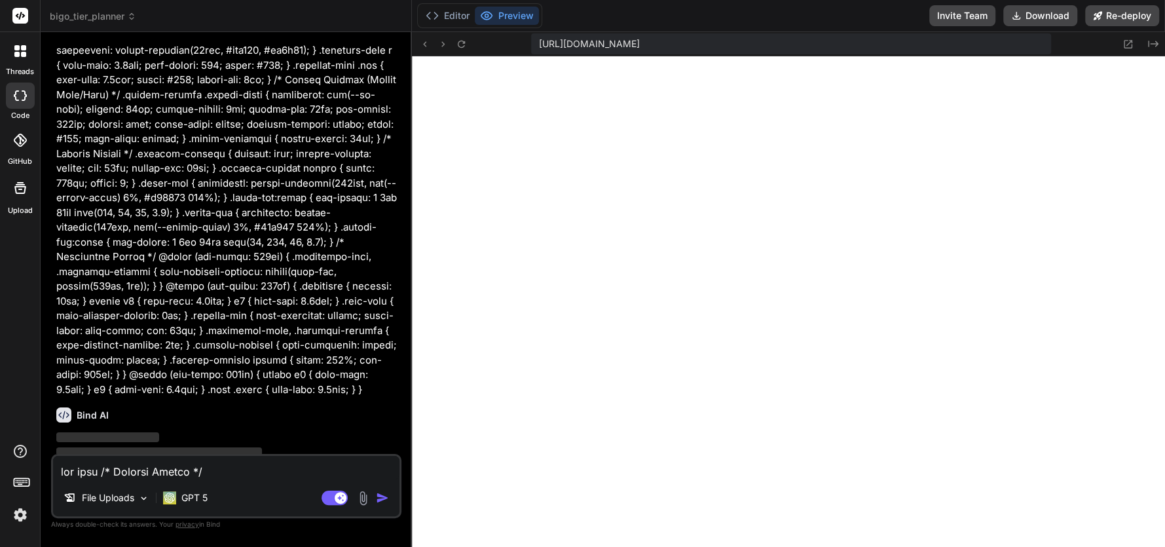
type textarea "x"
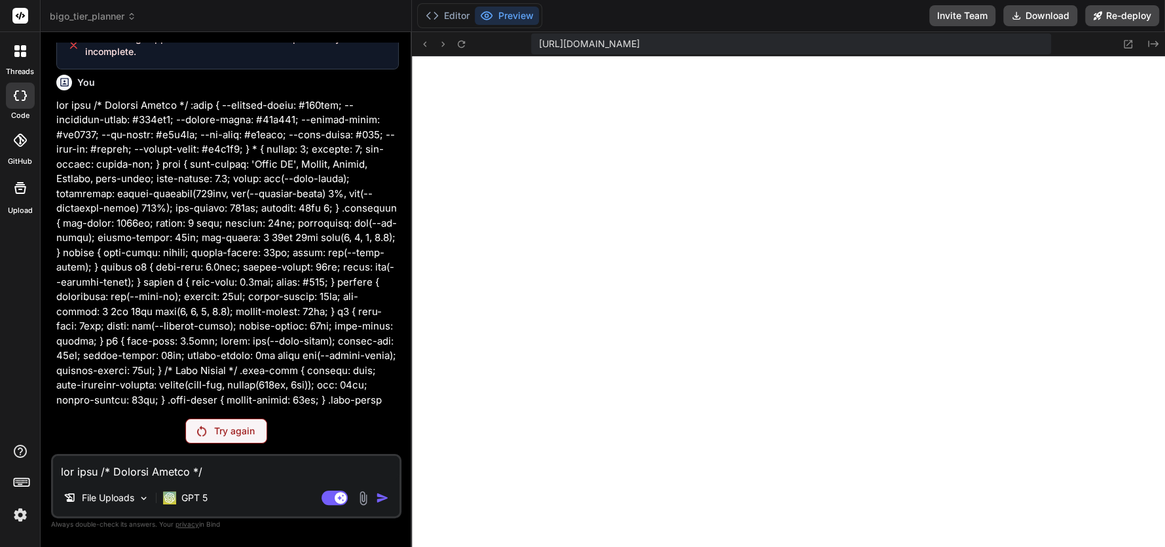
scroll to position [3760, 0]
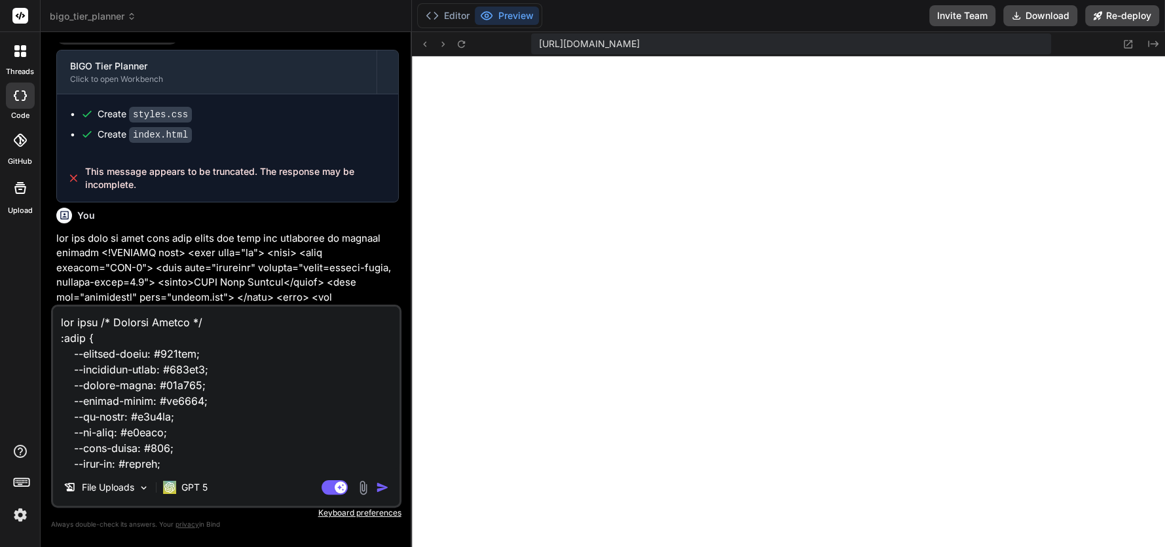
scroll to position [483, 0]
click at [384, 486] on img "button" at bounding box center [382, 487] width 13 height 13
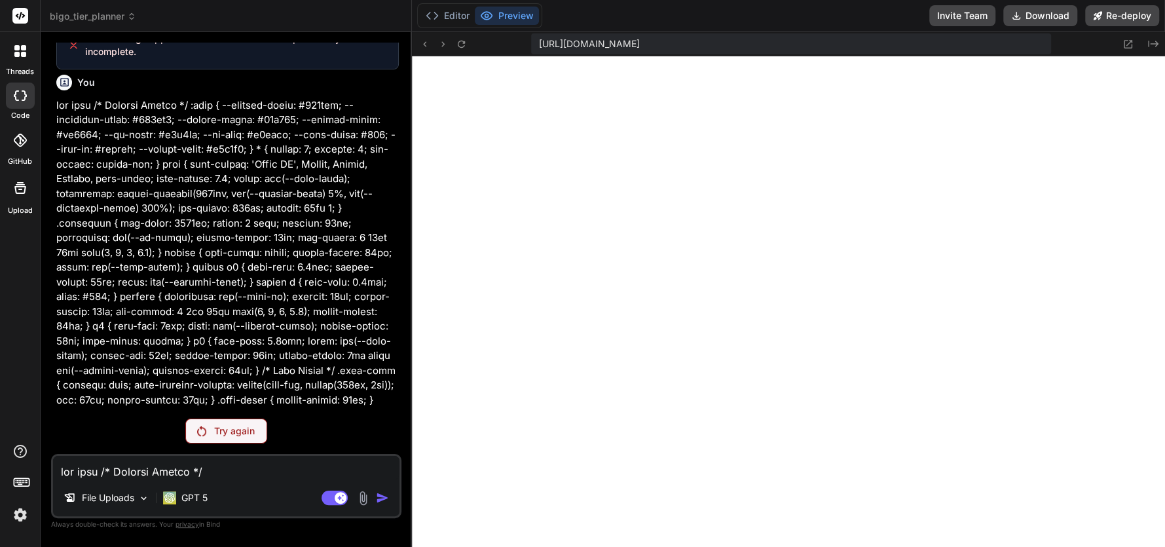
scroll to position [3760, 0]
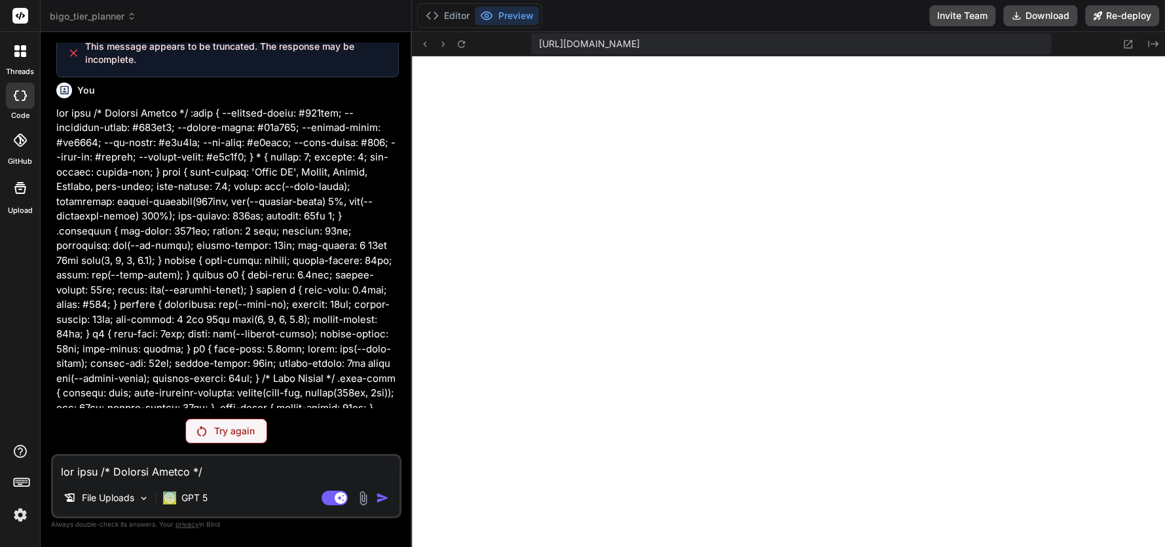
click at [101, 12] on span "bigo_tier_planner" at bounding box center [93, 16] width 86 height 13
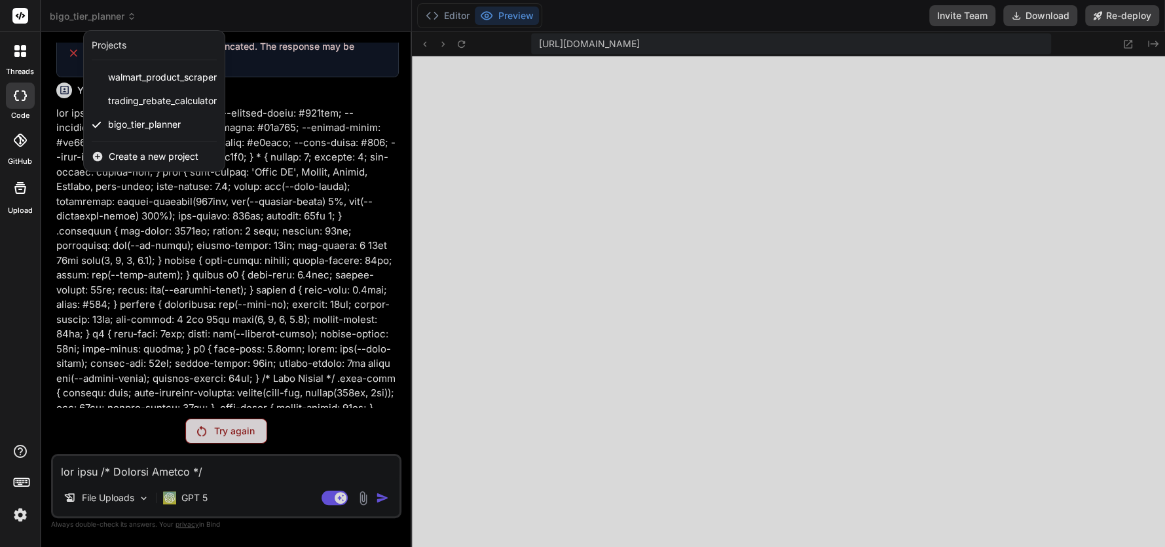
click at [223, 430] on div at bounding box center [582, 273] width 1165 height 547
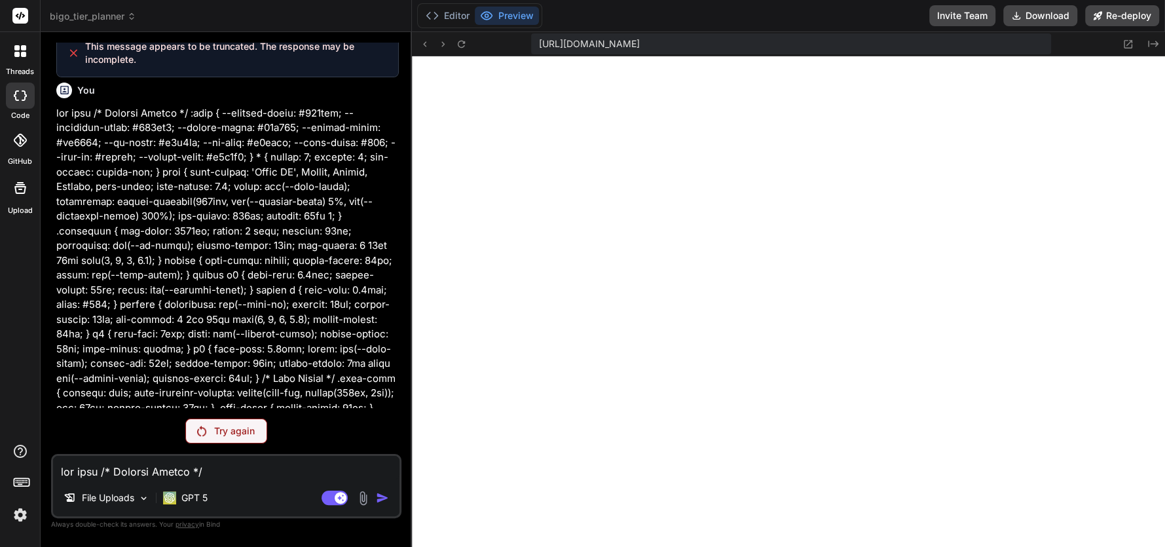
click at [223, 430] on p "Try again" at bounding box center [234, 430] width 41 height 13
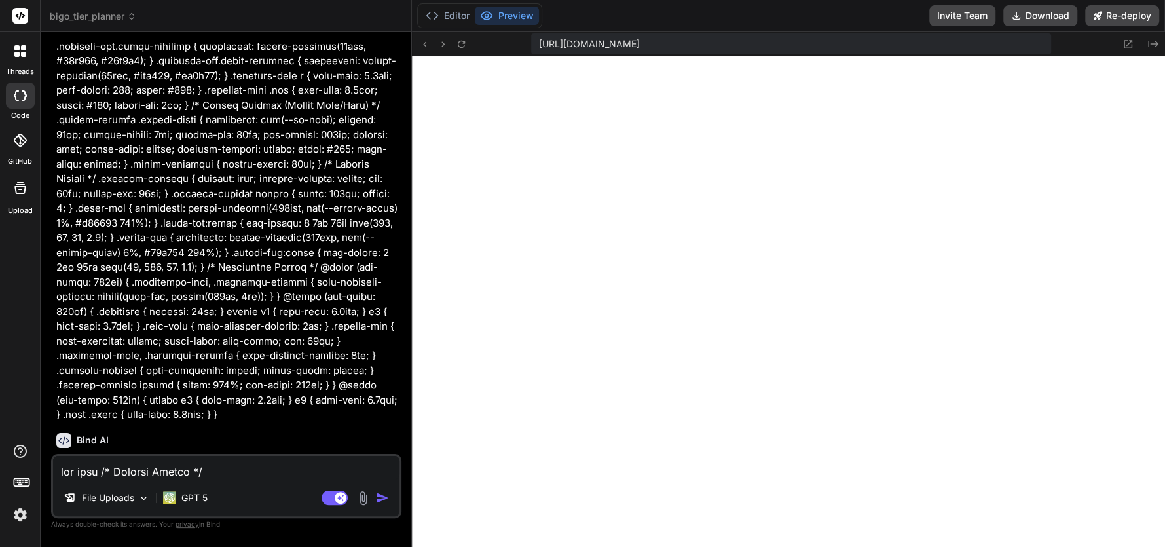
scroll to position [4928, 0]
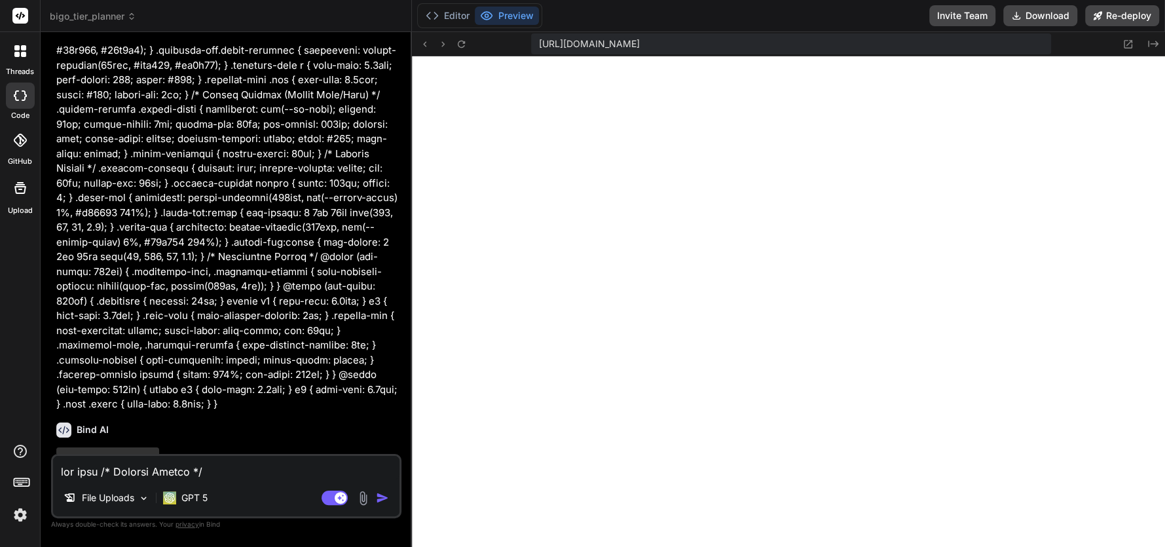
type textarea "x"
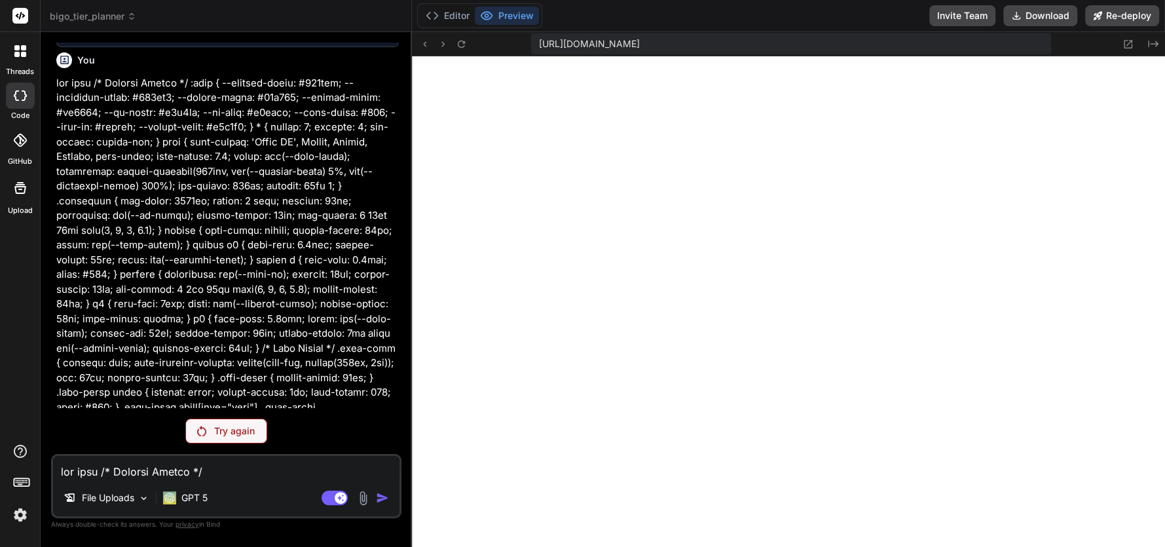
scroll to position [3760, 0]
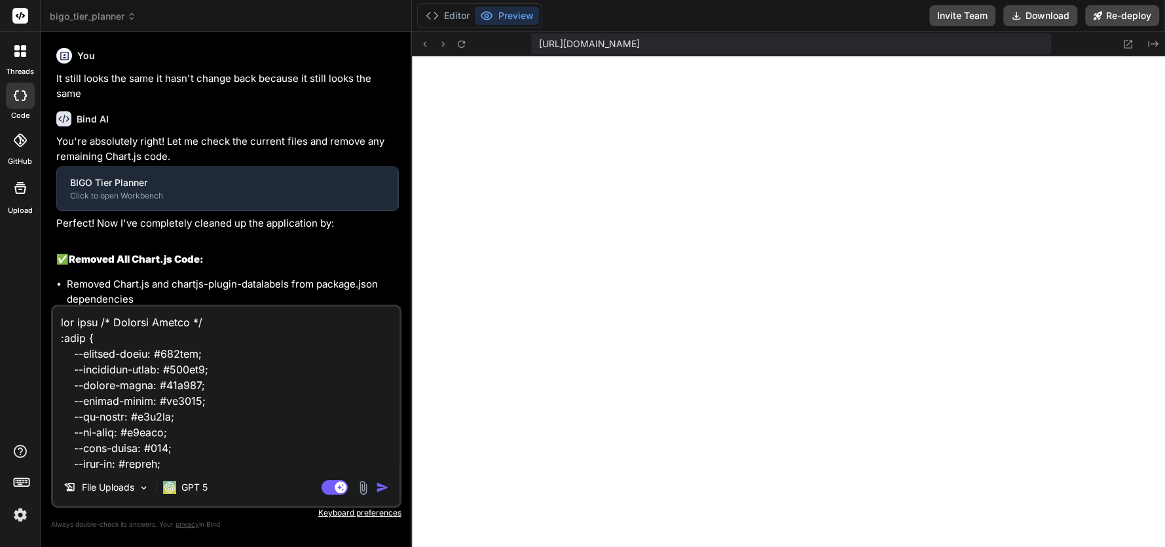
type textarea "x"
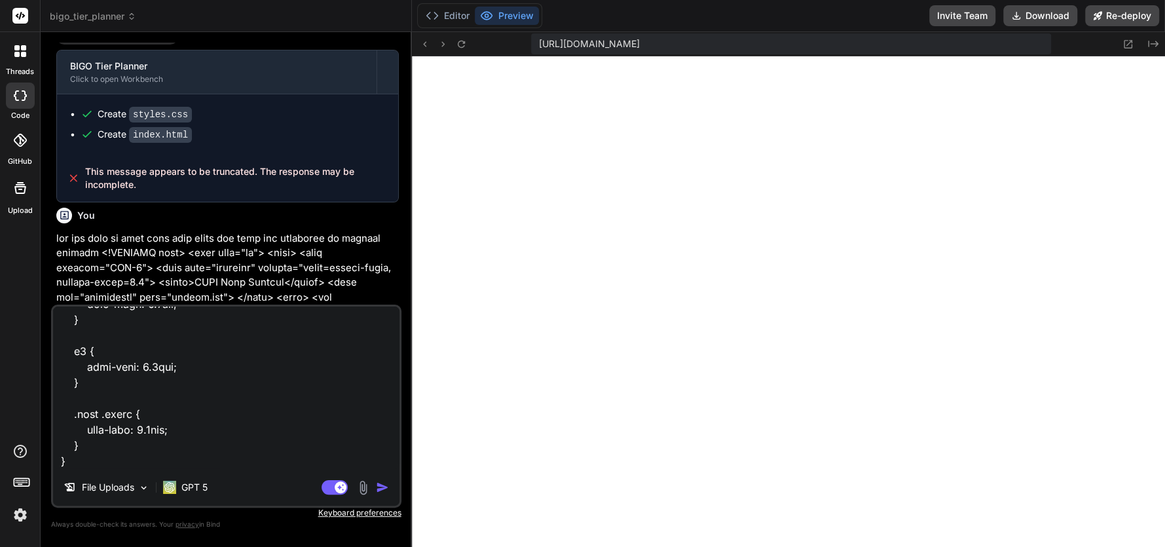
scroll to position [6775, 0]
drag, startPoint x: 190, startPoint y: 465, endPoint x: 188, endPoint y: 575, distance: 109.3
click at [70, 467] on textarea at bounding box center [226, 387] width 346 height 162
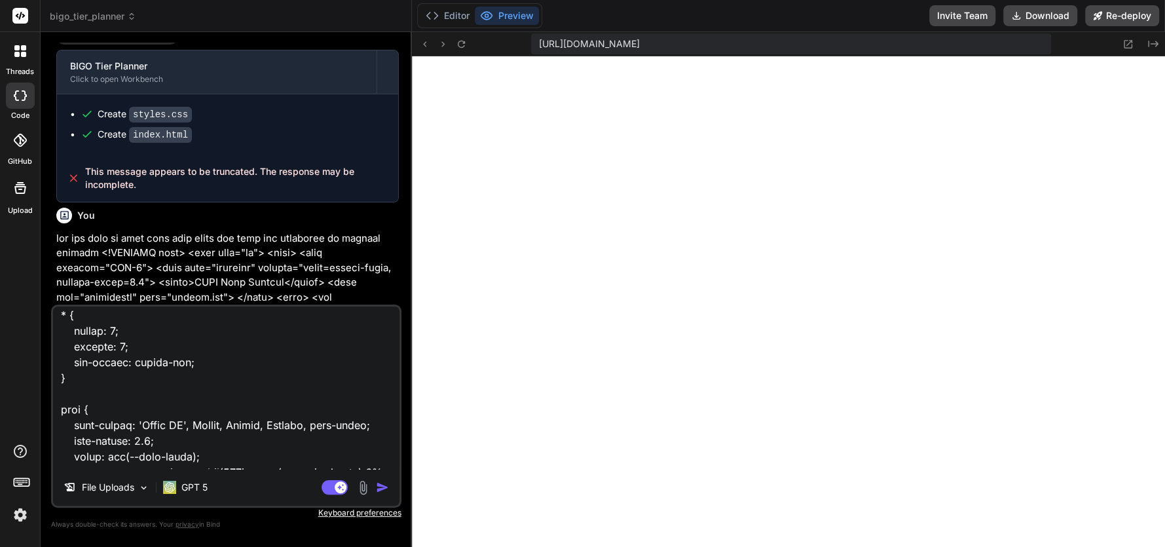
scroll to position [0, 0]
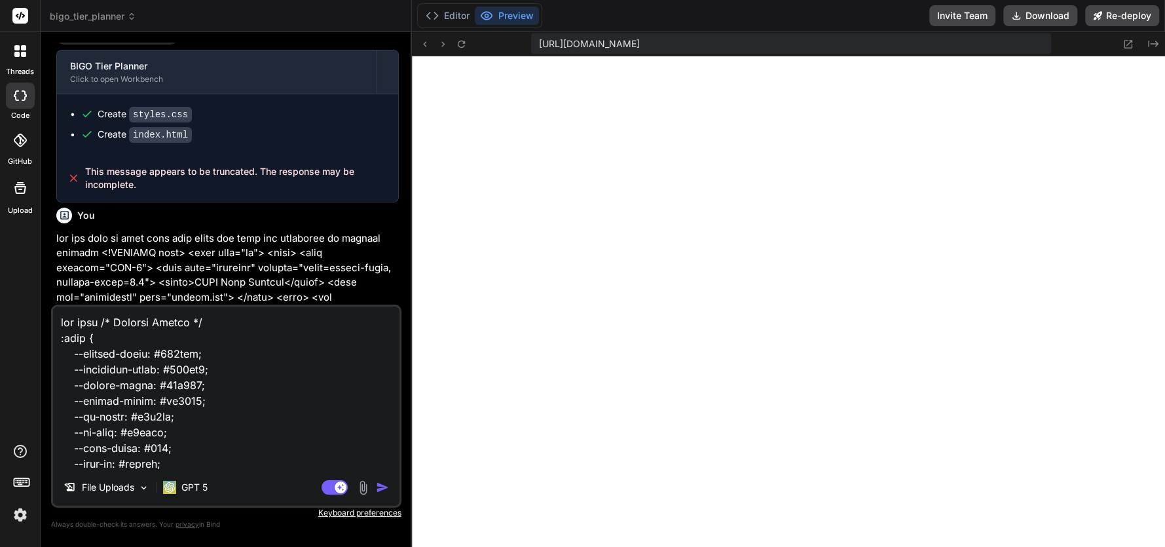
drag, startPoint x: 70, startPoint y: 467, endPoint x: 48, endPoint y: 232, distance: 236.1
click at [48, 232] on div "Bind AI Web Search Created with Pixso. Code Generator You It still looks the sa…" at bounding box center [226, 289] width 371 height 514
type textarea "x"
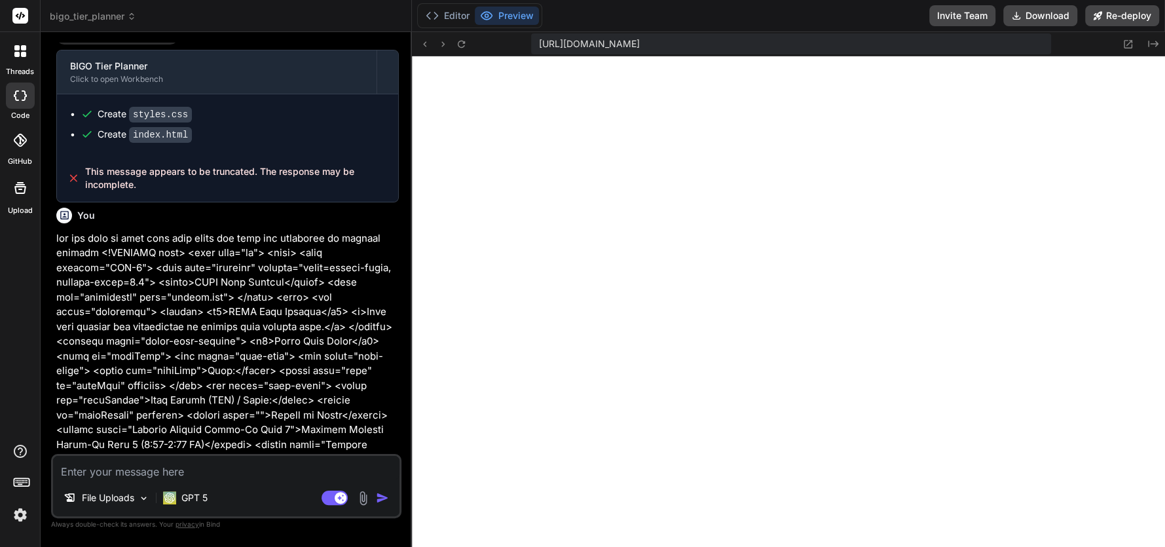
paste textarea "<!DOCTYPE html> <html lang="en"> <head> <meta charset="UTF-8"> <meta name="view…"
type textarea "<!DOCTYPE html> <html lang="en"> <head> <meta charset="UTF-8"> <meta name="view…"
type textarea "x"
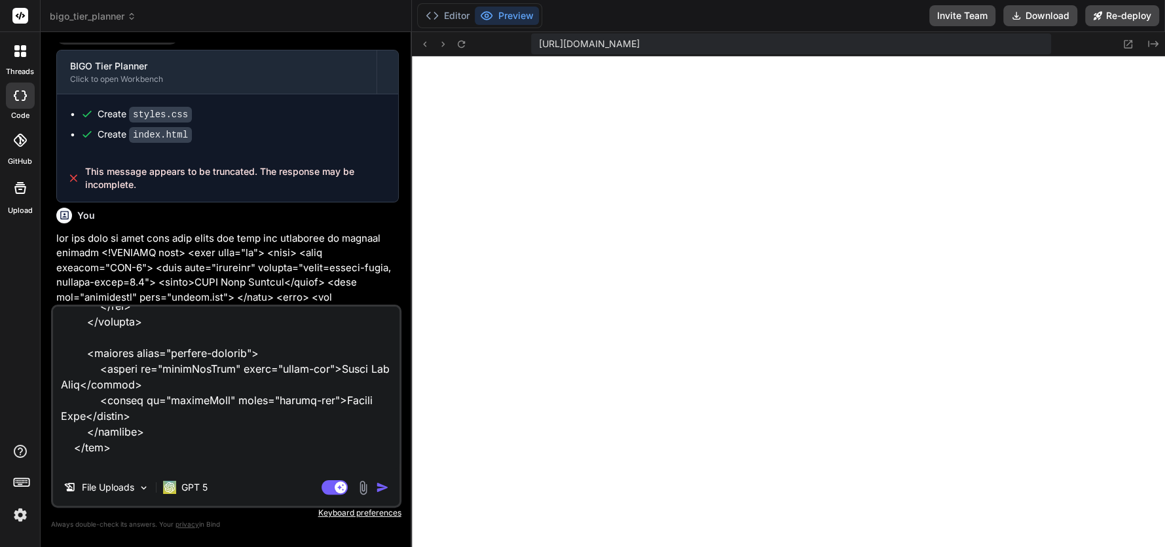
type textarea "<!DOCTYPE html> <html lang="en"> <head> <meta charset="UTF-8"> <meta name="view…"
click at [382, 488] on img "button" at bounding box center [382, 487] width 13 height 13
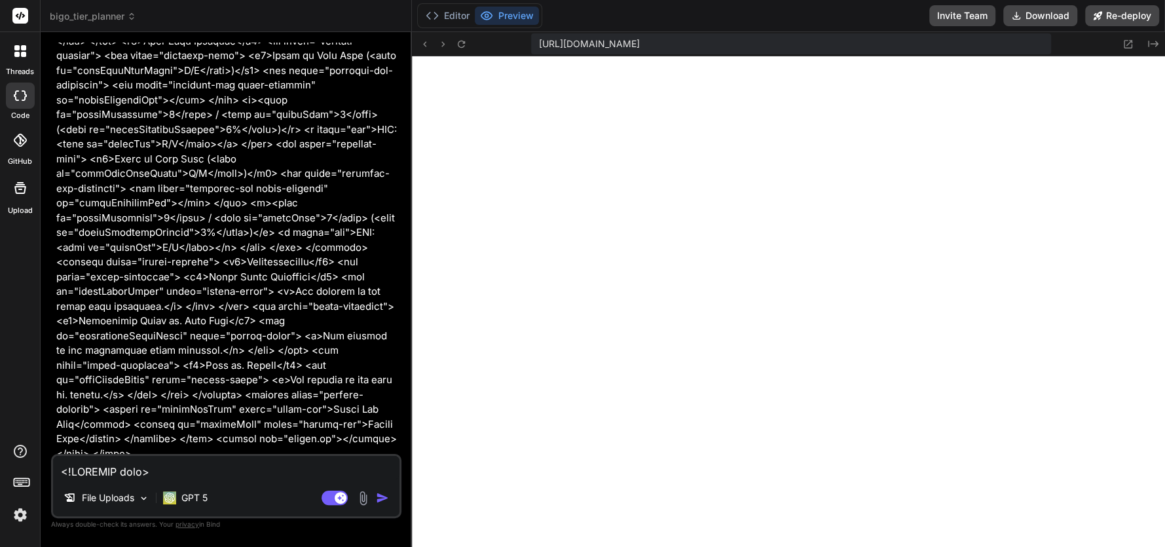
scroll to position [4958, 0]
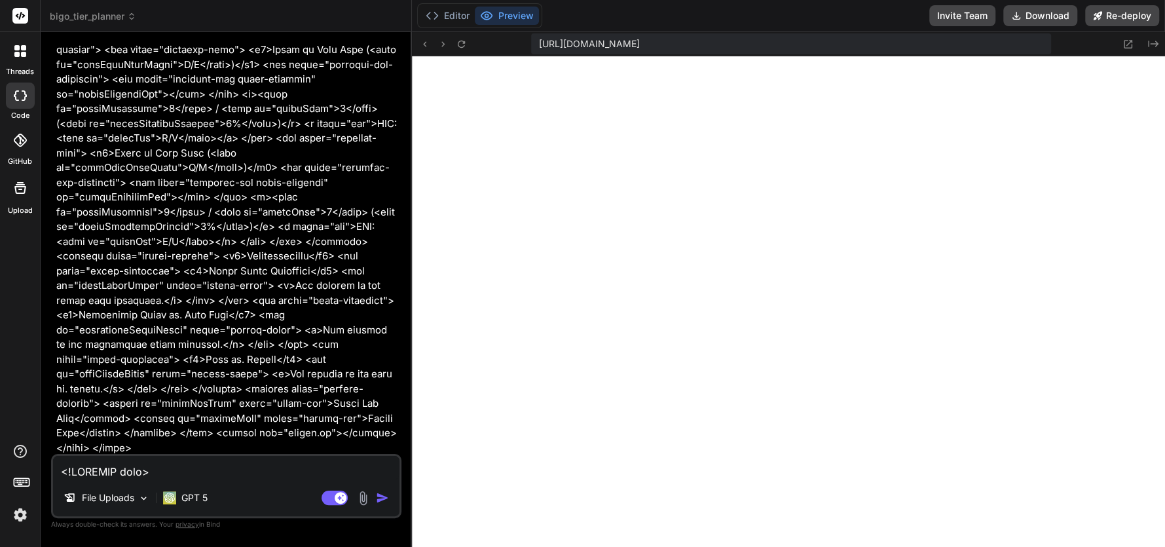
type textarea "x"
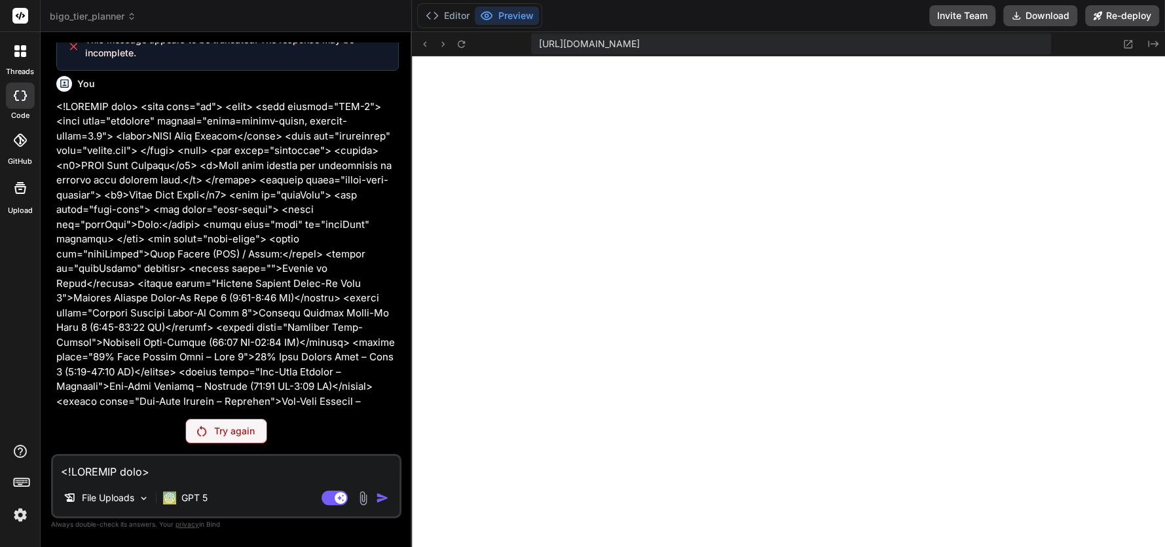
scroll to position [3760, 0]
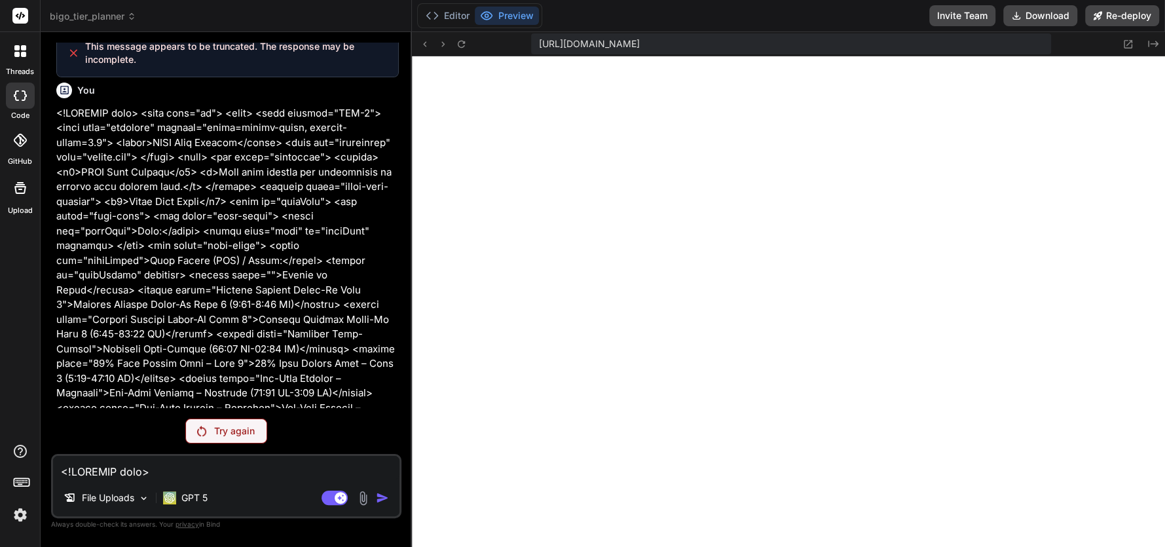
click at [25, 54] on icon at bounding box center [23, 54] width 5 height 5
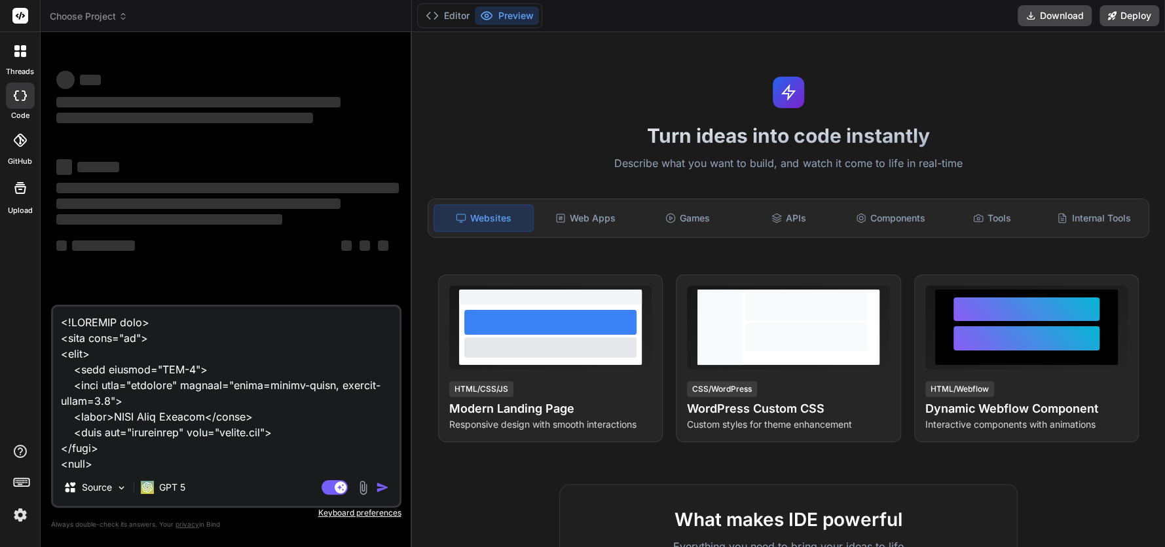
click at [22, 50] on icon at bounding box center [23, 47] width 5 height 5
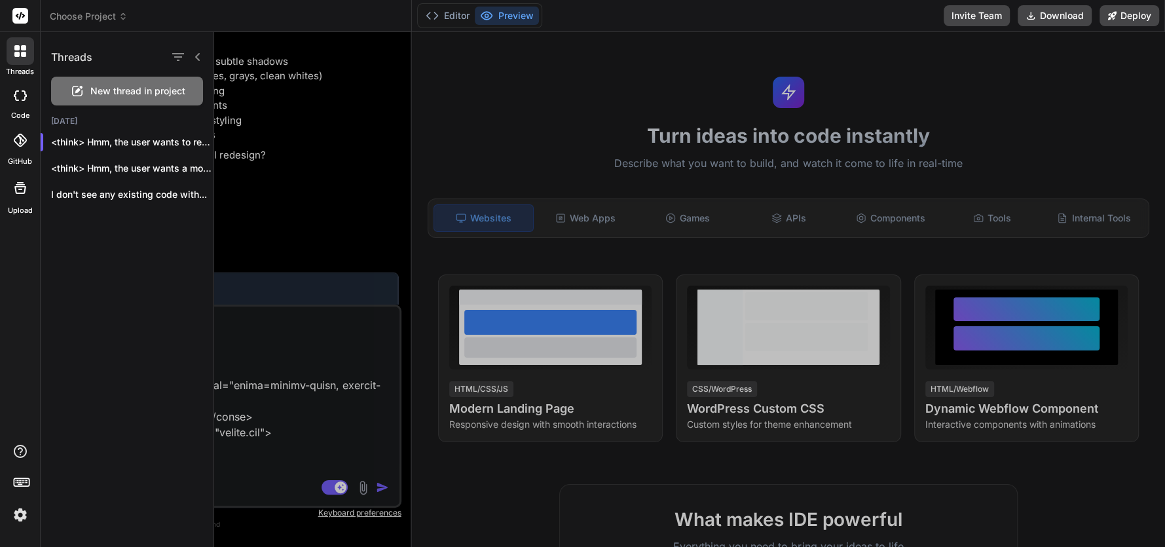
scroll to position [1320, 0]
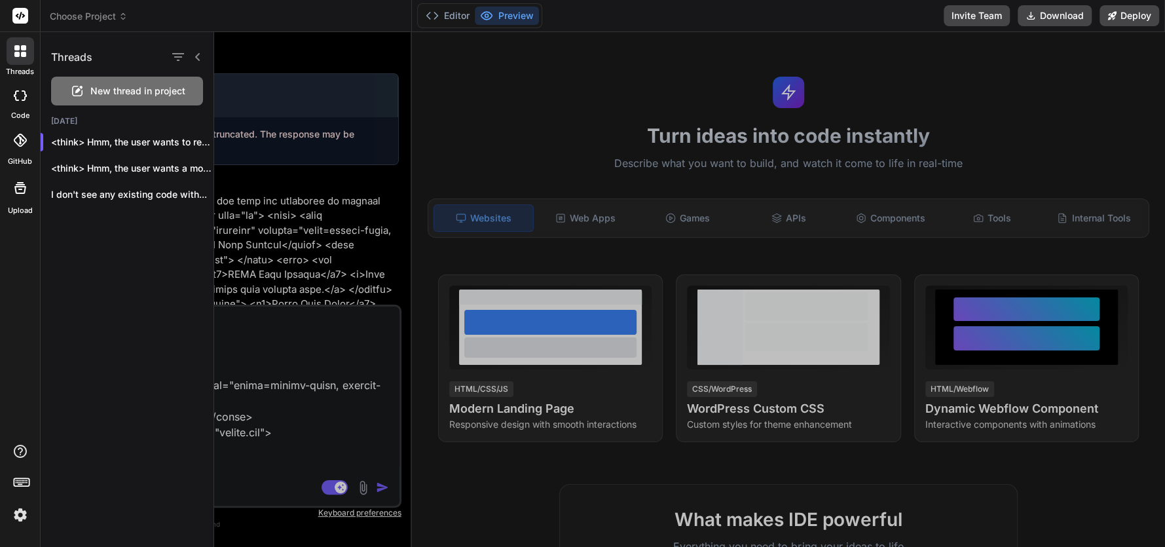
click at [100, 90] on span "New thread in project" at bounding box center [137, 90] width 95 height 13
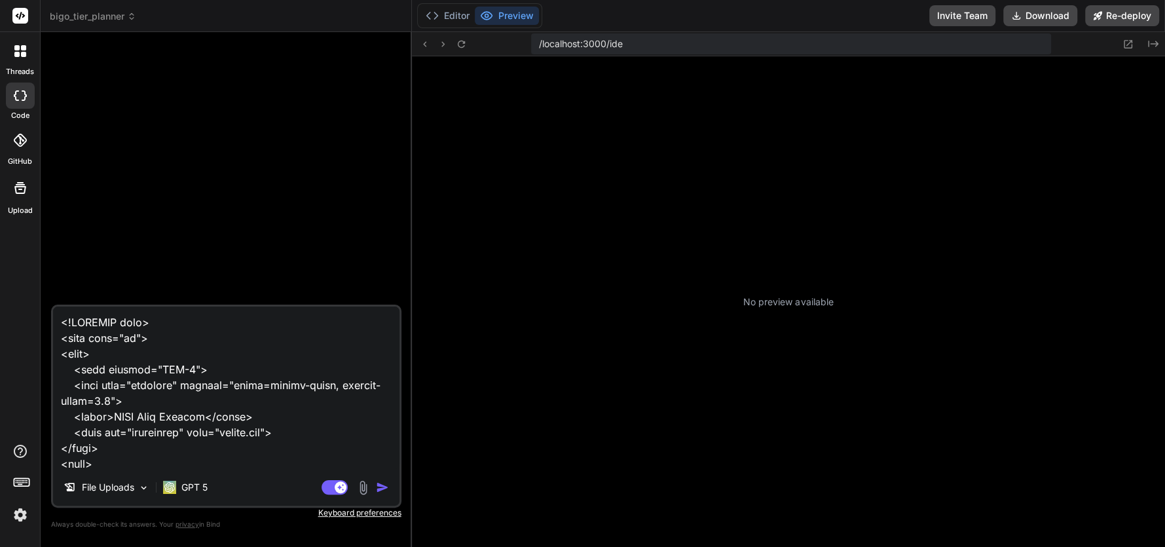
scroll to position [433, 0]
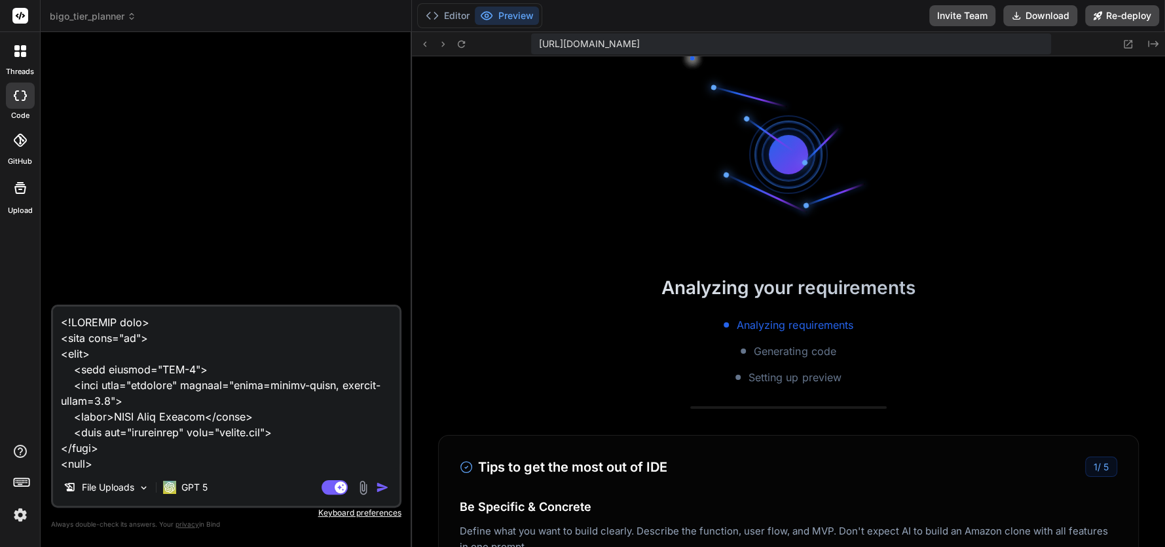
type textarea "x"
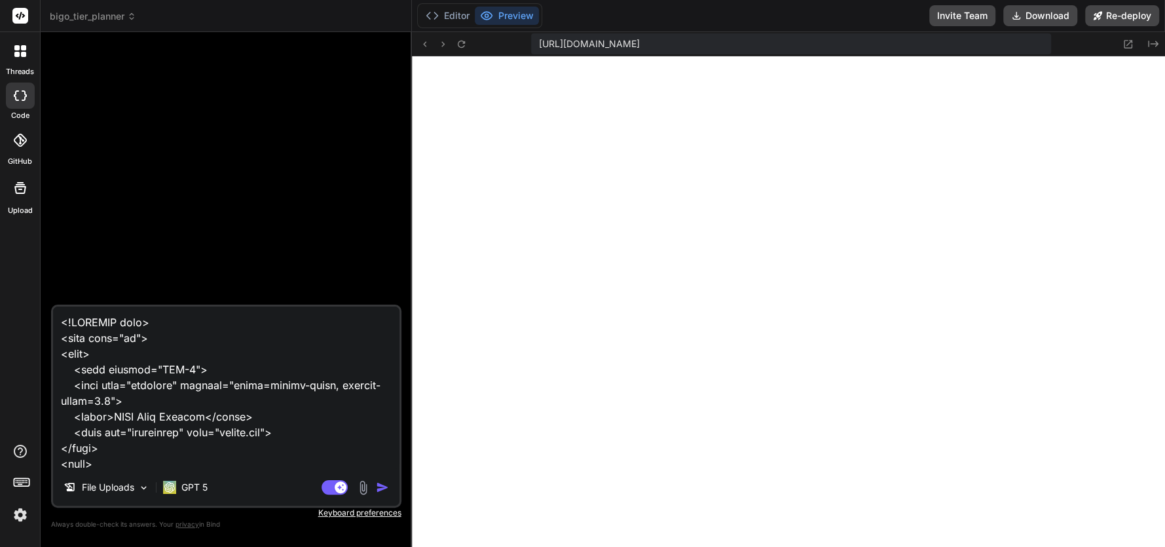
scroll to position [534, 0]
click at [8, 48] on div at bounding box center [20, 50] width 27 height 27
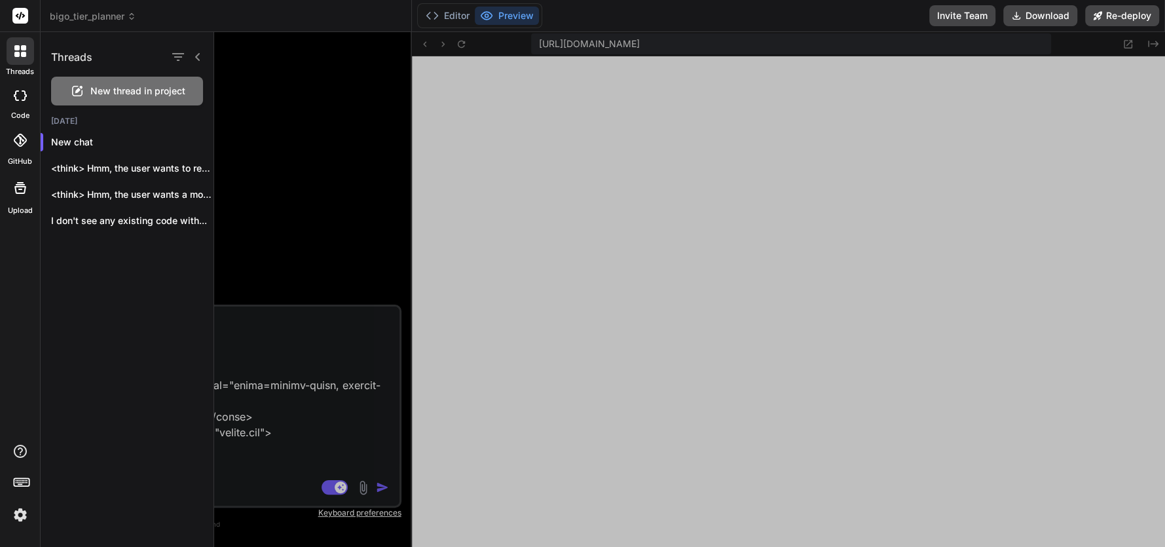
click at [77, 10] on span "bigo_tier_planner" at bounding box center [93, 16] width 86 height 13
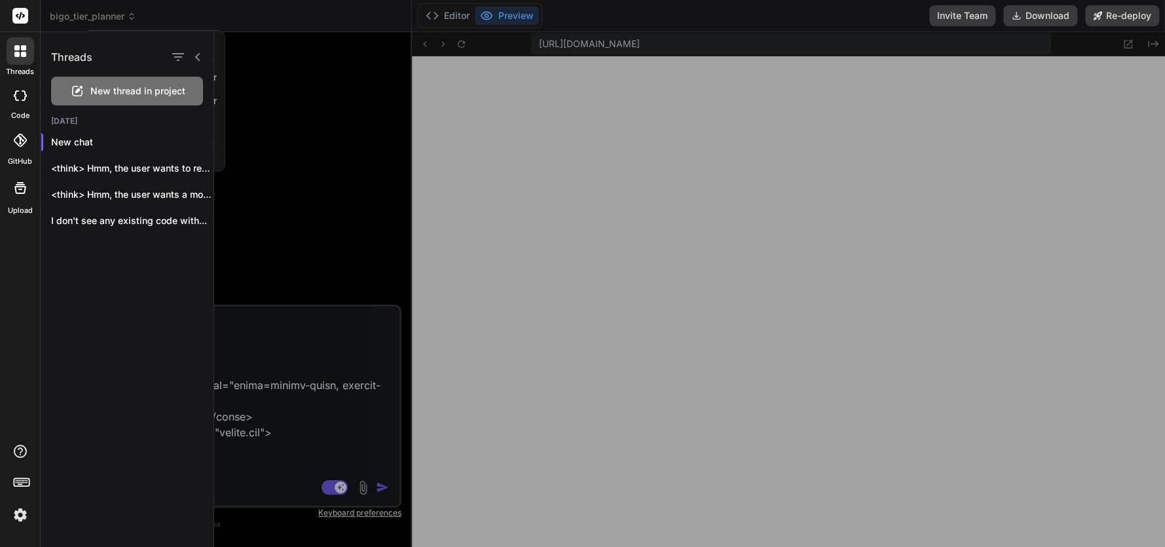
click at [265, 121] on div at bounding box center [689, 289] width 951 height 515
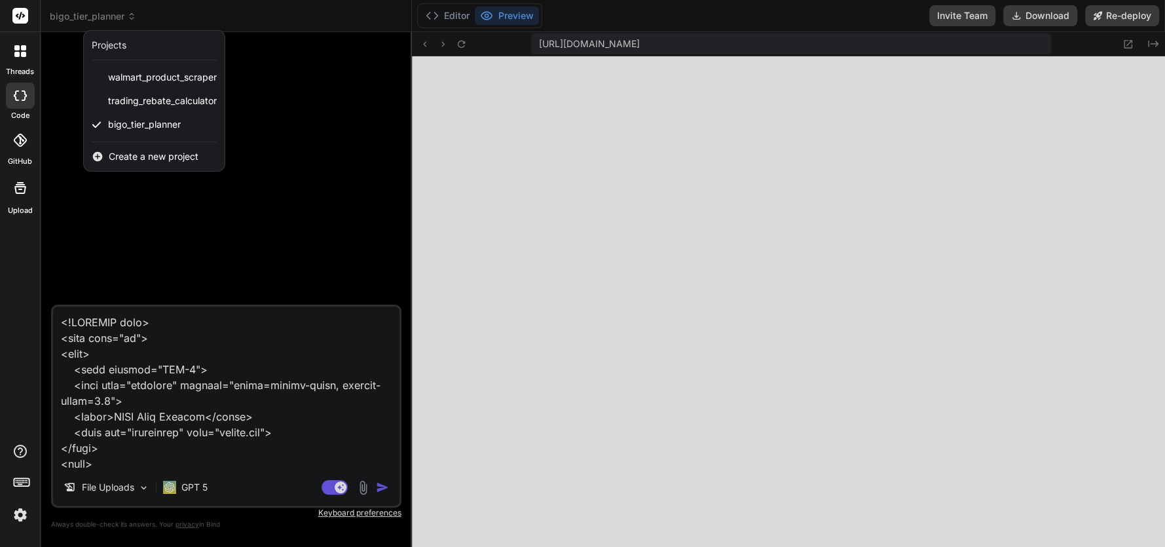
click at [160, 152] on span "Create a new project" at bounding box center [154, 156] width 90 height 13
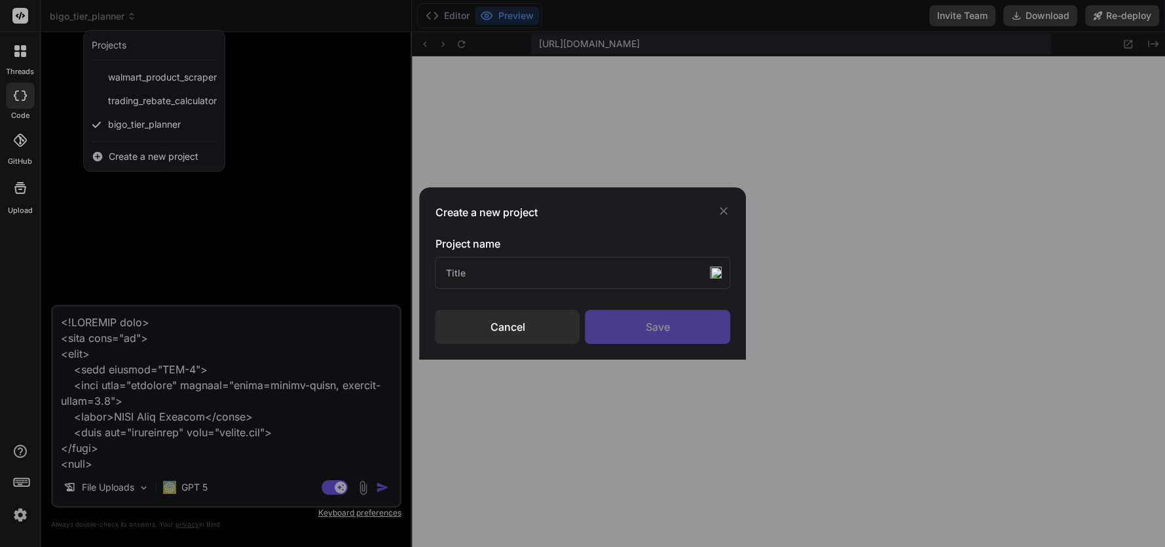
click at [503, 277] on input "text" at bounding box center [582, 273] width 295 height 32
type input "BIGO CAC"
click at [714, 335] on div "Save" at bounding box center [657, 327] width 145 height 34
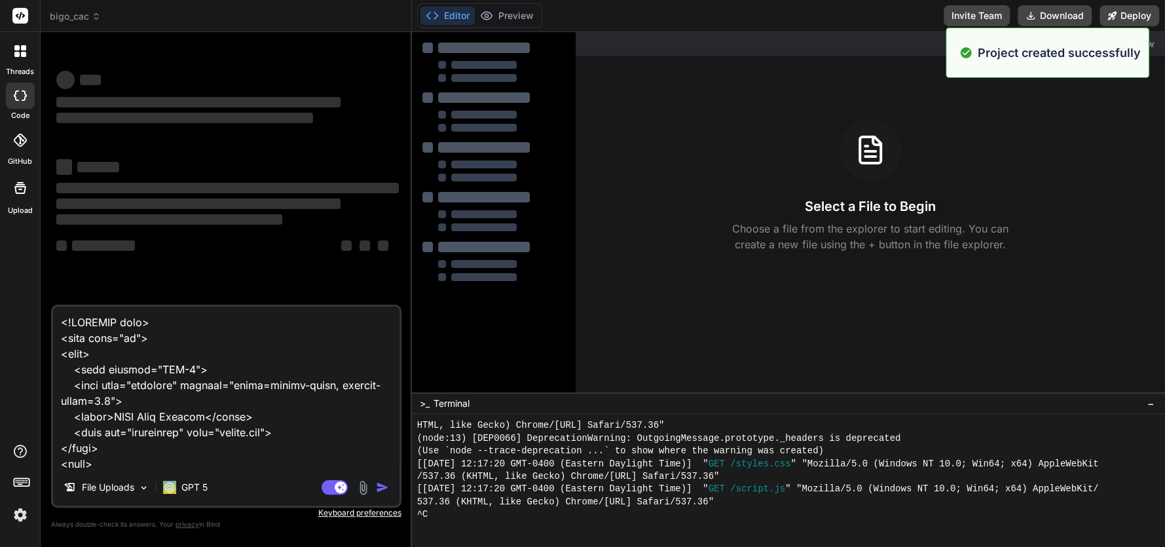
scroll to position [598, 0]
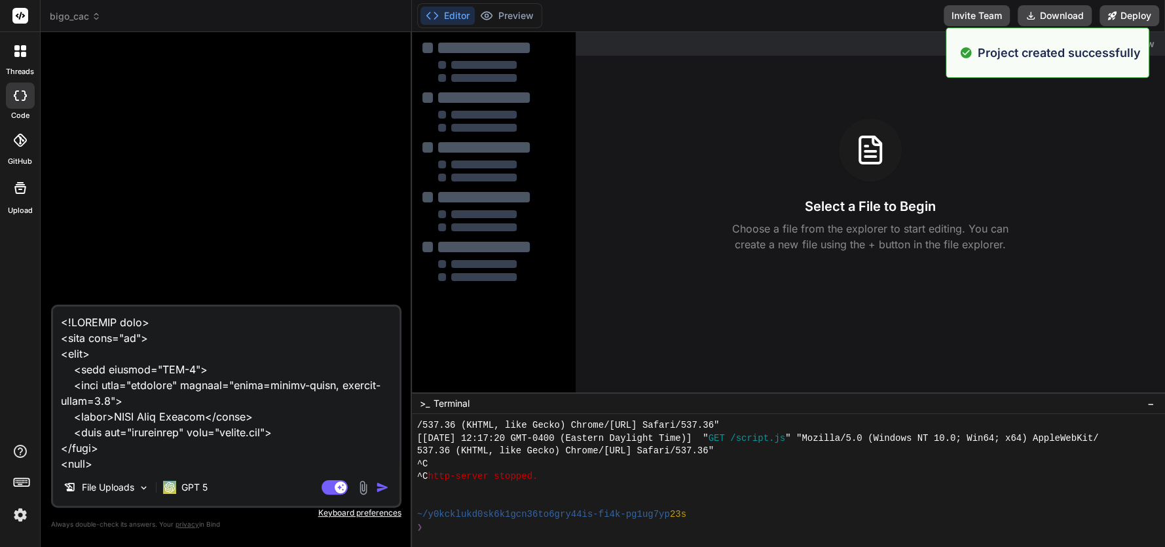
type textarea "x"
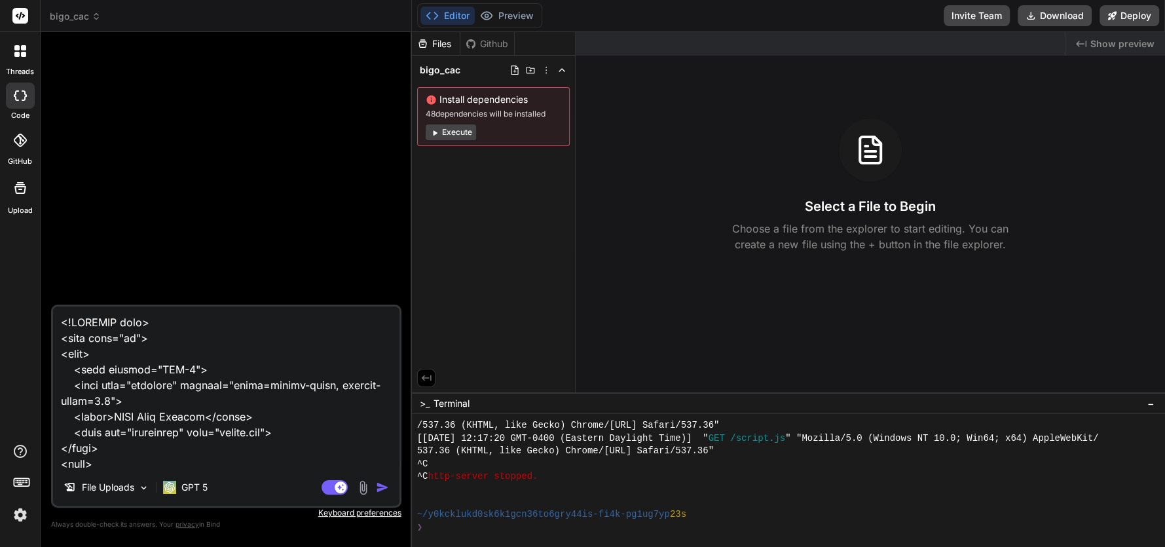
type textarea "> <body>"
drag, startPoint x: 109, startPoint y: 462, endPoint x: 42, endPoint y: 274, distance: 199.6
click at [42, 274] on div "Bind AI Web Search Created with Pixso. Code Generator File Uploads GPT 5 Agent …" at bounding box center [226, 289] width 371 height 514
type textarea "x"
type textarea "<div class="container"> <header> <h1>BIGO Tier Planner</h1> <p>Plan your stream…"
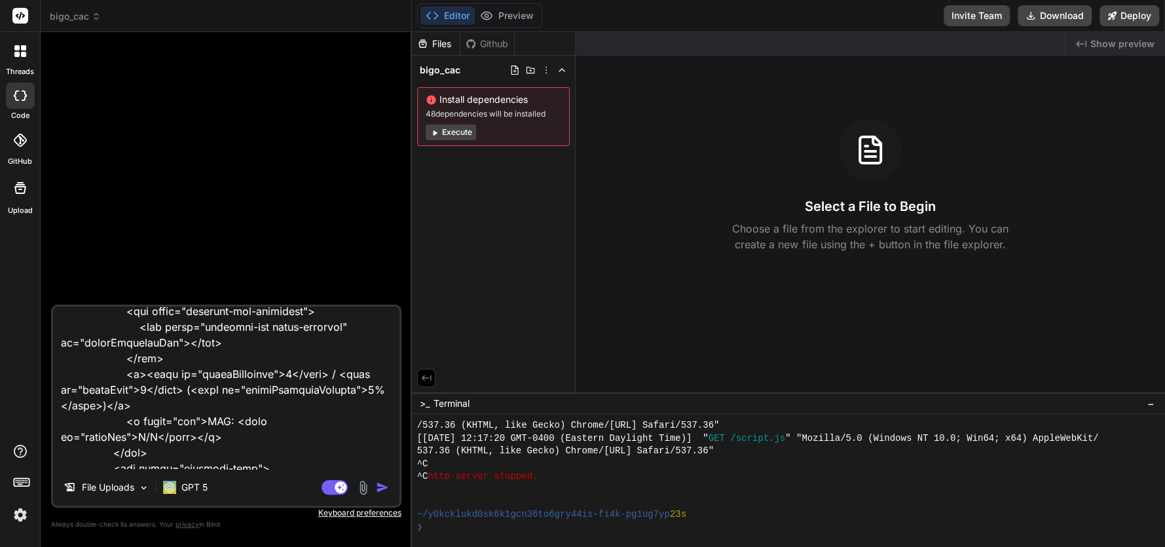
scroll to position [3584, 0]
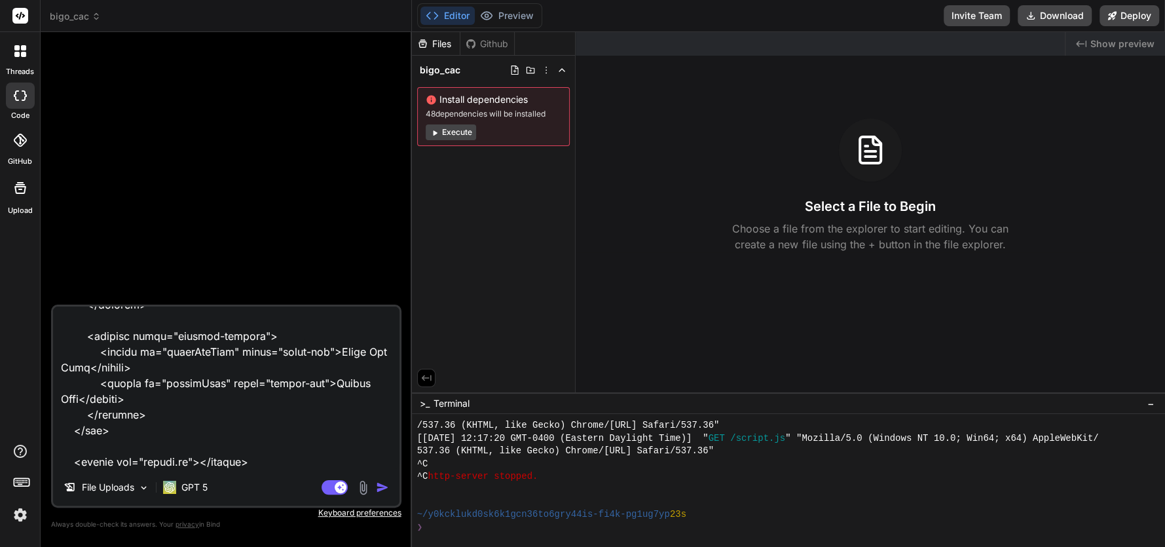
drag, startPoint x: 65, startPoint y: 330, endPoint x: 319, endPoint y: 575, distance: 352.8
type textarea "x"
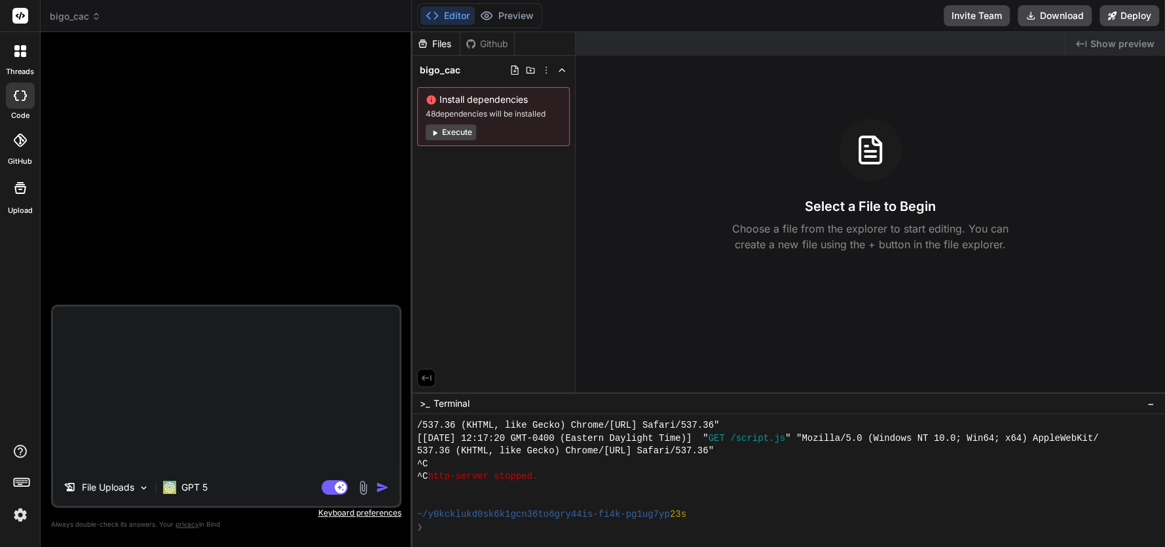
scroll to position [0, 0]
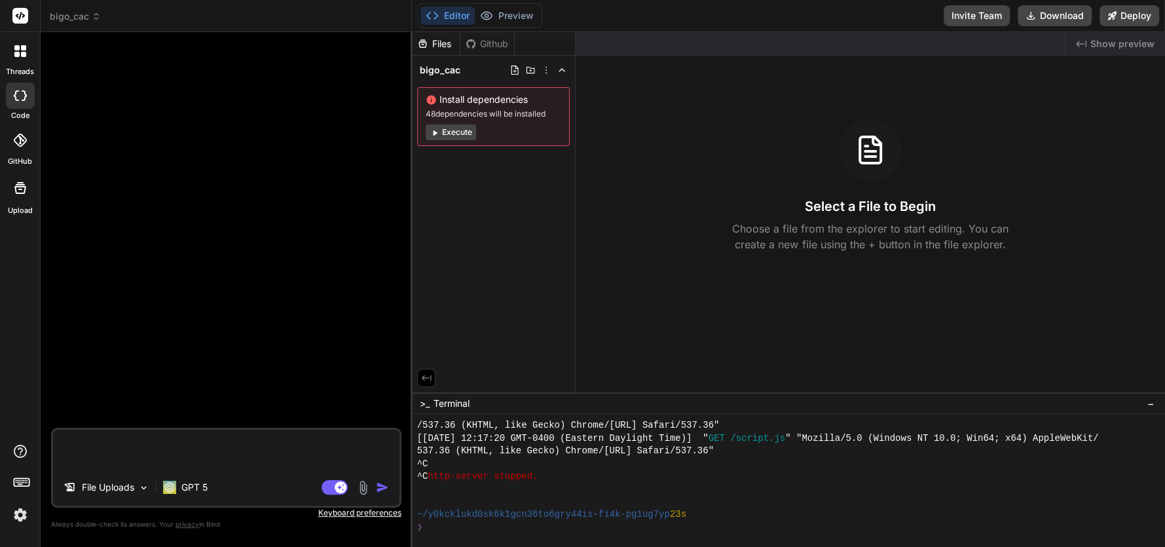
paste textarea "<!DOCTYPE html> <html lang="en"> <head> <meta charset="UTF-8"> <meta name="view…"
type textarea "x"
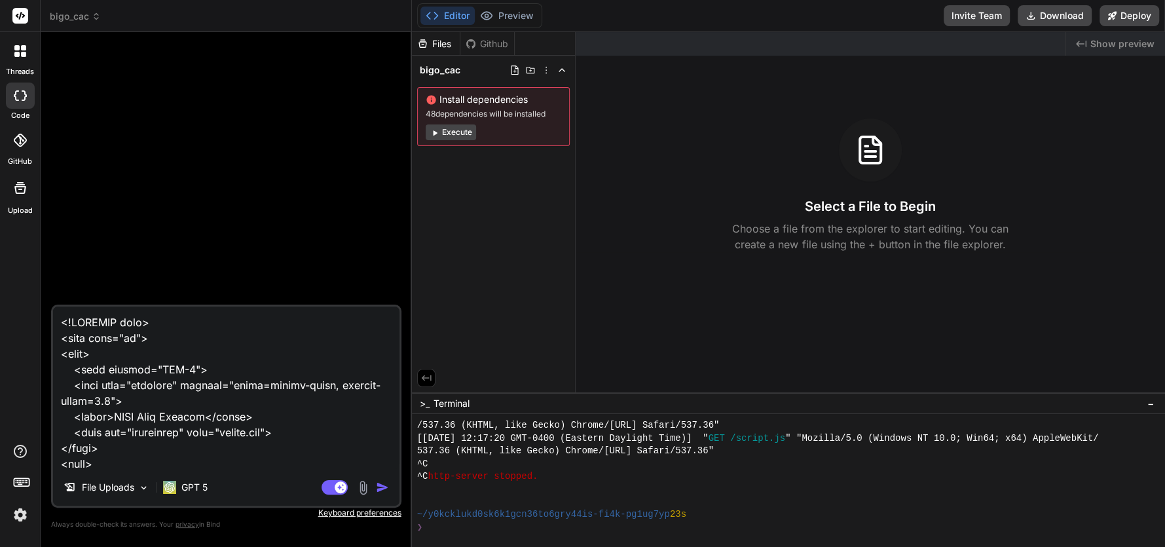
scroll to position [3740, 0]
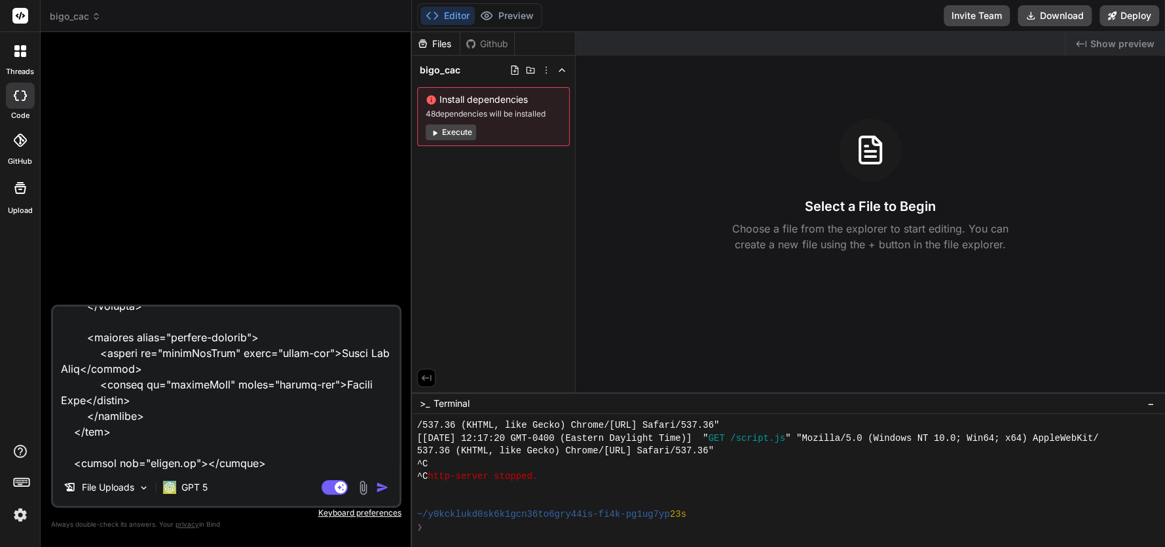
type textarea "<!DOCTYPE html> <html lang="en"> <head> <meta charset="UTF-8"> <meta name="view…"
click at [380, 489] on img "button" at bounding box center [382, 487] width 13 height 13
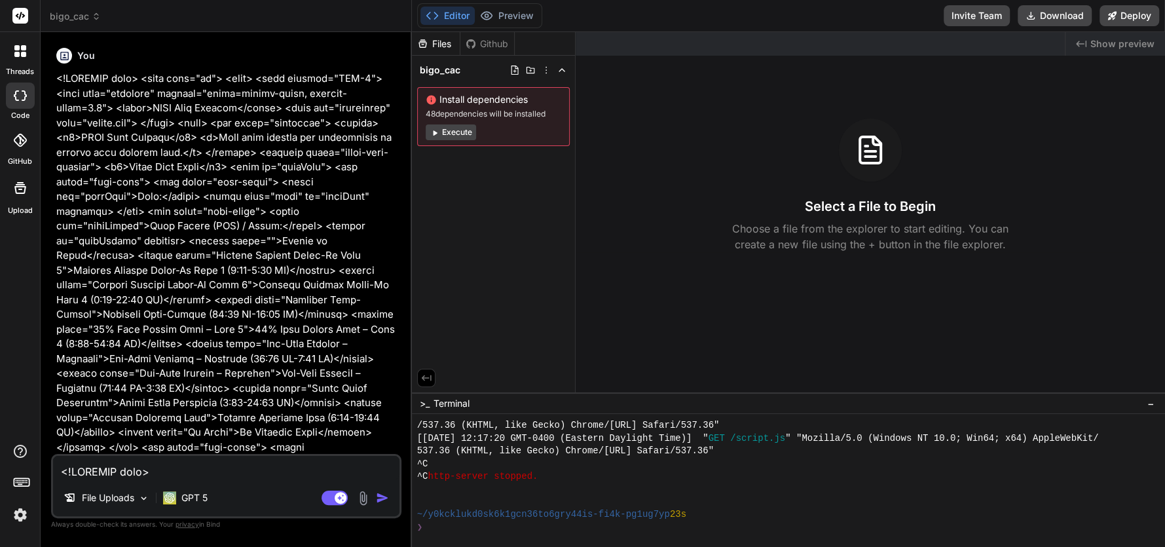
click at [376, 497] on img "button" at bounding box center [382, 497] width 13 height 13
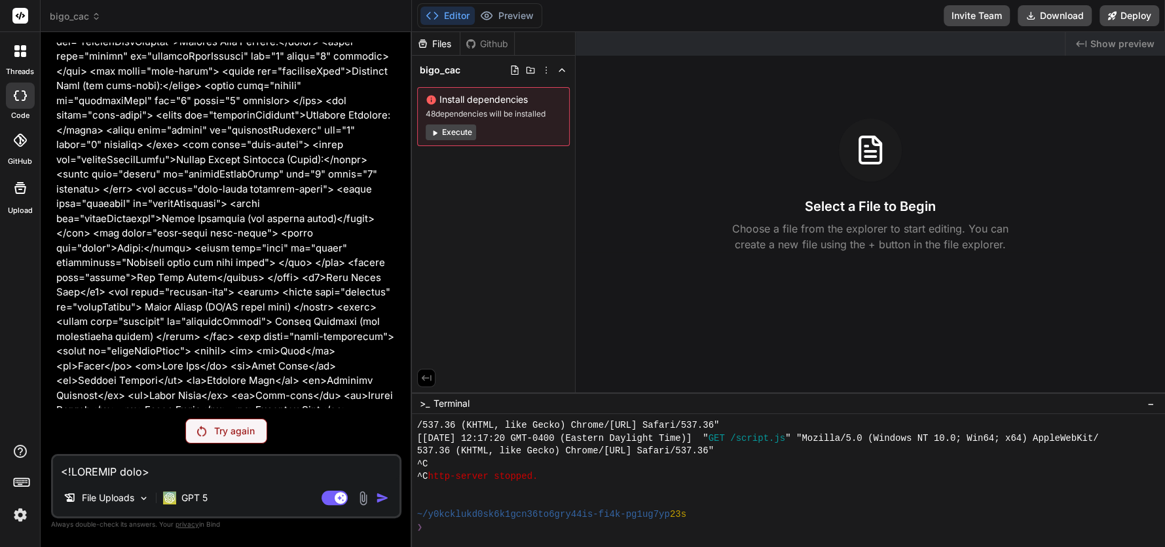
scroll to position [523, 0]
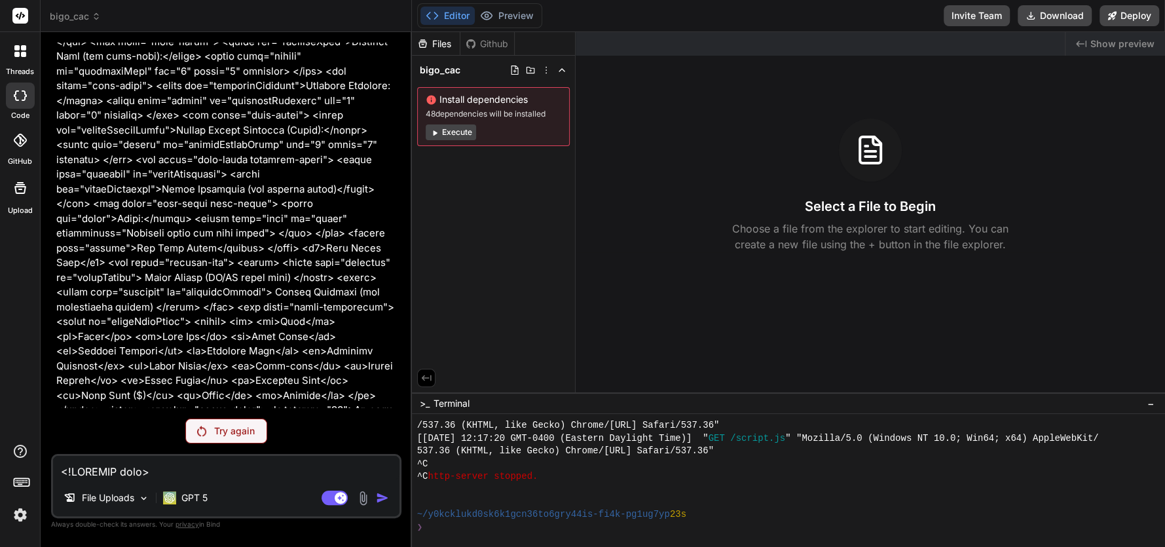
click at [240, 438] on div "Try again" at bounding box center [226, 430] width 82 height 25
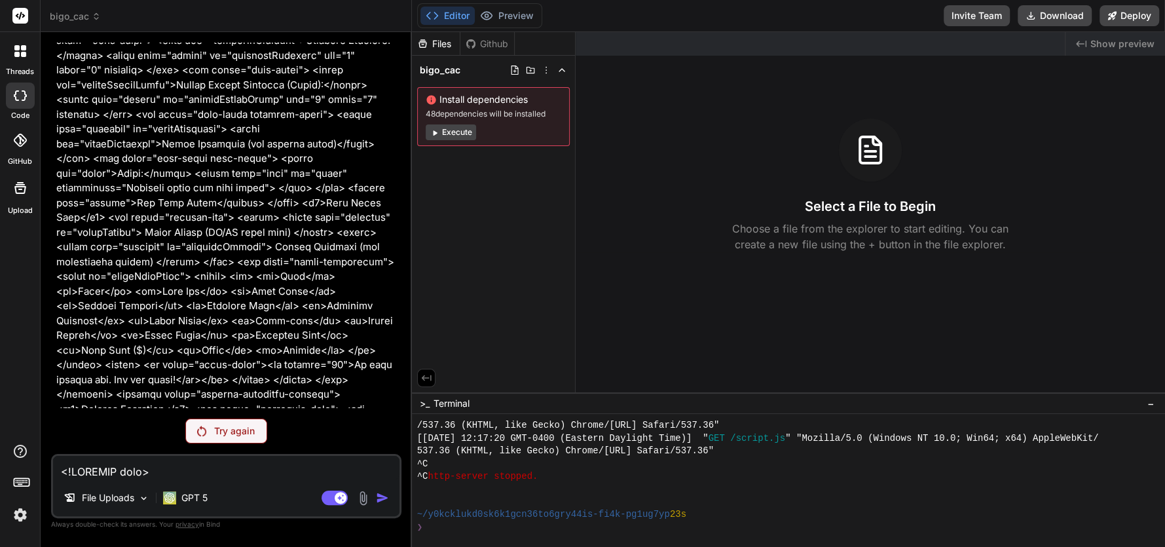
scroll to position [589, 0]
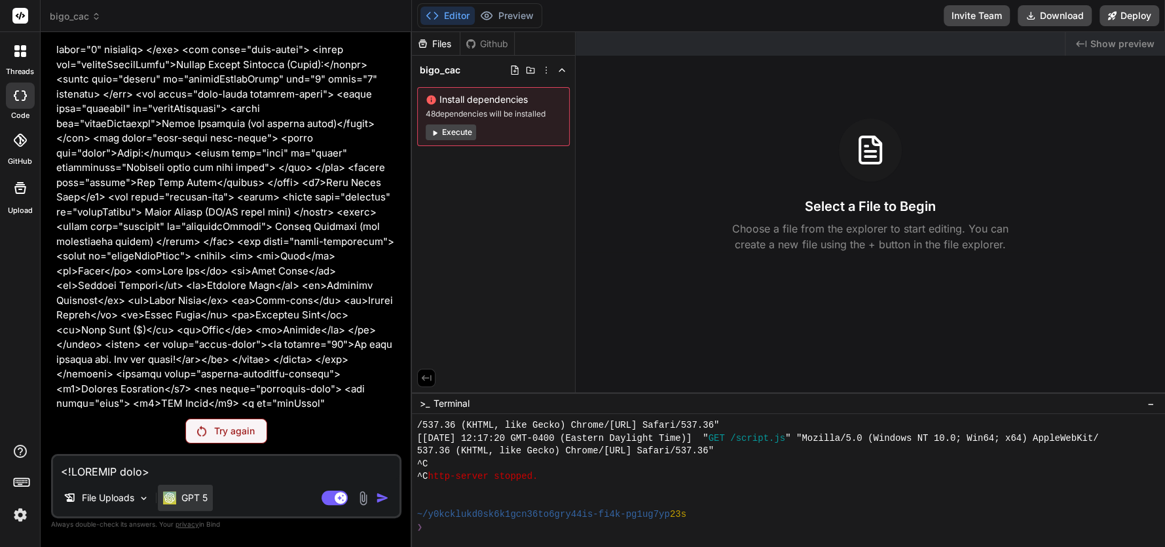
click at [209, 501] on div "GPT 5" at bounding box center [185, 497] width 55 height 26
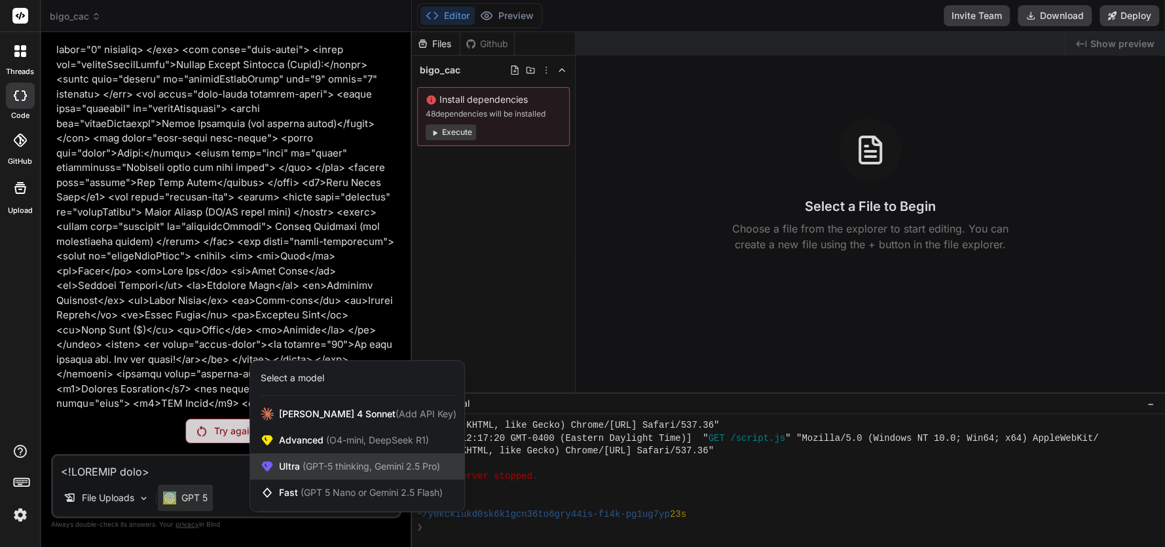
click at [304, 467] on span "(GPT-5 thinking, Gemini 2.5 Pro)" at bounding box center [370, 465] width 140 height 11
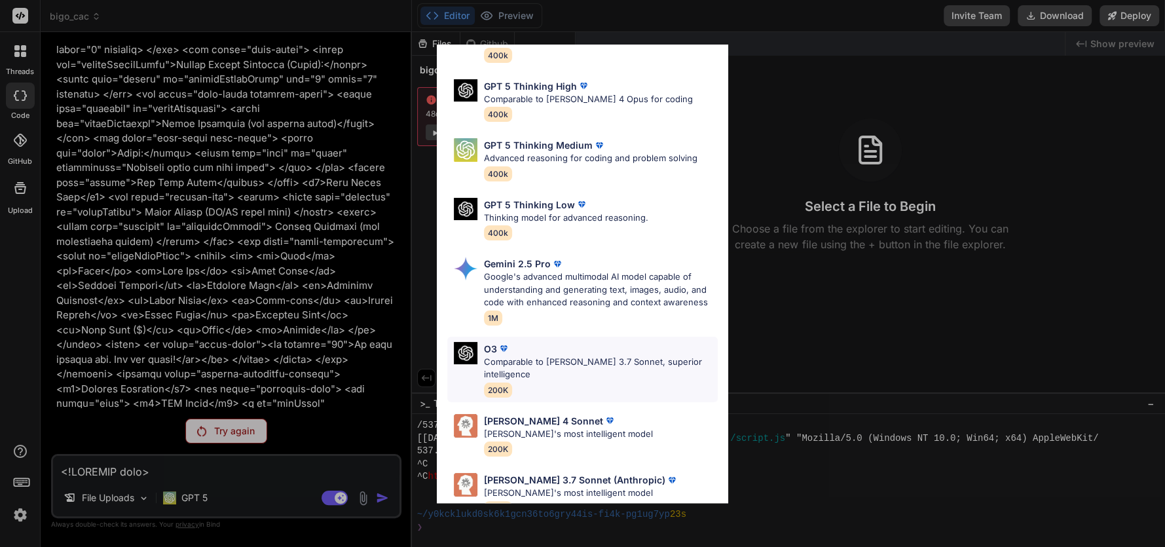
scroll to position [106, 0]
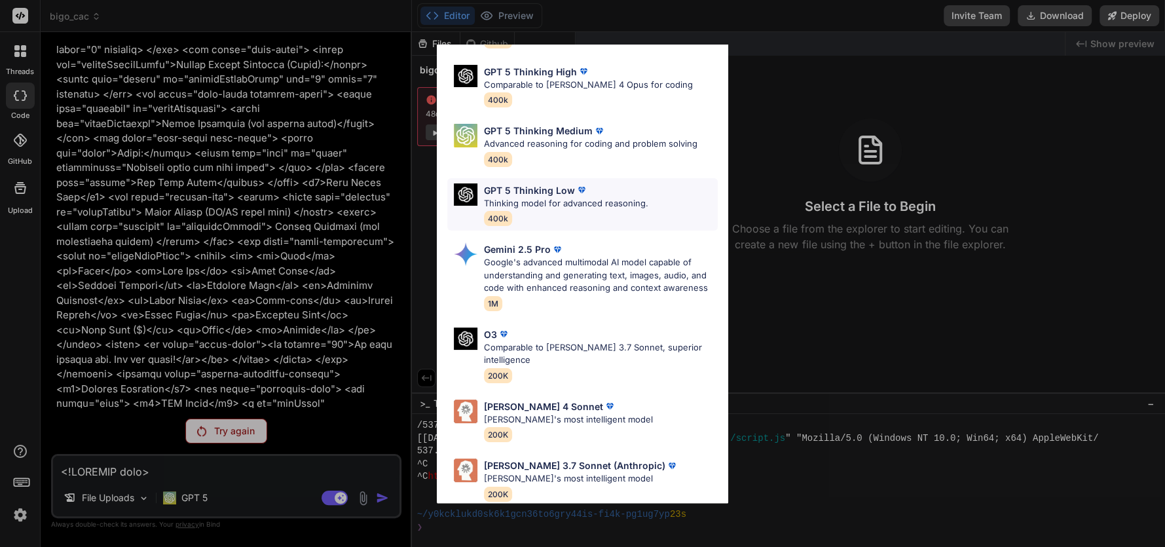
click at [561, 191] on p "GPT 5 Thinking Low" at bounding box center [529, 190] width 91 height 14
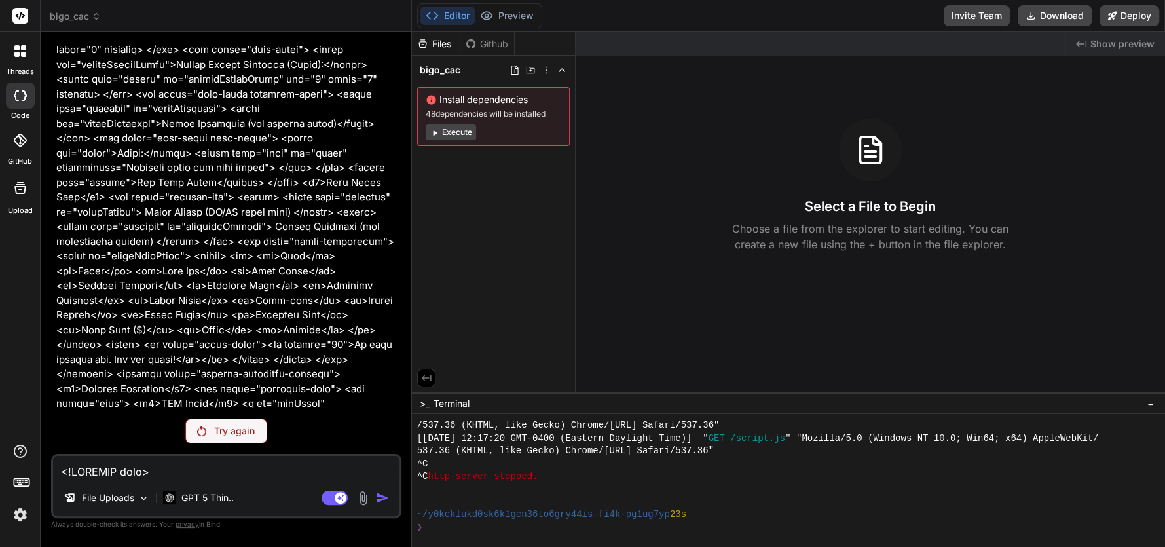
click at [215, 425] on p "Try again" at bounding box center [234, 430] width 41 height 13
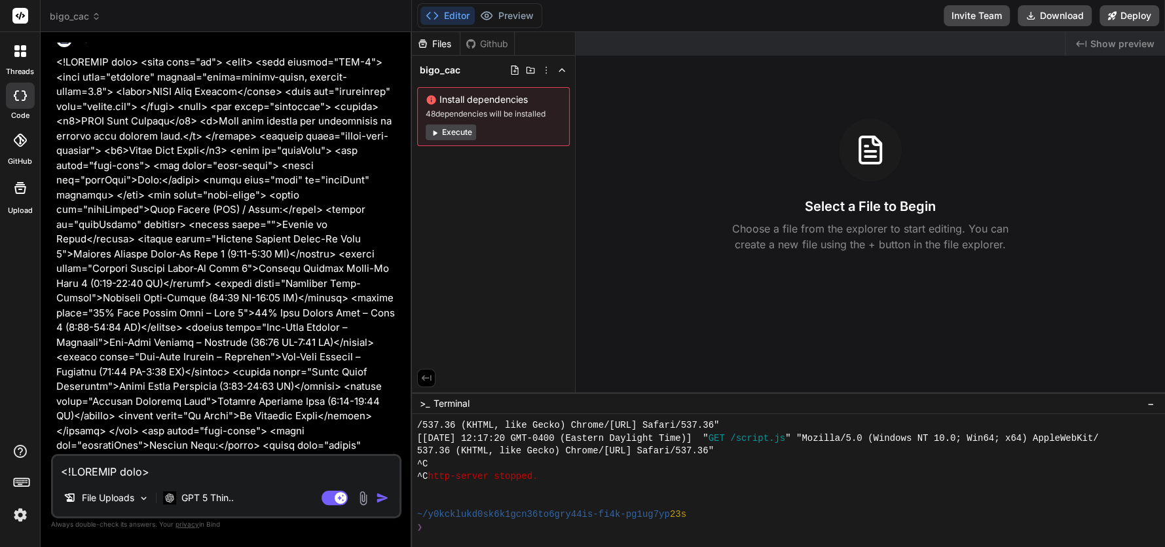
scroll to position [0, 0]
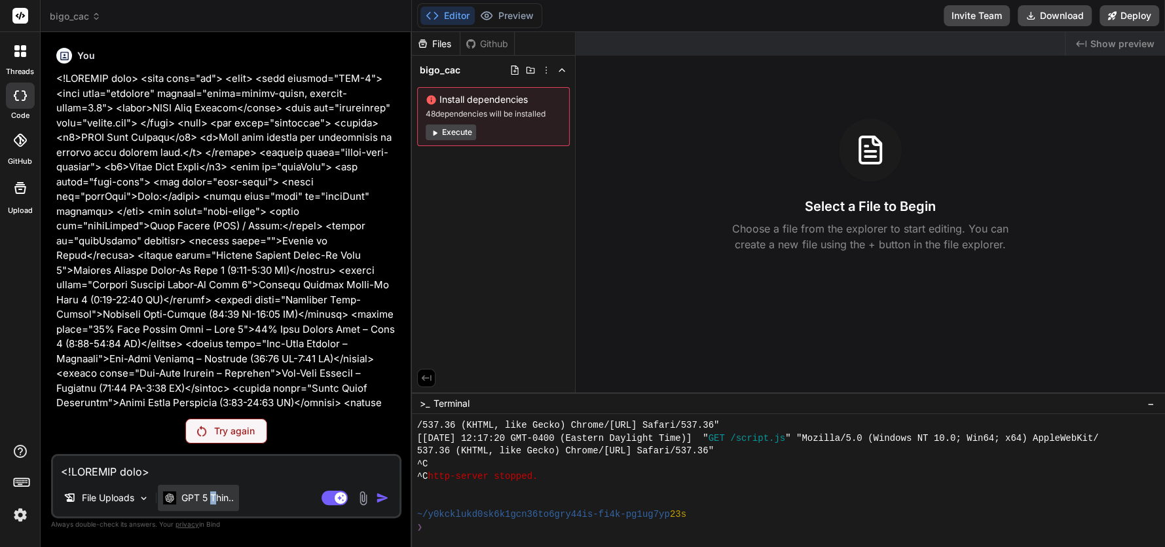
click at [213, 490] on div "GPT 5 Thin.." at bounding box center [198, 497] width 81 height 26
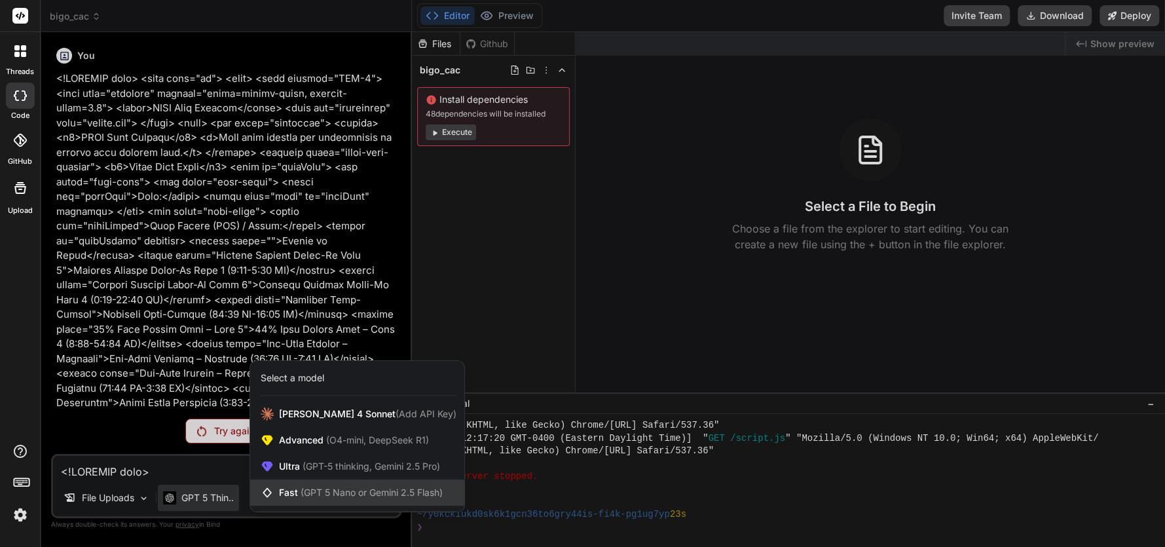
click at [327, 489] on span "(GPT 5 Nano or Gemini 2.5 Flash)" at bounding box center [371, 491] width 142 height 11
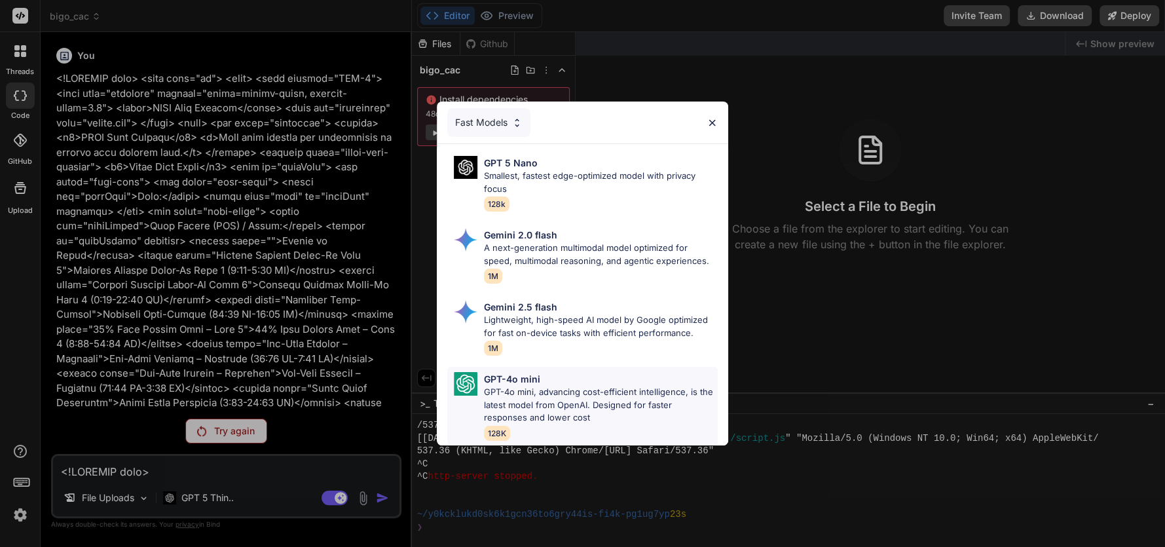
click at [492, 386] on p "GPT-4o mini, advancing cost-efficient intelligence, is the latest model from Op…" at bounding box center [601, 405] width 234 height 39
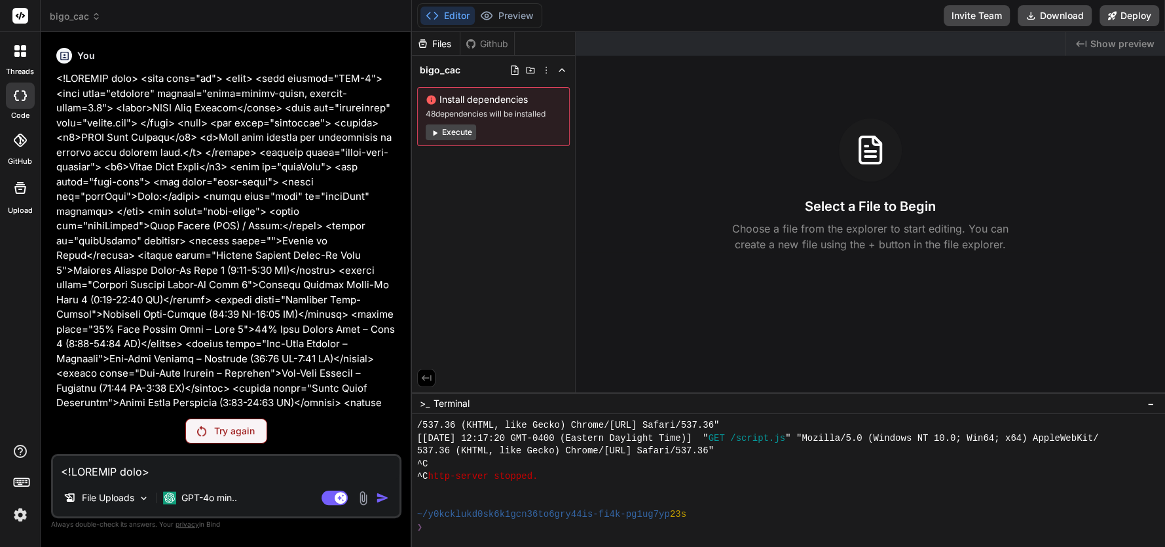
click at [221, 429] on p "Try again" at bounding box center [234, 430] width 41 height 13
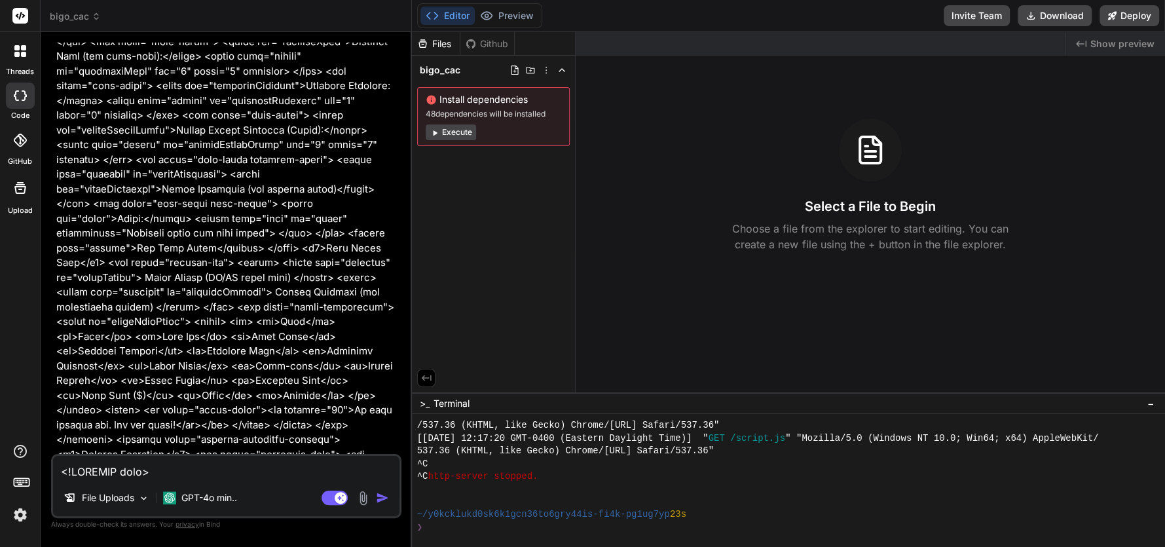
type textarea "x"
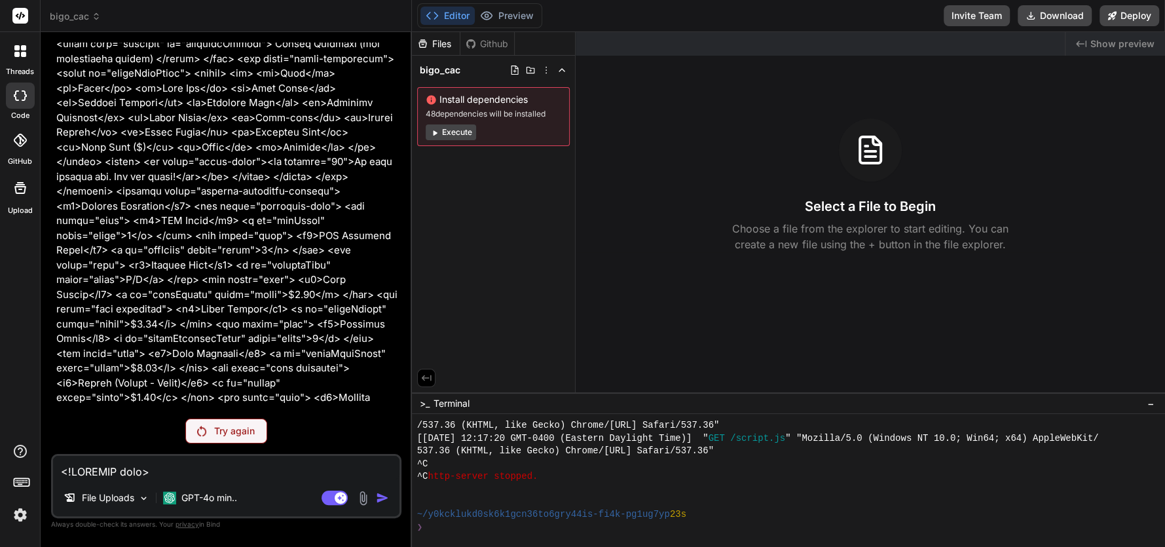
scroll to position [917, 0]
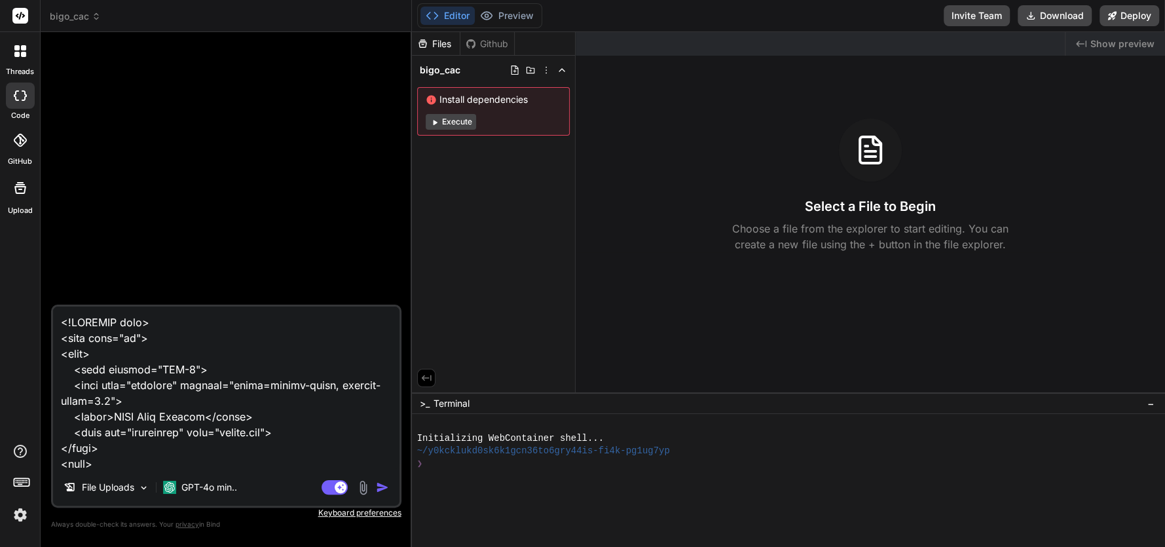
click at [439, 128] on button "Execute" at bounding box center [451, 122] width 50 height 16
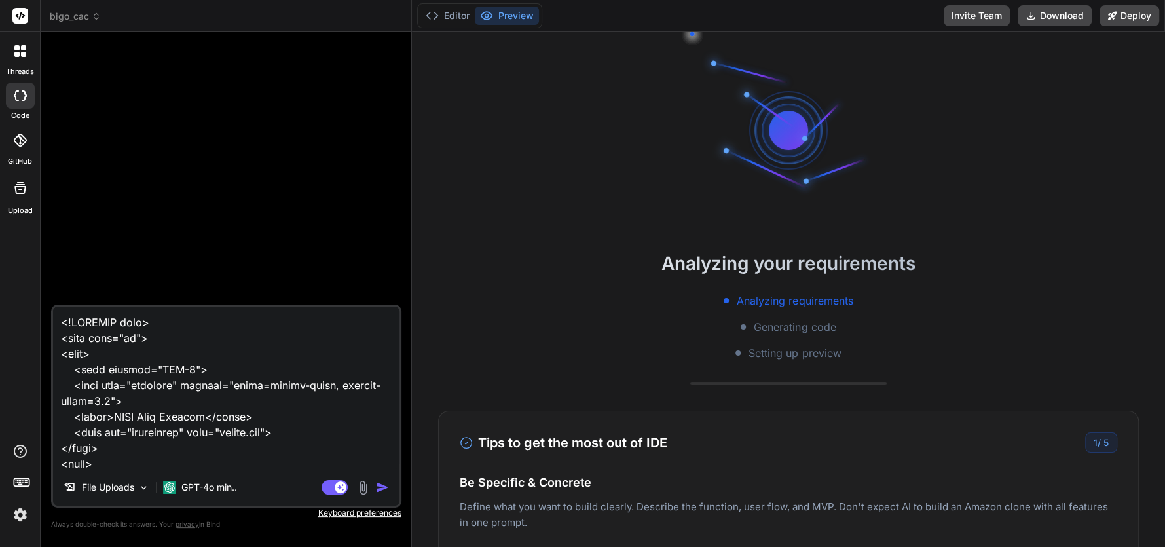
scroll to position [89, 0]
type textarea "x"
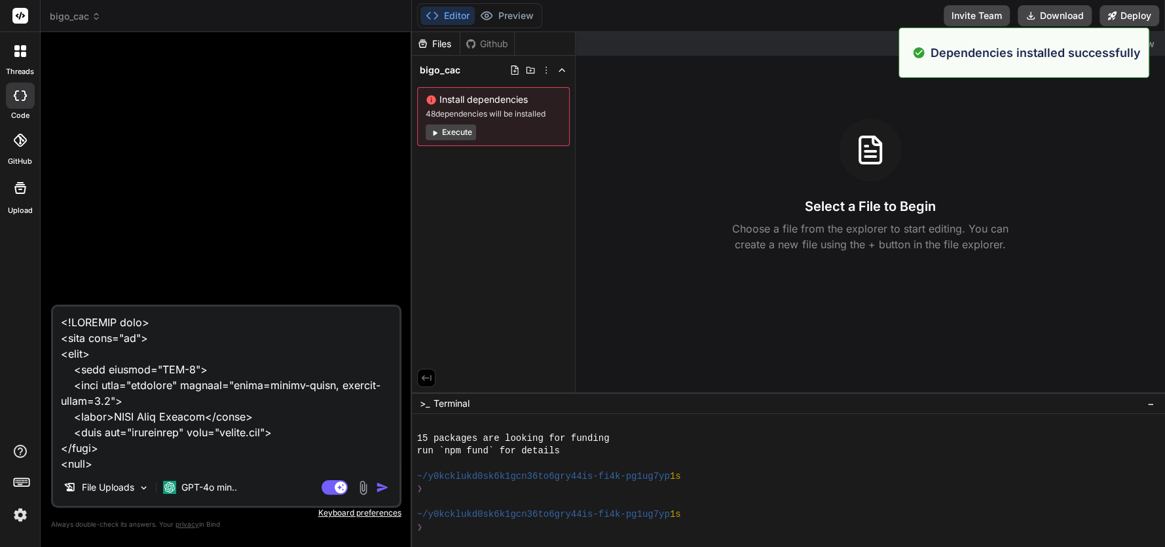
scroll to position [127, 0]
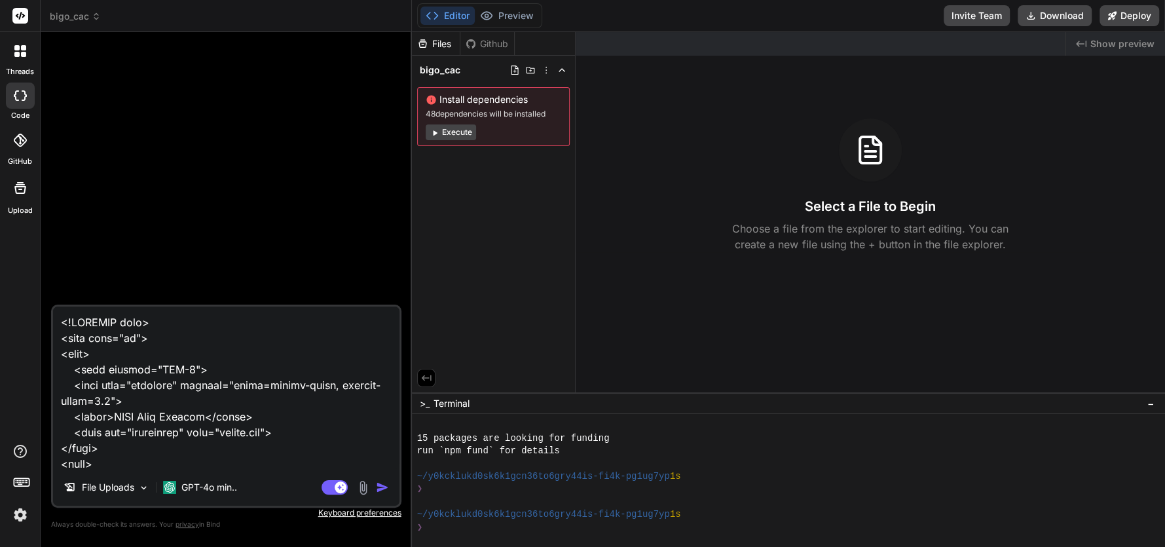
drag, startPoint x: 125, startPoint y: 465, endPoint x: 65, endPoint y: 297, distance: 177.9
click at [65, 297] on div "File Uploads GPT-4o min.. Agent Mode. When this toggle is activated, AI automat…" at bounding box center [226, 294] width 350 height 503
paste textarea "<!DOCTYPE html> <html lang="en"> <head> <meta charset="UTF-8"> <meta name="view…"
type textarea "<!DOCTYPE html> <html lang="en"> <head> <meta charset="UTF-8"> <meta name="view…"
type textarea "x"
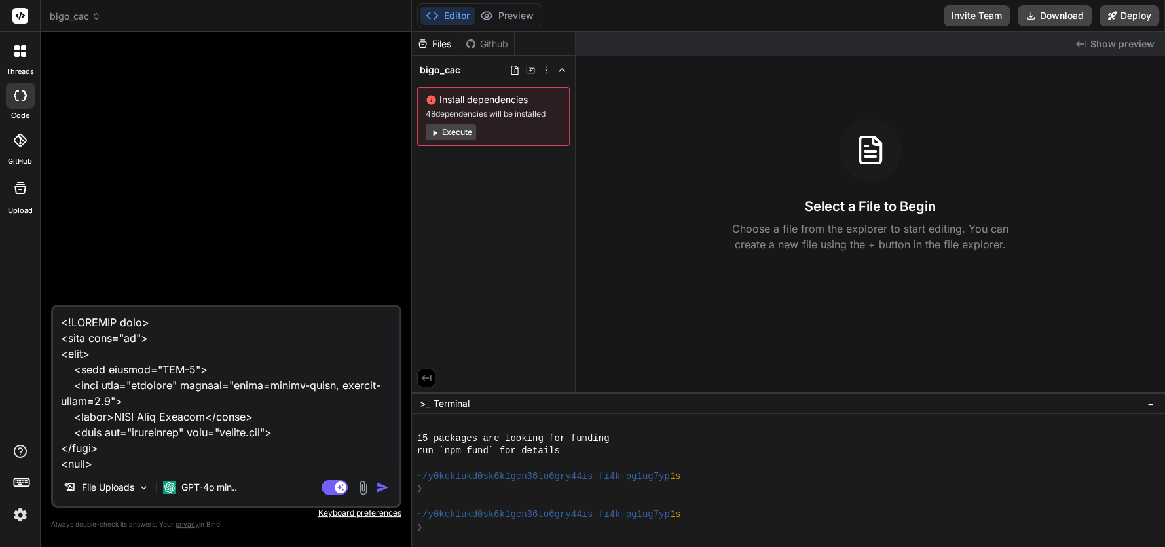
scroll to position [3724, 0]
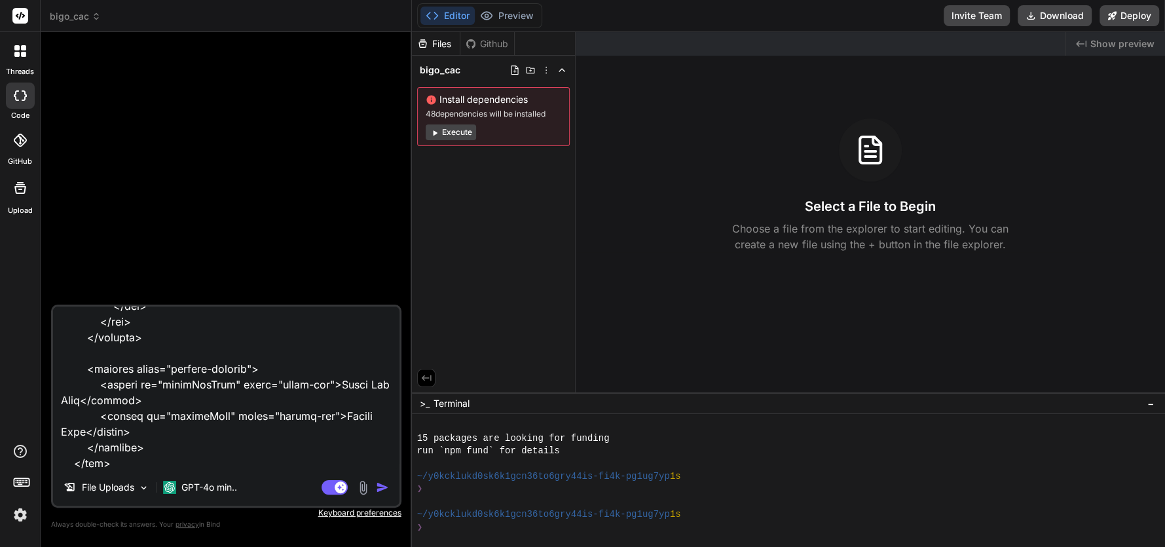
type textarea "<!DOCTYPE html> <html lang="en"> <head> <meta charset="UTF-8"> <meta name="view…"
click at [387, 486] on img "button" at bounding box center [382, 487] width 13 height 13
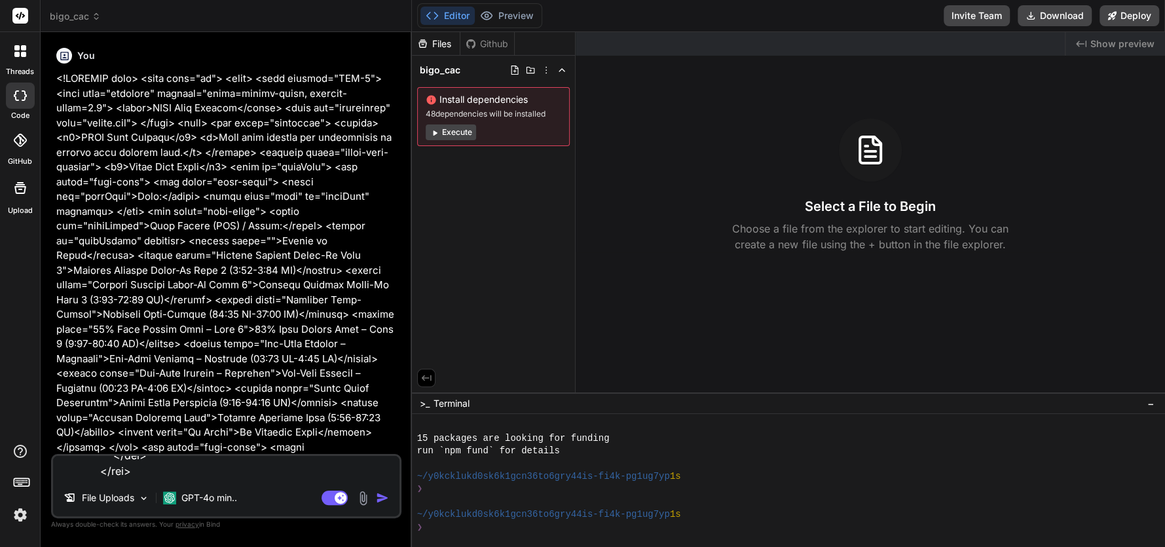
scroll to position [0, 0]
click at [381, 501] on img "button" at bounding box center [382, 497] width 13 height 13
type textarea "x"
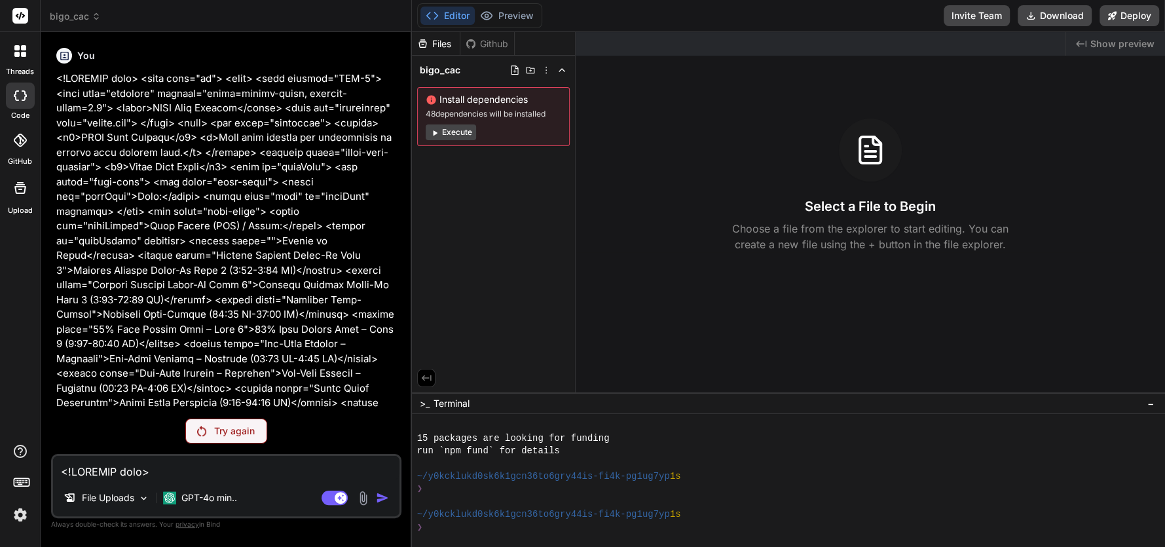
click at [236, 469] on textarea at bounding box center [226, 468] width 346 height 24
type textarea "h"
type textarea "x"
type textarea "hi"
type textarea "x"
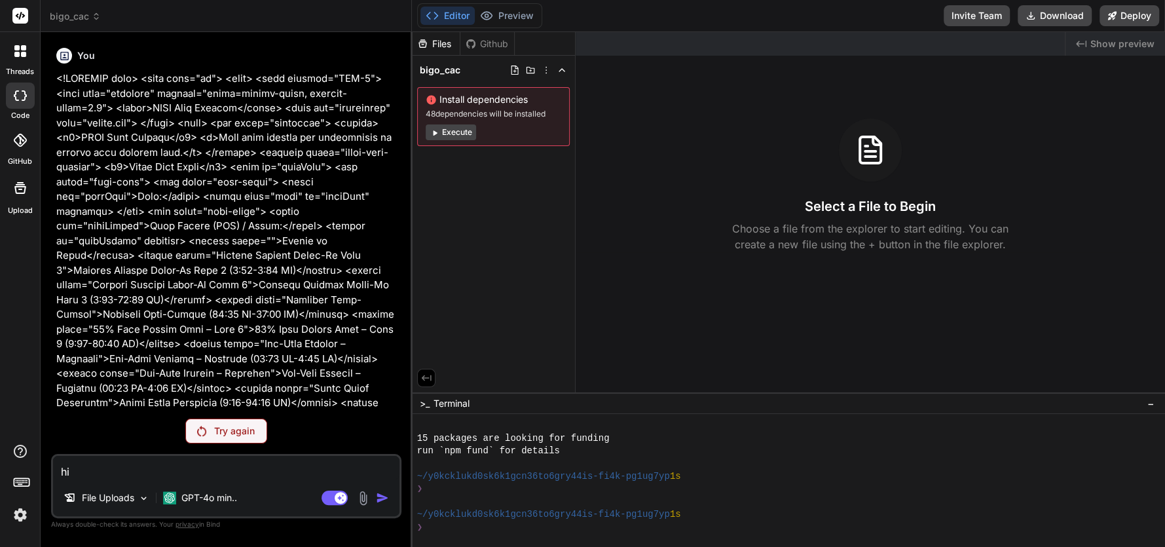
type textarea "hi"
type textarea "x"
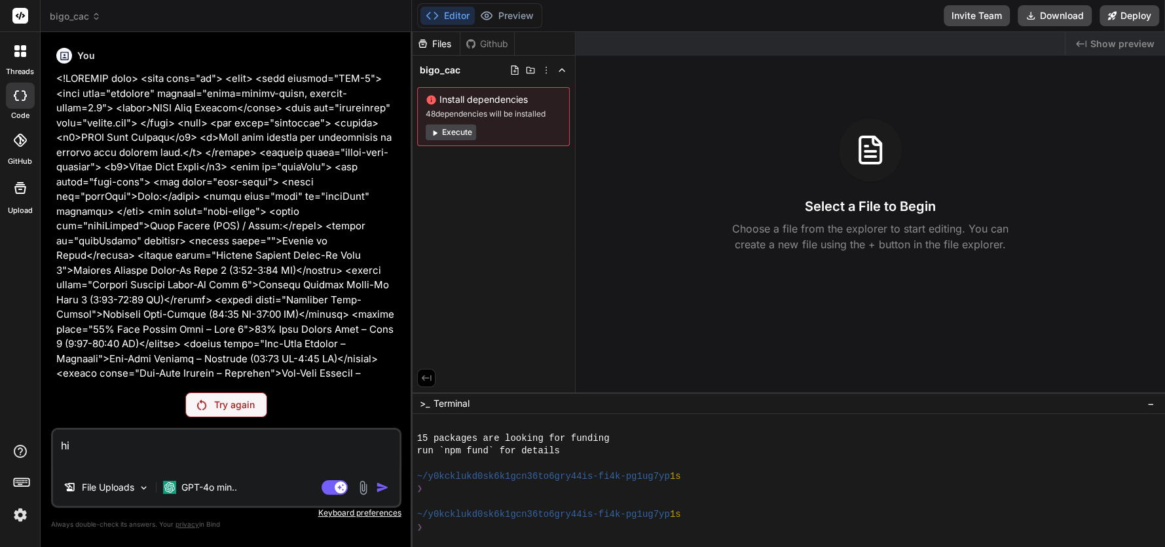
type textarea "hi"
click at [243, 414] on div "Try again" at bounding box center [226, 404] width 82 height 25
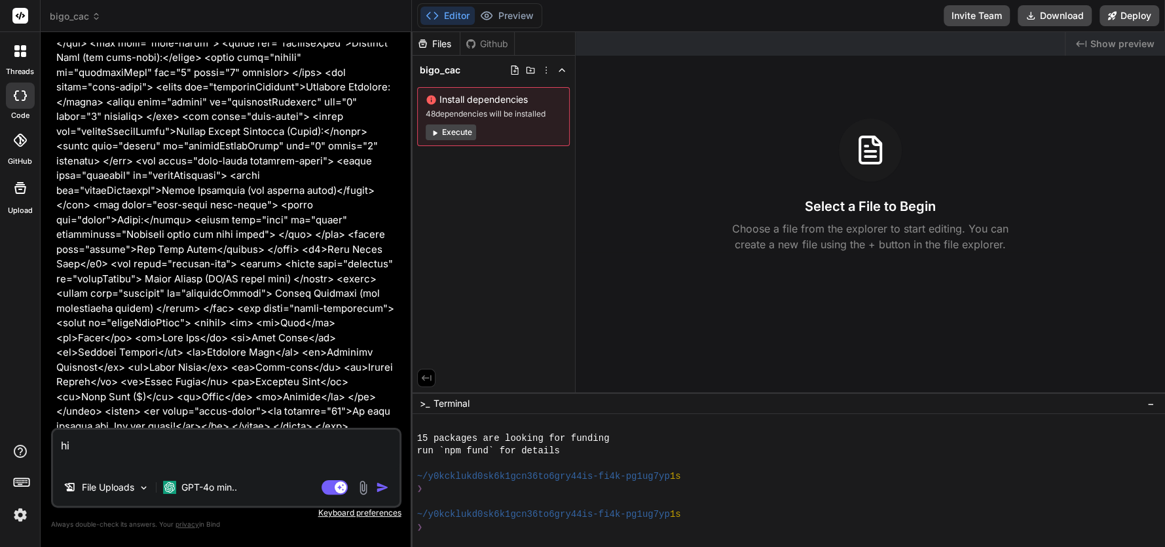
scroll to position [523, 0]
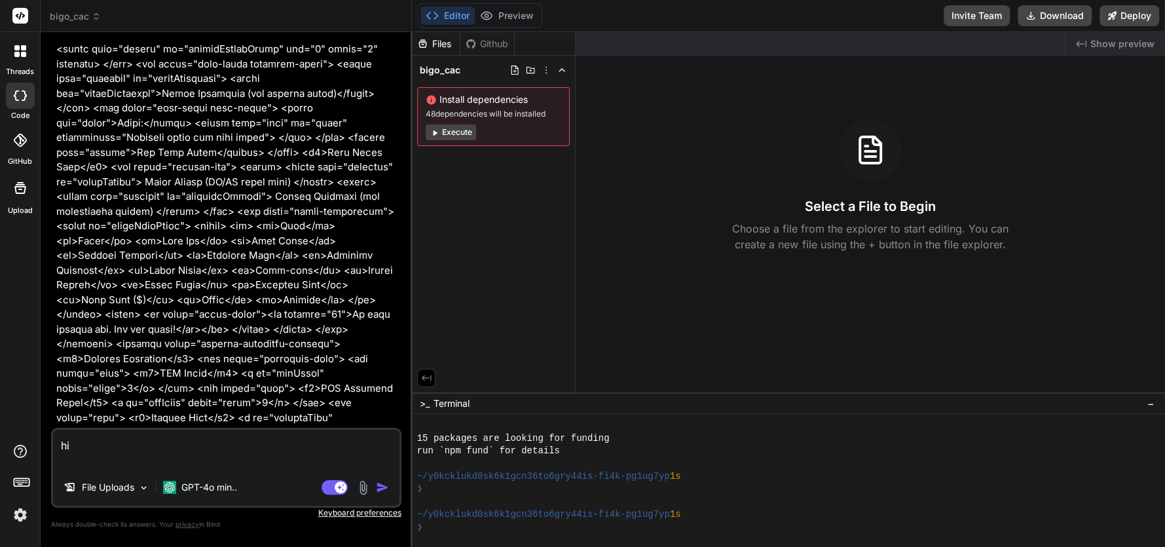
type textarea "x"
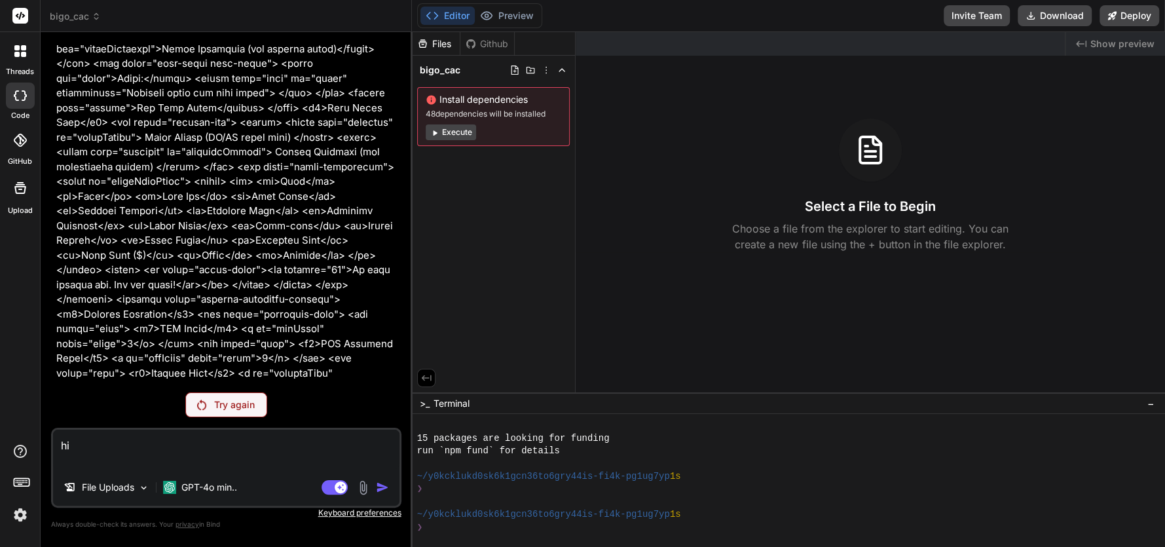
scroll to position [720, 0]
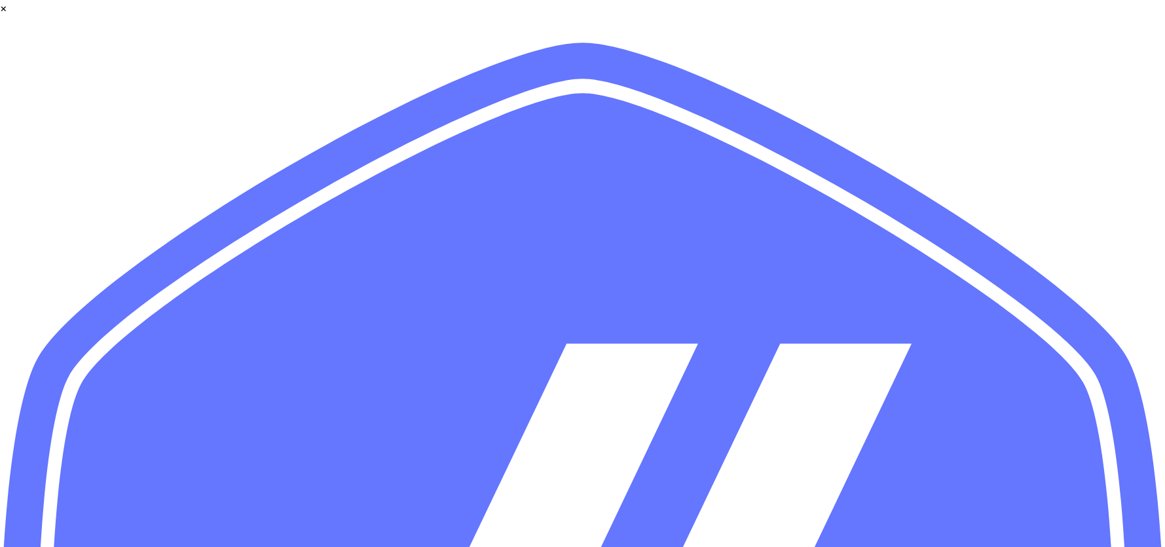
drag, startPoint x: 282, startPoint y: 297, endPoint x: 20, endPoint y: 90, distance: 333.6
type textarea "x"
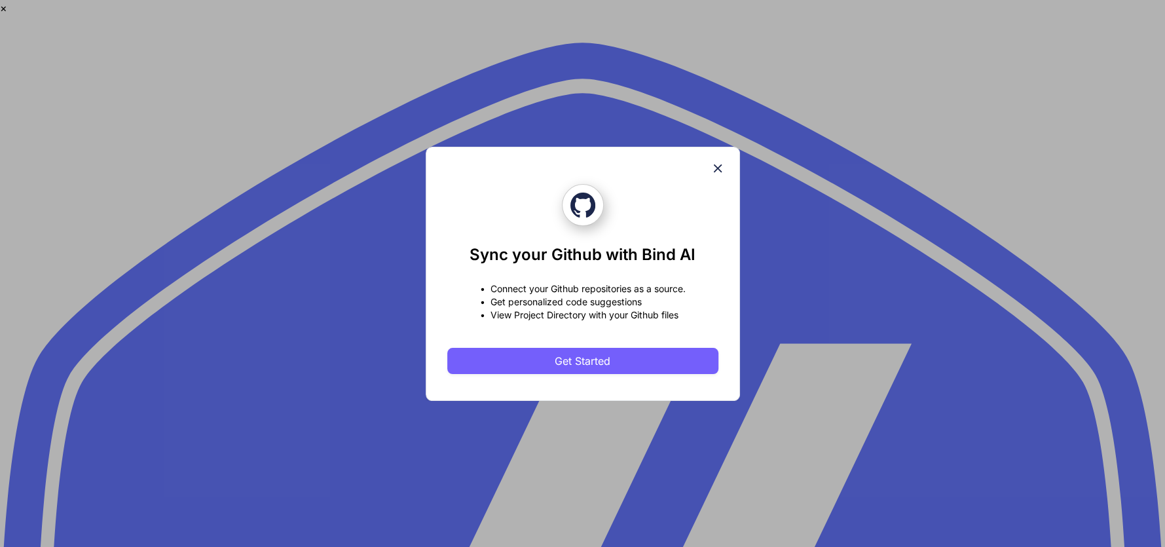
click at [716, 162] on icon at bounding box center [717, 168] width 14 height 14
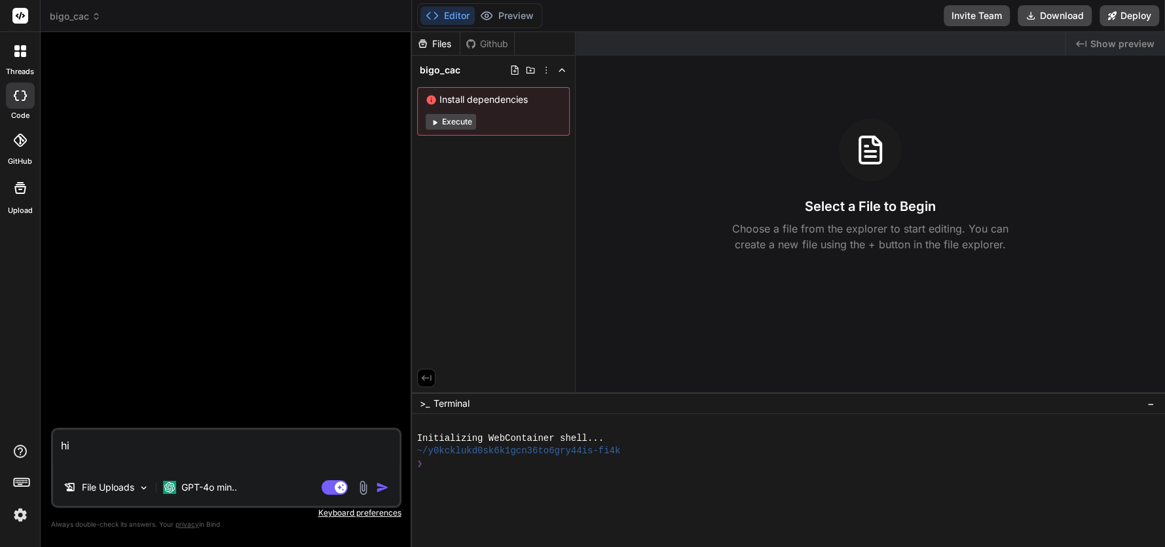
click at [385, 490] on img "button" at bounding box center [382, 487] width 13 height 13
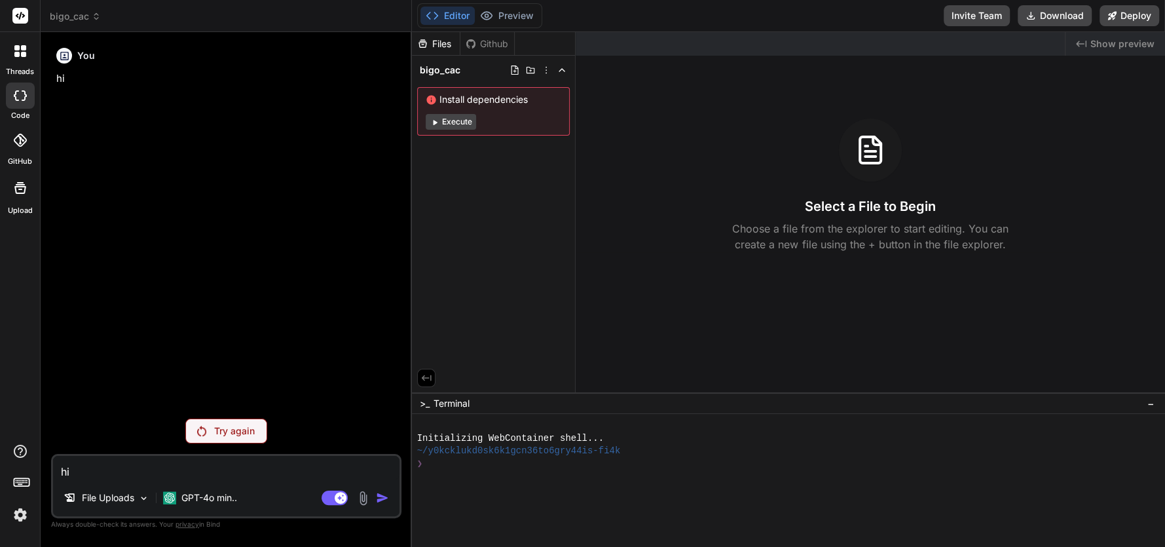
click at [21, 96] on icon at bounding box center [20, 95] width 13 height 10
click at [18, 60] on div at bounding box center [20, 50] width 27 height 27
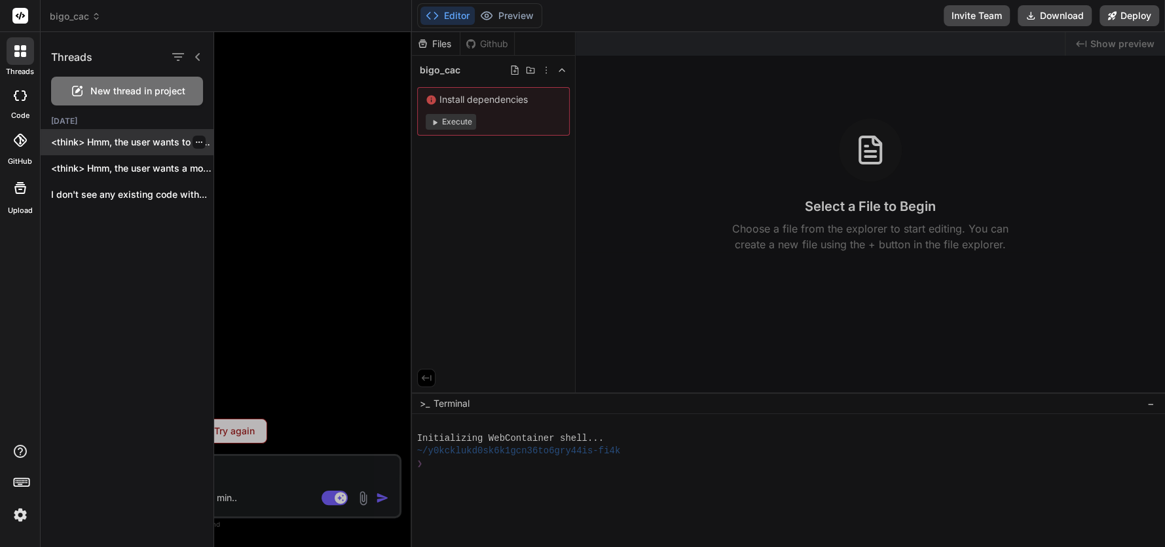
click at [198, 144] on div at bounding box center [198, 142] width 13 height 13
click at [195, 141] on icon "button" at bounding box center [199, 142] width 8 height 8
click at [175, 215] on div "Threads New thread in project [DATE] <think> Hmm, the user wants to revert... <…" at bounding box center [127, 289] width 173 height 515
click at [237, 429] on div at bounding box center [689, 289] width 951 height 515
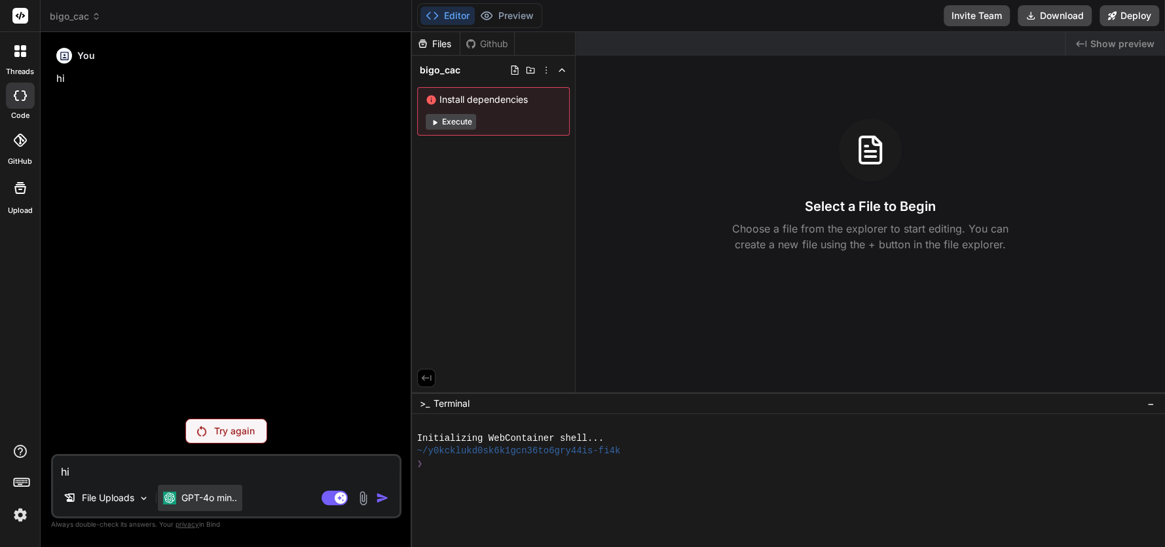
click at [217, 494] on p "GPT-4o min.." at bounding box center [209, 497] width 56 height 13
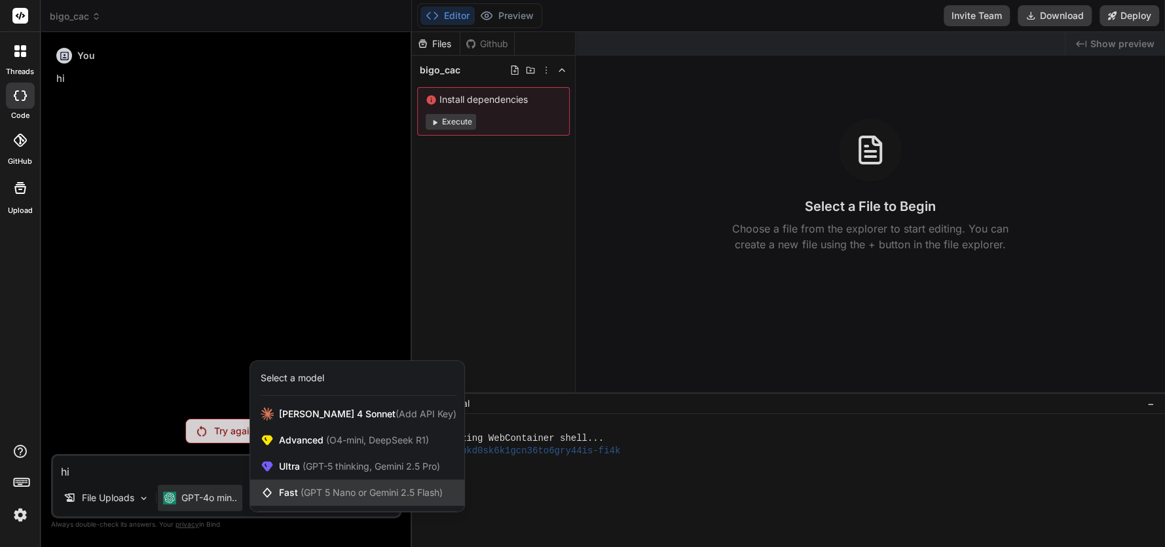
click at [331, 487] on span "(GPT 5 Nano or Gemini 2.5 Flash)" at bounding box center [371, 491] width 142 height 11
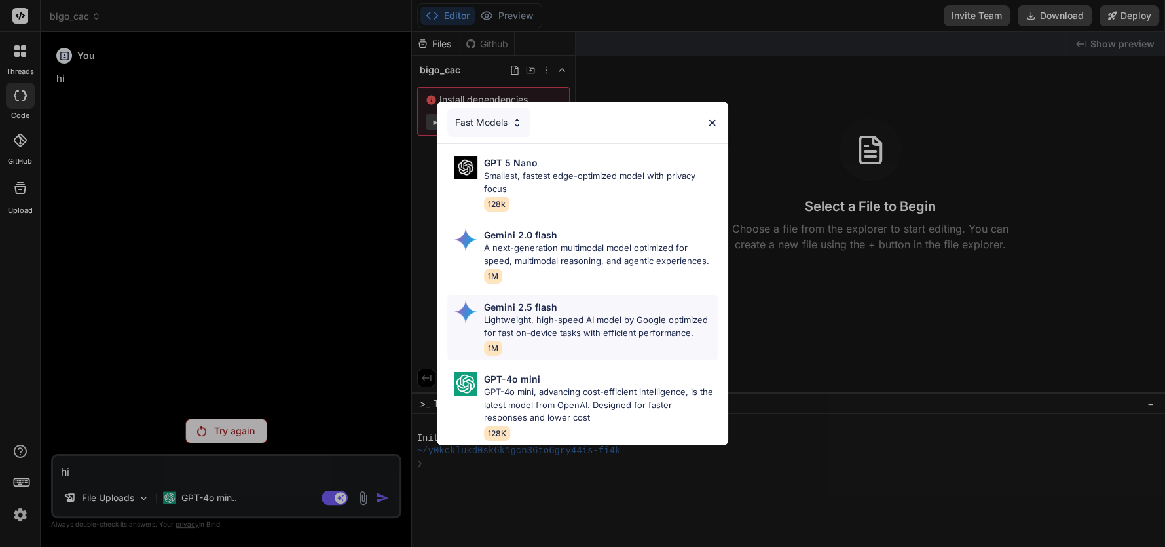
click at [502, 314] on p "Lightweight, high-speed AI model by Google optimized for fast on-device tasks w…" at bounding box center [601, 327] width 234 height 26
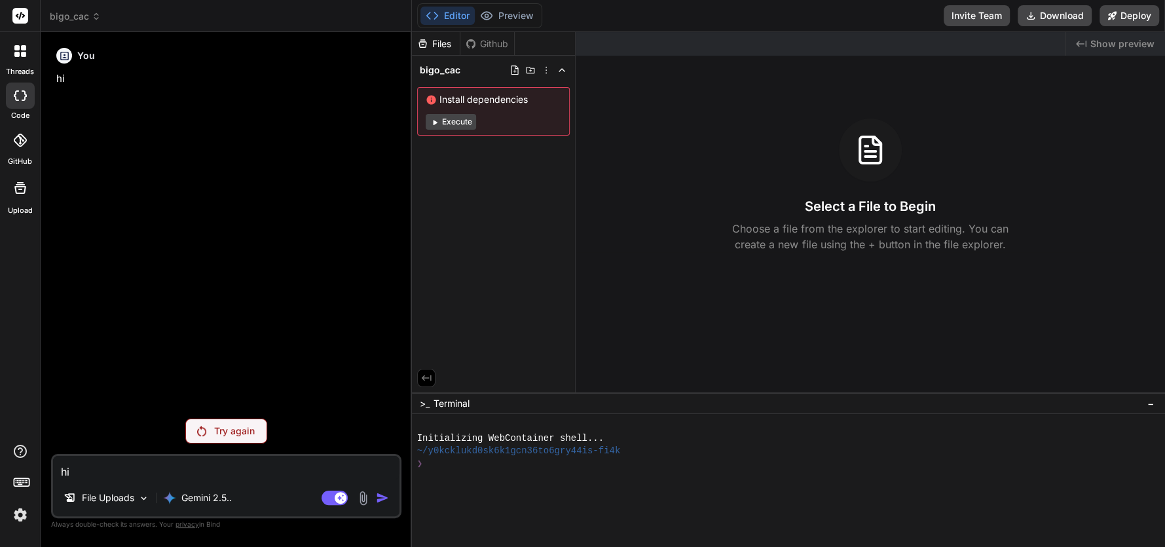
click at [232, 434] on p "Try again" at bounding box center [234, 430] width 41 height 13
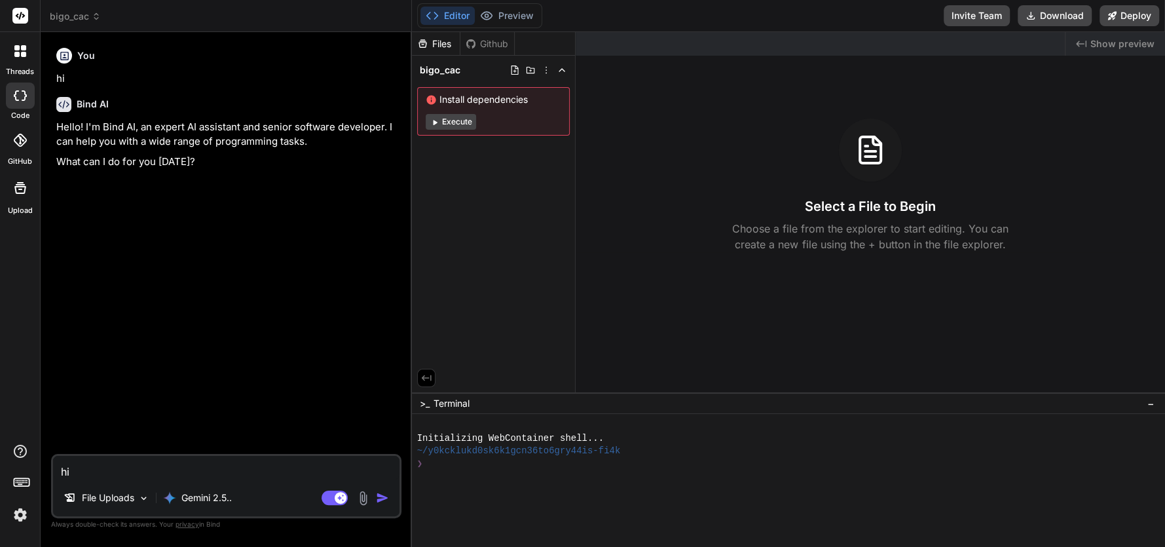
type textarea "x"
click at [173, 474] on textarea "hi" at bounding box center [226, 468] width 346 height 24
paste textarea "<!DOCTYPE html> <html lang="en"> <head> <meta charset="UTF-8"> <meta name="view…"
type textarea "<!DOCTYPE html> <html lang="en"> <head> <meta charset="UTF-8"> <meta name="view…"
type textarea "x"
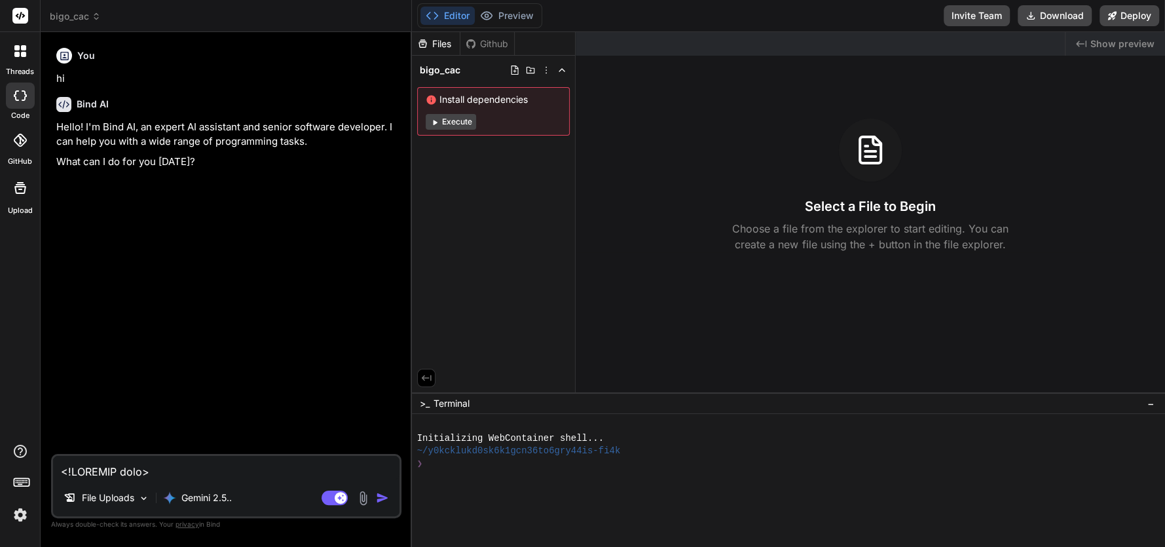
scroll to position [3724, 0]
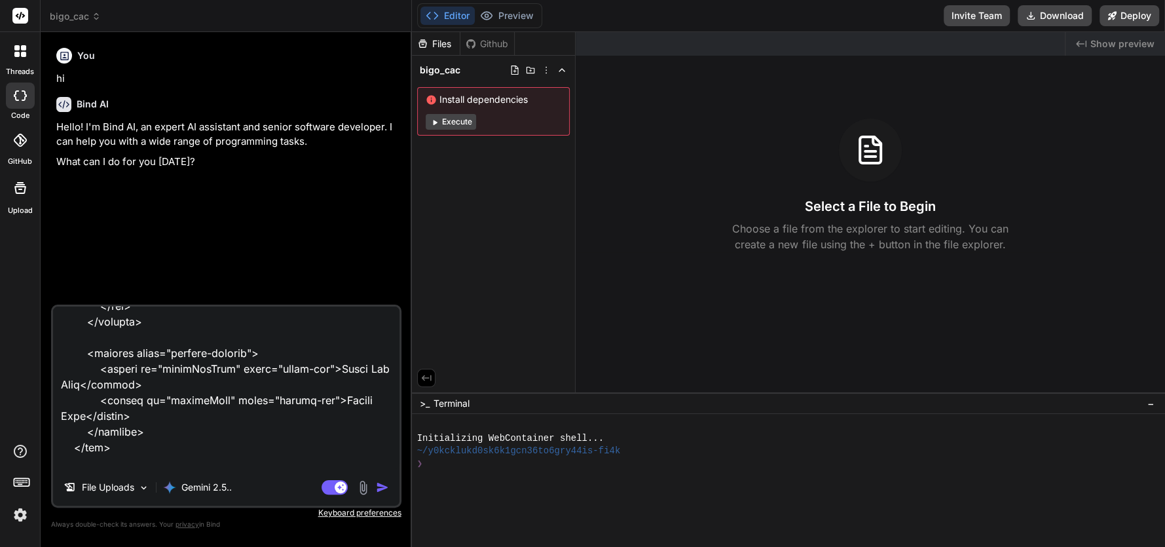
type textarea "<!DOCTYPE html> <html lang="en"> <head> <meta charset="UTF-8"> <meta name="view…"
click at [380, 489] on img "button" at bounding box center [382, 487] width 13 height 13
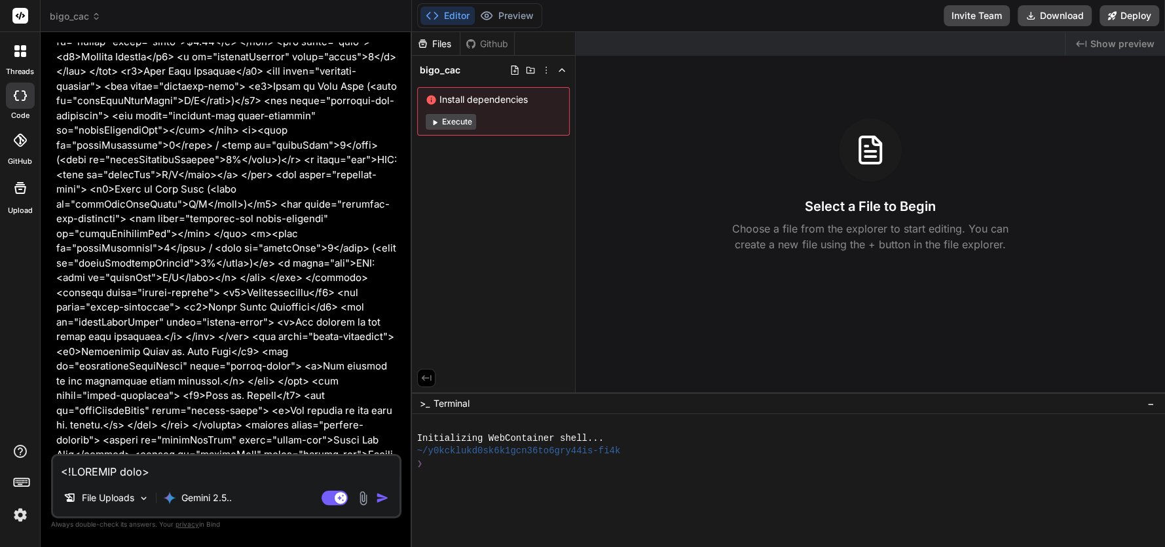
scroll to position [1325, 0]
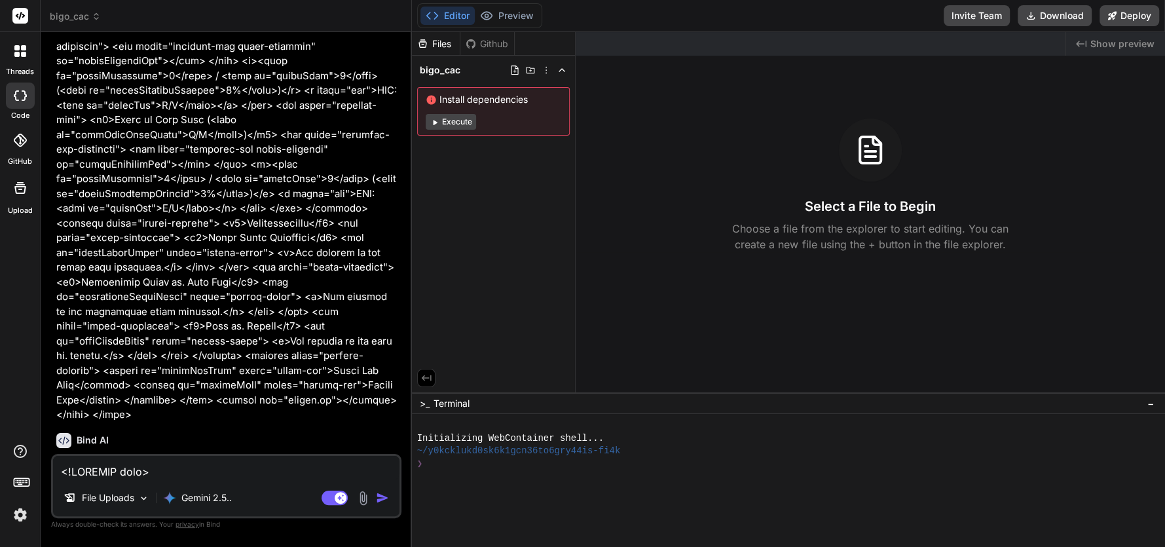
type textarea "x"
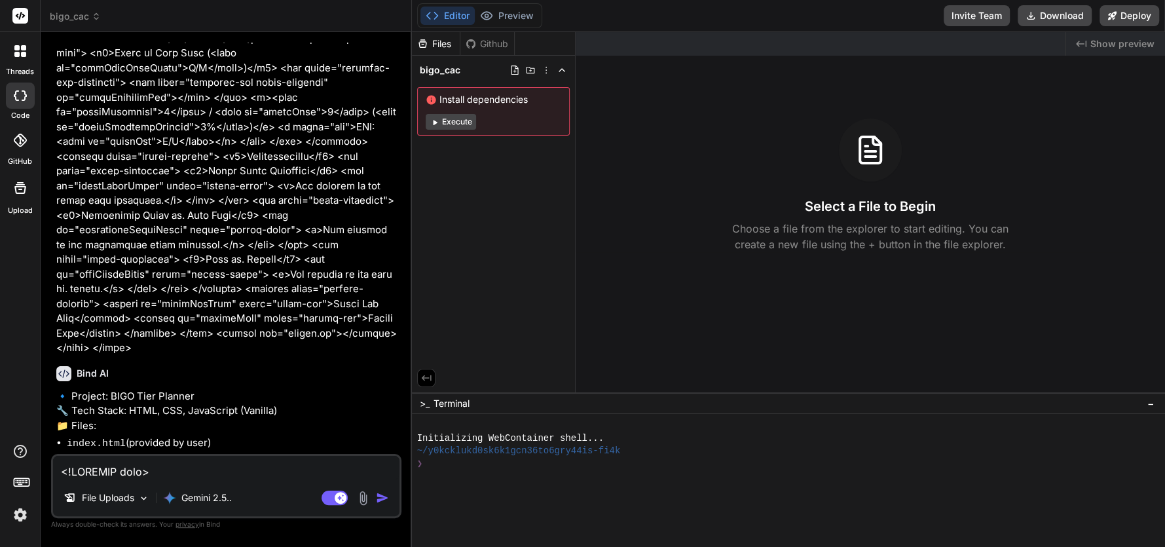
scroll to position [1398, 0]
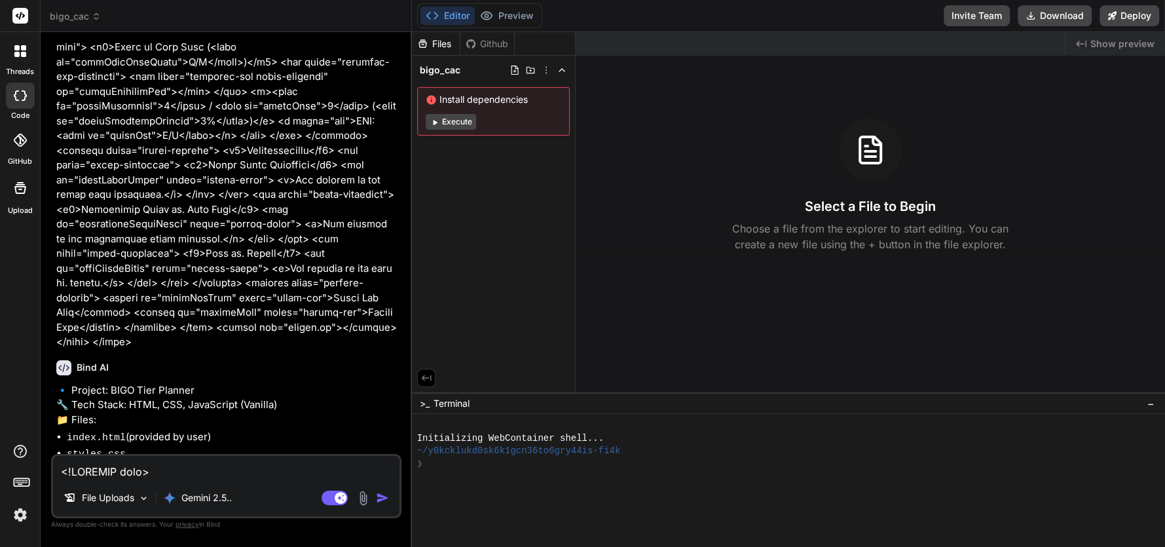
click at [212, 473] on textarea at bounding box center [226, 468] width 346 height 24
type textarea "y"
type textarea "x"
type textarea "ye"
type textarea "x"
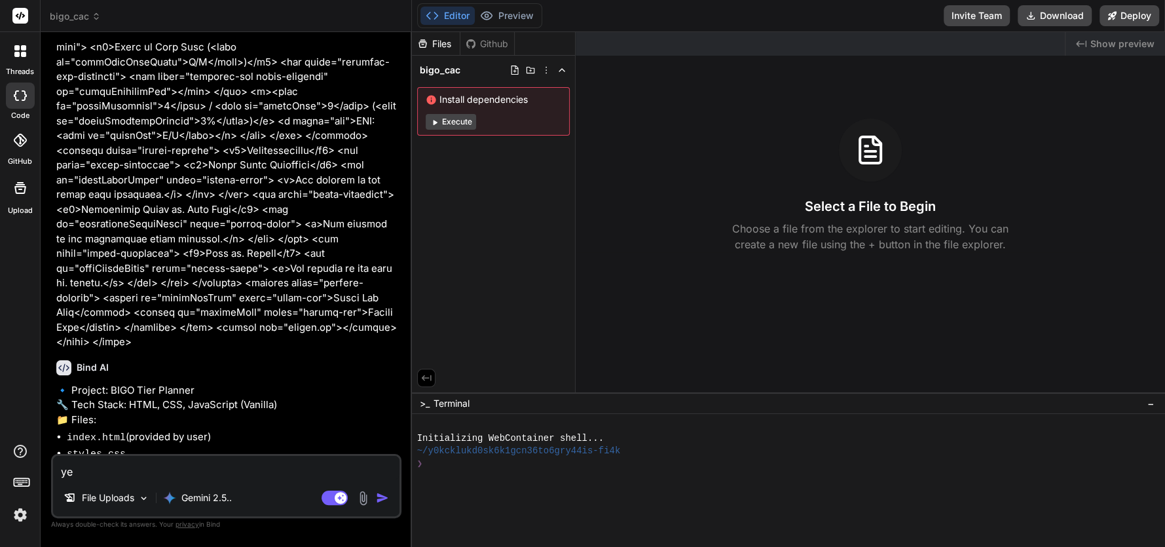
type textarea "yes"
type textarea "x"
type textarea "yes"
click at [378, 494] on img "button" at bounding box center [382, 497] width 13 height 13
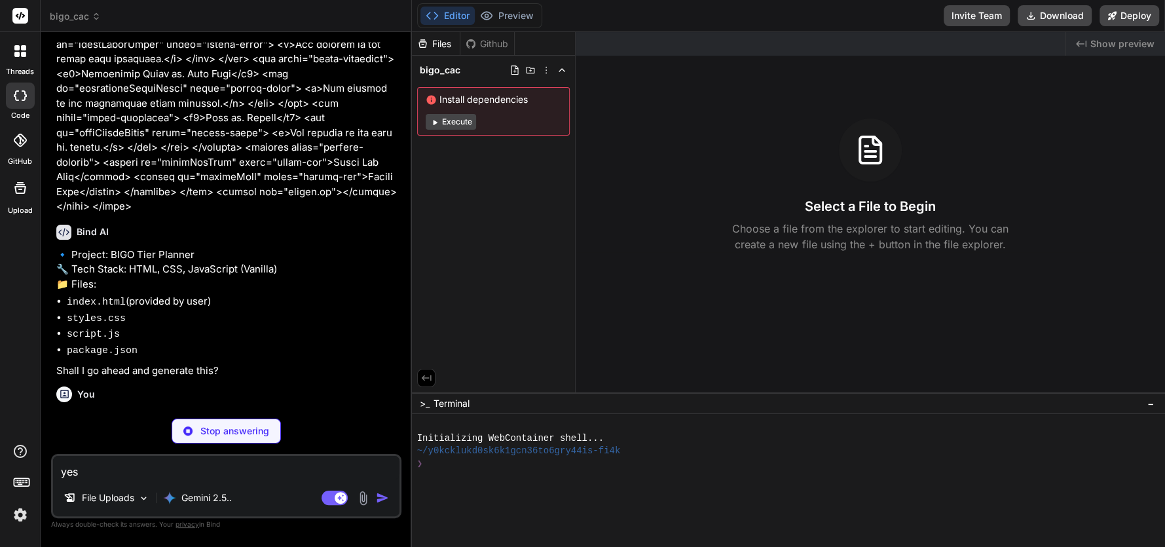
scroll to position [1533, 0]
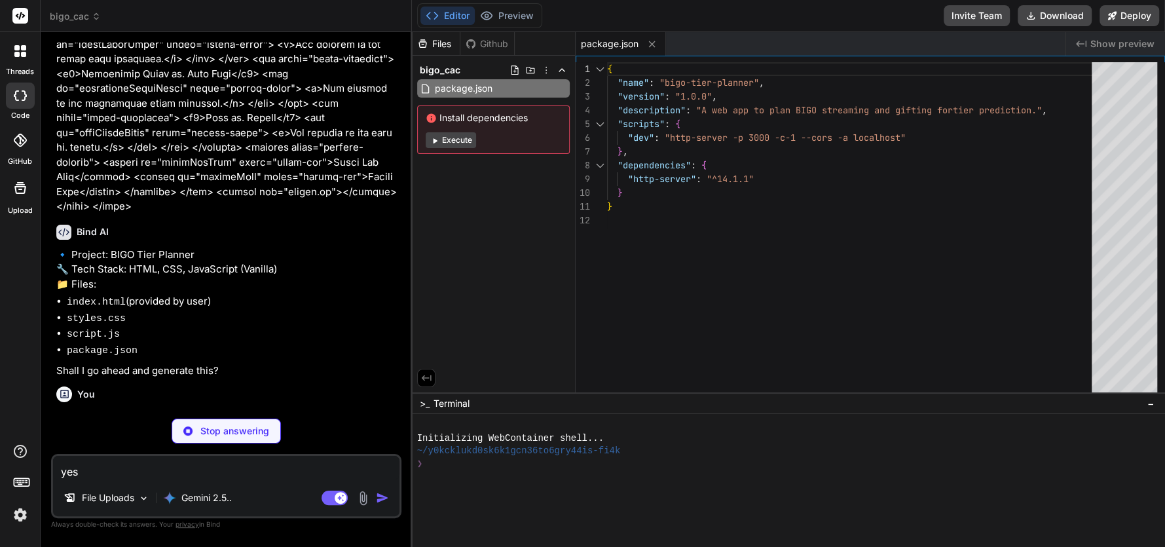
type textarea "x"
type textarea "</section> </div> <script src="script.js"></script> </body> </html>"
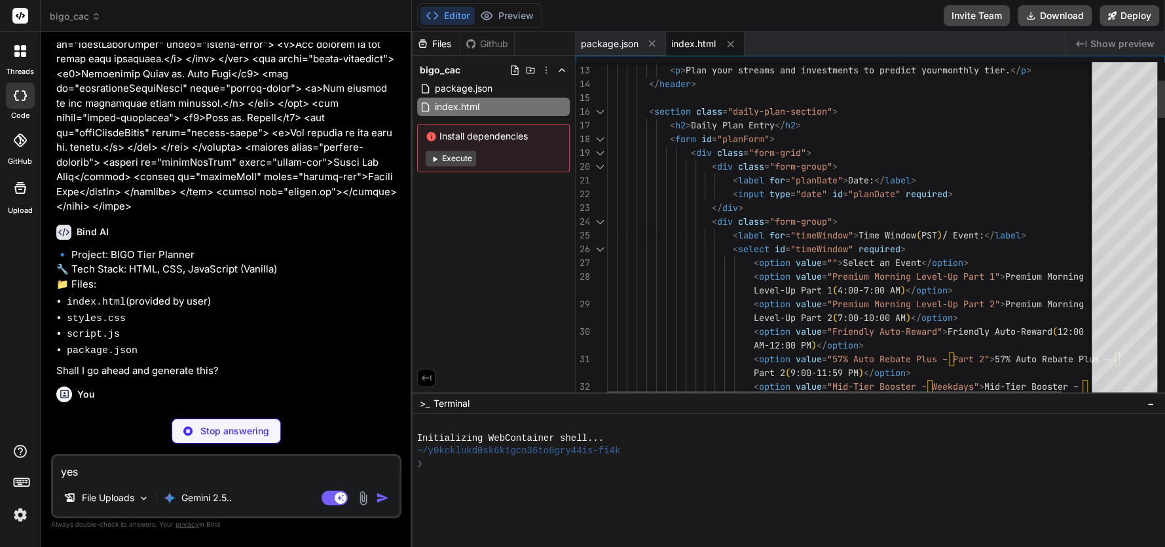
type textarea "x"
type textarea "#dailyPlanTable th, #dailyPlanTable td { padding: 8px 10px; } }"
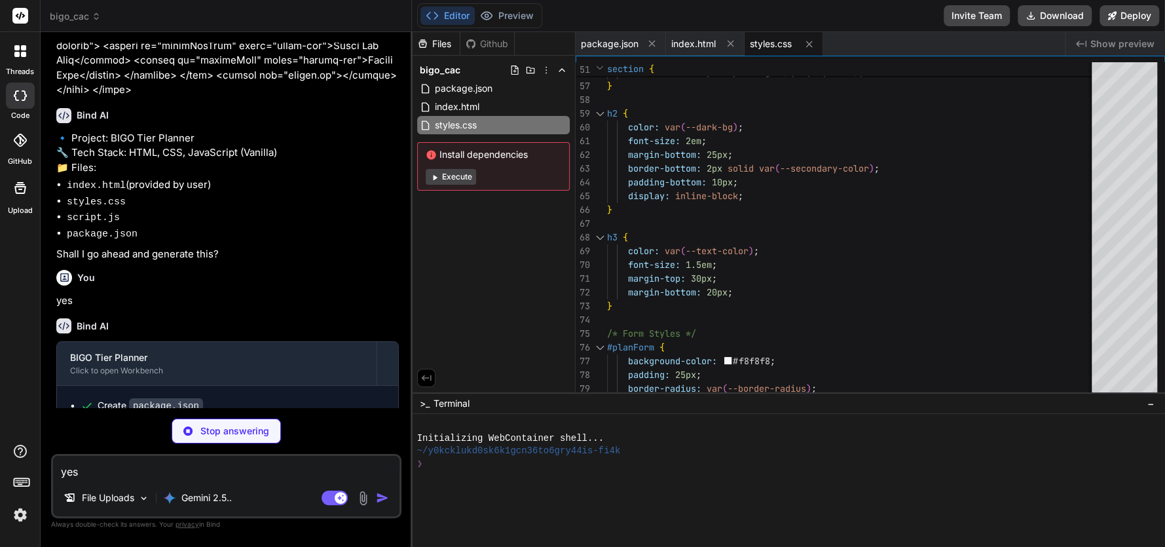
scroll to position [1666, 0]
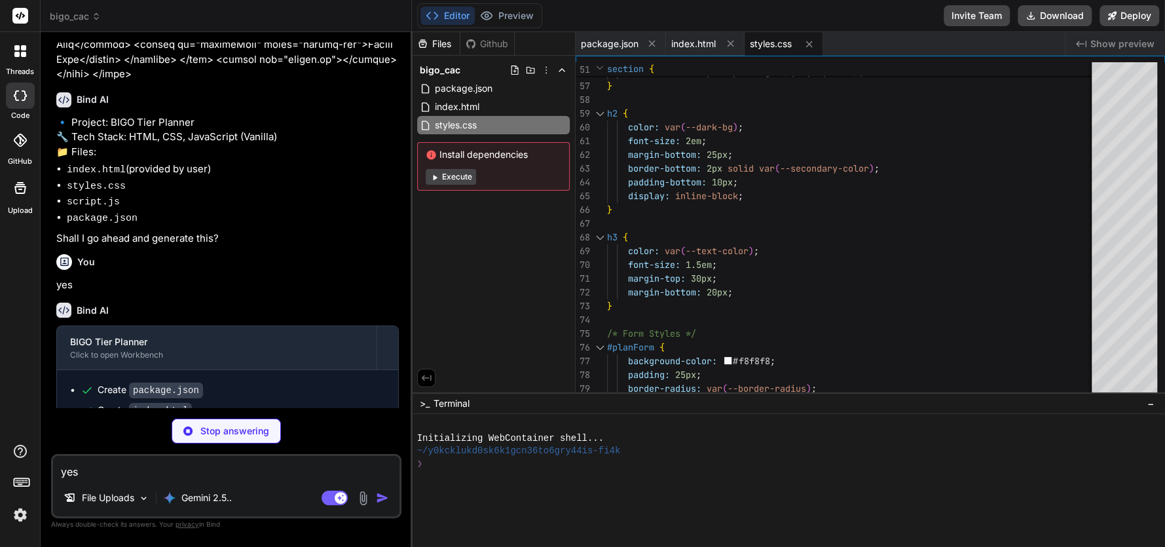
type textarea "x"
type textarea "planForm.planDate.value = new Date().toISOString().slice(0, 10); // Set default…"
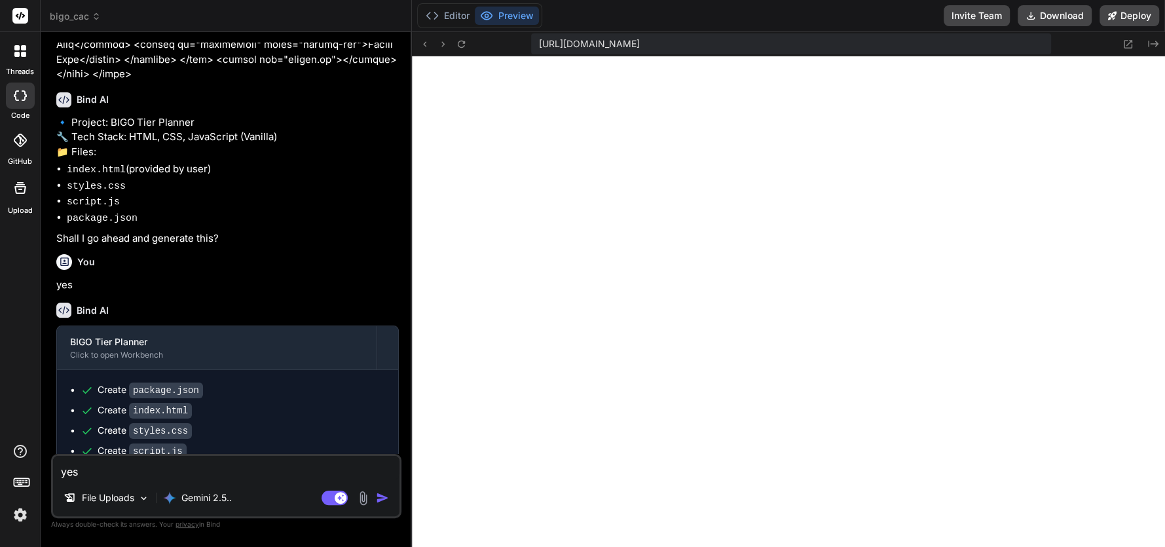
scroll to position [967, 0]
click at [235, 497] on div "Gemini 2.5.." at bounding box center [197, 497] width 79 height 26
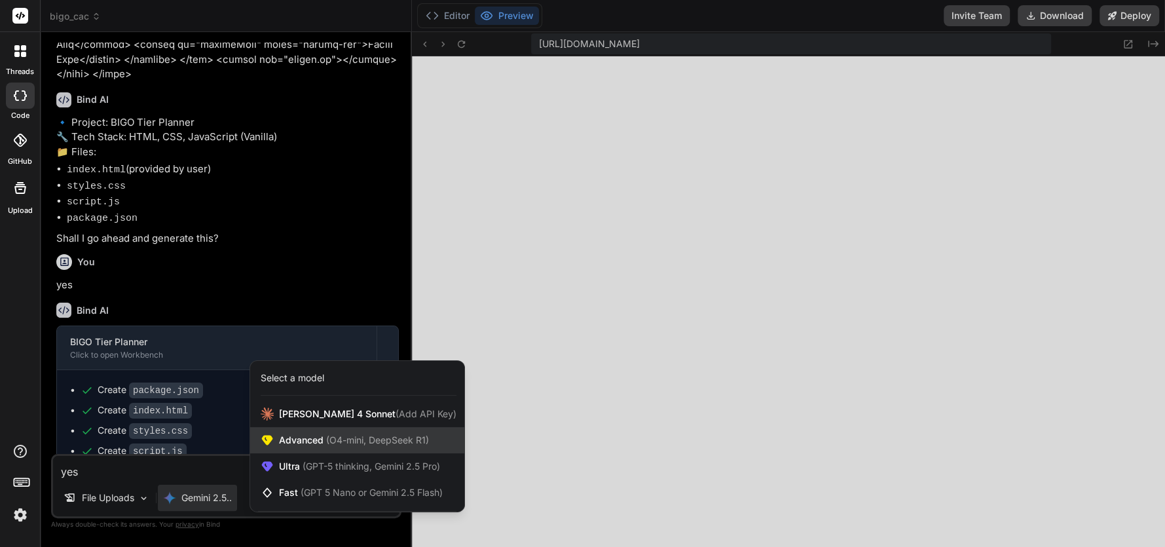
click at [325, 441] on span "(O4-mini, DeepSeek R1)" at bounding box center [375, 439] width 105 height 11
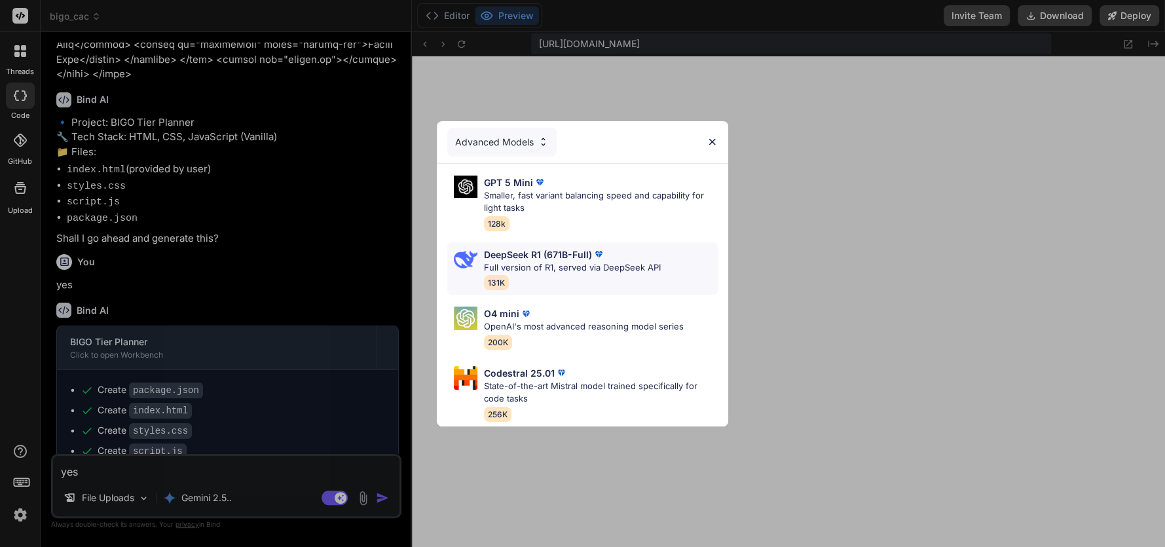
click at [524, 261] on p "Full version of R1, served via DeepSeek API" at bounding box center [572, 267] width 177 height 13
type textarea "x"
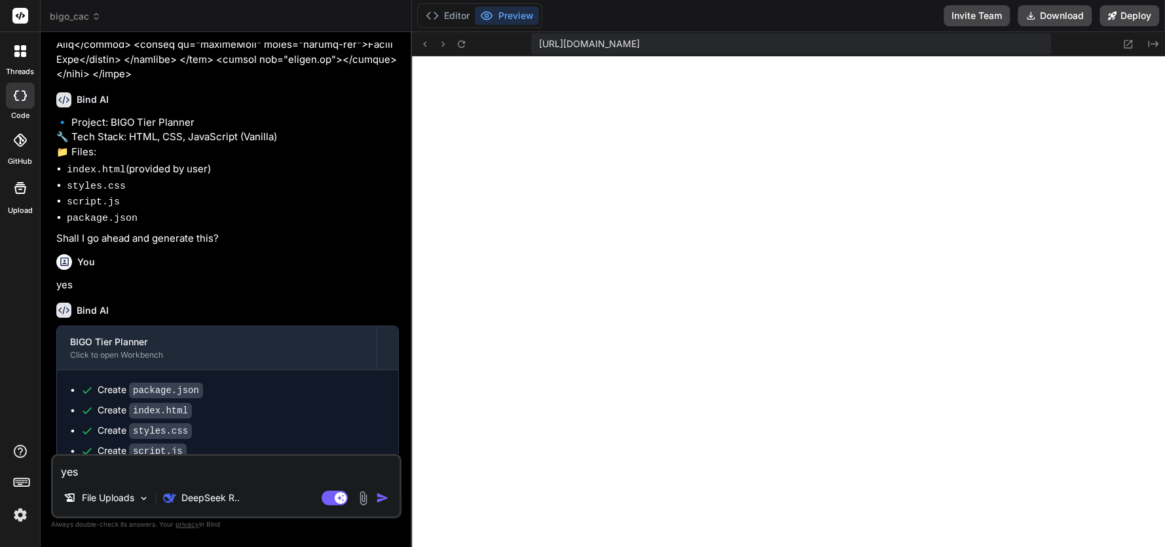
click at [159, 475] on textarea "yes" at bounding box center [226, 468] width 346 height 24
type textarea "c"
type textarea "x"
type textarea "ca"
type textarea "x"
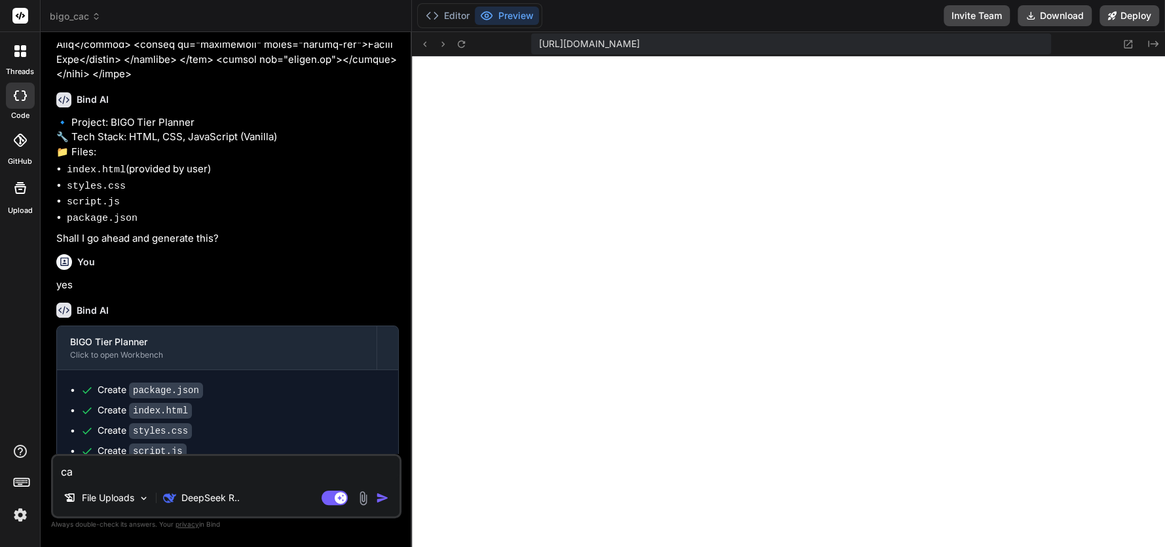
type textarea "can"
type textarea "x"
type textarea "can"
type textarea "x"
type textarea "can y"
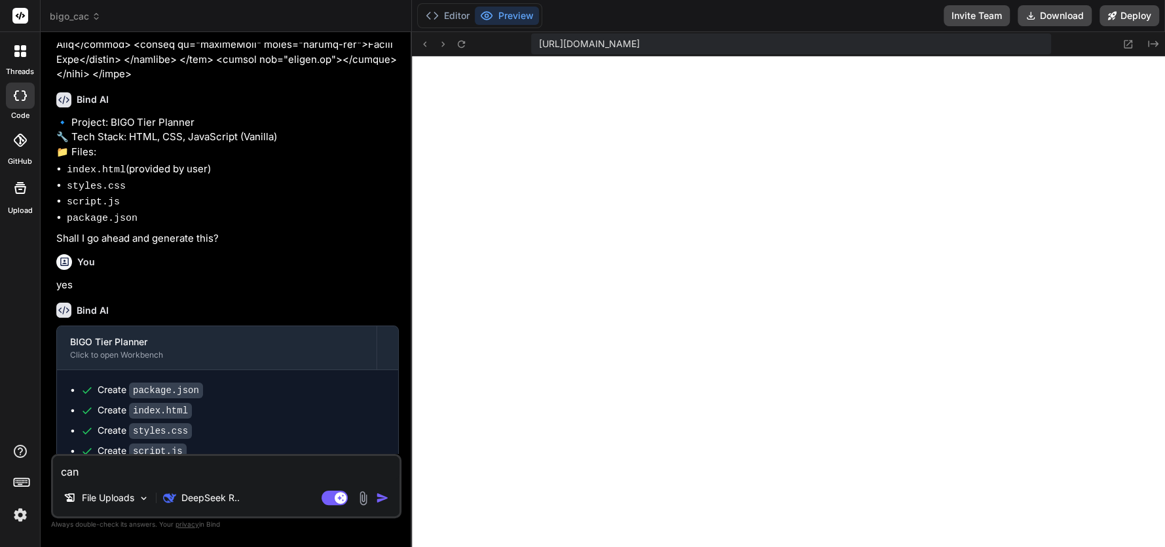
type textarea "x"
type textarea "can yo"
type textarea "x"
type textarea "can you"
type textarea "x"
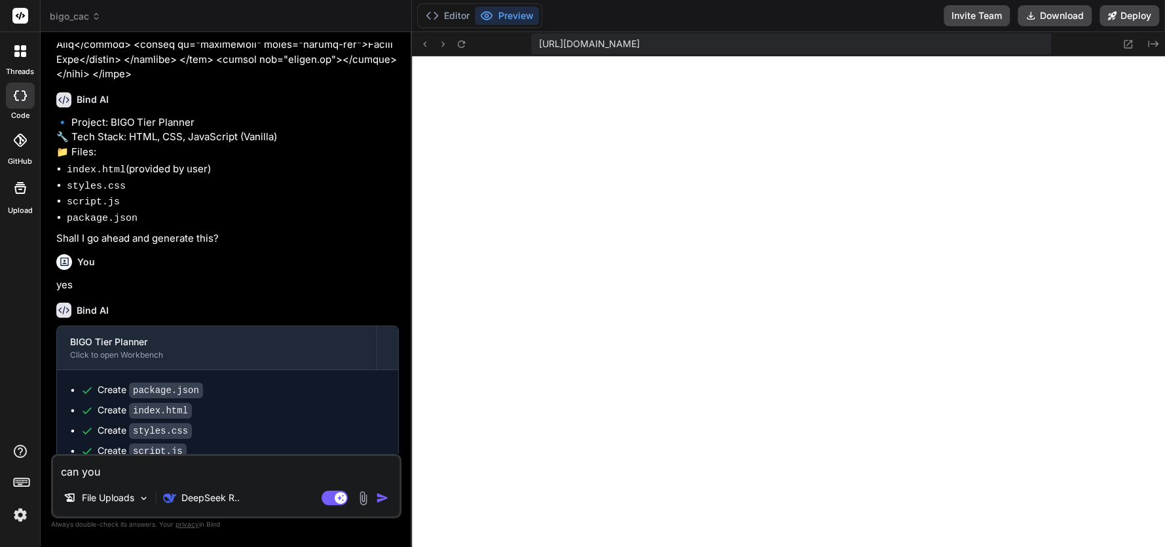
type textarea "can you"
type textarea "x"
type textarea "can you m"
type textarea "x"
type textarea "can you ma"
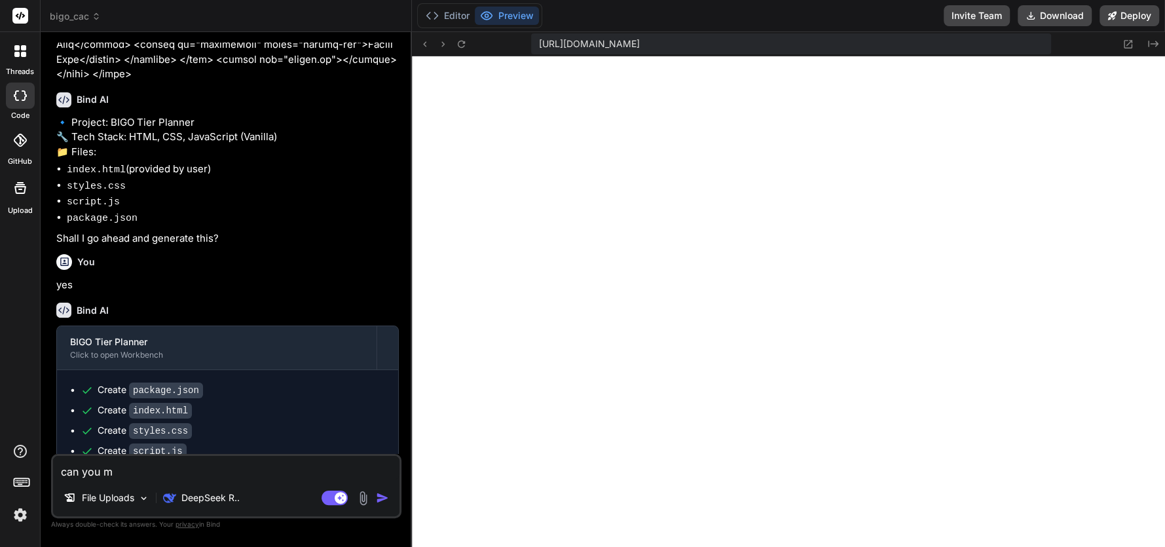
type textarea "x"
type textarea "can you mak"
type textarea "x"
type textarea "can you make"
type textarea "x"
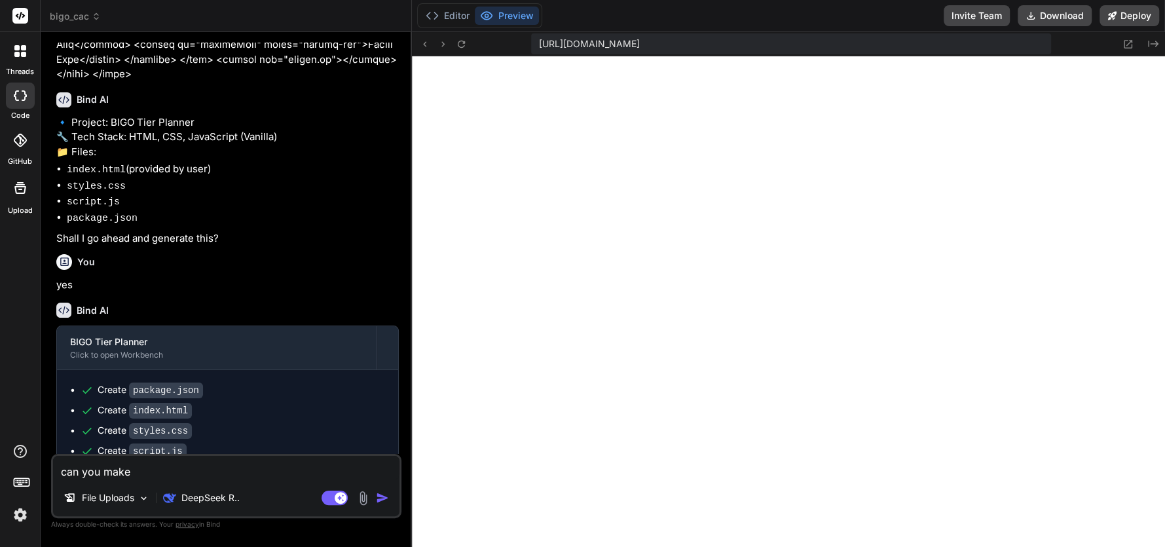
type textarea "can you make"
type textarea "x"
type textarea "can you make i"
type textarea "x"
type textarea "can you make it"
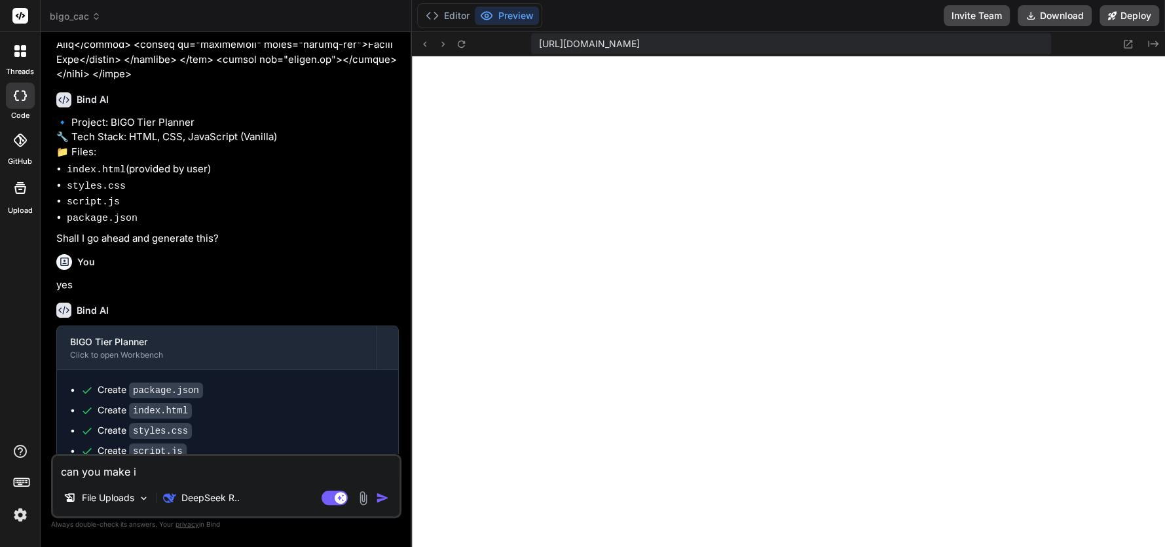
type textarea "x"
type textarea "can you make it"
type textarea "x"
type textarea "can you make it l"
type textarea "x"
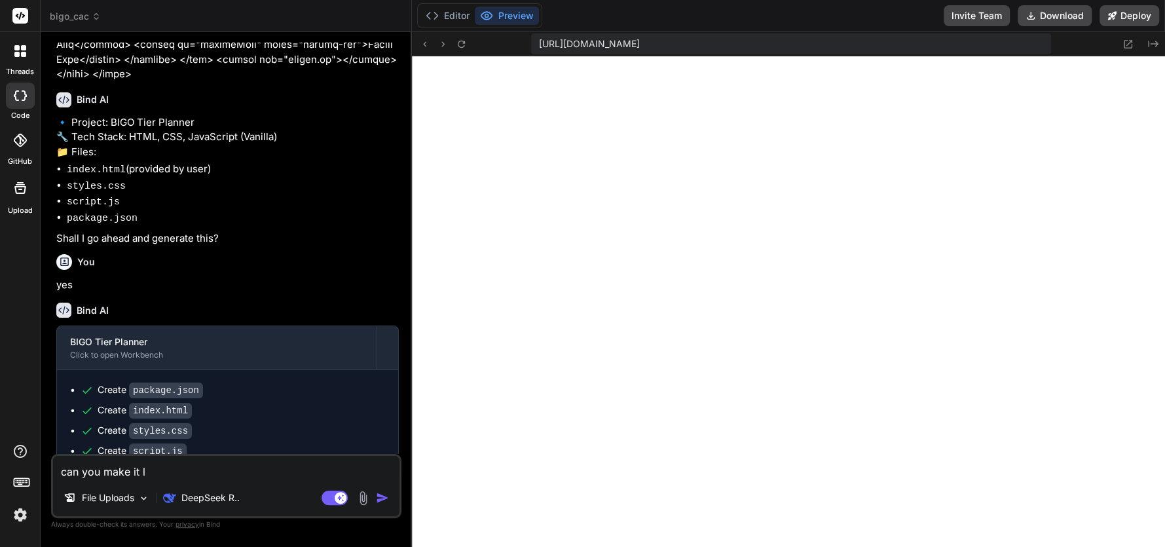
type textarea "can you make it lo"
type textarea "x"
type textarea "can you make it loo"
type textarea "x"
type textarea "can you make it look"
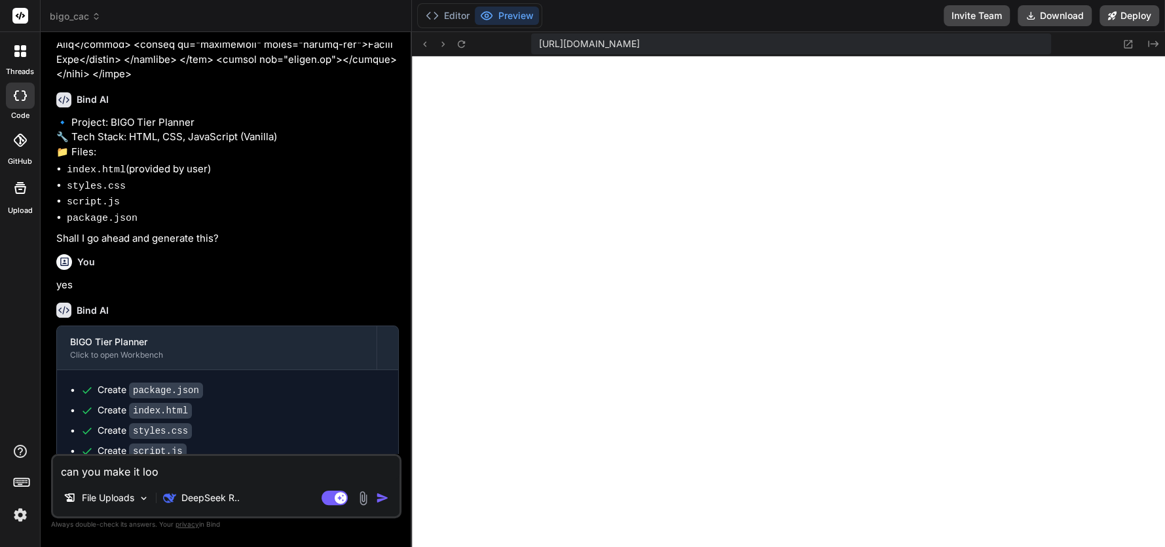
type textarea "x"
type textarea "can you make it look"
type textarea "x"
type textarea "can you make it look b"
type textarea "x"
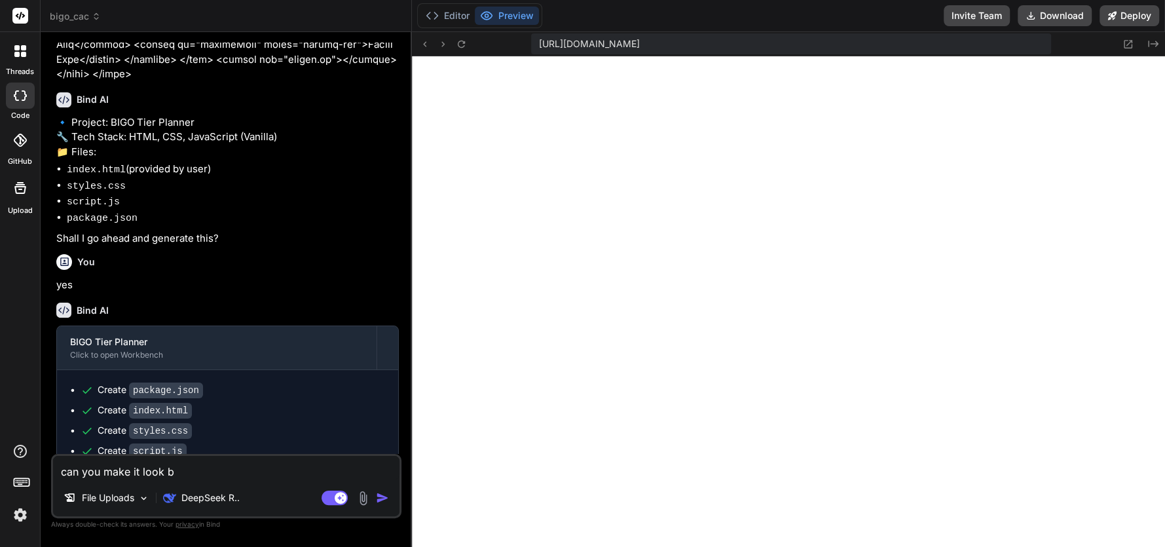
type textarea "can you make it look be"
type textarea "x"
type textarea "can you make it look bet"
type textarea "x"
type textarea "can you make it look bett"
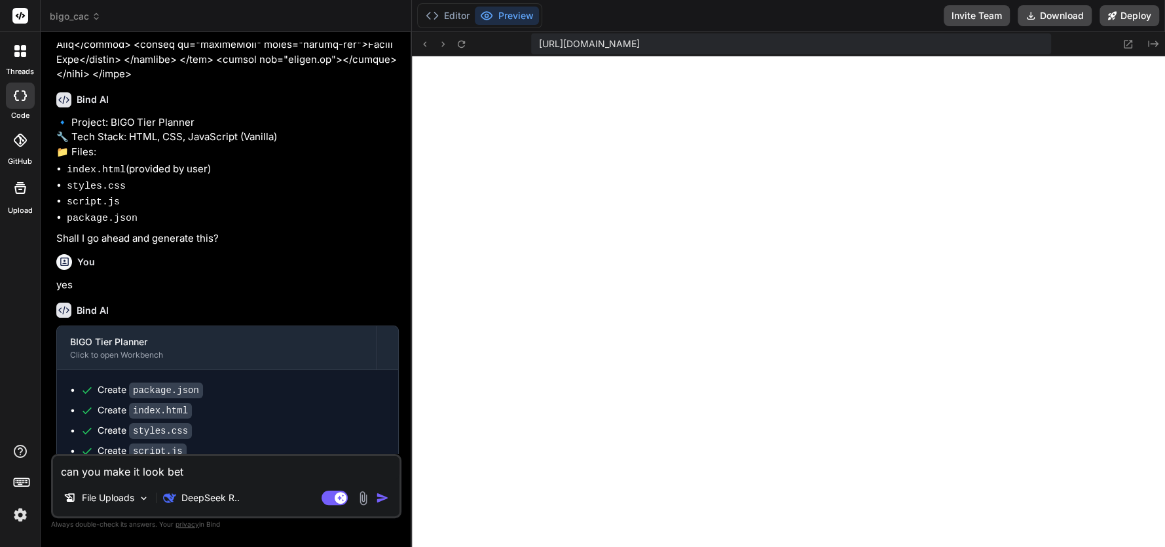
type textarea "x"
type textarea "can you make it look [PERSON_NAME]"
type textarea "x"
type textarea "can you make it look better"
type textarea "x"
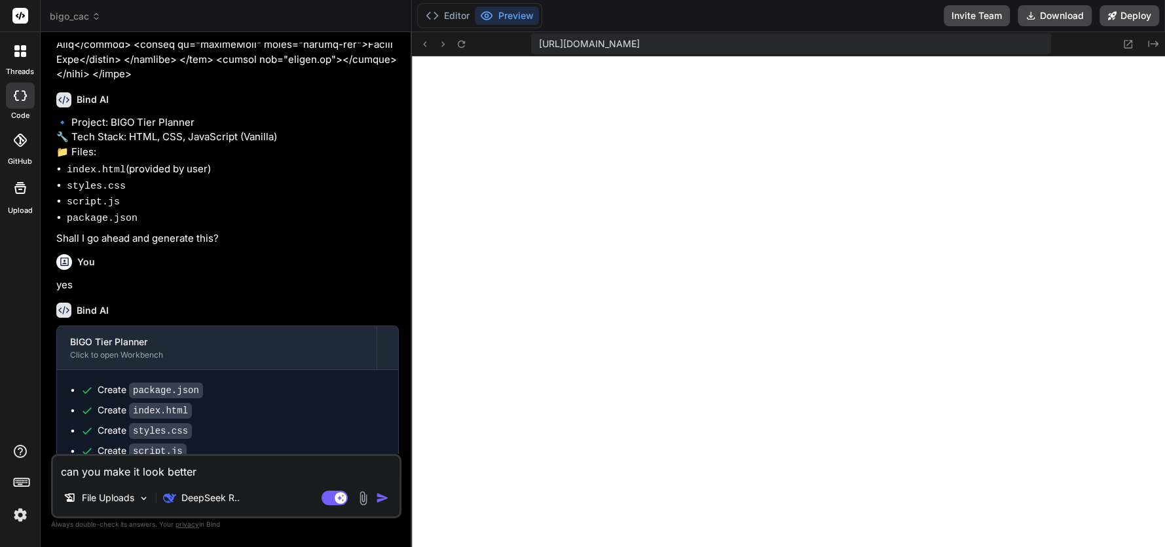
type textarea "can you make it look better"
type textarea "x"
type textarea "can you make it look better w"
type textarea "x"
type textarea "can you make it look better wi"
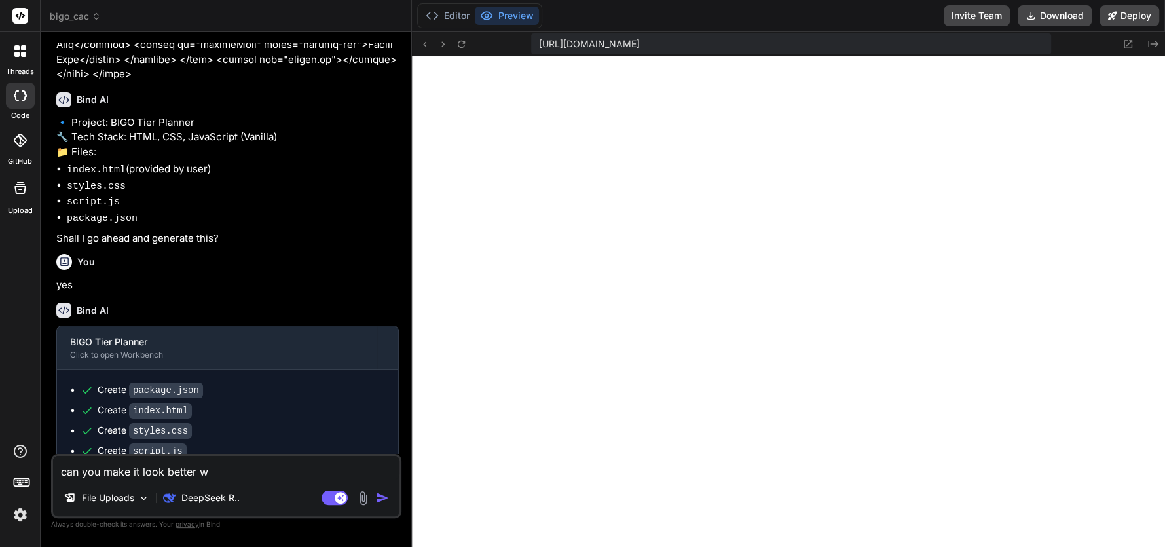
type textarea "x"
type textarea "can you make it look better wit"
type textarea "x"
type textarea "can you make it look better with"
type textarea "x"
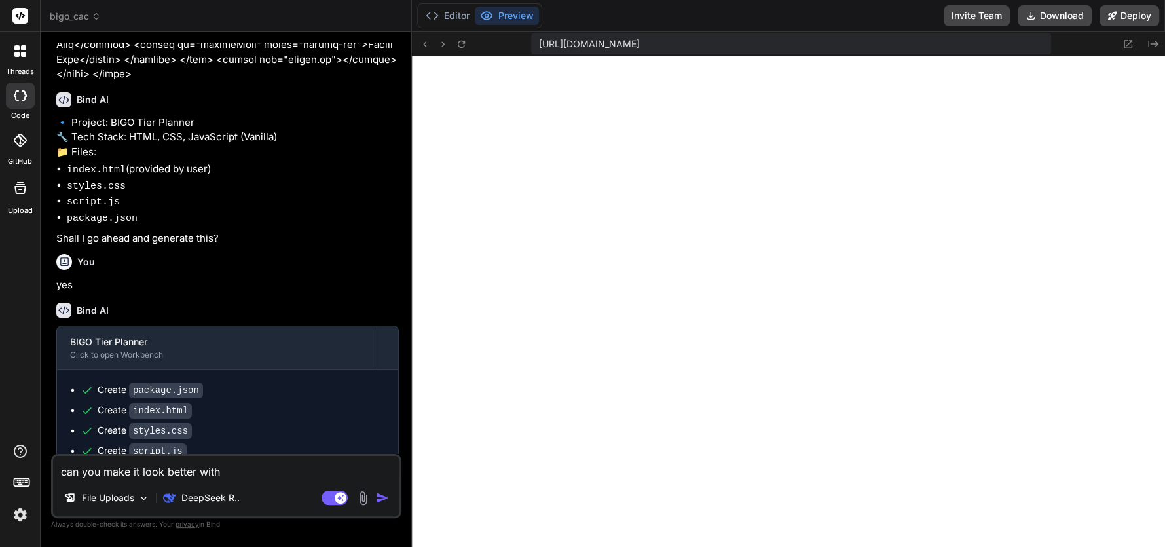
type textarea "can you make it look better with"
type textarea "x"
type textarea "can you make it look better with b"
type textarea "x"
type textarea "can you make it look better with bl"
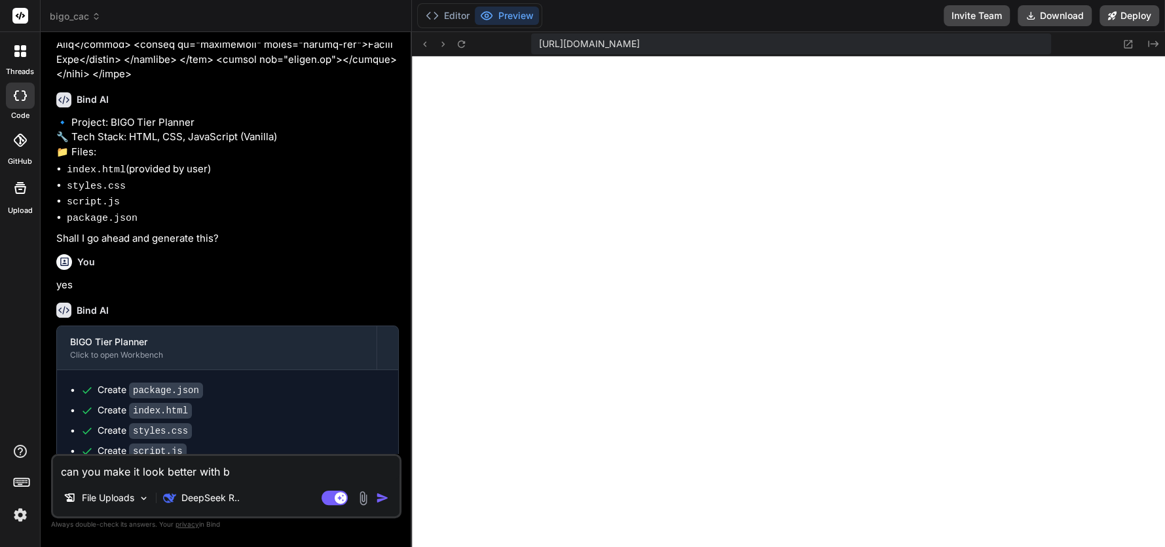
type textarea "x"
type textarea "can you make it look better with bla"
type textarea "x"
type textarea "can you make it look better with blac"
type textarea "x"
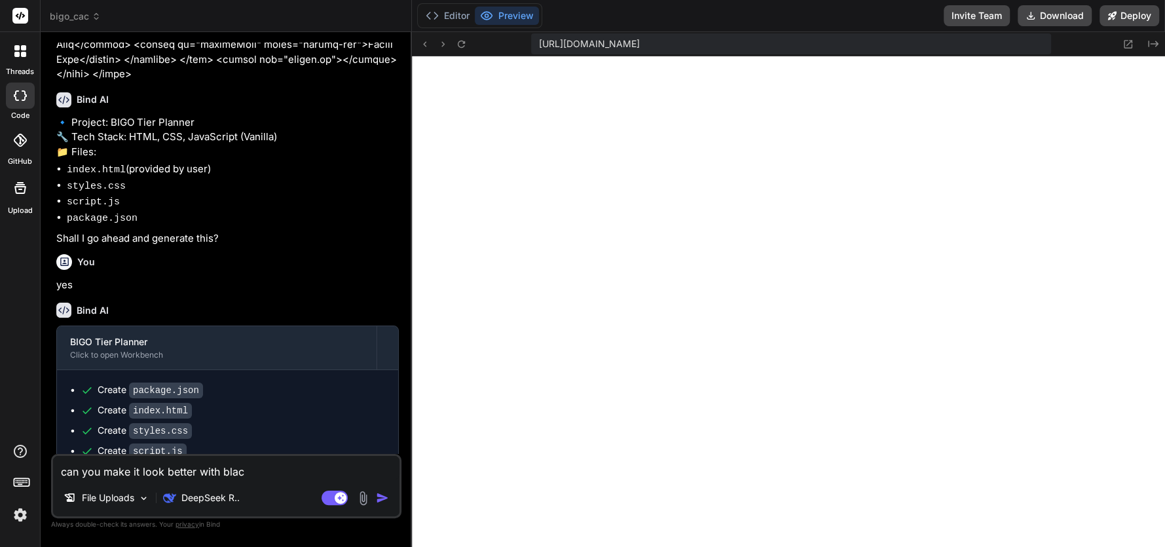
type textarea "can you make it look better with black"
type textarea "x"
type textarea "can you make it look better with black"
type textarea "x"
type textarea "can you make it look better with black a"
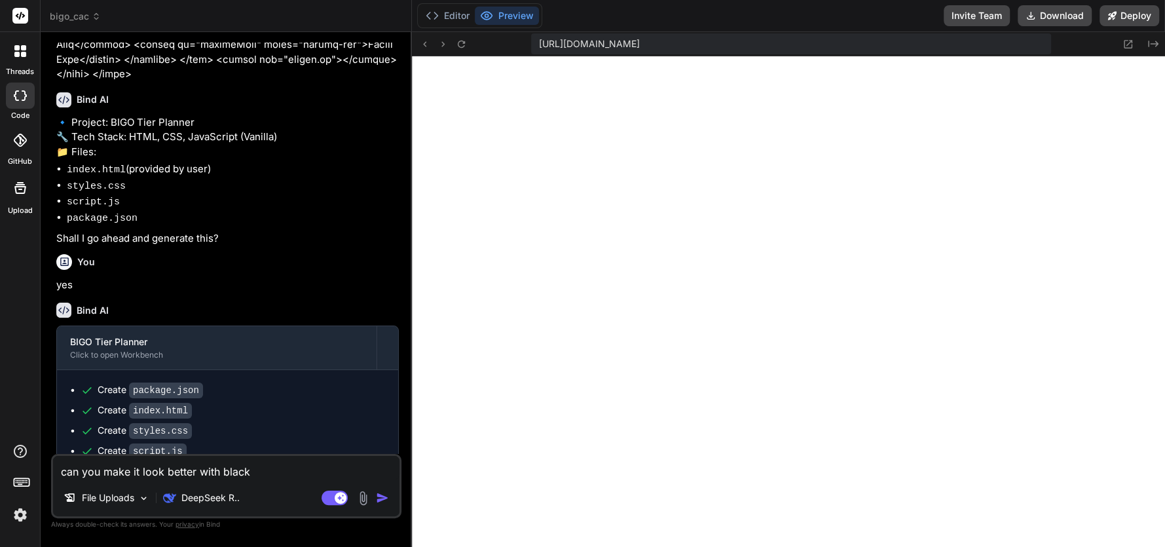
type textarea "x"
type textarea "can you make it look better with black"
type textarea "x"
type textarea "can you make it look better with black u"
type textarea "x"
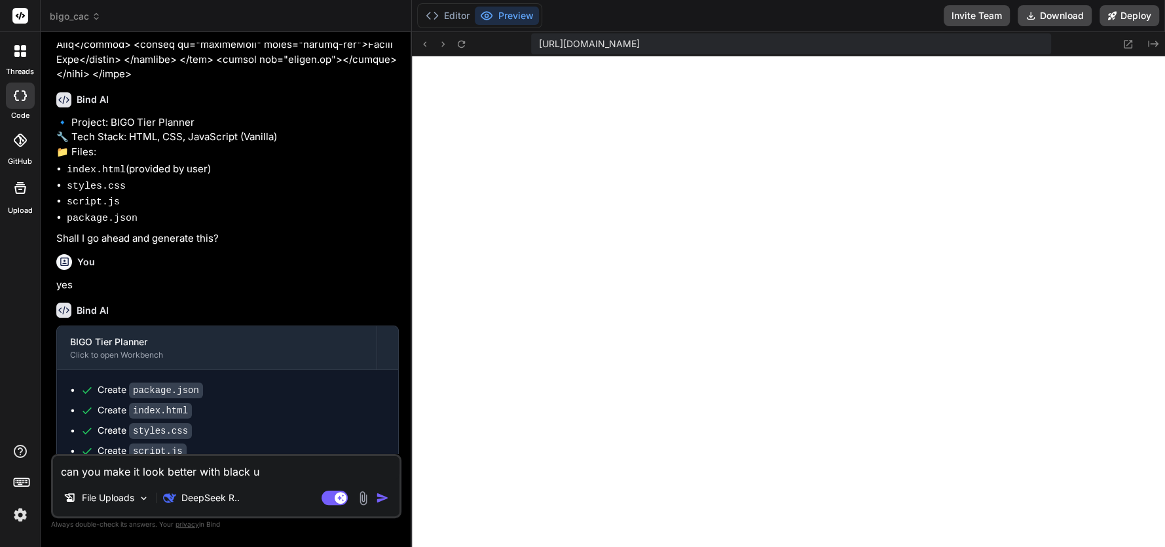
type textarea "can you make it look better with black us"
type textarea "x"
type textarea "can you make it look better with black usi"
type textarea "x"
type textarea "can you make it look better with black usin"
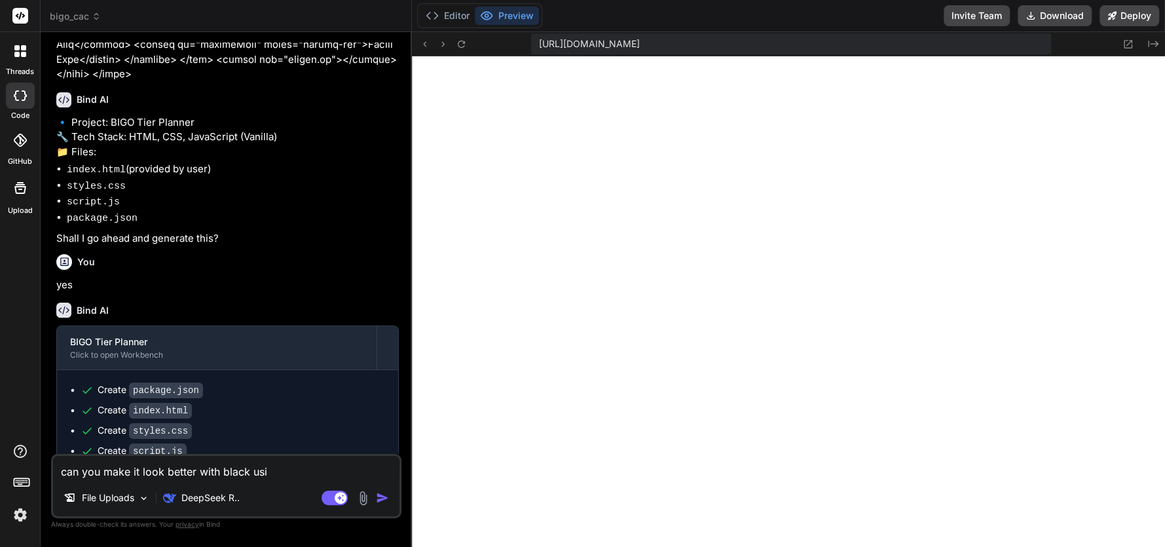
type textarea "x"
type textarea "can you make it look better with black using"
type textarea "x"
type textarea "can you make it look better with black using"
type textarea "x"
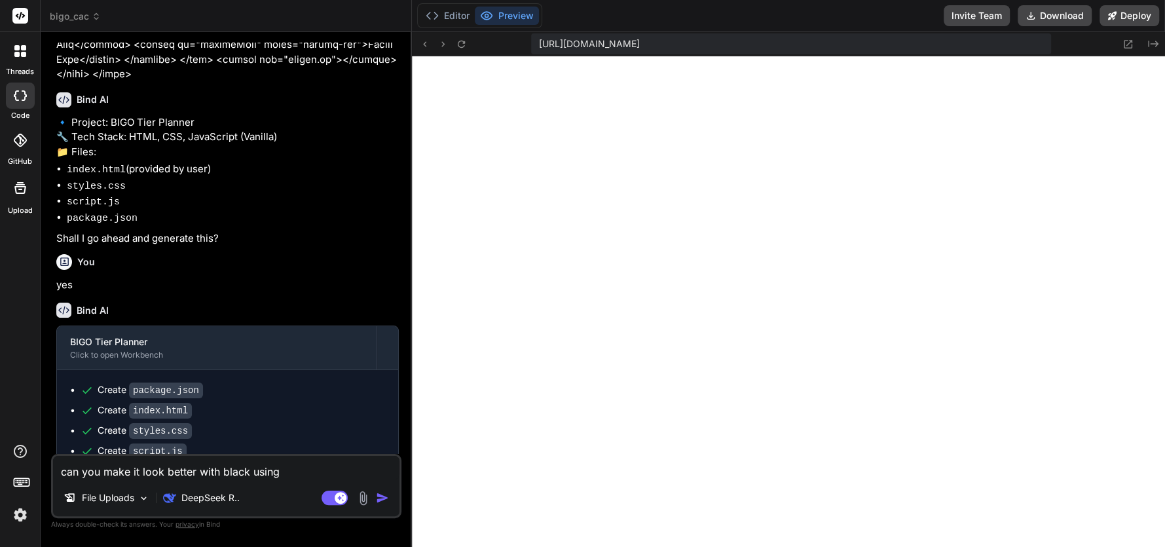
type textarea "can you make it look better with black using o"
type textarea "x"
type textarea "can you make it look better with black using on"
type textarea "x"
type textarea "can you make it look better with black using onl"
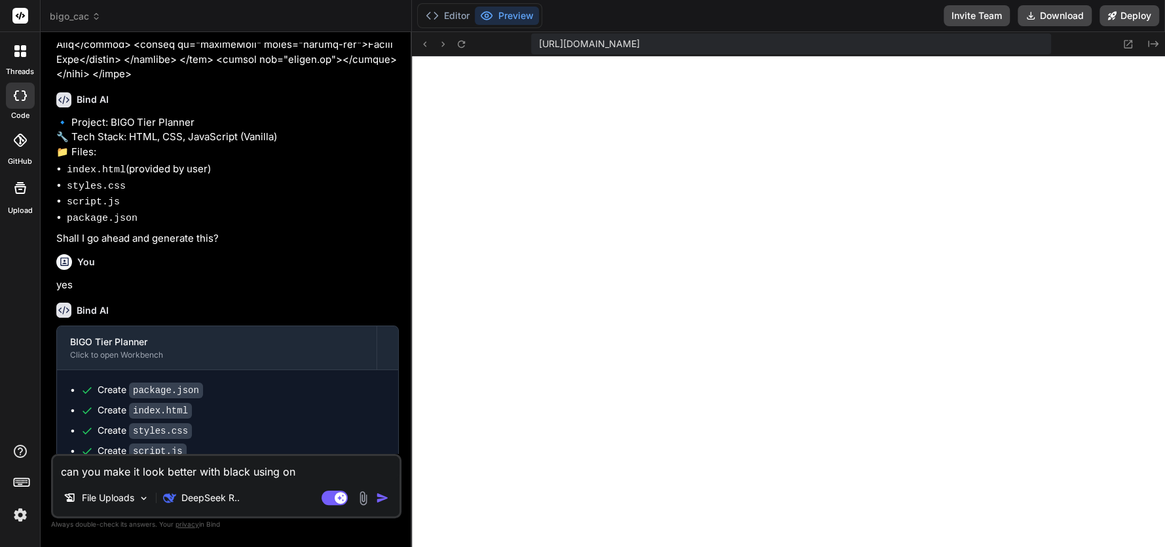
type textarea "x"
type textarea "can you make it look better with black using only"
type textarea "x"
type textarea "can you make it look better with black using only"
type textarea "x"
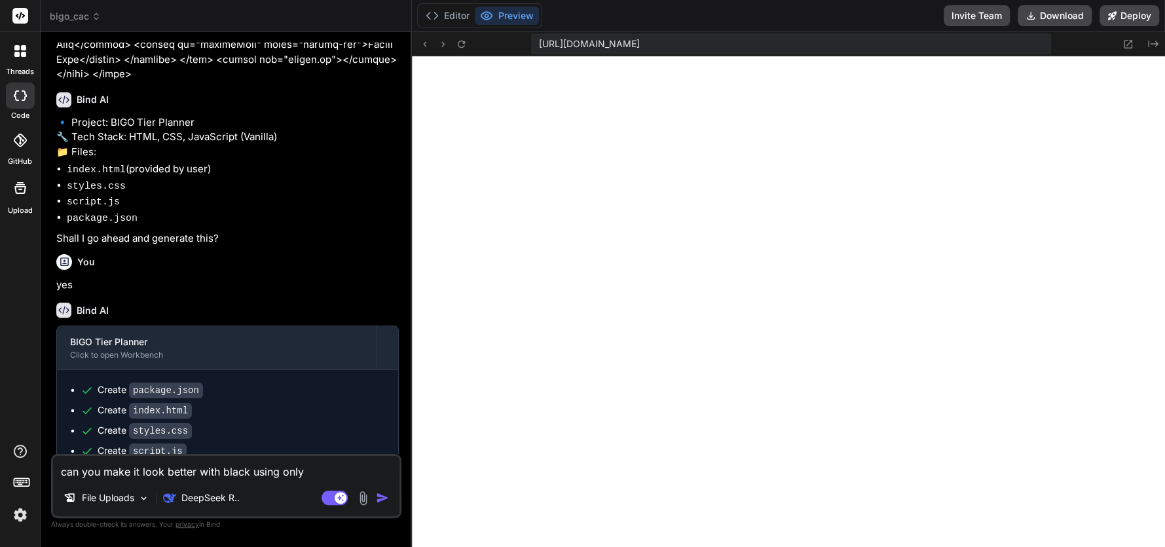
type textarea "can you make it look better with black using only b"
type textarea "x"
type textarea "can you make it look better with black using only bl"
type textarea "x"
type textarea "can you make it look better with black using only bla"
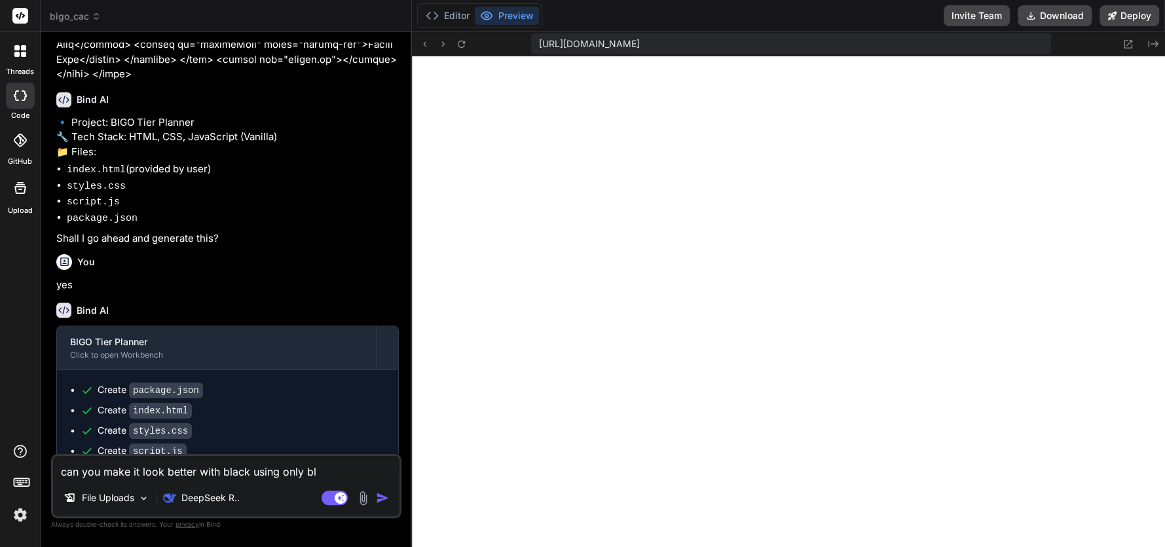
type textarea "x"
type textarea "can you make it look better with black using only blac"
type textarea "x"
type textarea "can you make it look better with black using only black"
type textarea "x"
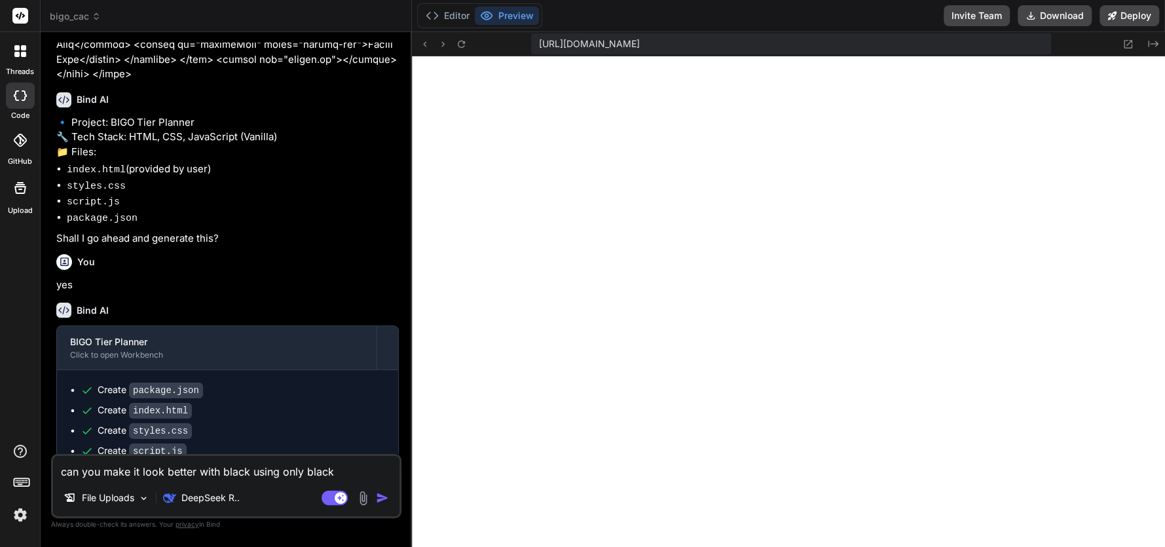
type textarea "can you make it look better with black using only black"
type textarea "x"
type textarea "can you make it look better with black using only black w"
type textarea "x"
type textarea "can you make it look better with black using only black wh"
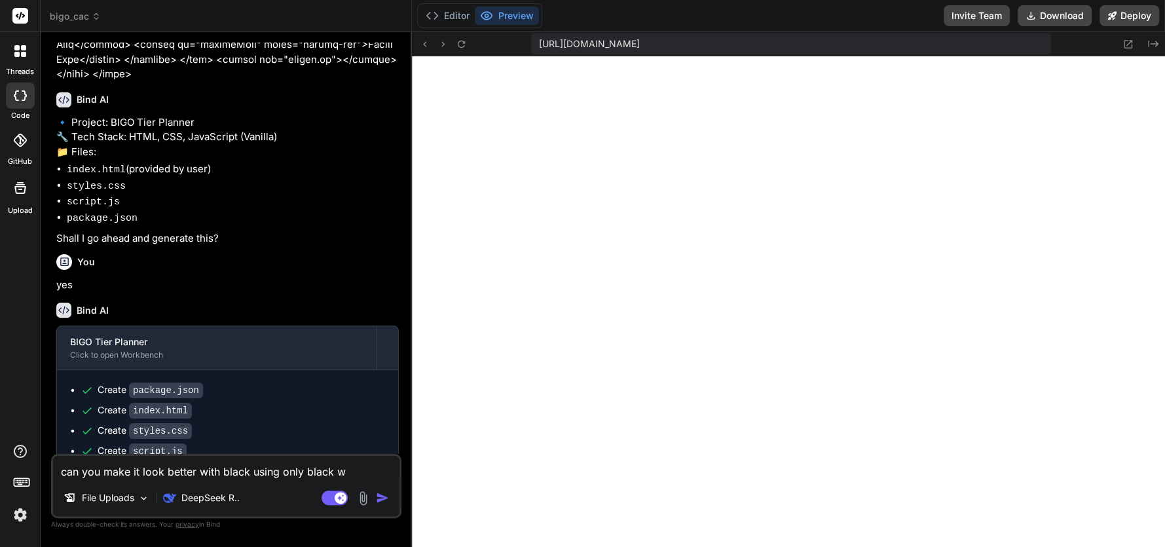
type textarea "x"
type textarea "can you make it look better with black using only black whi"
type textarea "x"
type textarea "can you make it look better with black using only black whit"
type textarea "x"
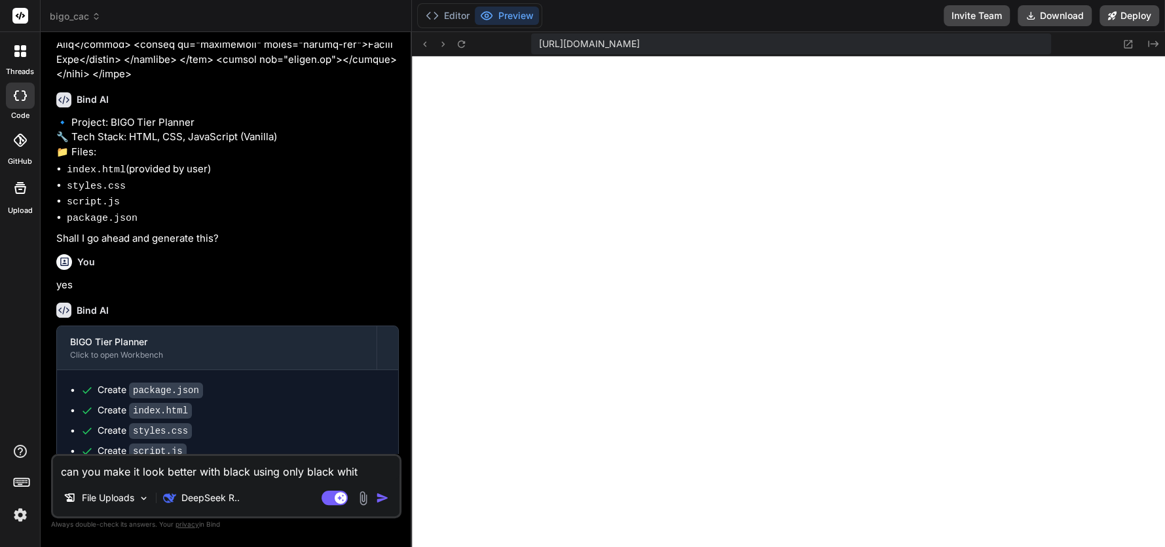
type textarea "can you make it look better with black using only black white"
type textarea "x"
type textarea "can you make it look better with black using only black white"
type textarea "x"
type textarea "can you make it look better with black using only black white a"
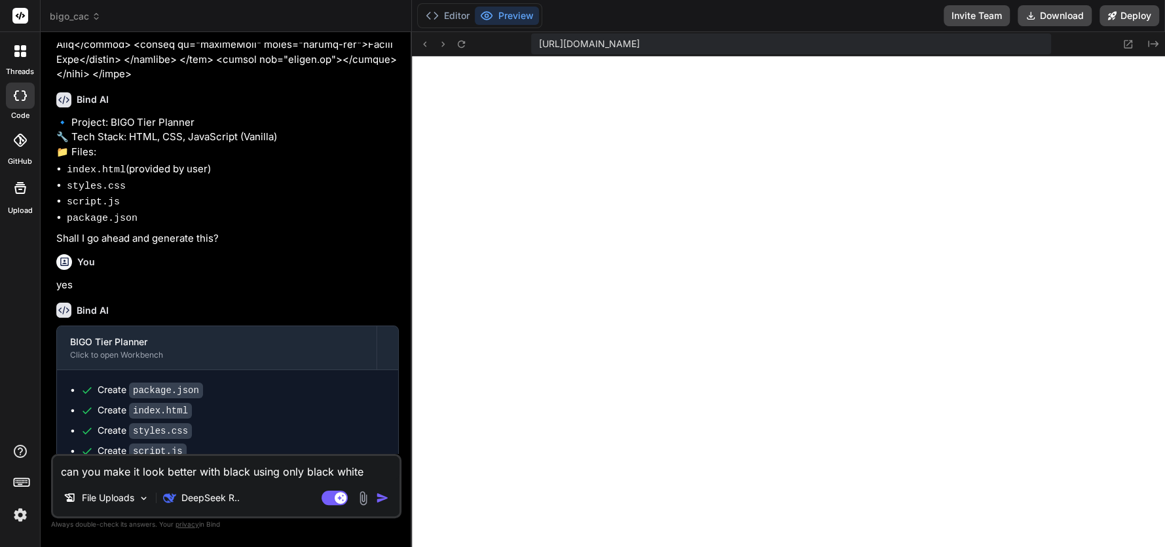
type textarea "x"
type textarea "can you make it look better with black using only black white an"
type textarea "x"
type textarea "can you make it look better with black using only black white and"
type textarea "x"
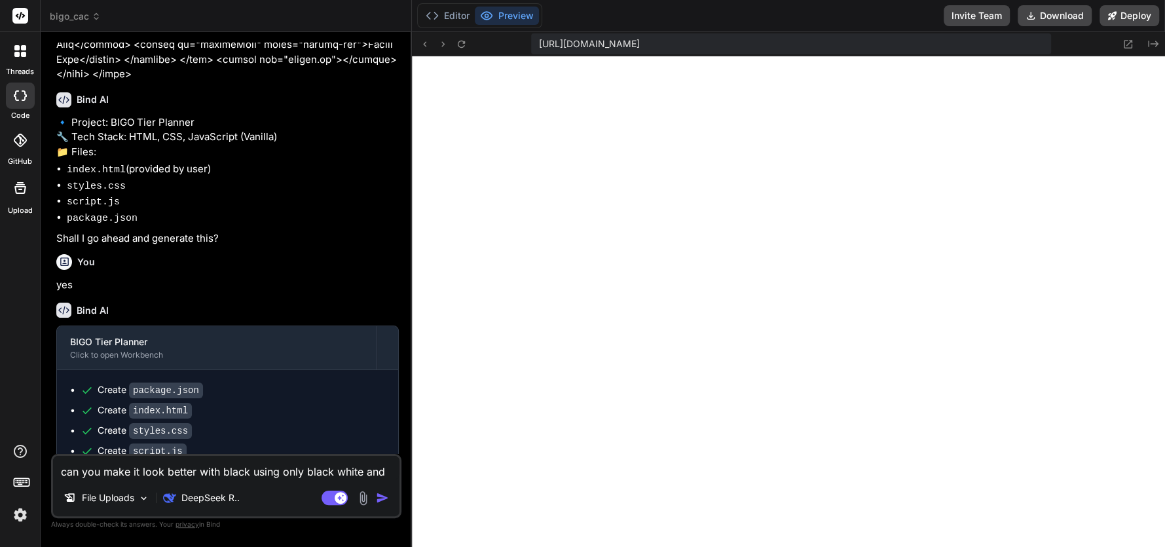
type textarea "can you make it look better with black using only black white and"
type textarea "x"
type textarea "can you make it look better with black using only black white and r"
type textarea "x"
type textarea "can you make it look better with black using only black white and re"
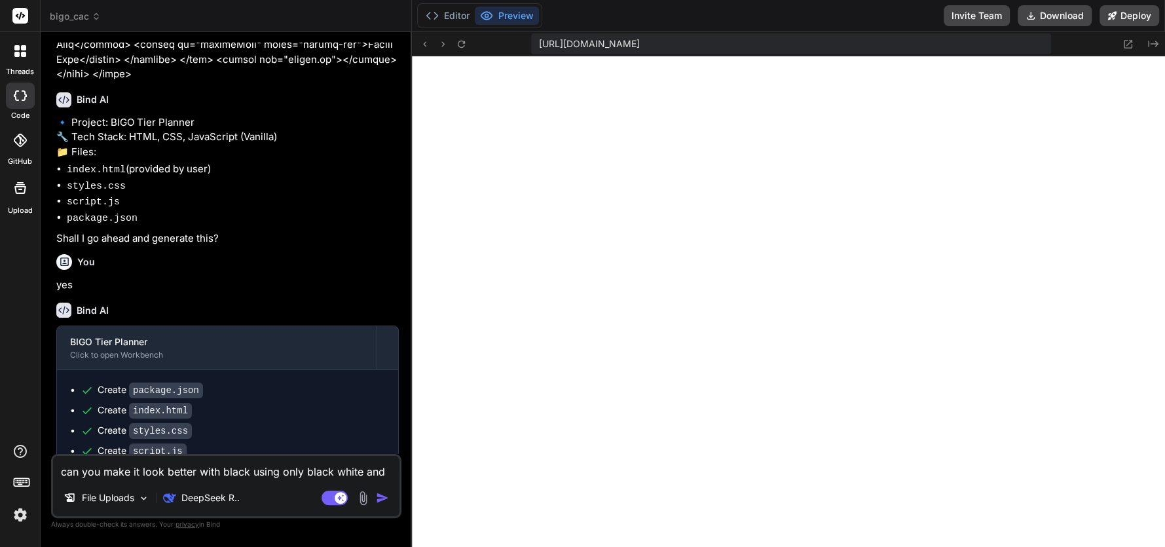
type textarea "x"
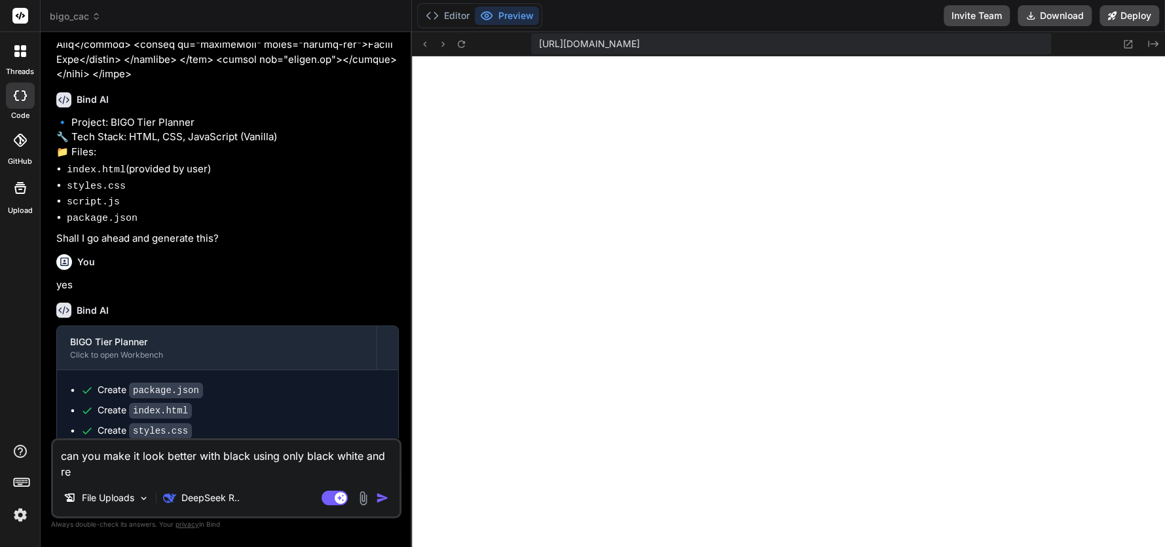
type textarea "can you make it look better with black using only black white and rea"
type textarea "x"
type textarea "can you make it look better with black using only black white and read"
type textarea "x"
type textarea "can you make it look better with black using only black white and read"
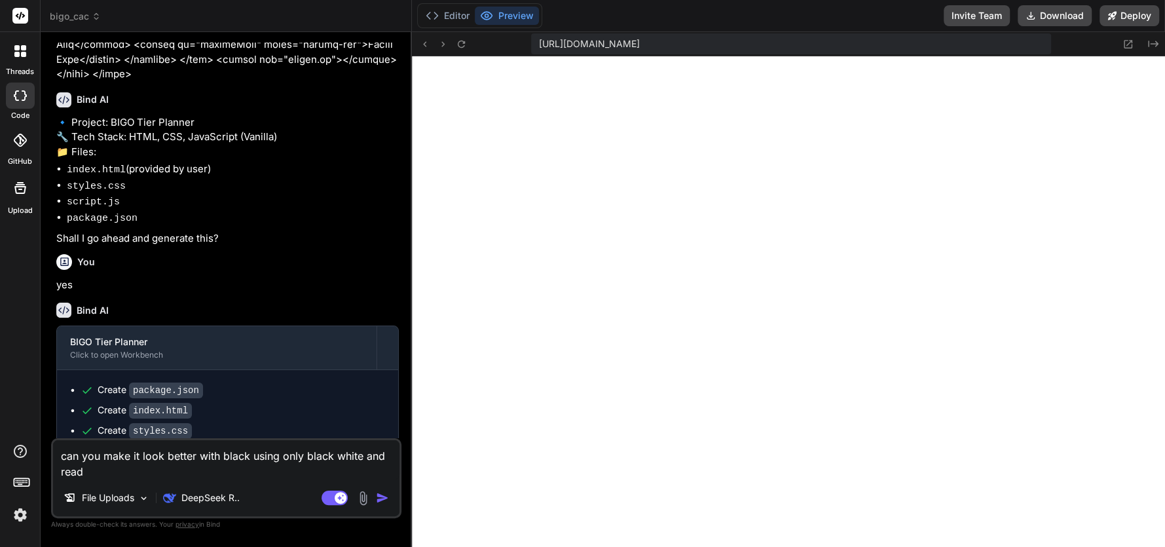
type textarea "x"
type textarea "can you make it look better with black using only black white and read c"
type textarea "x"
type textarea "can you make it look better with black using only black white and read co"
type textarea "x"
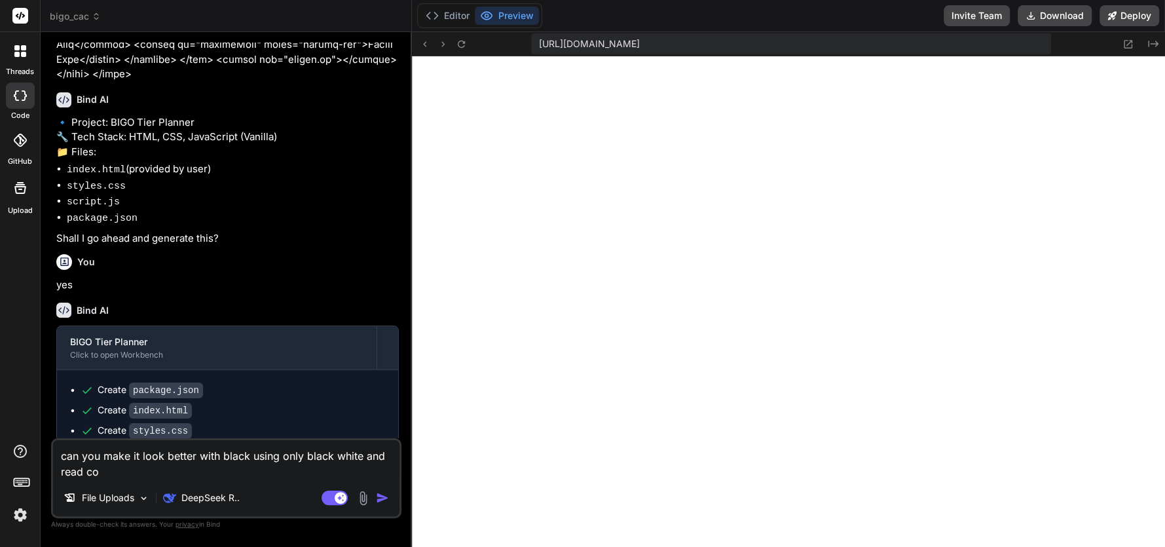
type textarea "can you make it look better with black using only black white and read col"
type textarea "x"
type textarea "can you make it look better with black using only black white and read coll"
type textarea "x"
type textarea "can you make it look better with black using only black white and read collo"
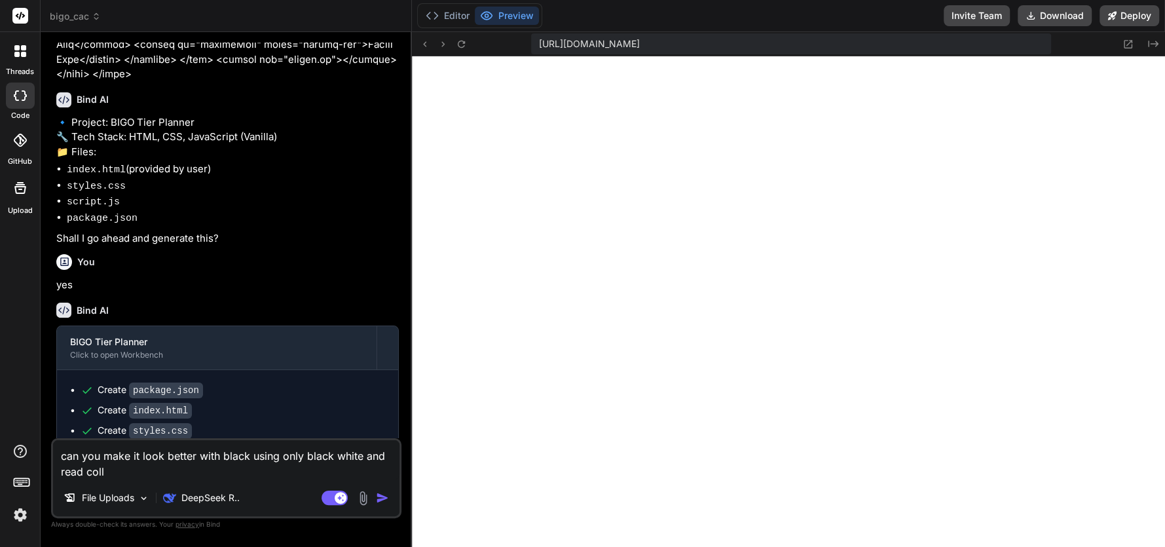
type textarea "x"
type textarea "can you make it look better with black using only black white and read collor"
type textarea "x"
type textarea "can you make it look better with black using only black white and read collor"
type textarea "x"
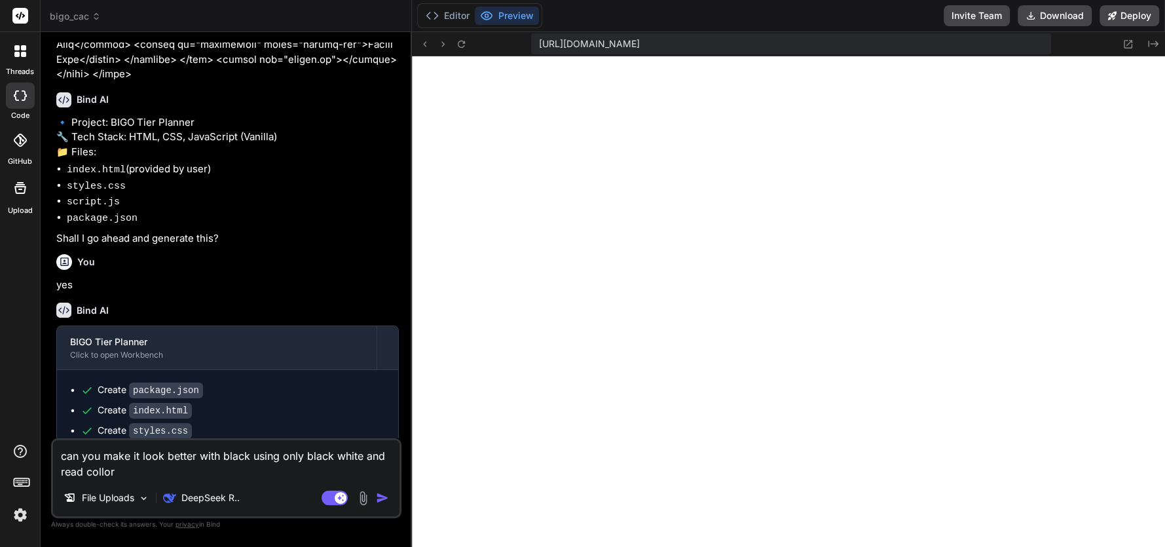
type textarea "can you make it look better with black using only black white and read collor"
type textarea "x"
type textarea "can you make it look better with black using only black white and read collo"
type textarea "x"
type textarea "can you make it look better with black using only black white and read coll"
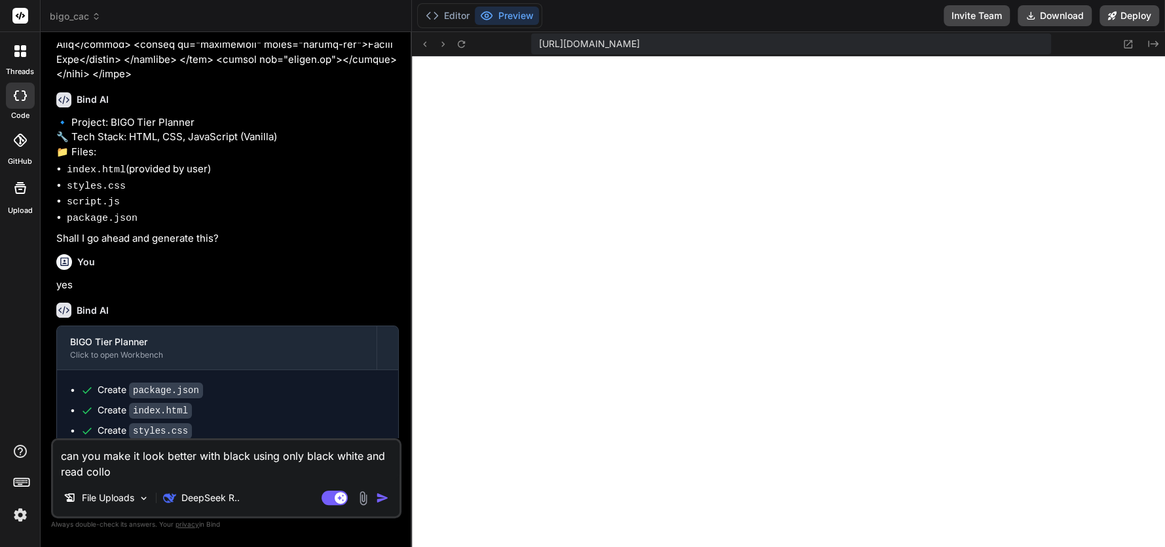
type textarea "x"
type textarea "can you make it look better with black using only black white and read collo"
type textarea "x"
type textarea "can you make it look better with black using only black white and read coll"
type textarea "x"
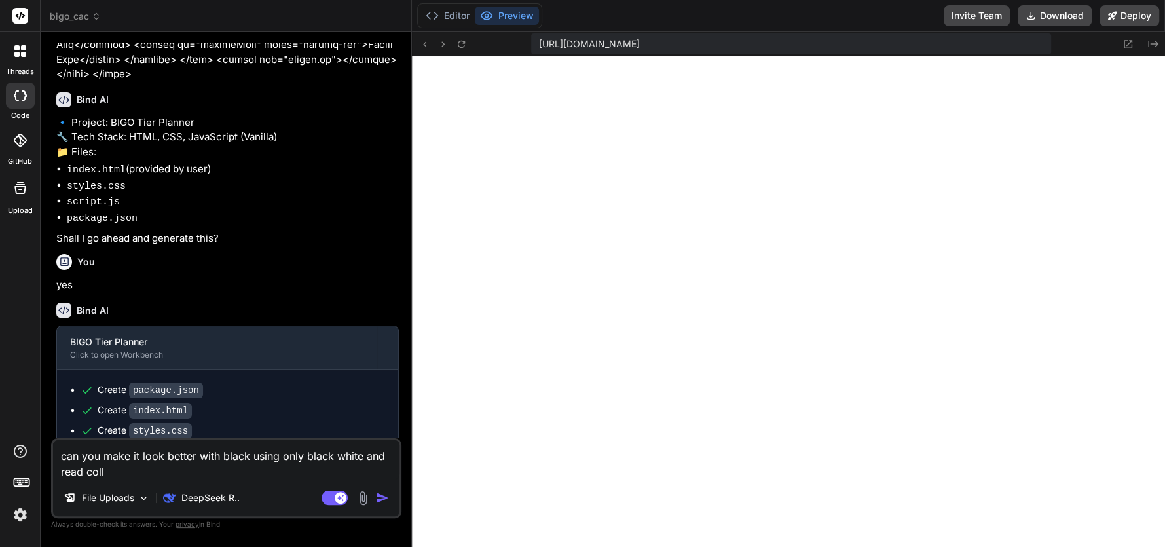
type textarea "can you make it look better with black using only black white and read col"
type textarea "x"
type textarea "can you make it look better with black using only black white and read colo"
type textarea "x"
type textarea "can you make it look better with black using only black white and read color"
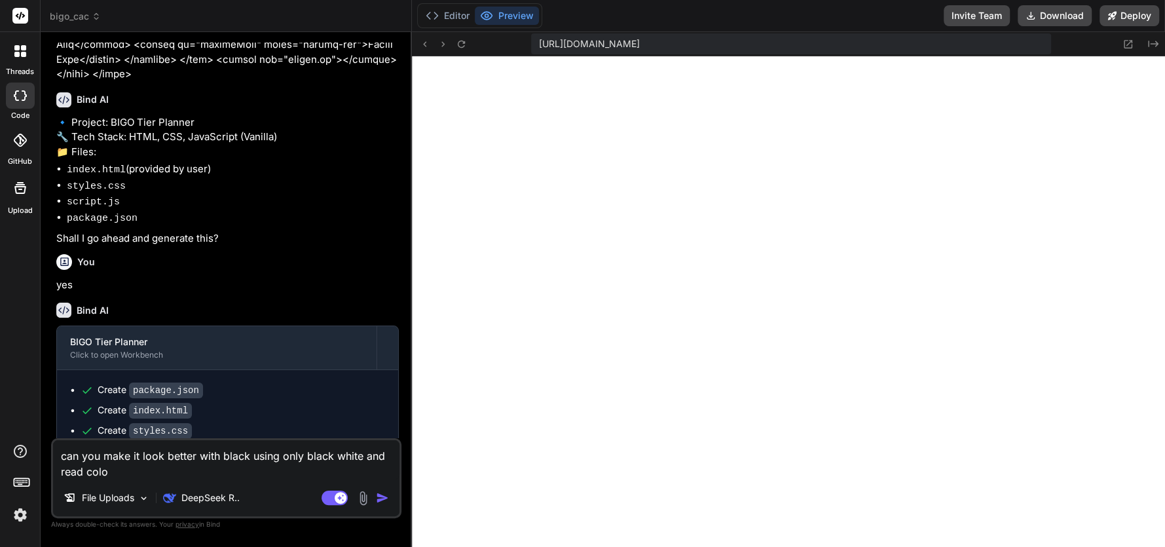
type textarea "x"
type textarea "can you make it look better with black using only black white and read colors"
type textarea "x"
type textarea "can you make it look better with black using only black white and read colors"
type textarea "x"
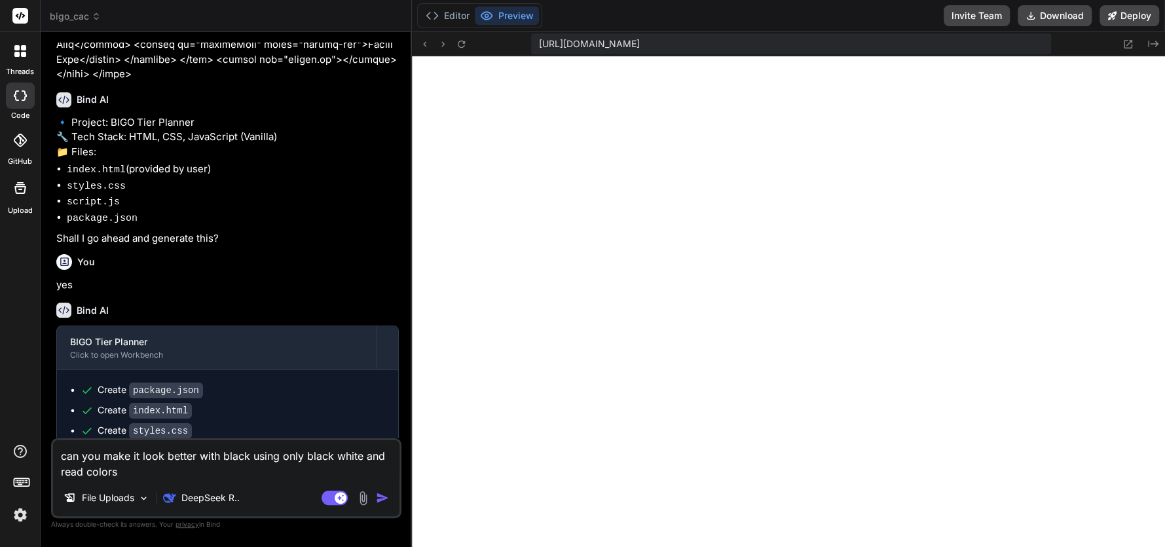
type textarea "can you make it look better with black using only black white and read colors"
click at [386, 496] on img "button" at bounding box center [382, 497] width 13 height 13
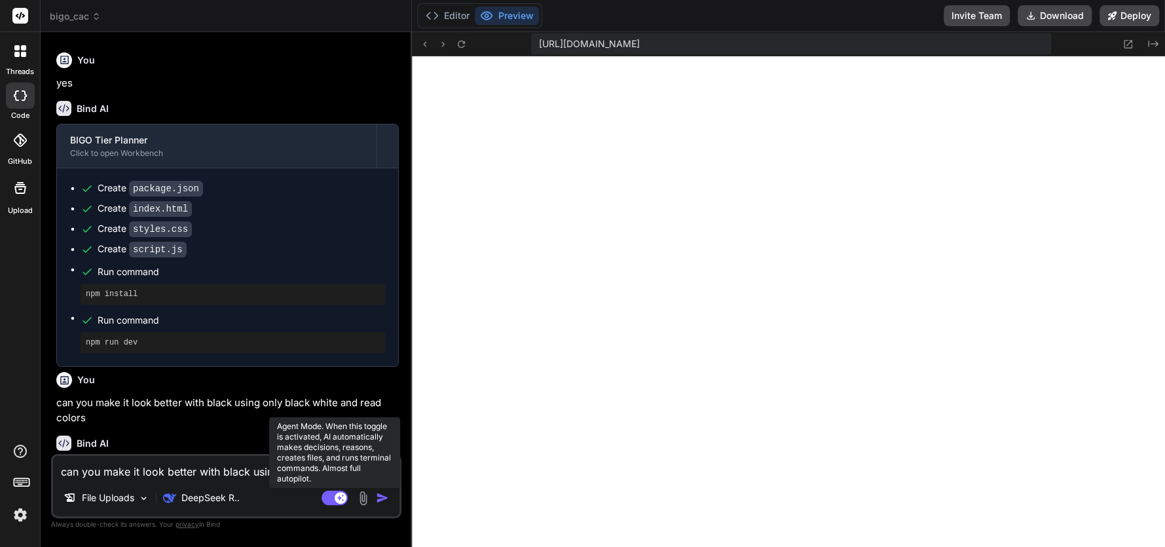
scroll to position [1821, 0]
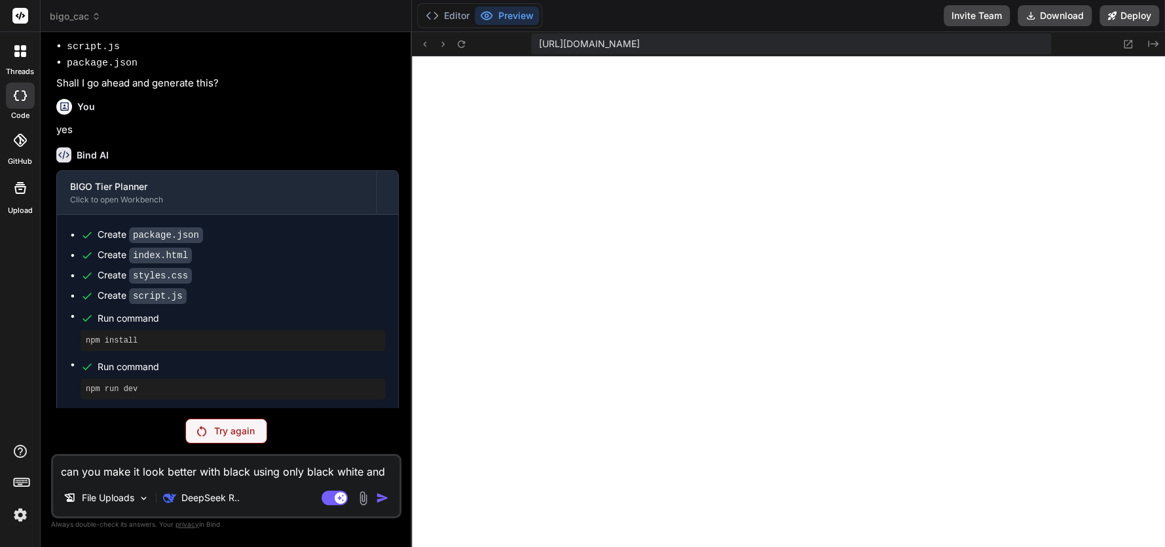
click at [208, 433] on div "Try again" at bounding box center [226, 430] width 82 height 25
click at [225, 501] on p "DeepSeek R.." at bounding box center [210, 497] width 58 height 13
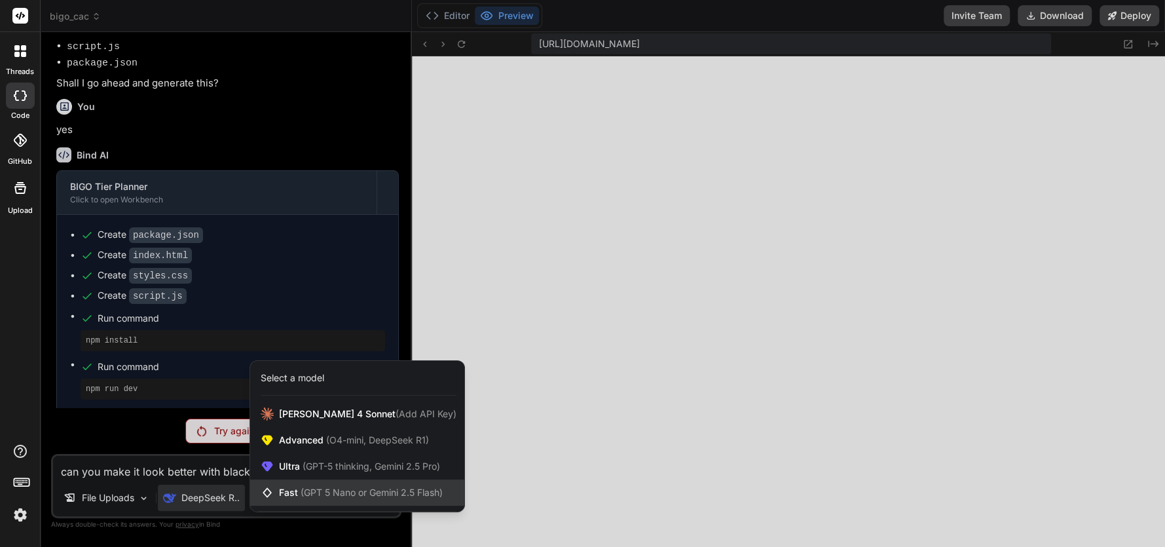
click at [282, 488] on span "Fast (GPT 5 Nano or Gemini 2.5 Flash)" at bounding box center [361, 492] width 164 height 13
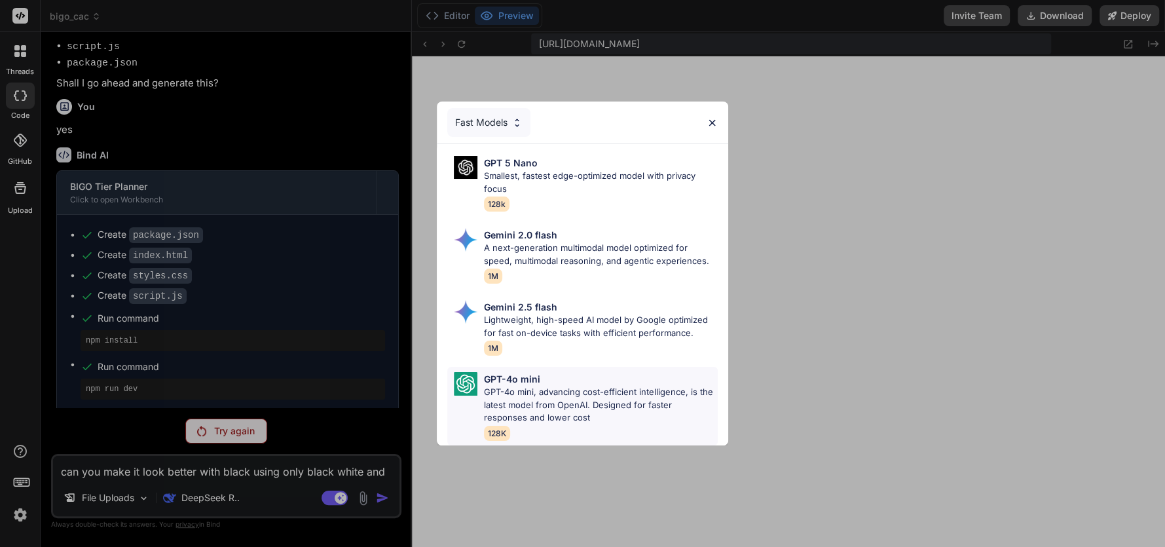
click at [539, 379] on p "GPT-4o mini" at bounding box center [512, 379] width 56 height 14
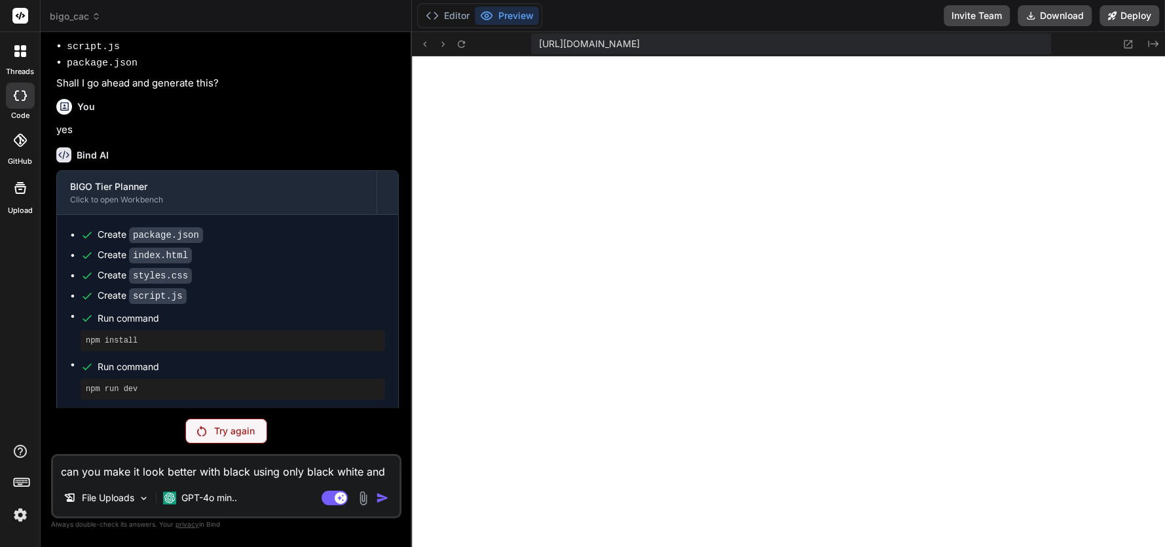
click at [246, 440] on div "Try again" at bounding box center [226, 430] width 82 height 25
click at [233, 496] on p "GPT-4o min.." at bounding box center [209, 497] width 56 height 13
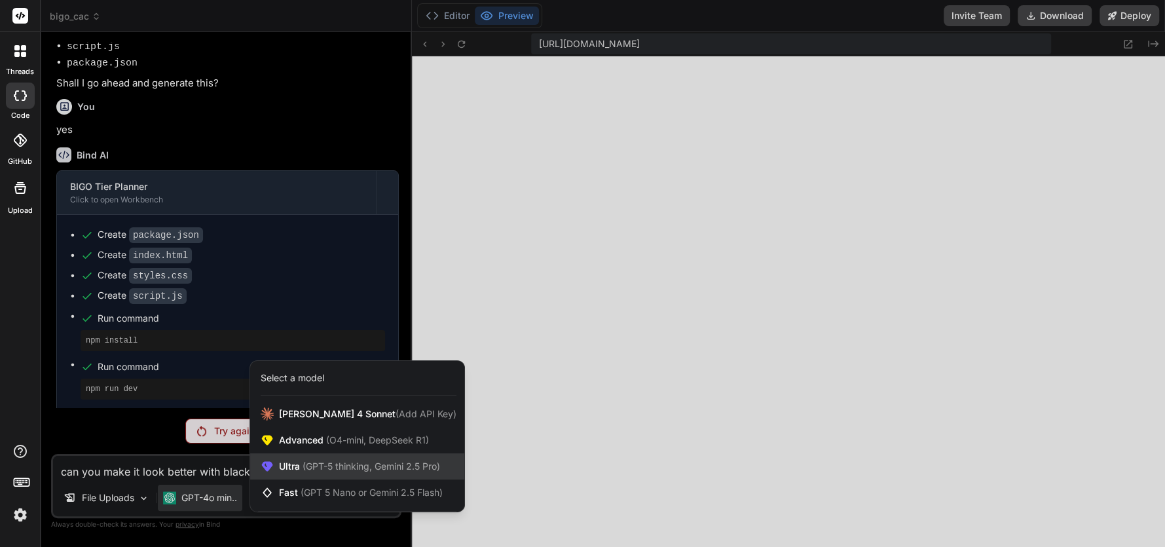
click at [299, 469] on span "Ultra (GPT-5 thinking, Gemini 2.5 Pro)" at bounding box center [359, 466] width 161 height 13
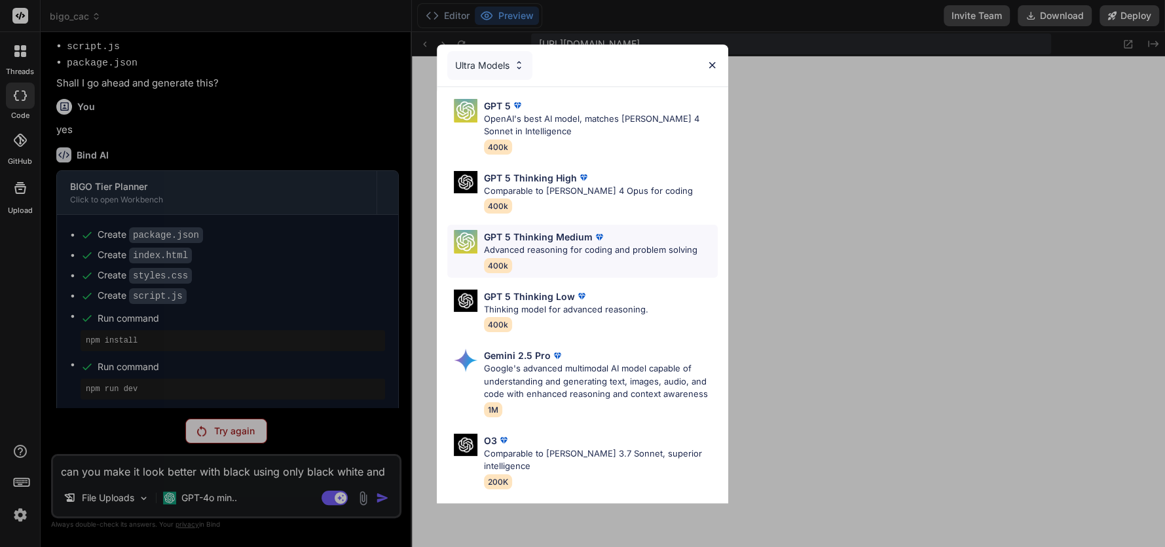
click at [536, 257] on div "GPT 5 Thinking Medium Advanced reasoning for coding and problem solving 400k" at bounding box center [590, 251] width 213 height 43
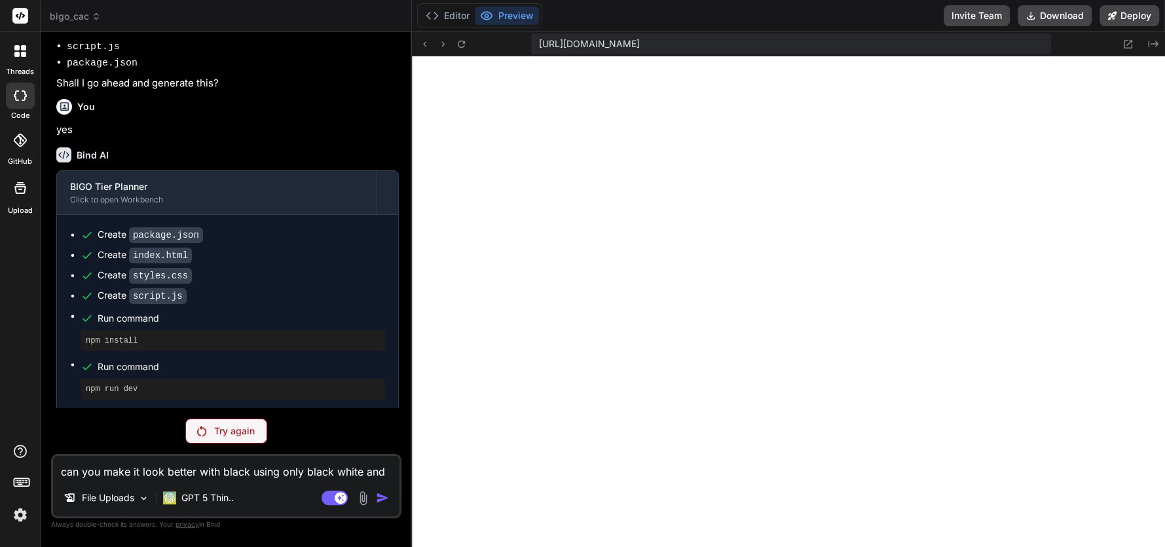
click at [244, 430] on p "Try again" at bounding box center [234, 430] width 41 height 13
click at [222, 496] on p "GPT 5 Thin.." at bounding box center [207, 497] width 52 height 13
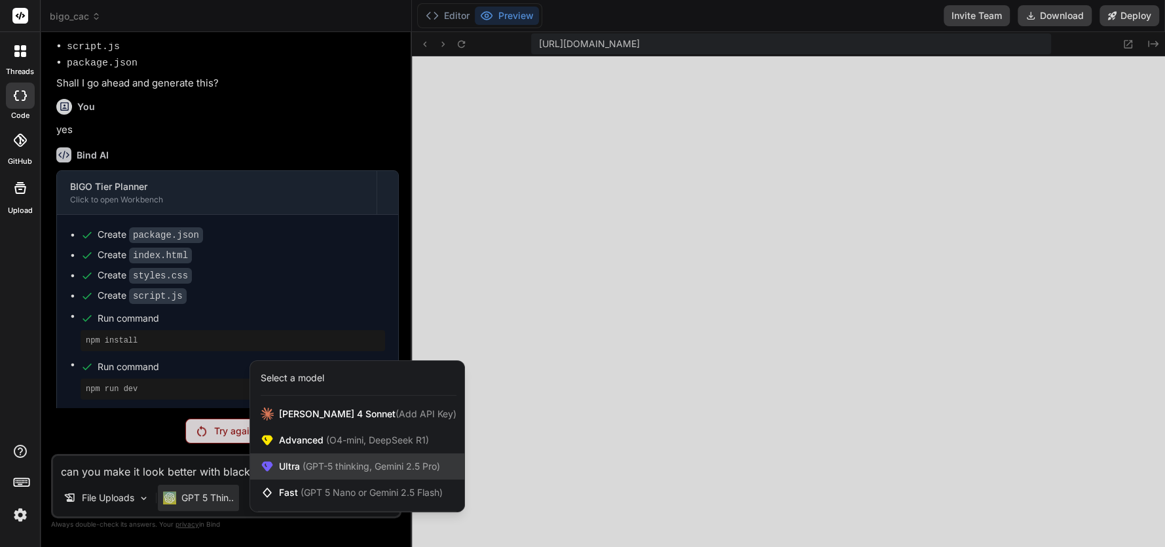
click at [305, 471] on span "(GPT-5 thinking, Gemini 2.5 Pro)" at bounding box center [370, 465] width 140 height 11
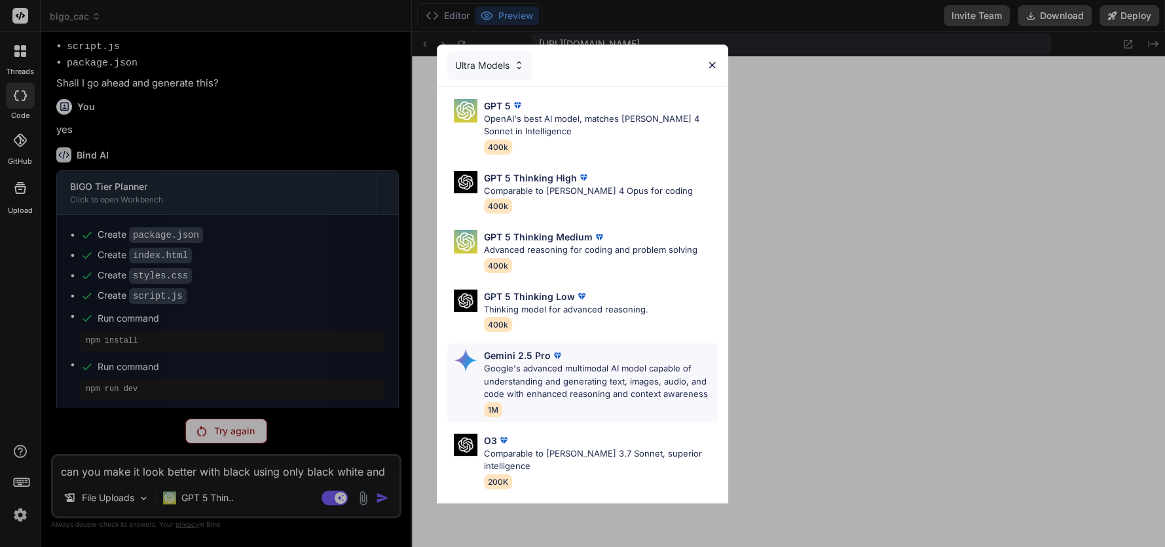
click at [505, 386] on p "Google's advanced multimodal AI model capable of understanding and generating t…" at bounding box center [601, 381] width 234 height 39
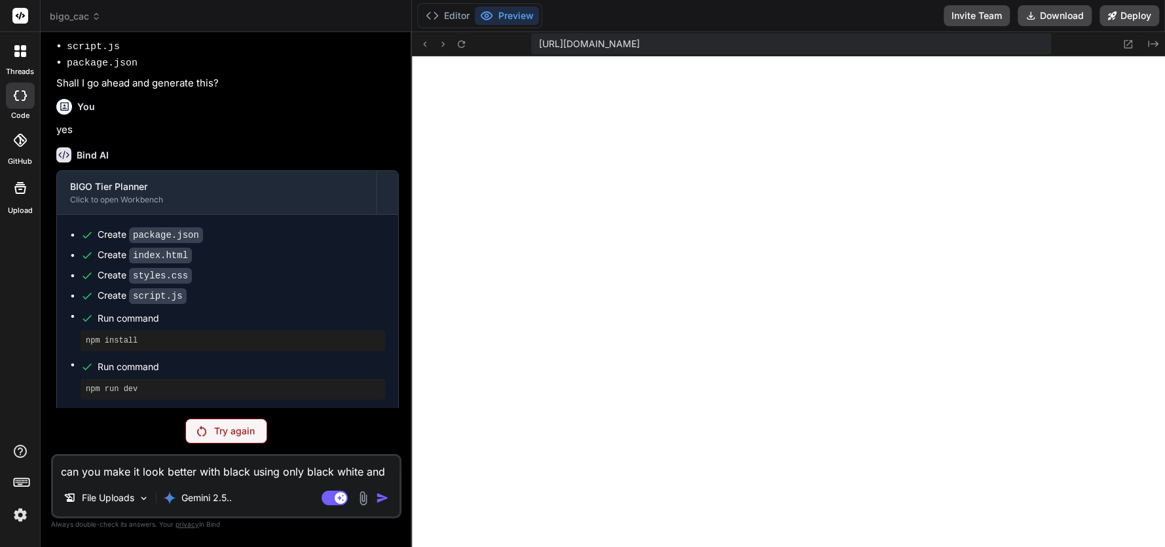
click at [246, 435] on p "Try again" at bounding box center [234, 430] width 41 height 13
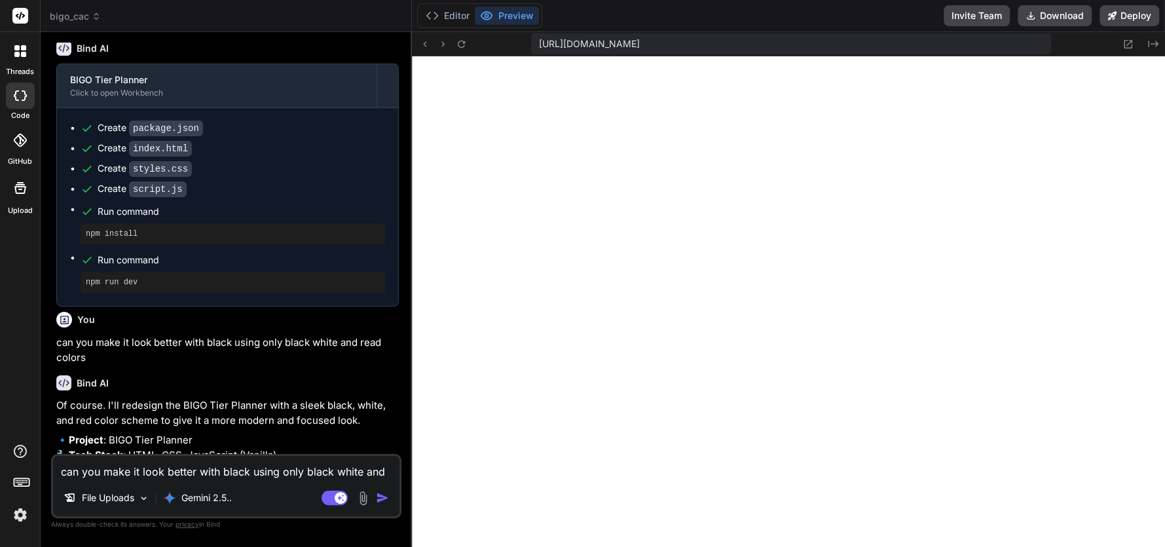
scroll to position [1928, 0]
click at [92, 469] on textarea "can you make it look better with black using only black white and read colors" at bounding box center [226, 468] width 346 height 24
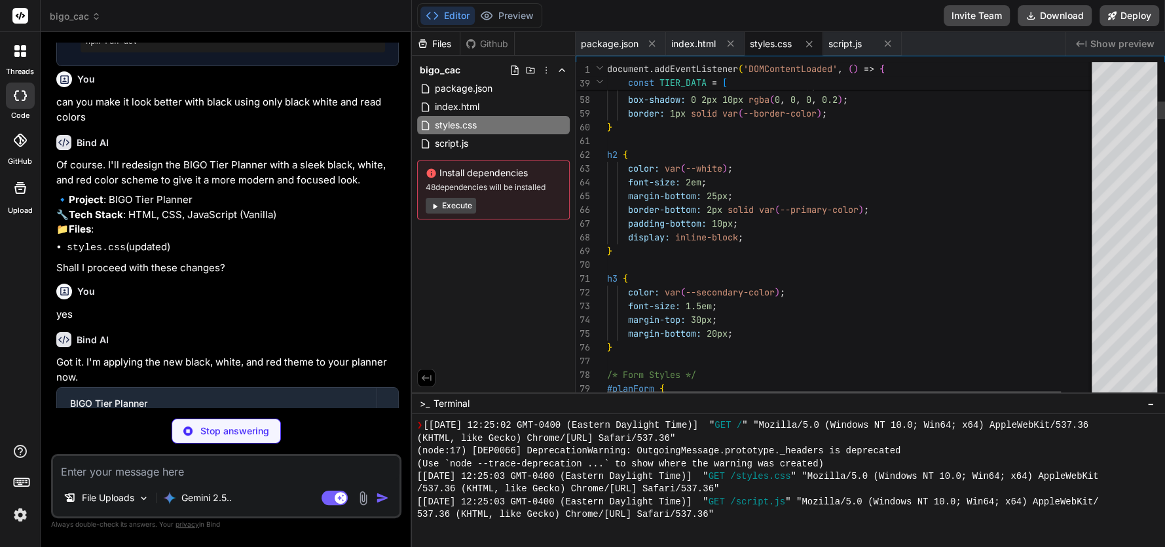
scroll to position [2122, 0]
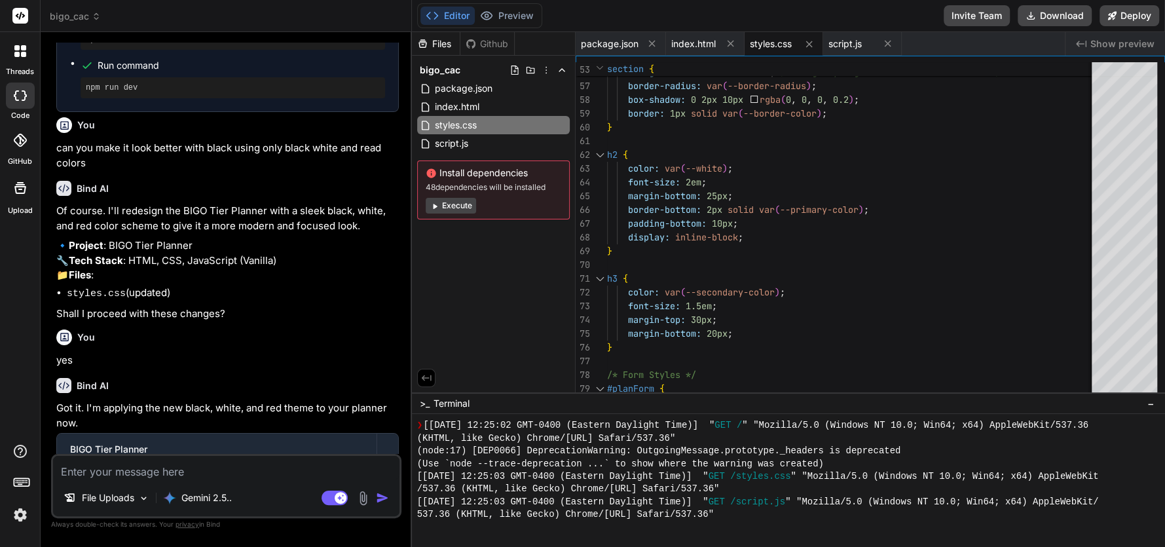
click at [450, 206] on button "Execute" at bounding box center [451, 206] width 50 height 16
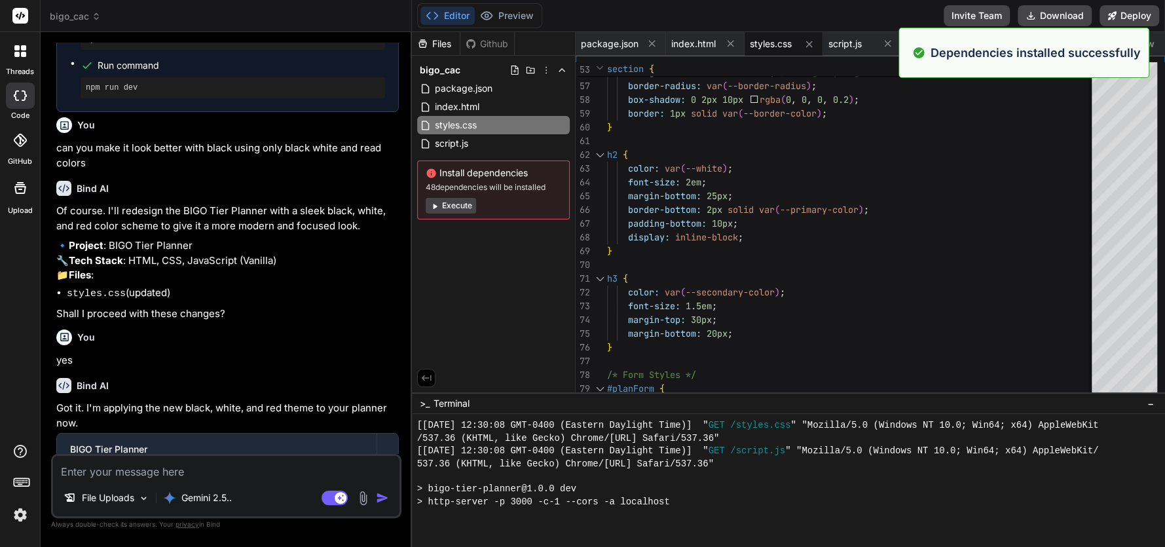
scroll to position [1464, 0]
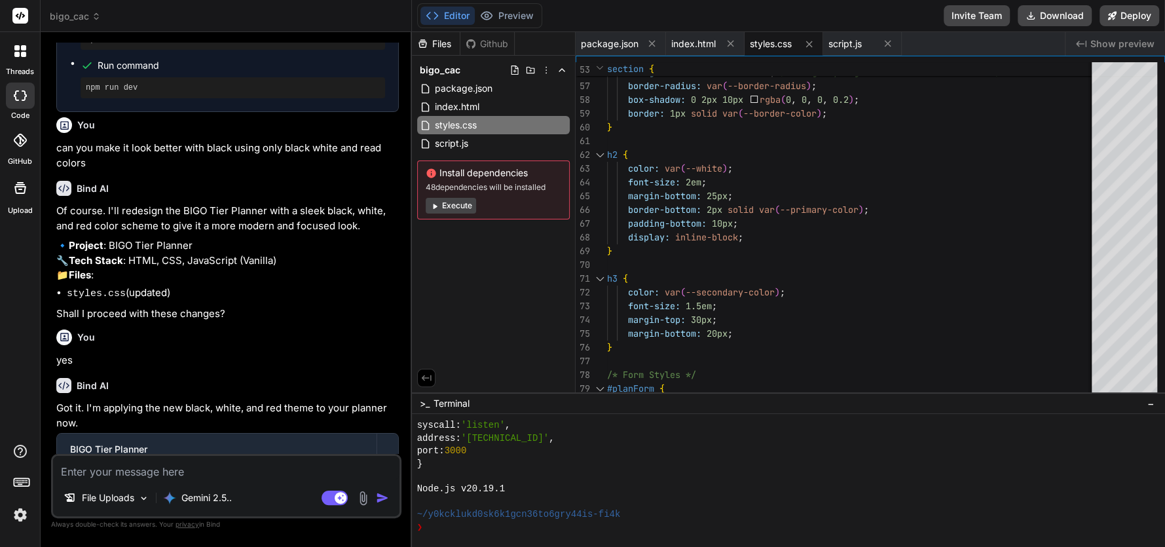
click at [451, 204] on button "Execute" at bounding box center [451, 206] width 50 height 16
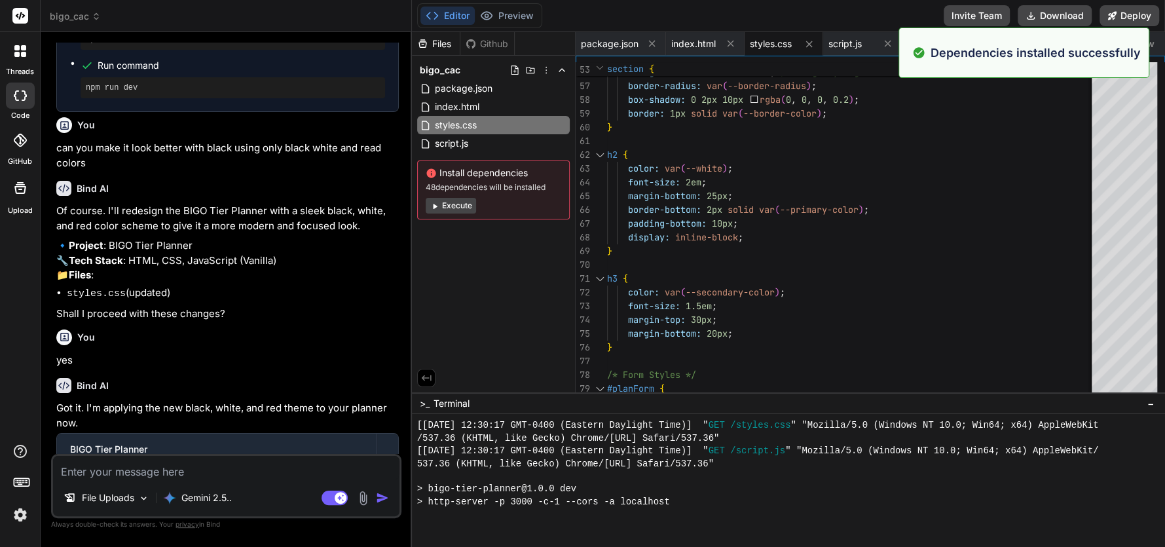
scroll to position [1960, 0]
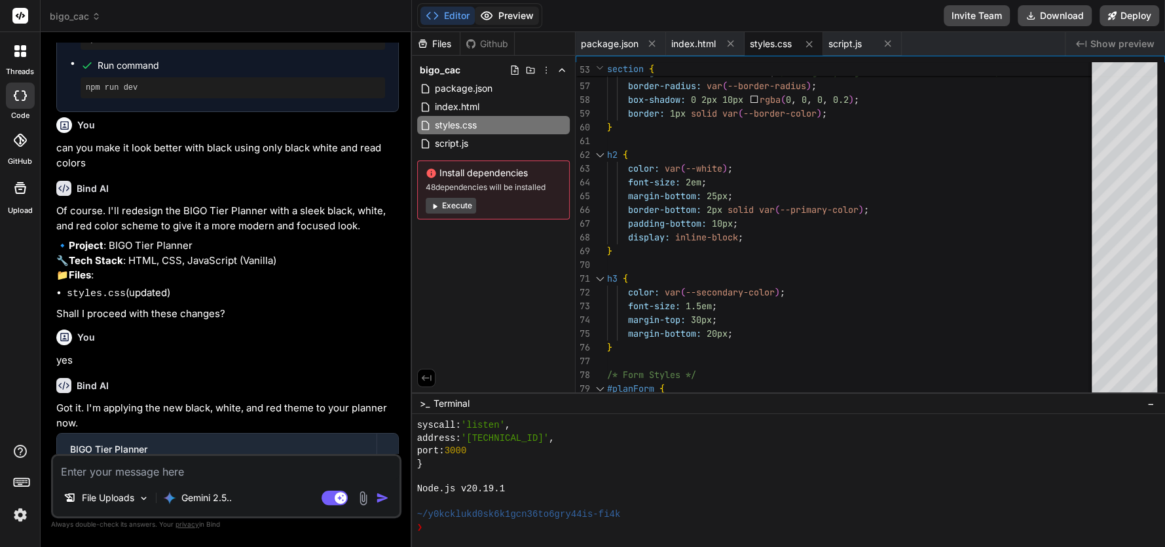
click at [508, 19] on button "Preview" at bounding box center [507, 16] width 64 height 18
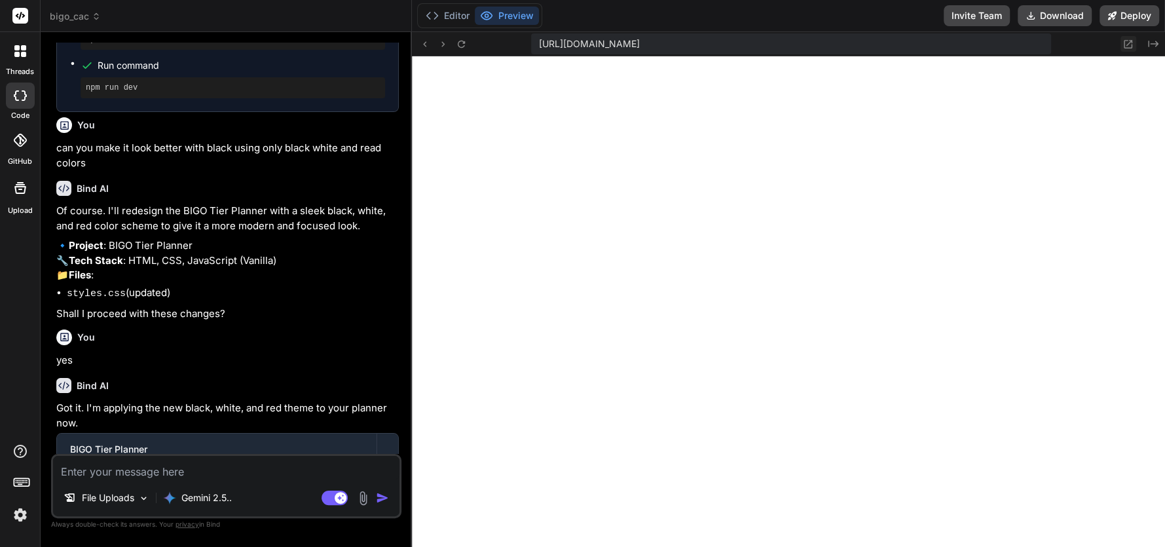
click at [1124, 45] on icon at bounding box center [1128, 44] width 9 height 9
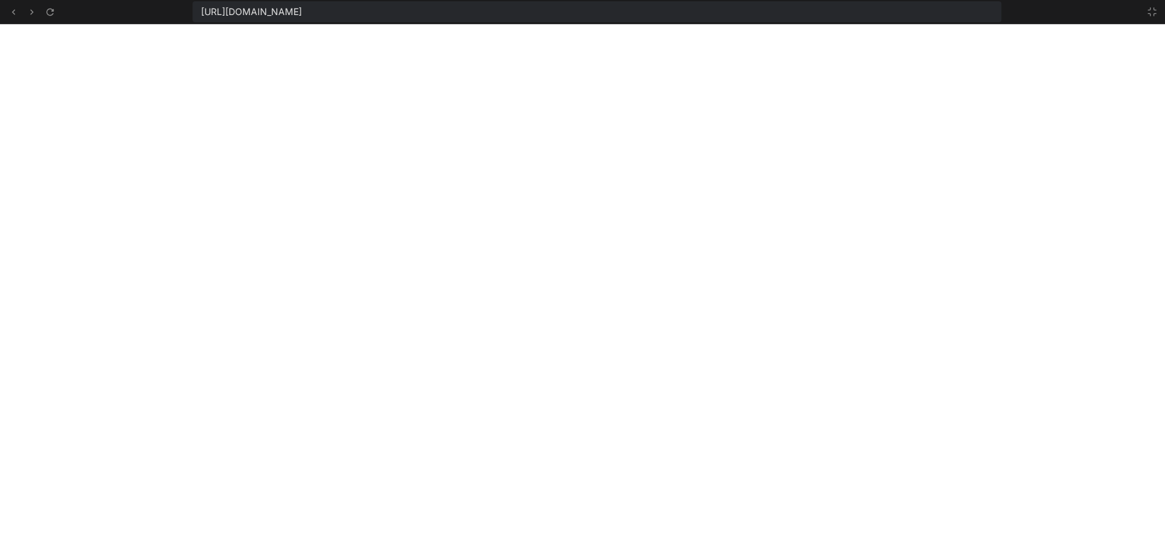
scroll to position [2037, 0]
click at [1153, 10] on icon at bounding box center [1151, 12] width 10 height 10
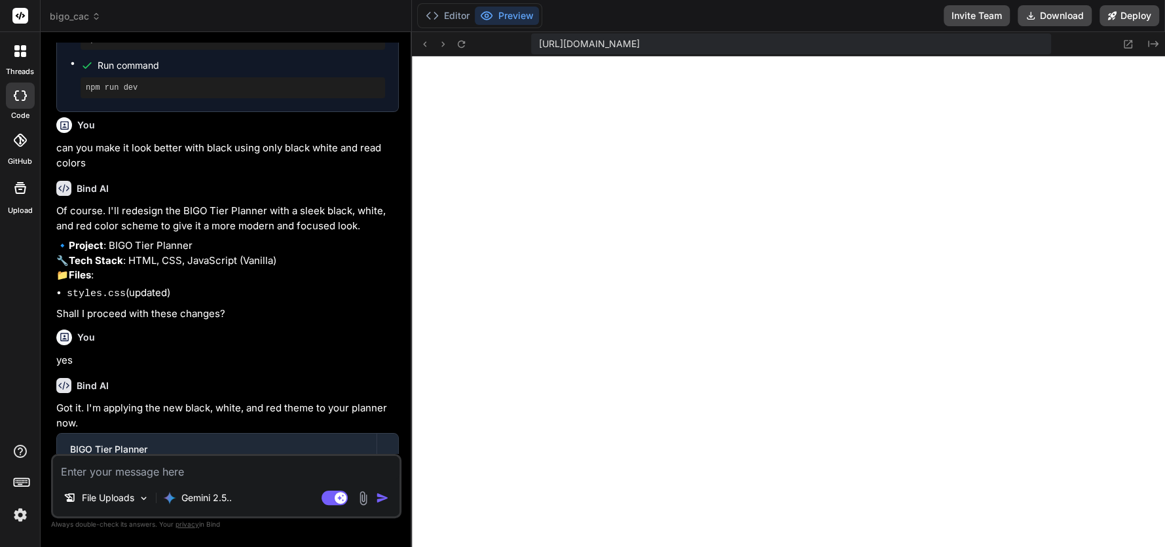
scroll to position [2113, 0]
